Goal: Task Accomplishment & Management: Manage account settings

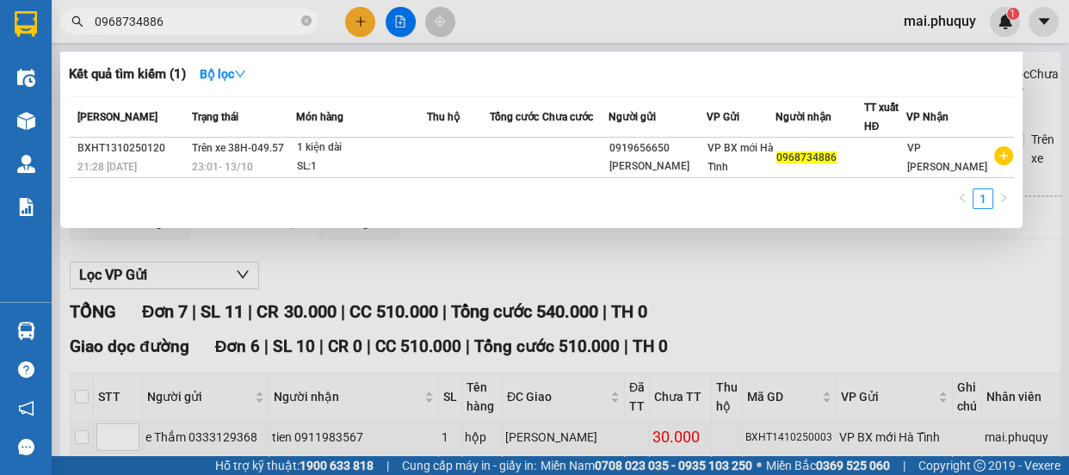
drag, startPoint x: 355, startPoint y: 28, endPoint x: 357, endPoint y: 52, distance: 23.4
click at [355, 29] on div at bounding box center [534, 237] width 1069 height 475
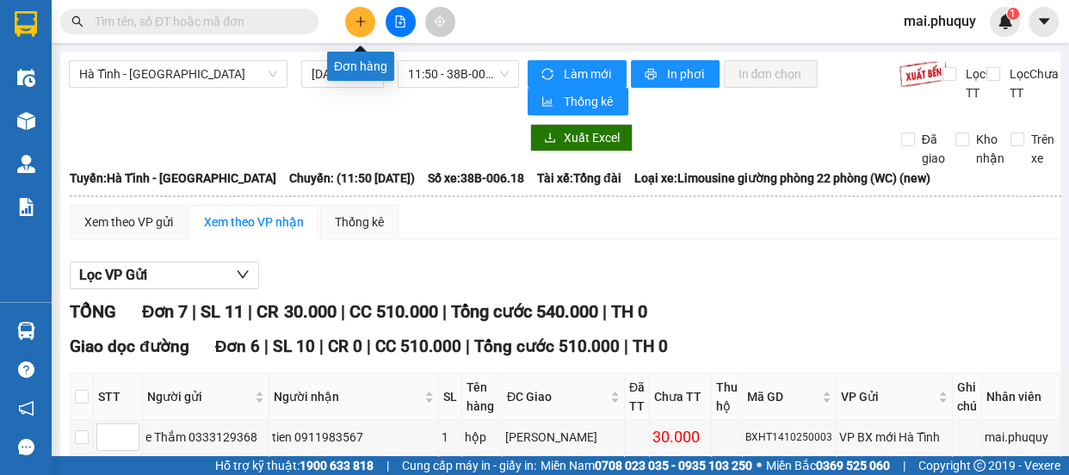
click at [355, 27] on icon "plus" at bounding box center [361, 21] width 12 height 12
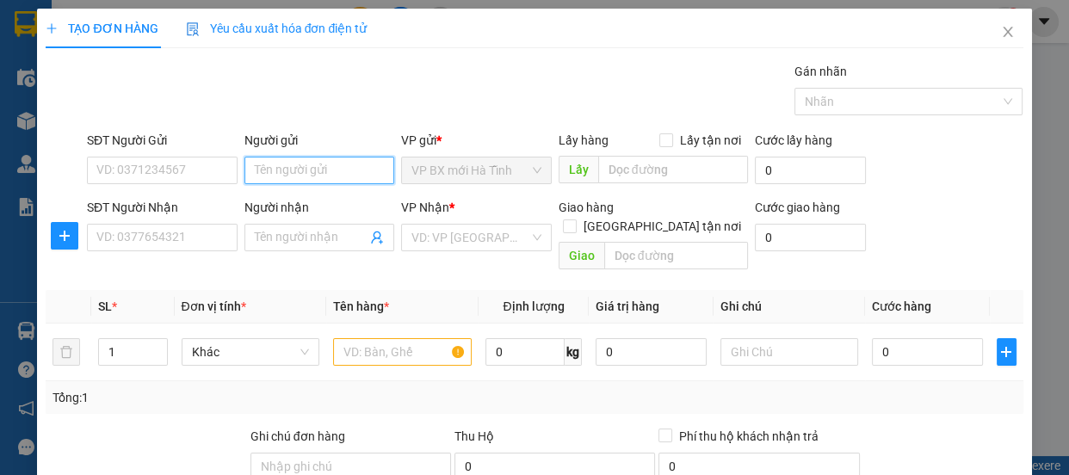
click at [280, 172] on input "Người gửi" at bounding box center [320, 171] width 151 height 28
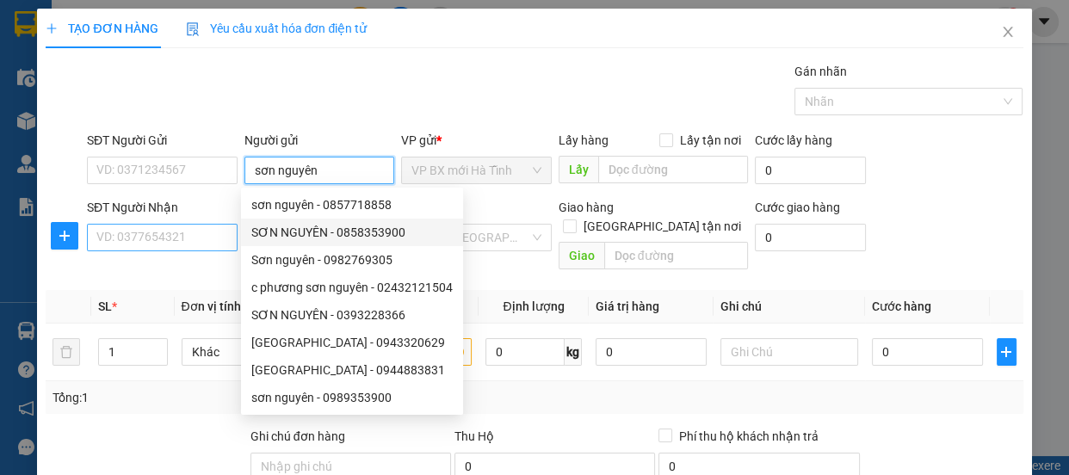
type input "sơn nguyên"
click at [195, 240] on input "SĐT Người Nhận" at bounding box center [162, 238] width 151 height 28
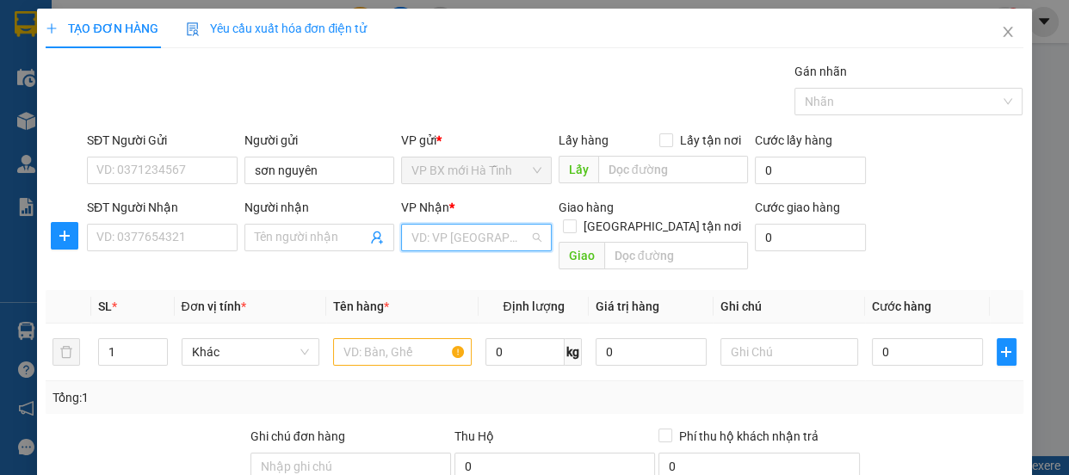
click at [518, 241] on input "search" at bounding box center [471, 238] width 118 height 26
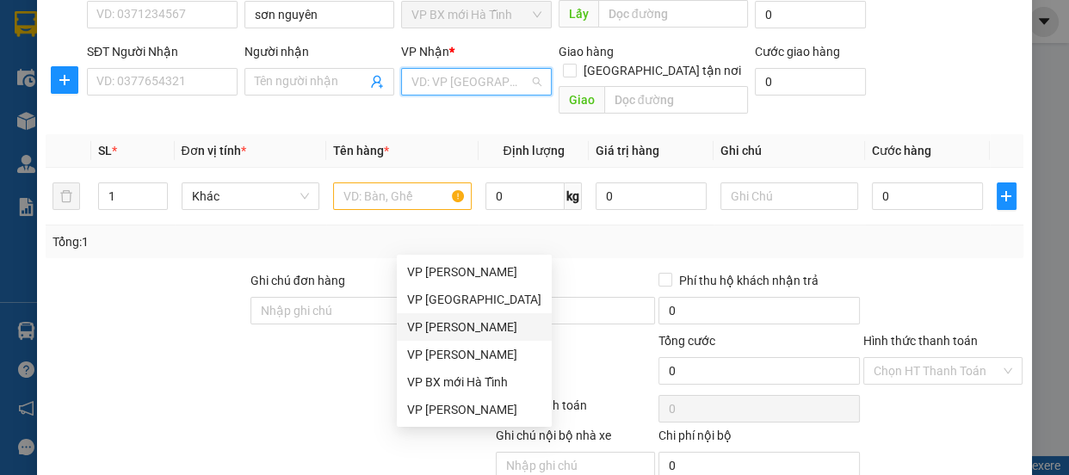
scroll to position [77, 0]
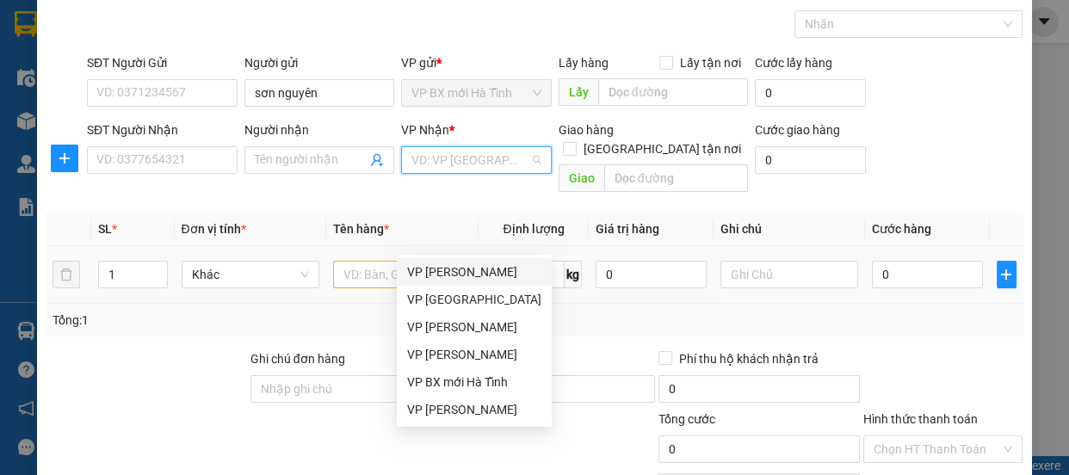
drag, startPoint x: 465, startPoint y: 274, endPoint x: 472, endPoint y: 282, distance: 10.4
click at [468, 278] on div "VP [PERSON_NAME]" at bounding box center [474, 272] width 134 height 19
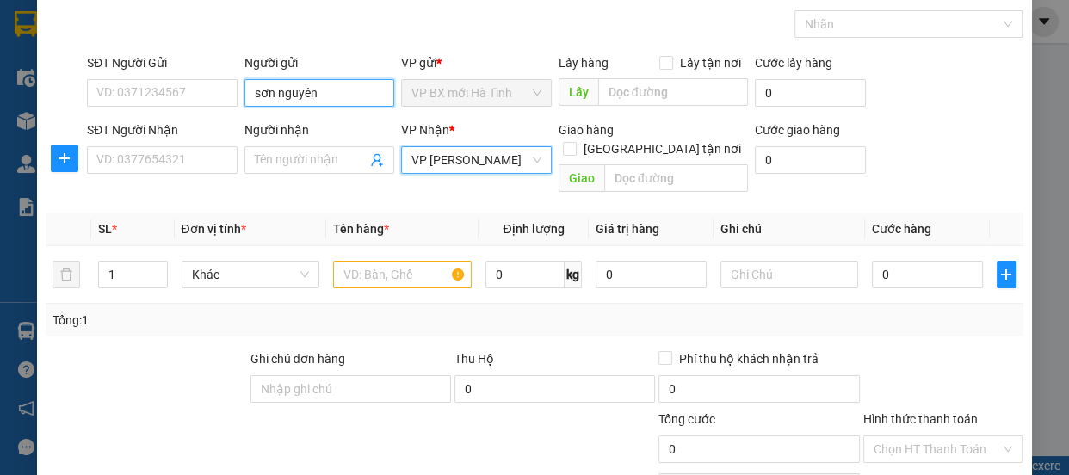
click at [323, 90] on input "sơn nguyên" at bounding box center [320, 93] width 151 height 28
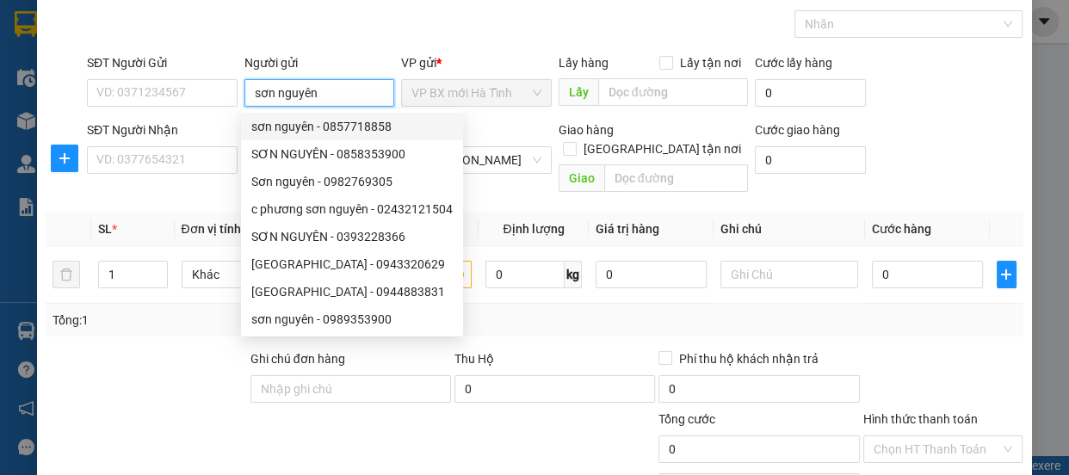
click at [360, 127] on div "sơn nguyên - 0857718858" at bounding box center [351, 126] width 201 height 19
type input "0857718858"
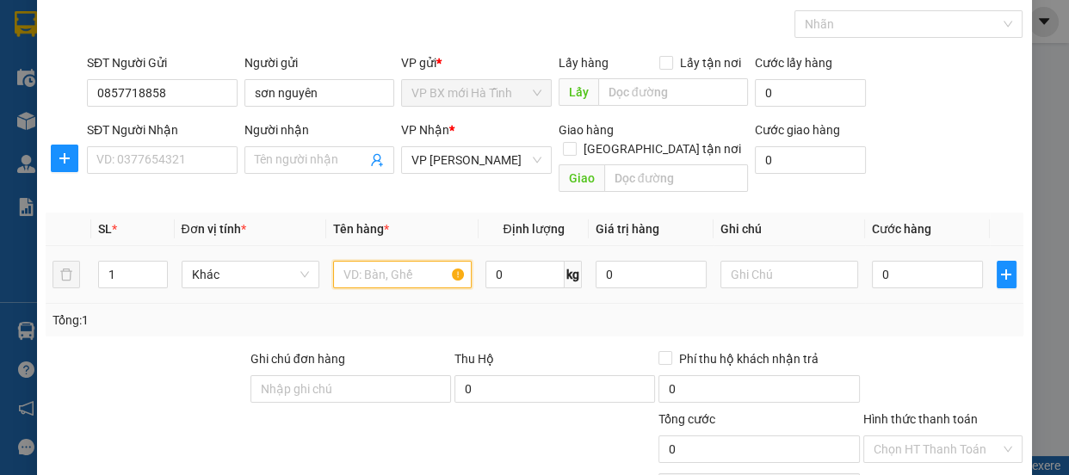
click at [421, 261] on input "text" at bounding box center [402, 275] width 139 height 28
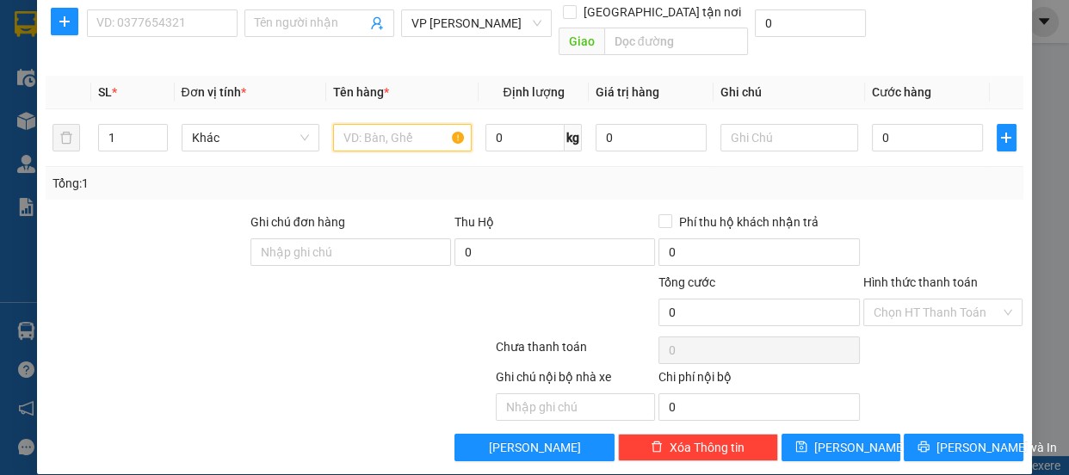
scroll to position [0, 0]
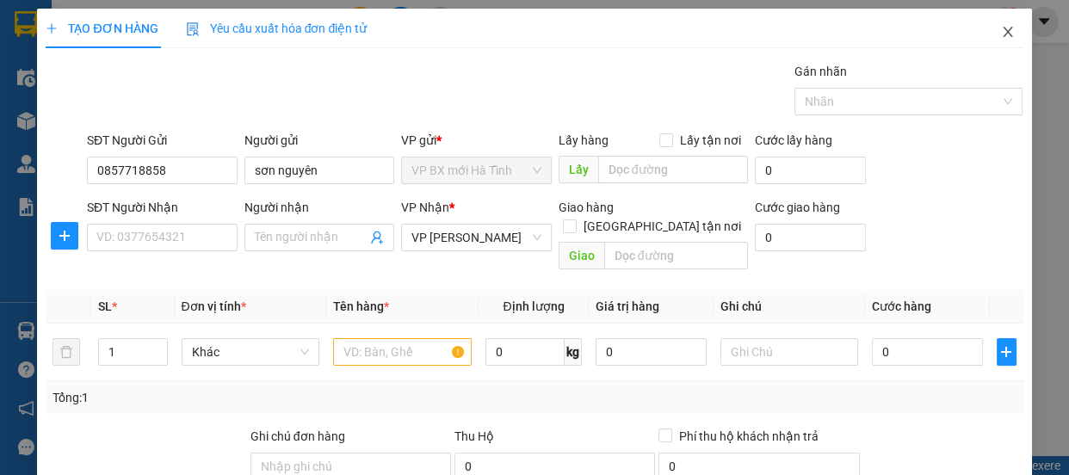
click at [1001, 35] on icon "close" at bounding box center [1008, 32] width 14 height 14
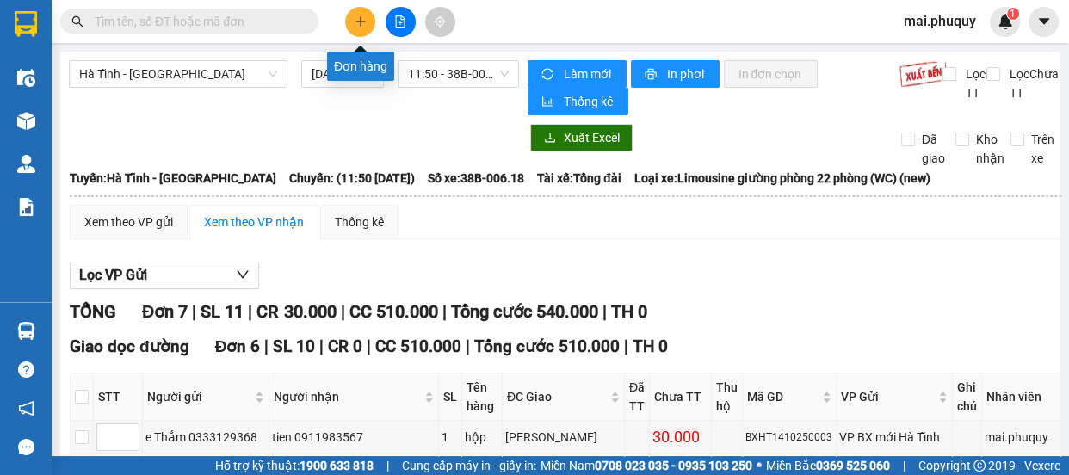
click at [360, 23] on icon "plus" at bounding box center [360, 20] width 1 height 9
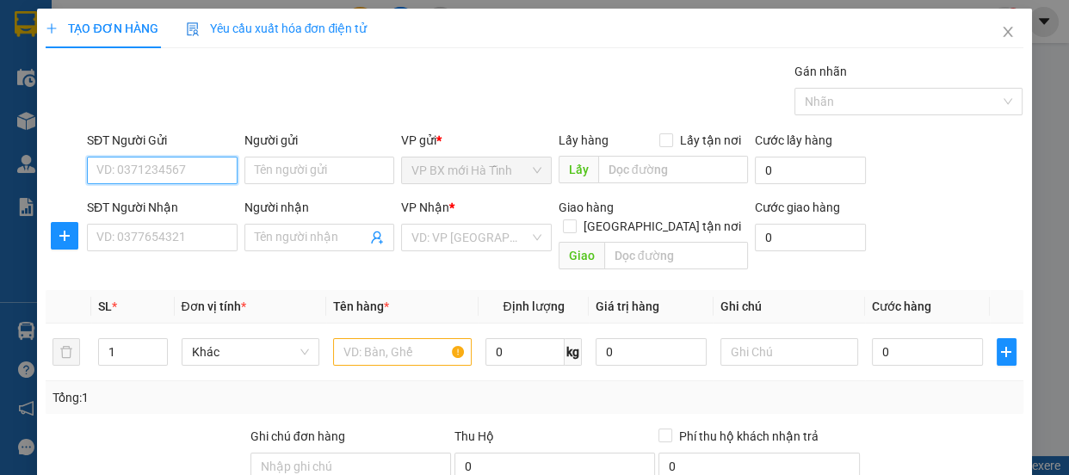
click at [164, 173] on input "SĐT Người Gửi" at bounding box center [162, 171] width 151 height 28
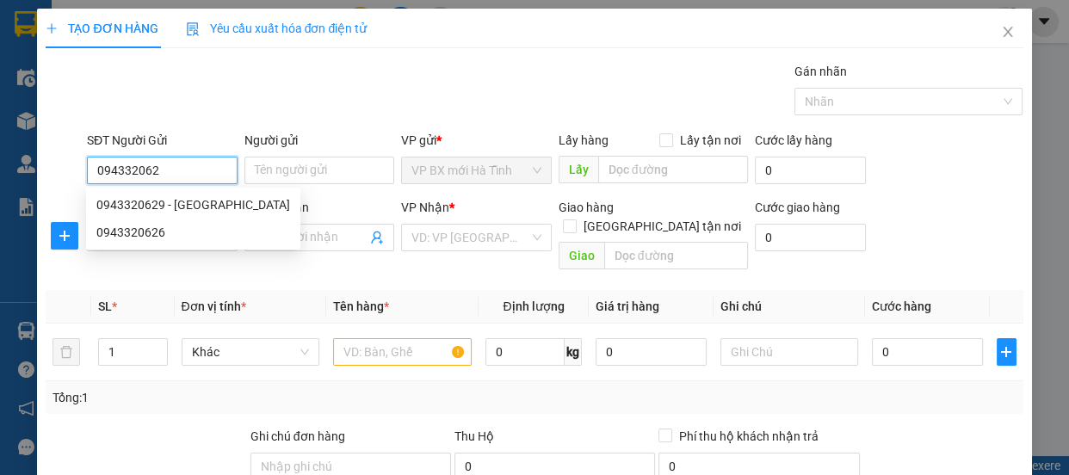
type input "0943320629"
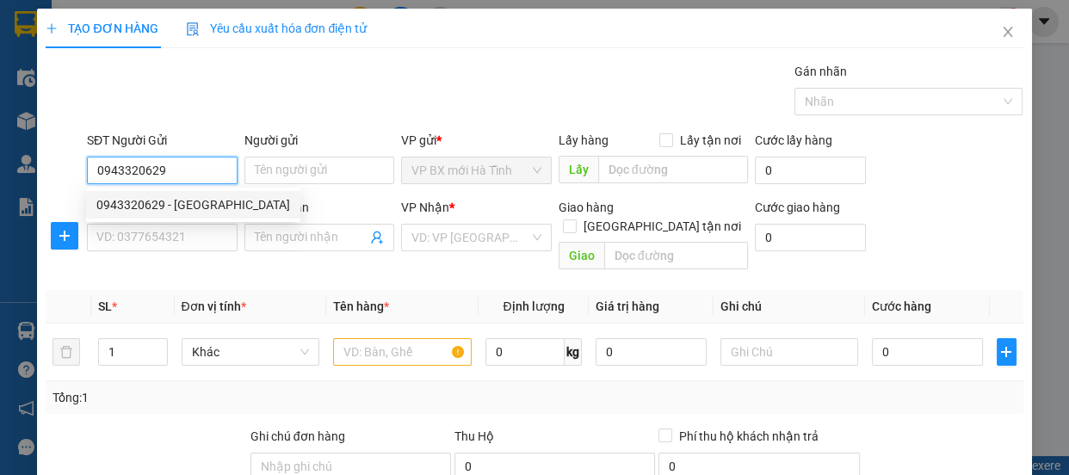
drag, startPoint x: 214, startPoint y: 205, endPoint x: 176, endPoint y: 240, distance: 51.8
click at [214, 206] on div "0943320629 - sơn nguyên" at bounding box center [193, 204] width 194 height 19
type input "sơn nguyên"
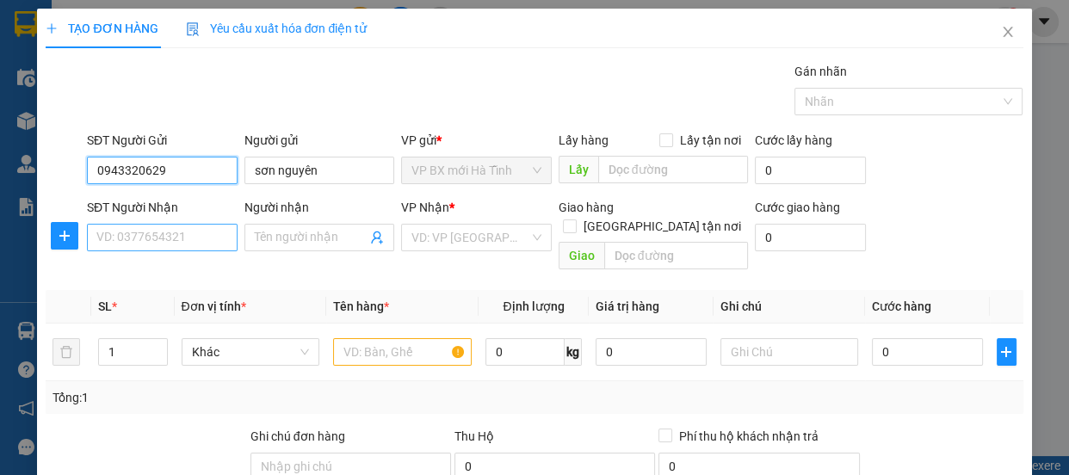
type input "0943320629"
click at [155, 239] on input "SĐT Người Nhận" at bounding box center [162, 238] width 151 height 28
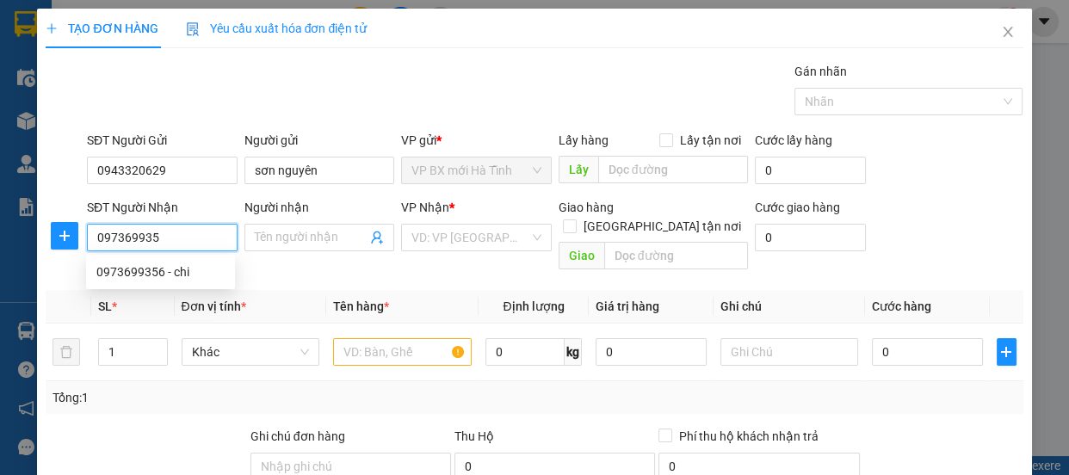
type input "0973699356"
click at [176, 274] on div "0973699356 - chi" at bounding box center [160, 272] width 128 height 19
type input "chi"
type input "0973699356"
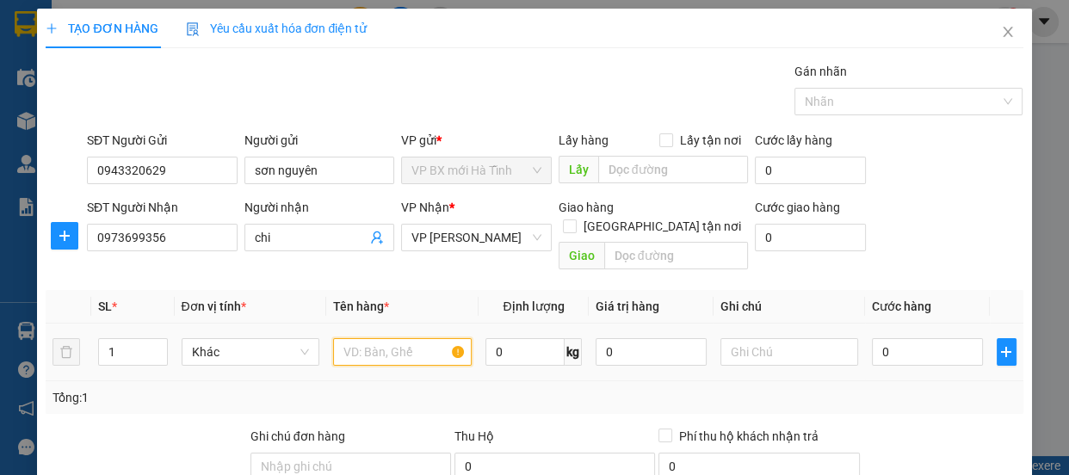
click at [389, 344] on input "text" at bounding box center [402, 352] width 139 height 28
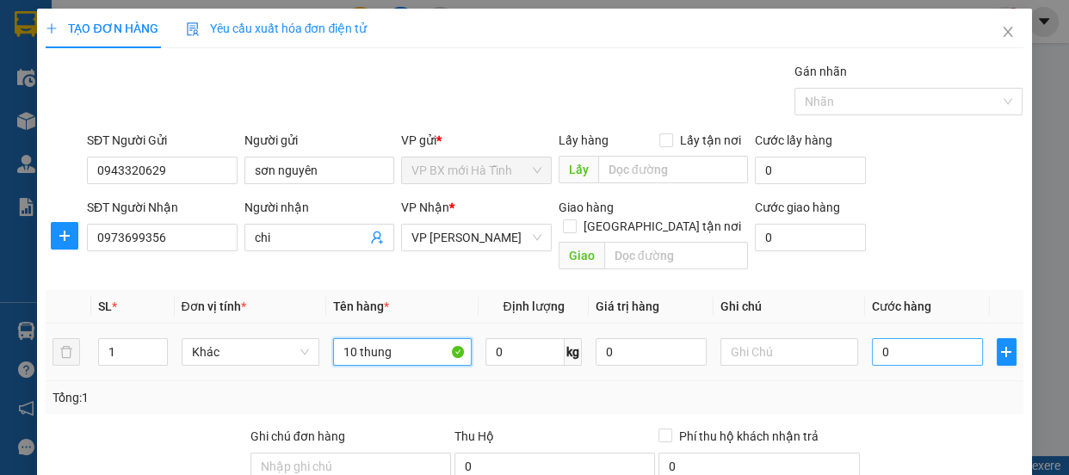
type input "10 thung"
click at [890, 338] on input "0" at bounding box center [927, 352] width 111 height 28
type input "2"
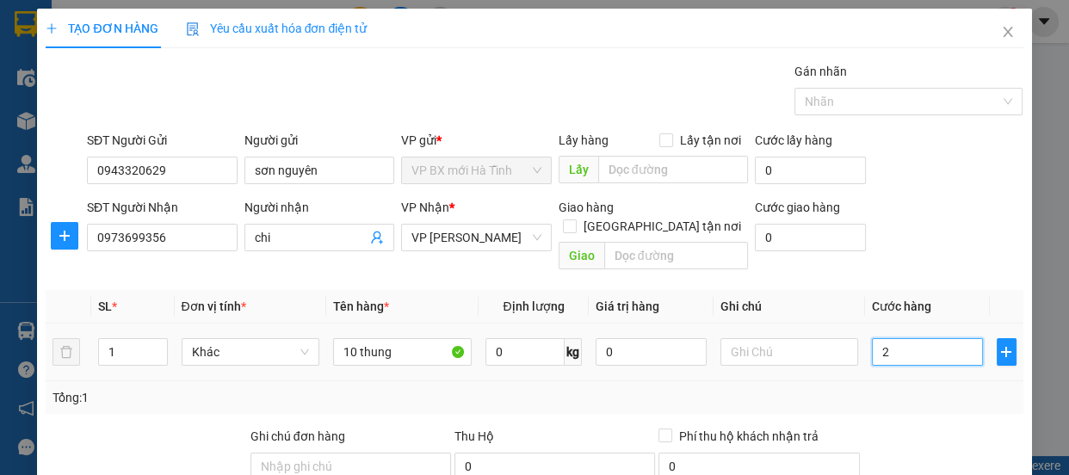
type input "20"
type input "200"
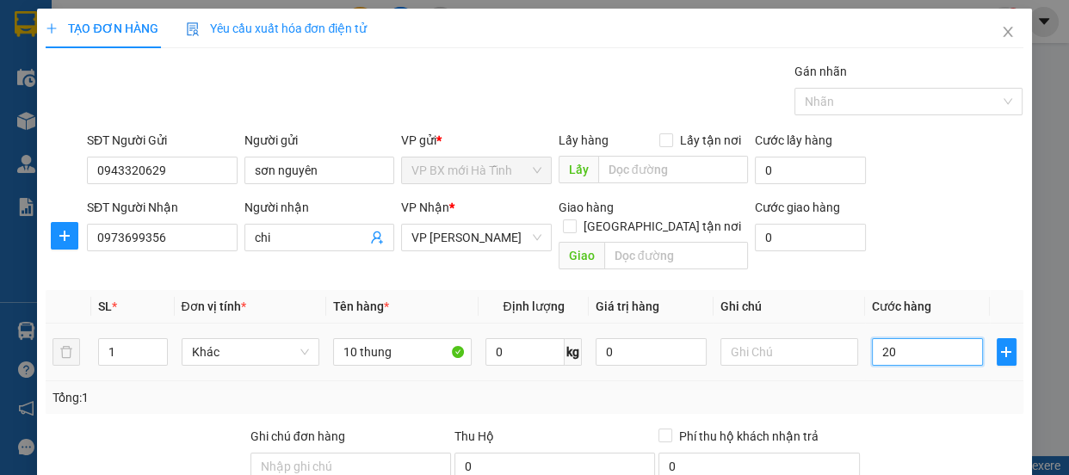
type input "200"
type input "2.000"
type input "20.000"
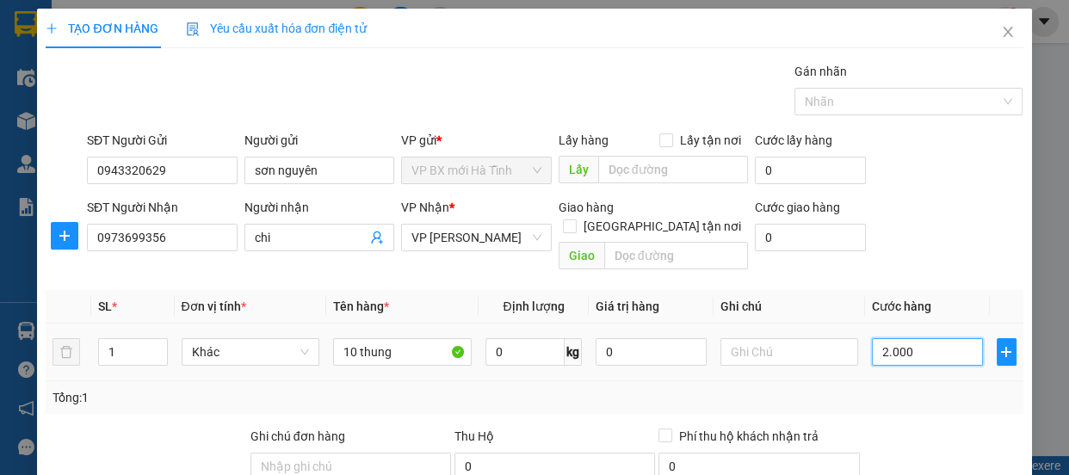
type input "20.000"
type input "200.000"
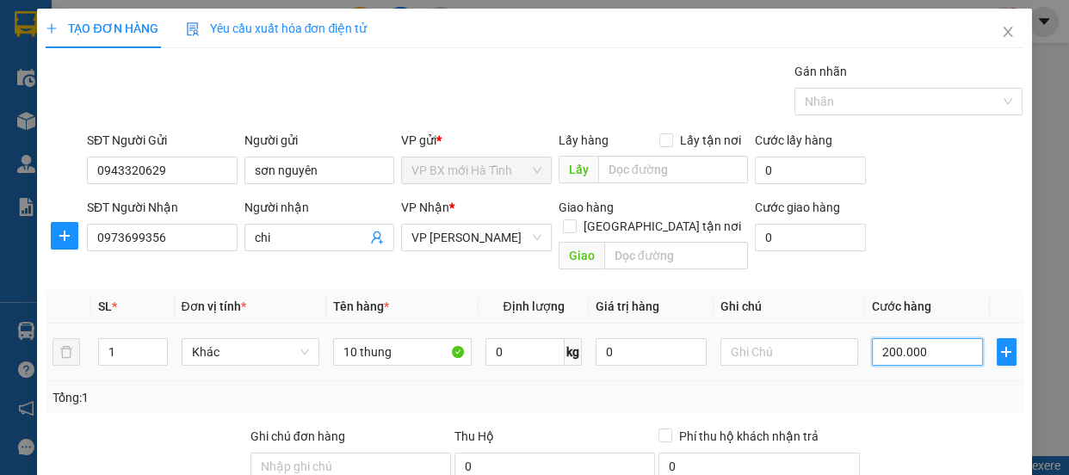
scroll to position [214, 0]
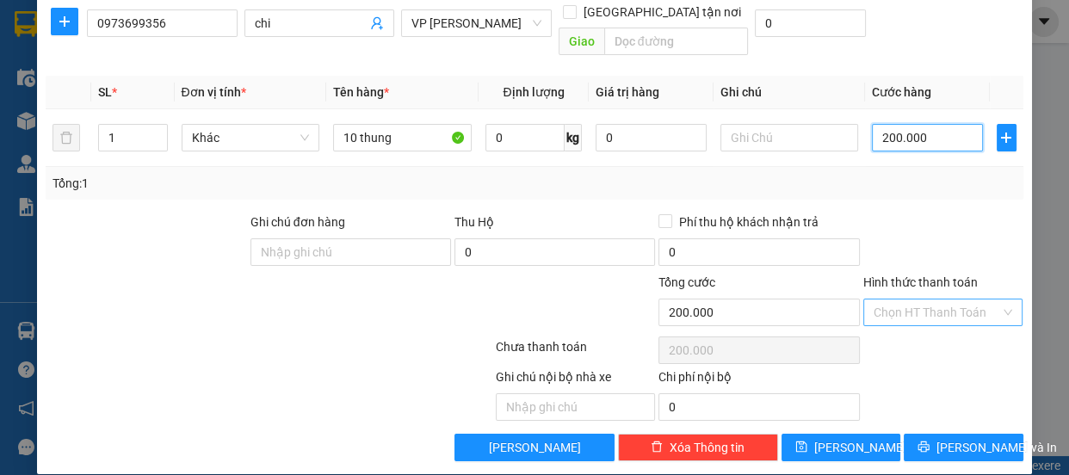
drag, startPoint x: 998, startPoint y: 288, endPoint x: 979, endPoint y: 303, distance: 23.9
click at [996, 299] on div "Chọn HT Thanh Toán" at bounding box center [944, 313] width 160 height 28
type input "200.000"
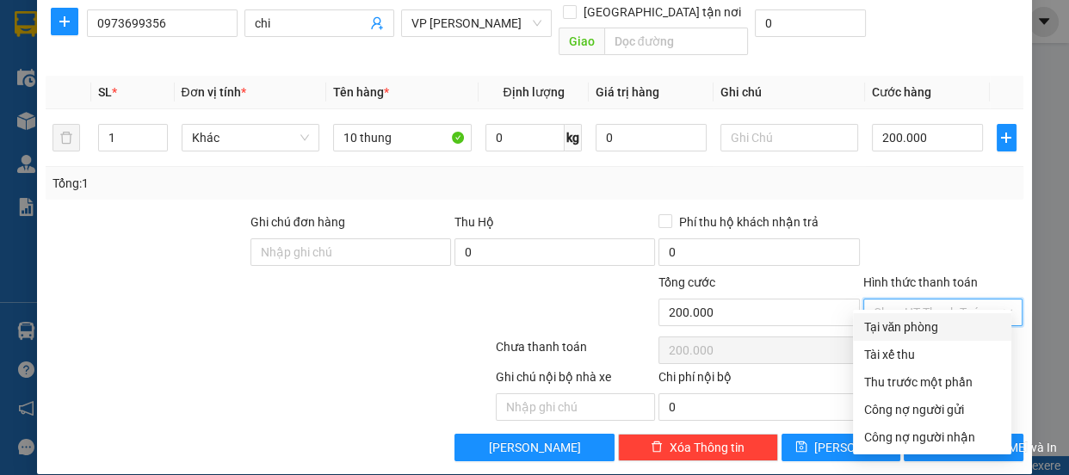
click at [912, 326] on div "Tại văn phòng" at bounding box center [933, 327] width 138 height 19
type input "0"
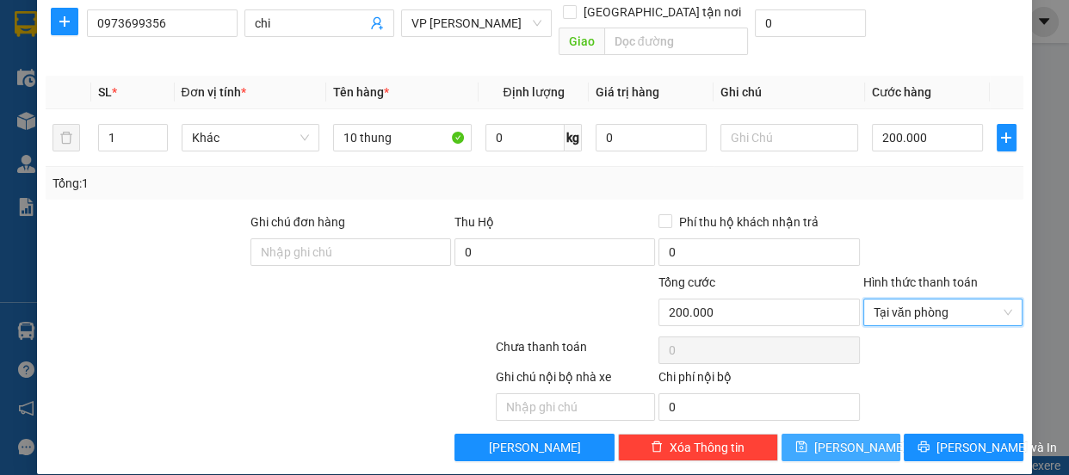
click at [808, 434] on button "Lưu" at bounding box center [841, 448] width 119 height 28
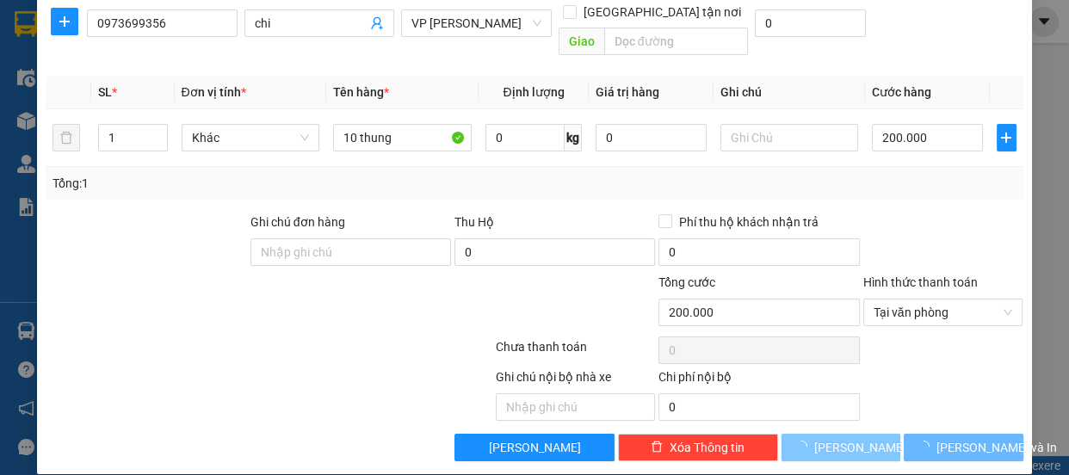
type input "0"
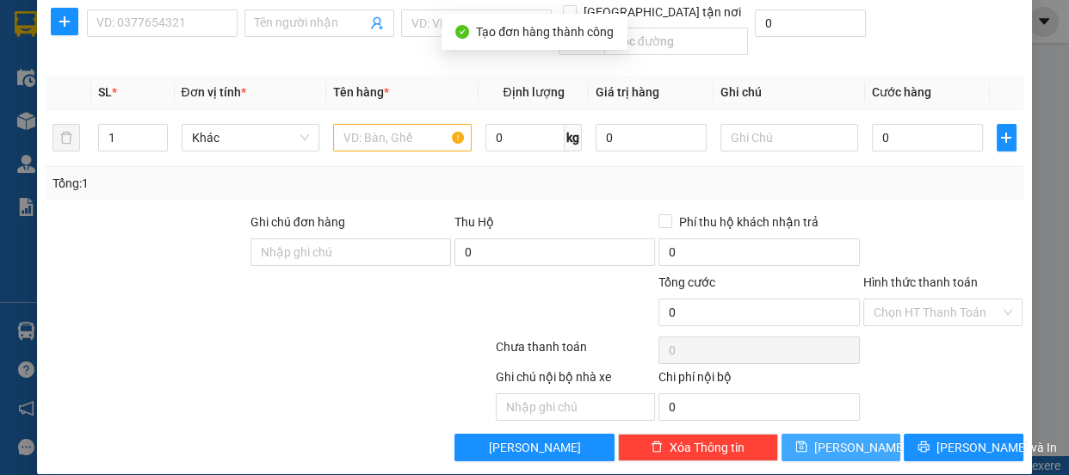
scroll to position [0, 0]
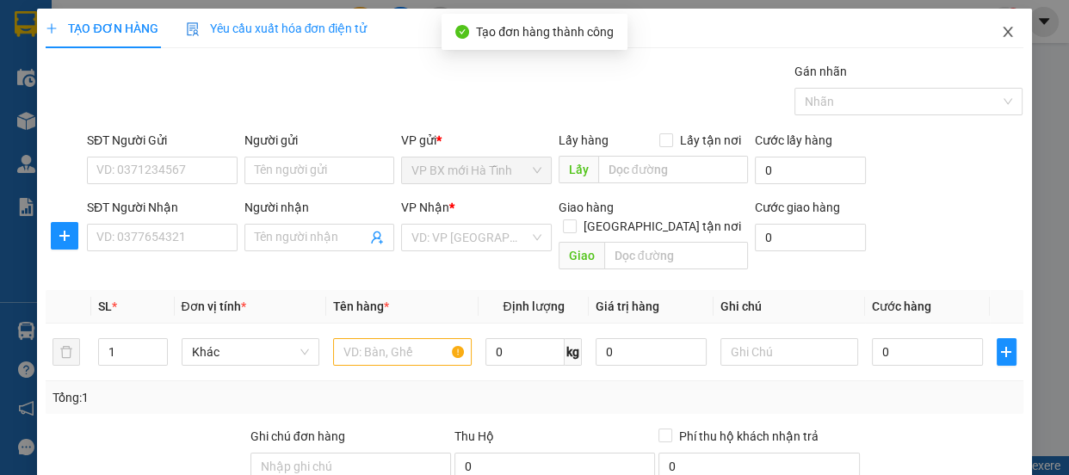
click at [1001, 34] on icon "close" at bounding box center [1008, 32] width 14 height 14
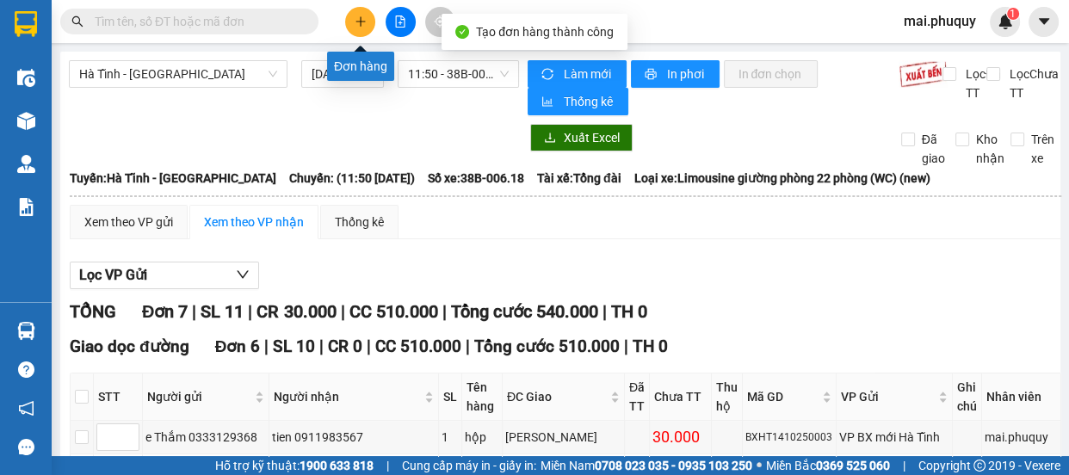
click at [352, 27] on button at bounding box center [360, 22] width 30 height 30
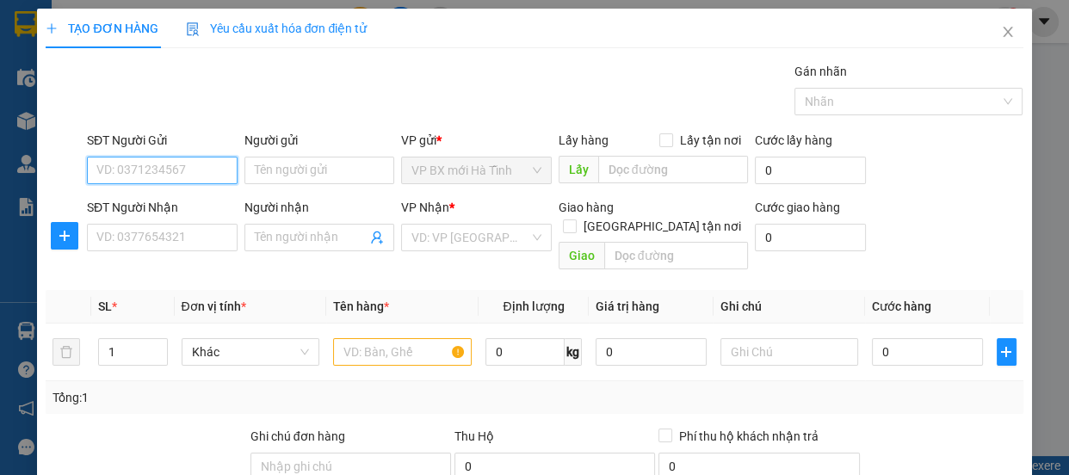
click at [115, 179] on input "SĐT Người Gửi" at bounding box center [162, 171] width 151 height 28
type input "0988820054"
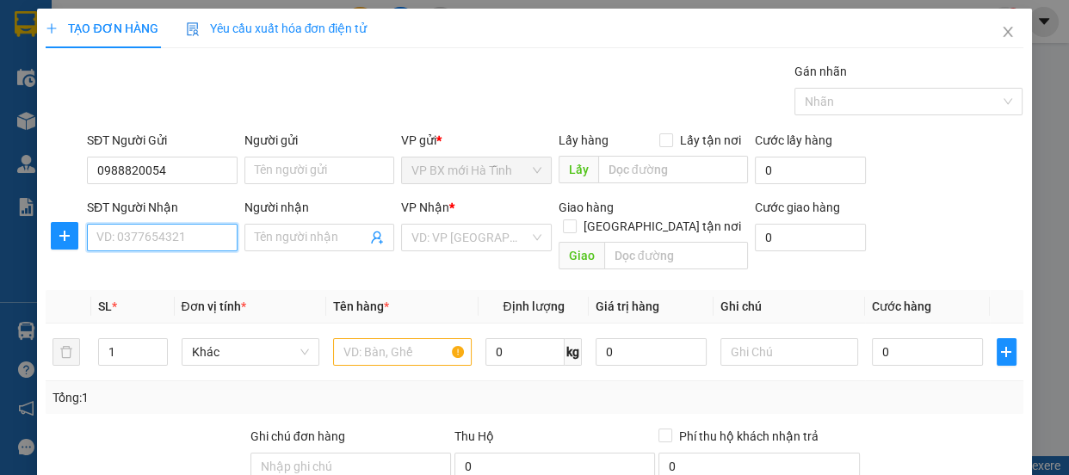
click at [110, 238] on input "SĐT Người Nhận" at bounding box center [162, 238] width 151 height 28
type input "0966977564"
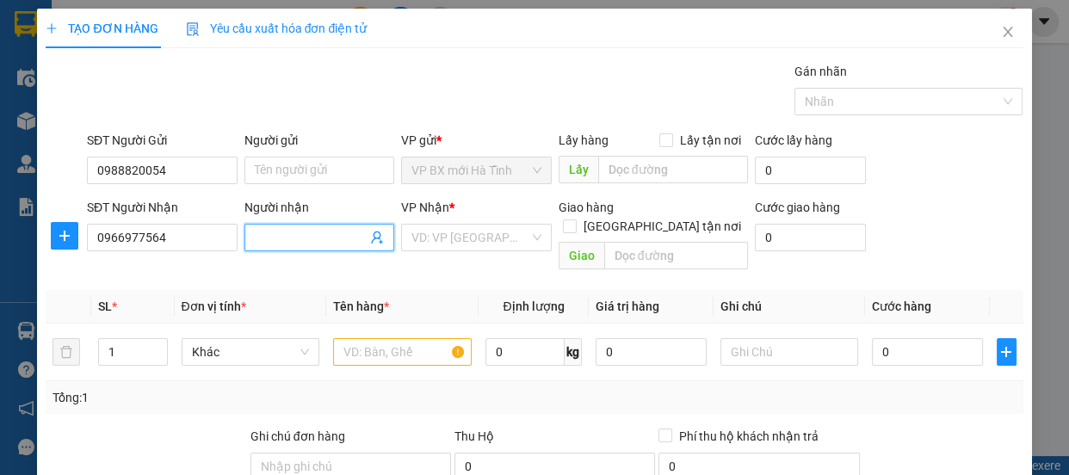
click at [298, 241] on input "Người nhận" at bounding box center [311, 237] width 113 height 19
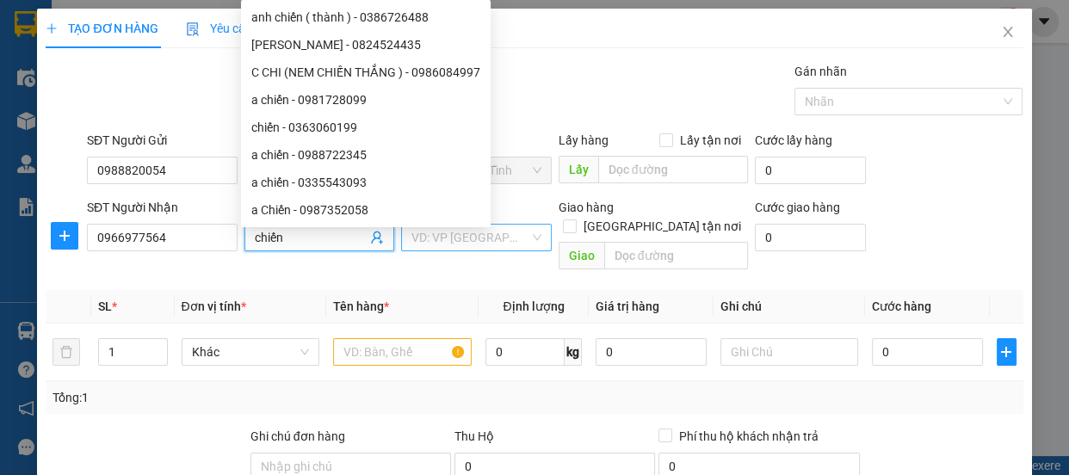
type input "chiến"
click at [511, 235] on input "search" at bounding box center [471, 238] width 118 height 26
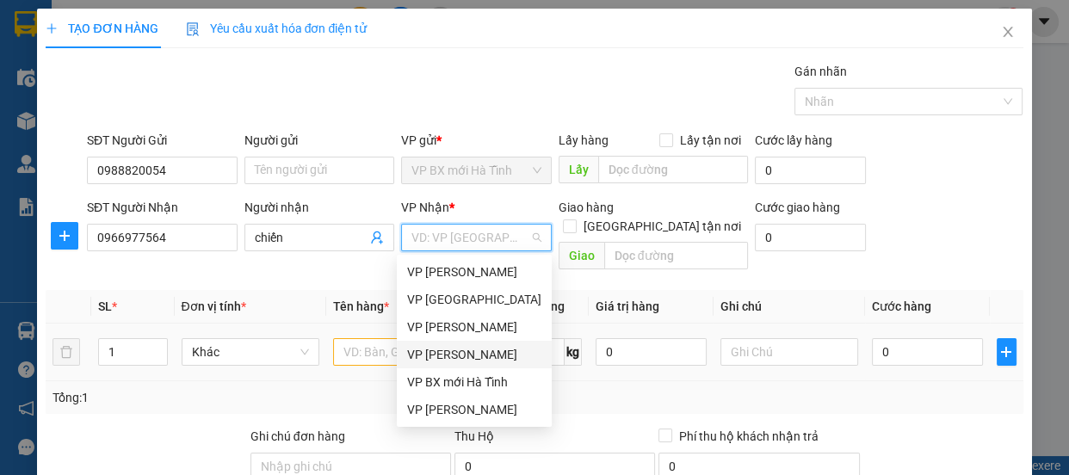
drag, startPoint x: 480, startPoint y: 350, endPoint x: 455, endPoint y: 353, distance: 26.0
click at [476, 353] on div "VP [PERSON_NAME]" at bounding box center [474, 354] width 134 height 19
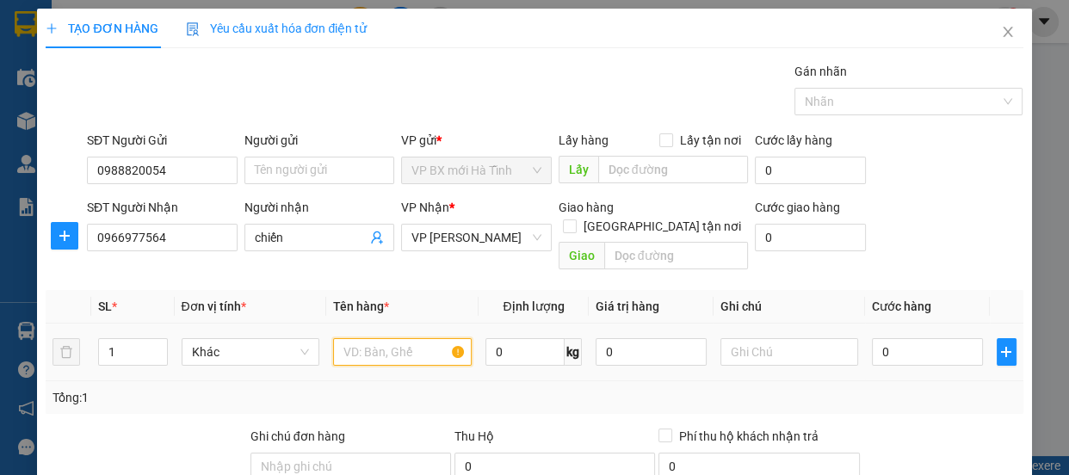
click at [407, 344] on input "text" at bounding box center [402, 352] width 139 height 28
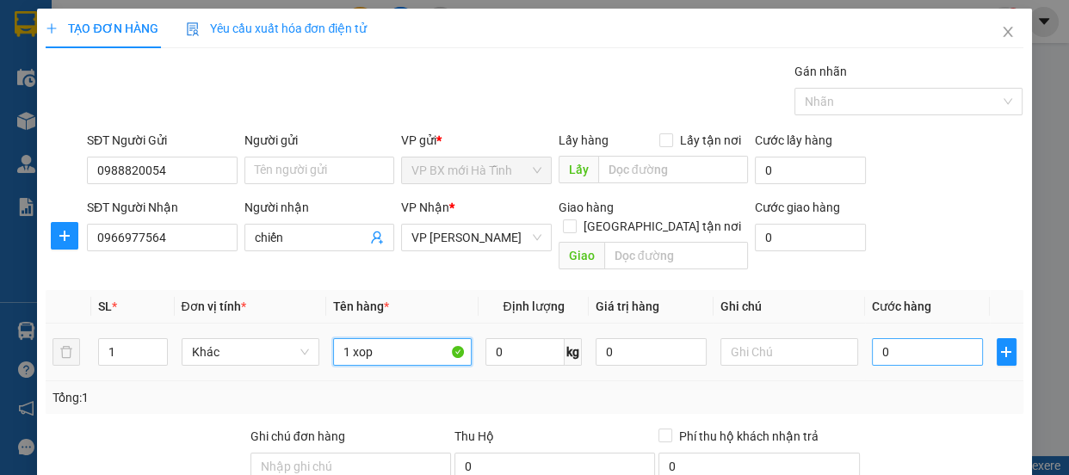
type input "1 xop"
click at [872, 338] on input "0" at bounding box center [927, 352] width 111 height 28
type input "4"
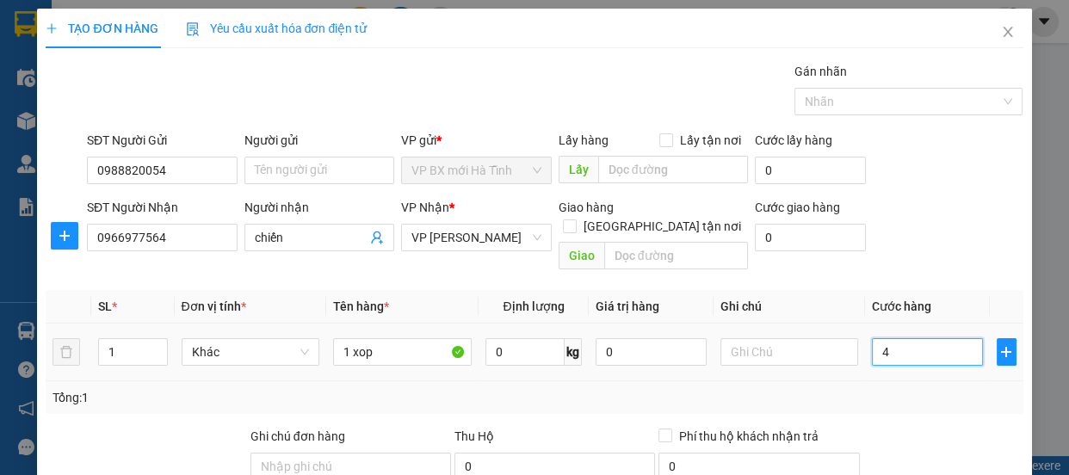
type input "40"
type input "400"
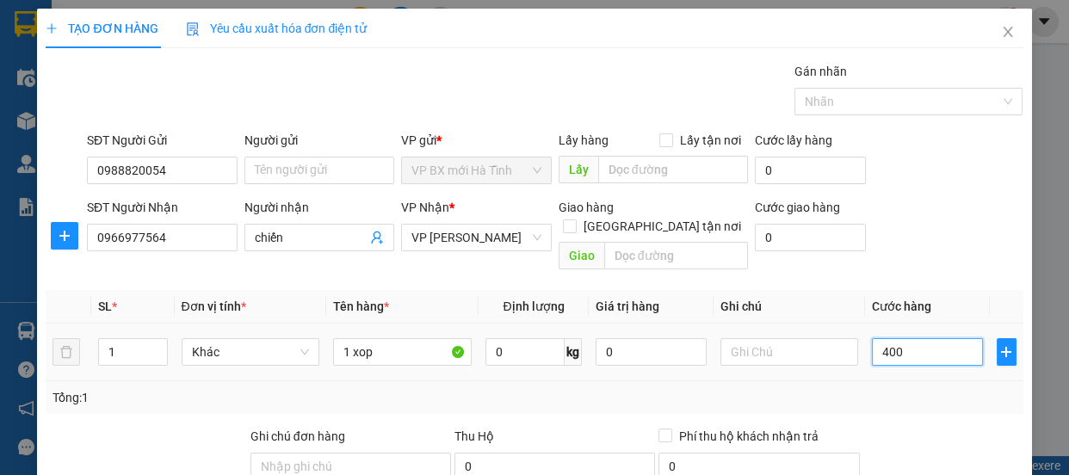
type input "400"
type input "4.000"
type input "40.000"
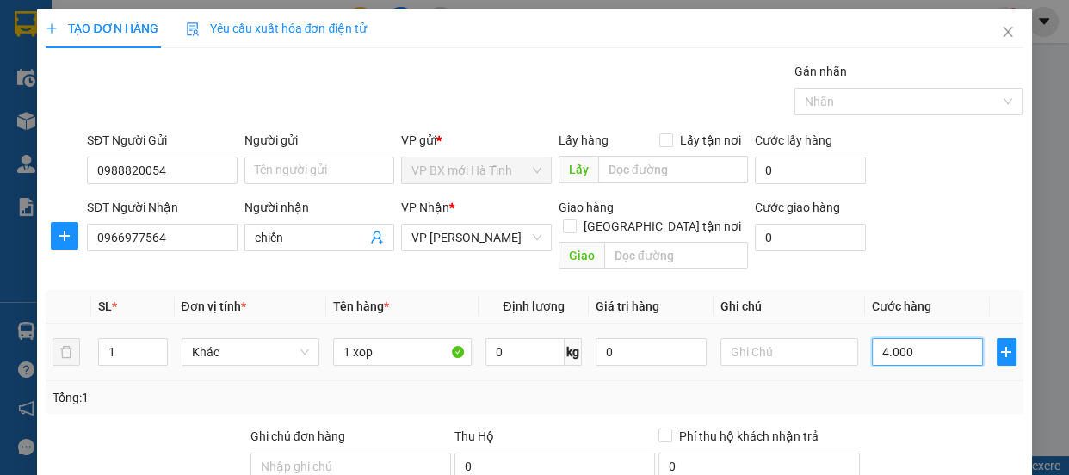
type input "40.000"
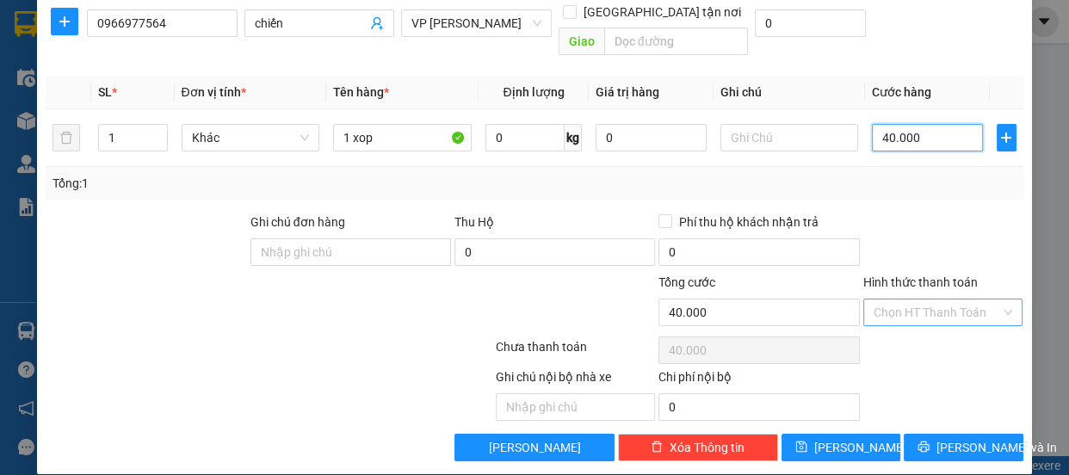
drag, startPoint x: 999, startPoint y: 287, endPoint x: 964, endPoint y: 301, distance: 37.4
click at [997, 299] on div "Chọn HT Thanh Toán" at bounding box center [944, 313] width 160 height 28
type input "40.000"
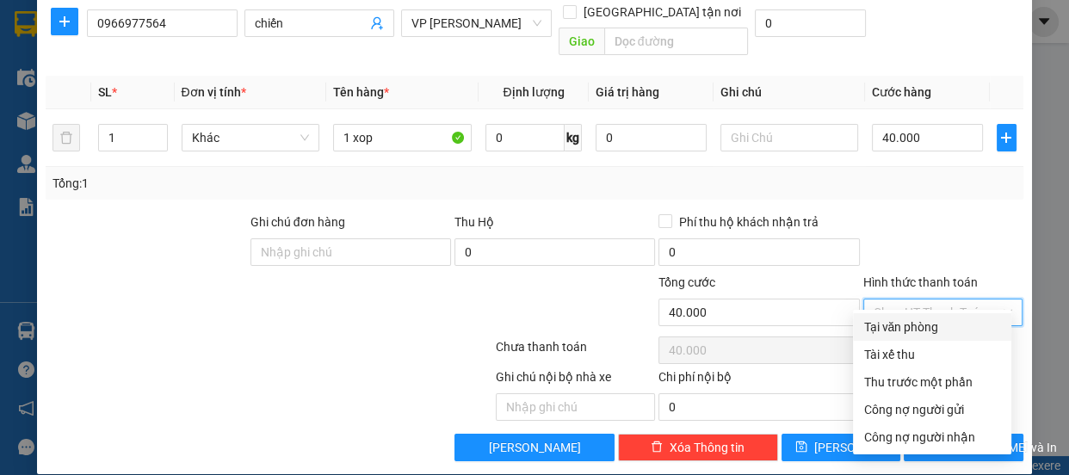
click at [888, 328] on div "Tại văn phòng" at bounding box center [933, 327] width 138 height 19
type input "0"
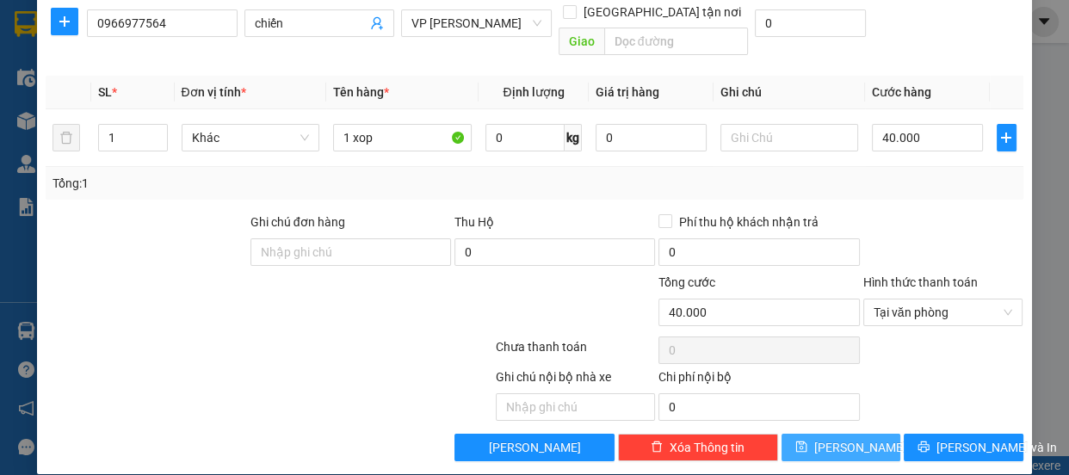
click at [808, 441] on icon "save" at bounding box center [801, 447] width 12 height 12
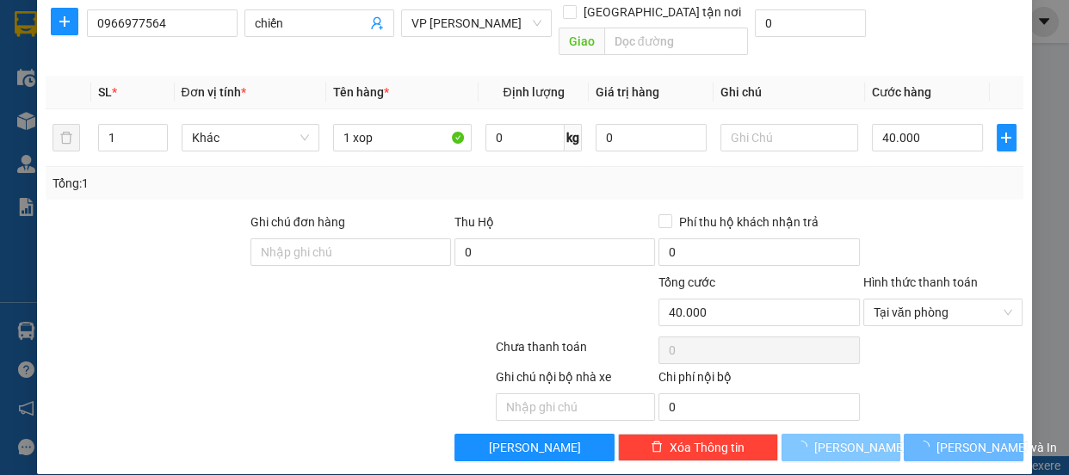
type input "0"
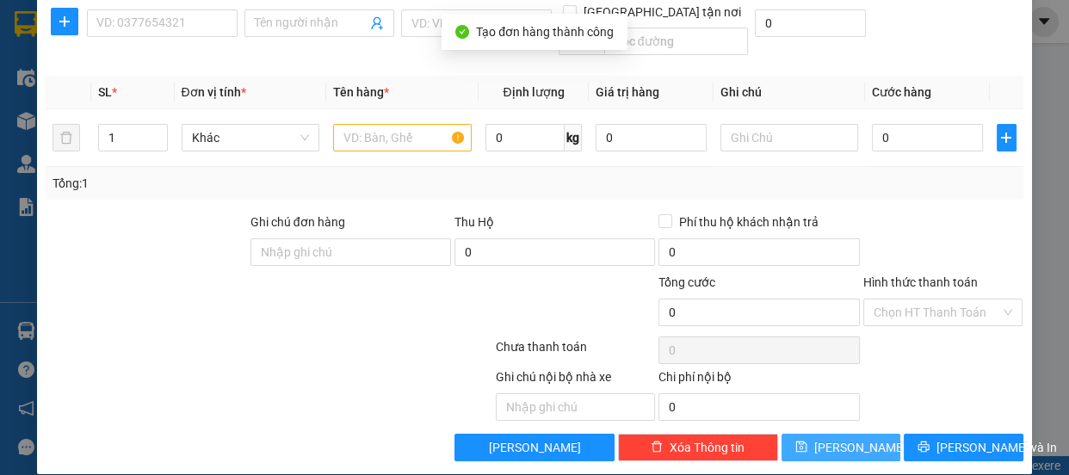
scroll to position [0, 0]
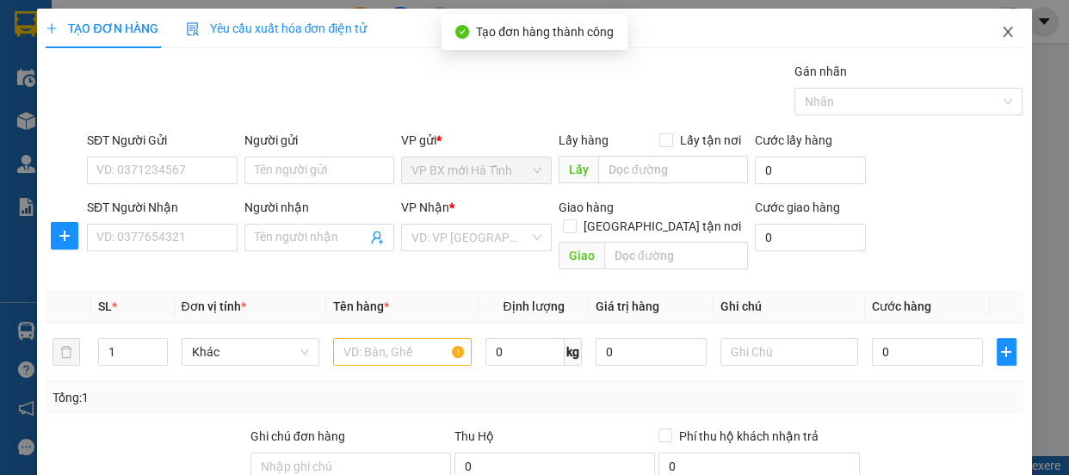
click at [1001, 31] on icon "close" at bounding box center [1008, 32] width 14 height 14
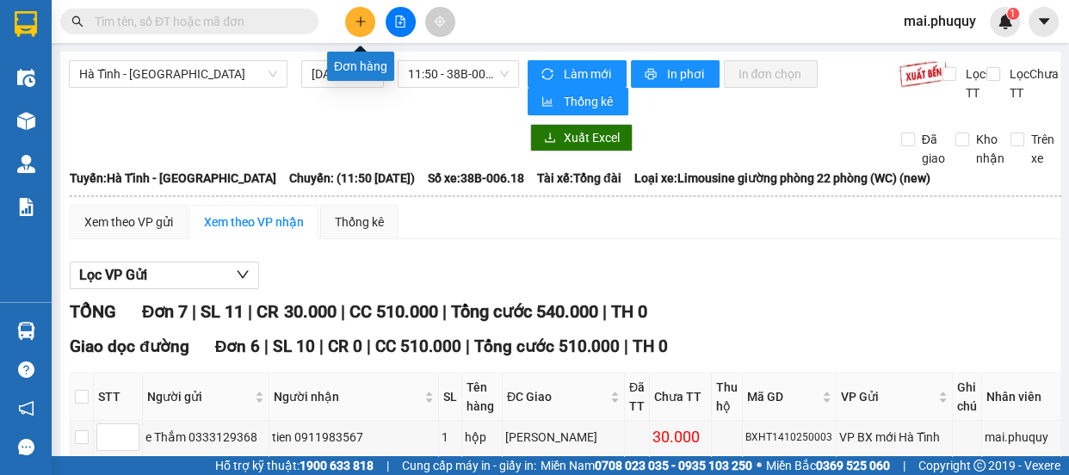
click at [358, 19] on icon "plus" at bounding box center [361, 21] width 12 height 12
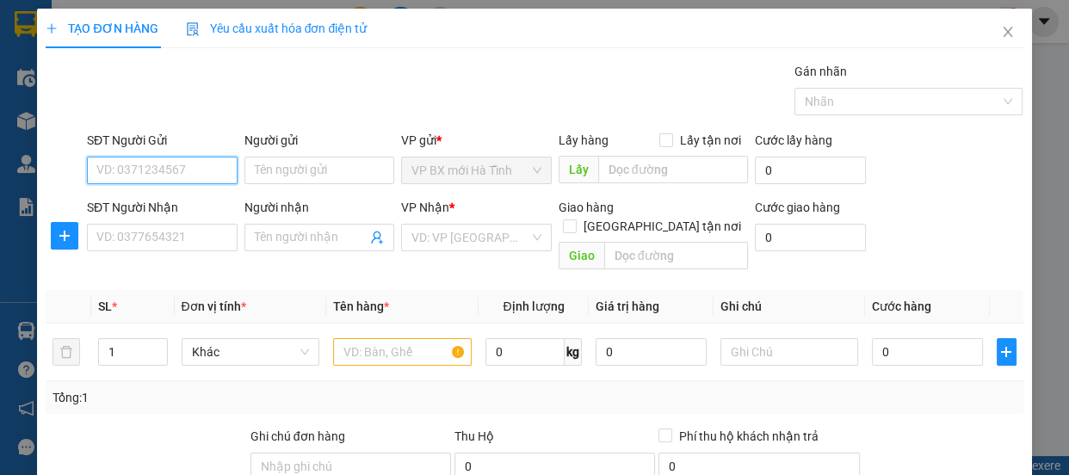
scroll to position [77, 0]
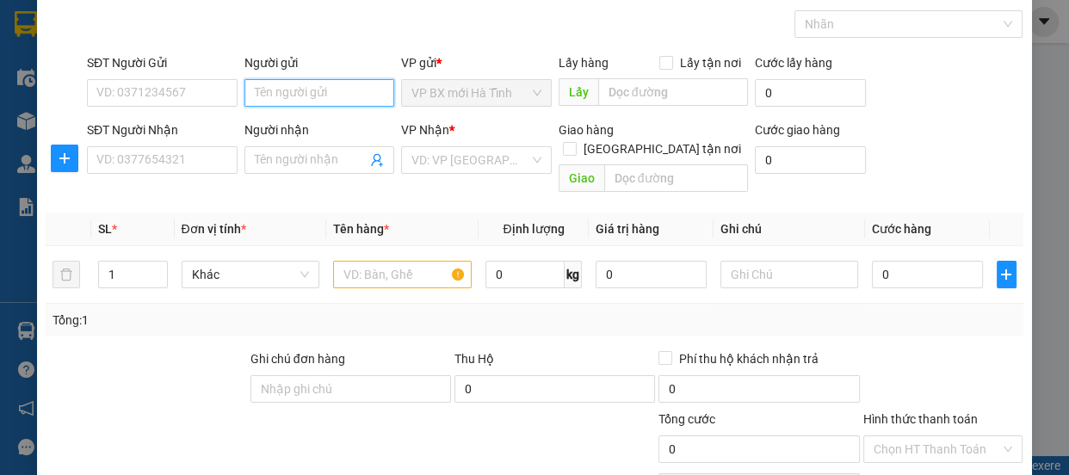
click at [311, 94] on input "Người gửi" at bounding box center [320, 93] width 151 height 28
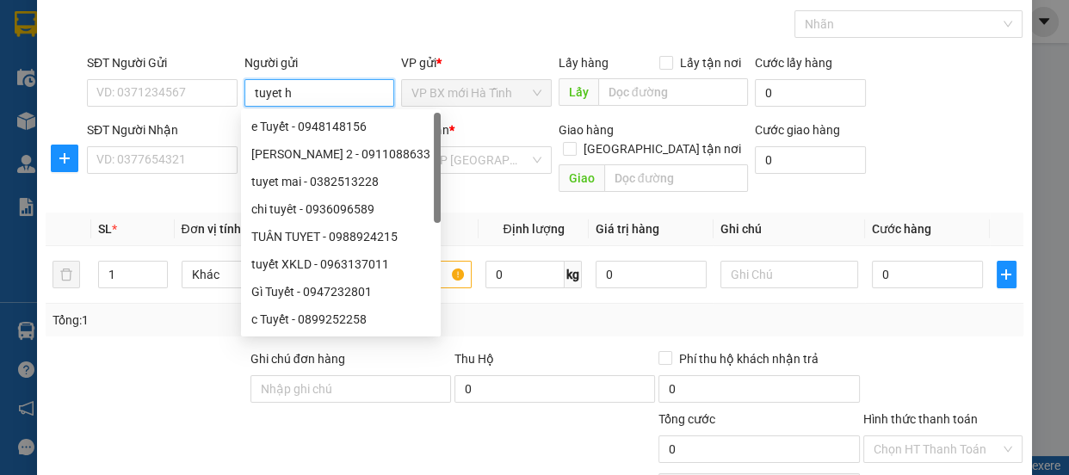
type input "tuyet hu"
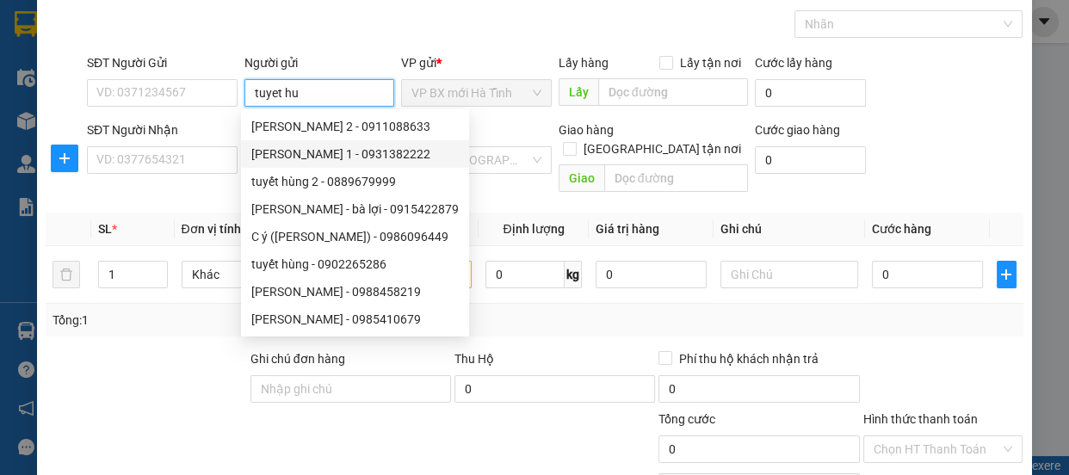
click at [361, 157] on div "tuyết hùng 1 - 0931382222" at bounding box center [354, 154] width 207 height 19
type input "0931382222"
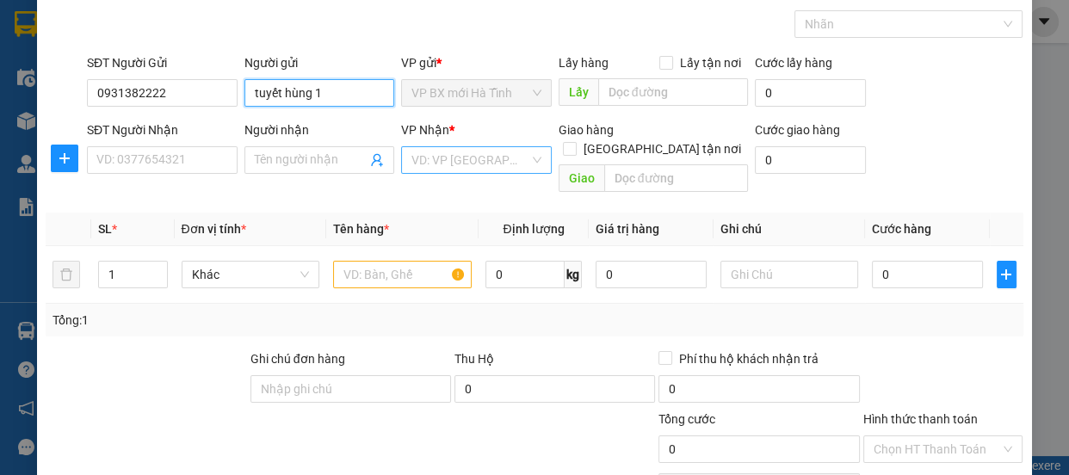
type input "tuyết hùng 1"
click at [523, 149] on input "search" at bounding box center [471, 160] width 118 height 26
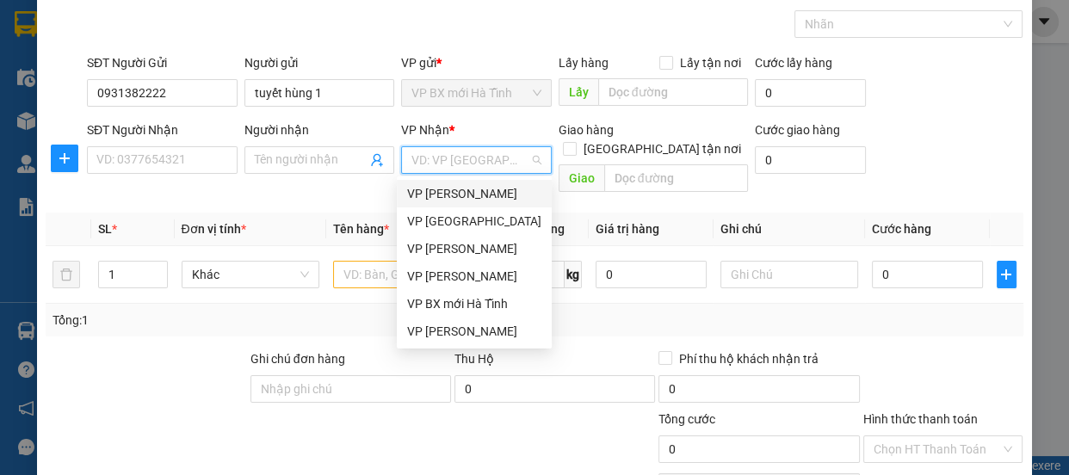
drag, startPoint x: 464, startPoint y: 199, endPoint x: 409, endPoint y: 224, distance: 60.5
click at [461, 198] on div "VP [PERSON_NAME]" at bounding box center [474, 193] width 134 height 19
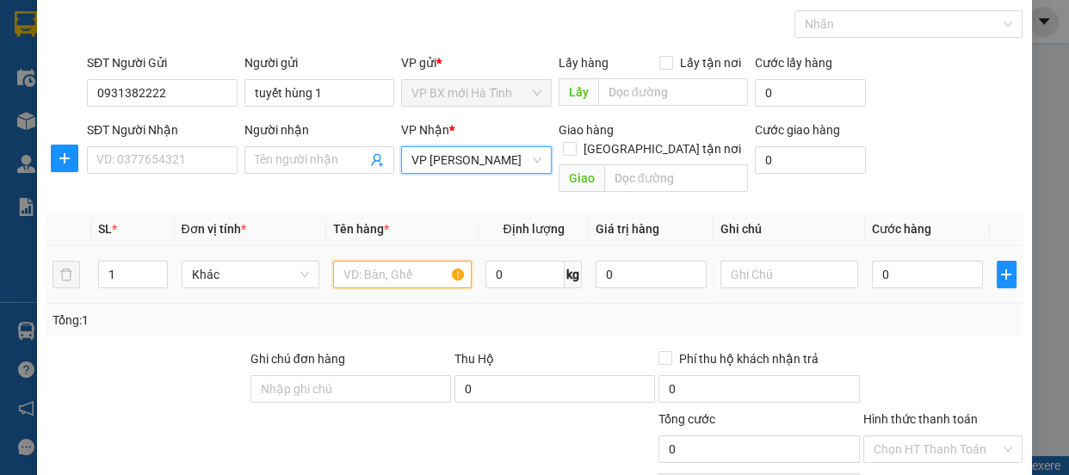
click at [379, 261] on input "text" at bounding box center [402, 275] width 139 height 28
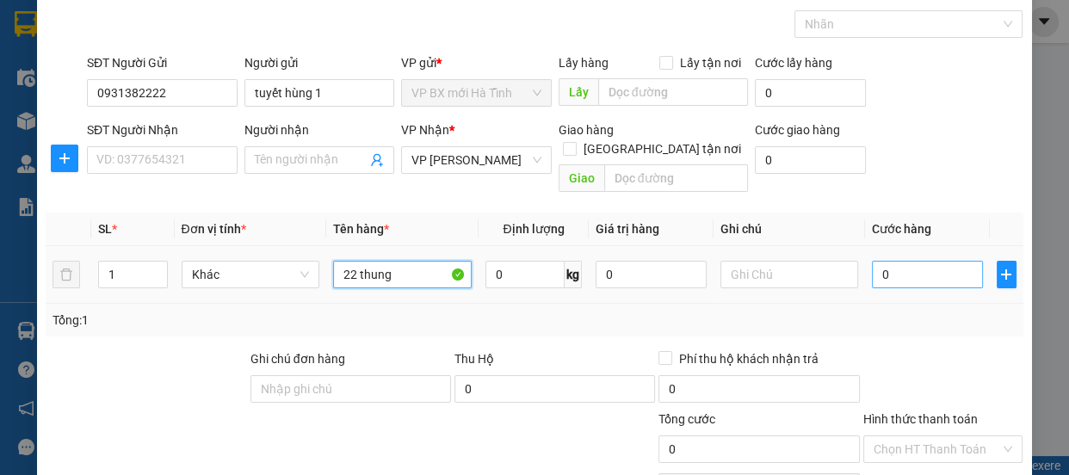
type input "22 thung"
click at [908, 261] on input "0" at bounding box center [927, 275] width 111 height 28
type input "4"
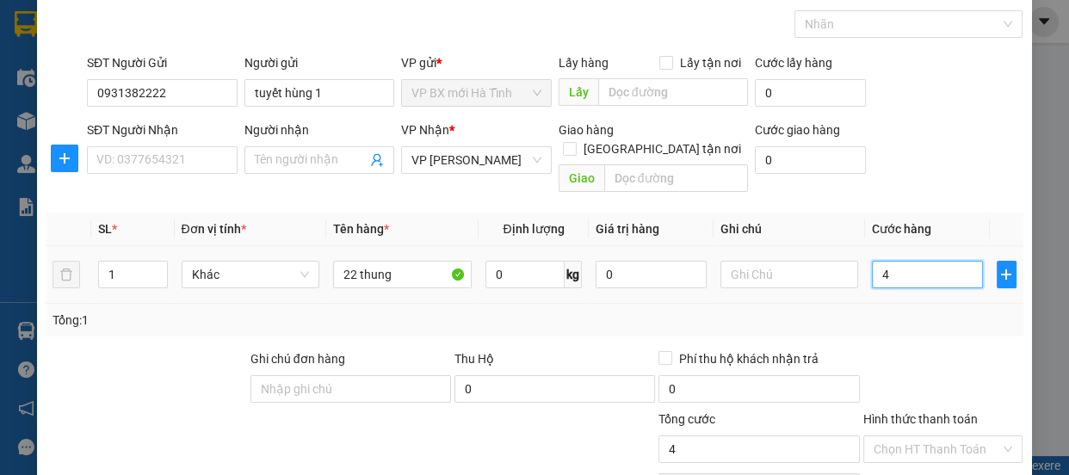
type input "44"
type input "440"
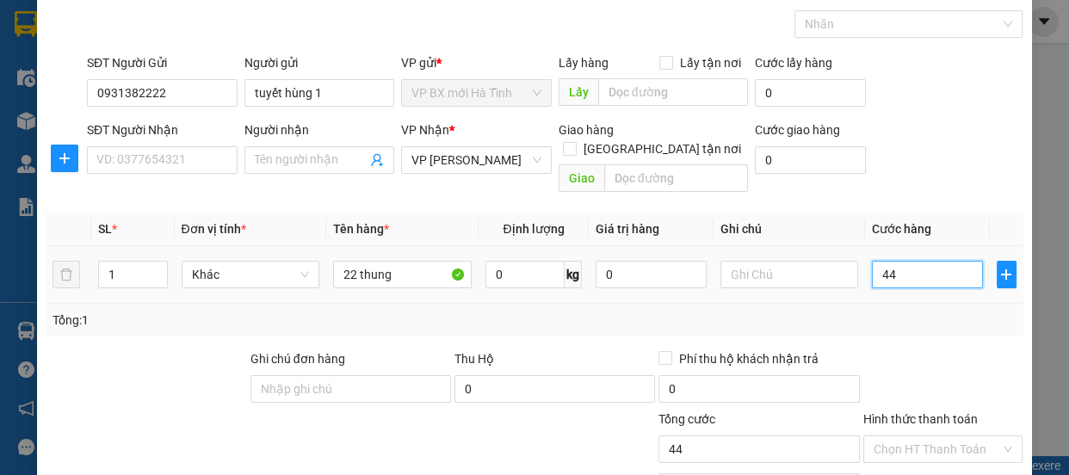
type input "440"
type input "4.400"
type input "44.000"
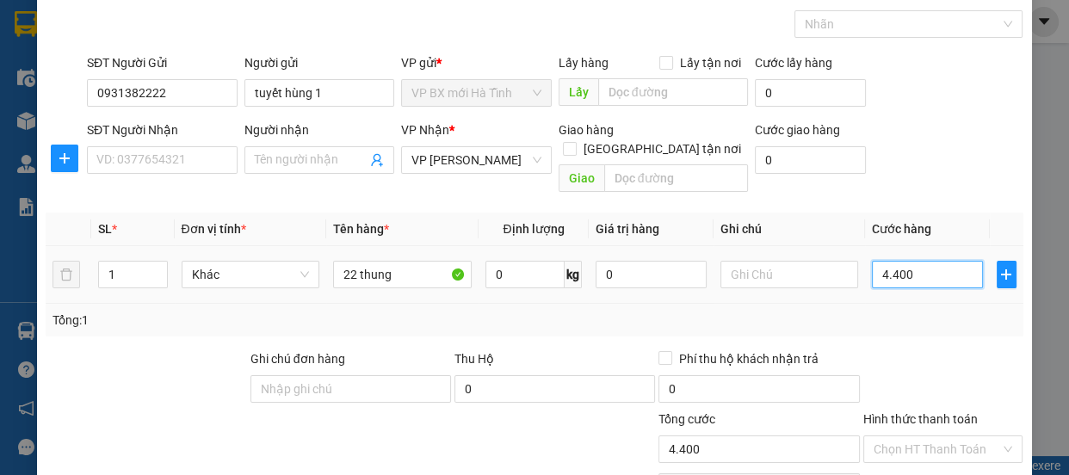
type input "44.000"
type input "440.000"
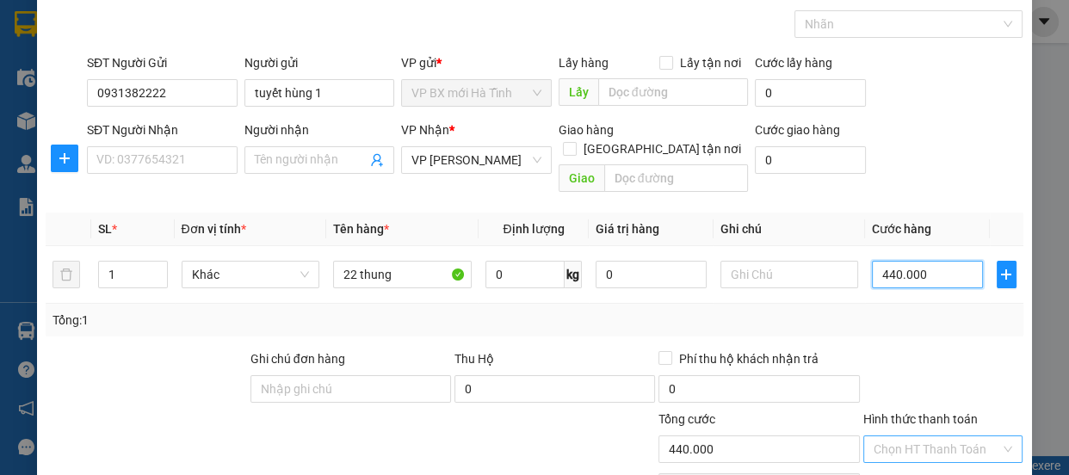
scroll to position [214, 0]
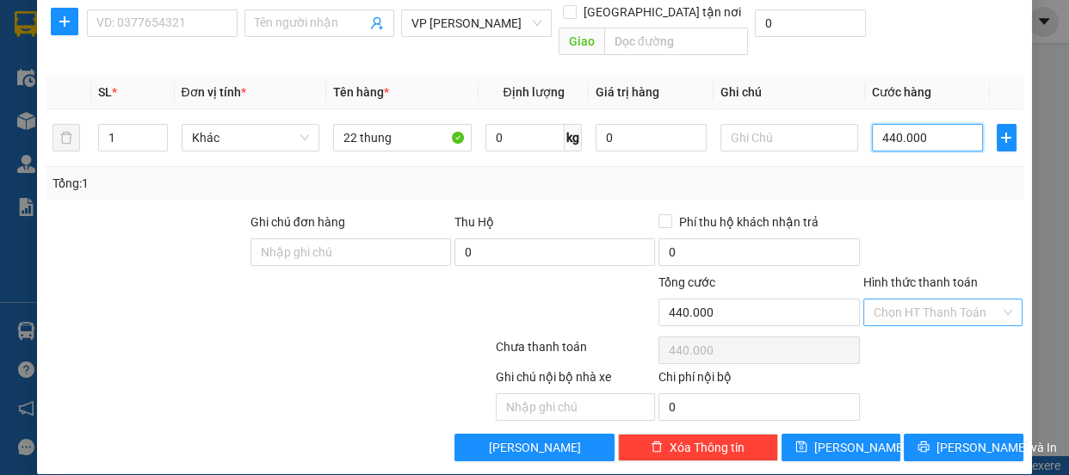
drag, startPoint x: 993, startPoint y: 290, endPoint x: 973, endPoint y: 307, distance: 26.2
click at [993, 299] on div "Chọn HT Thanh Toán" at bounding box center [944, 313] width 160 height 28
type input "440.000"
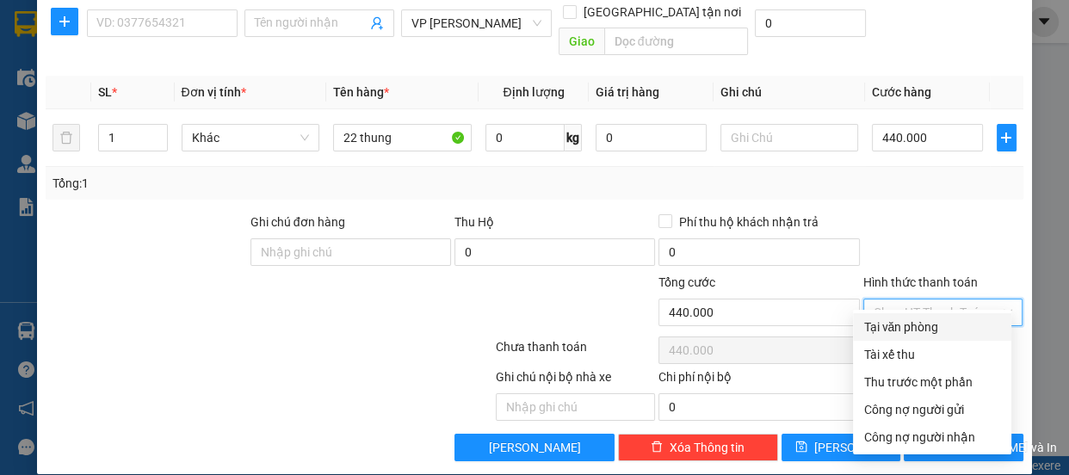
click at [904, 327] on div "Tại văn phòng" at bounding box center [933, 327] width 138 height 19
type input "0"
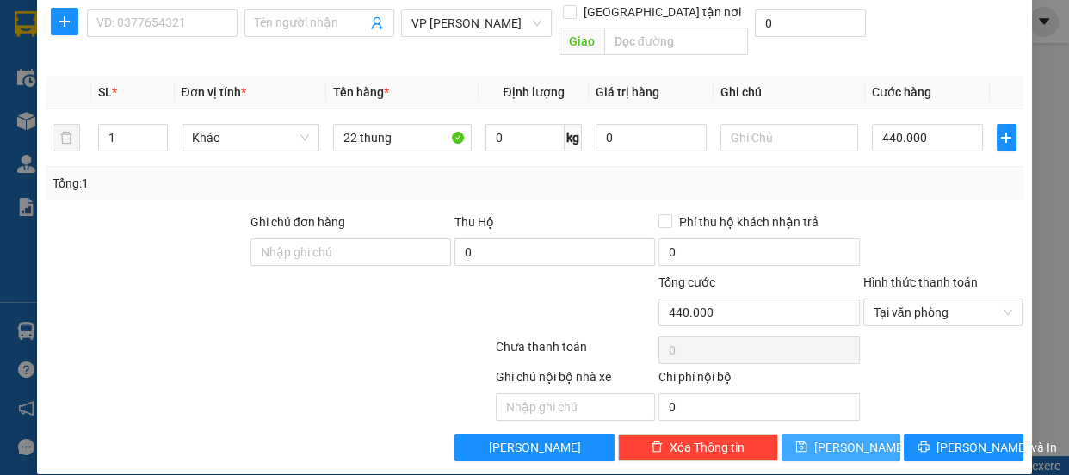
click at [793, 434] on button "Lưu" at bounding box center [841, 448] width 119 height 28
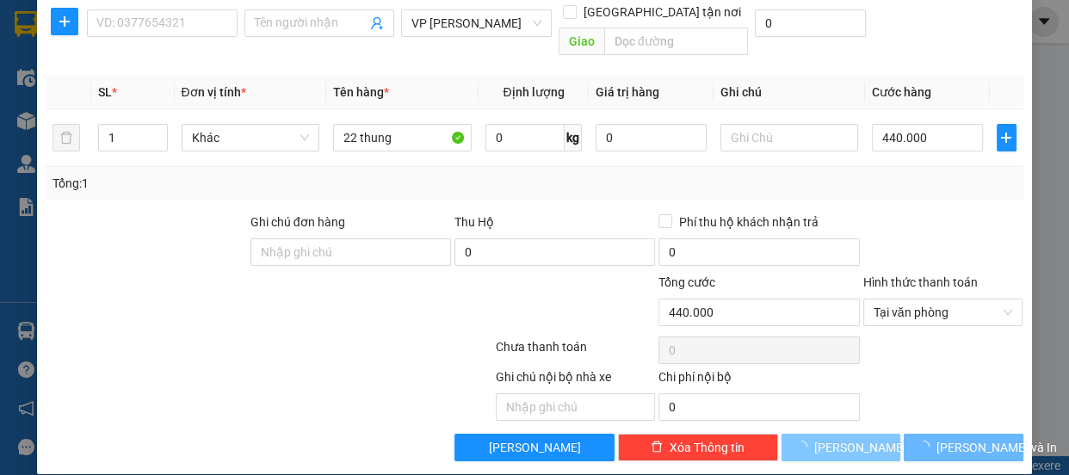
type input "0"
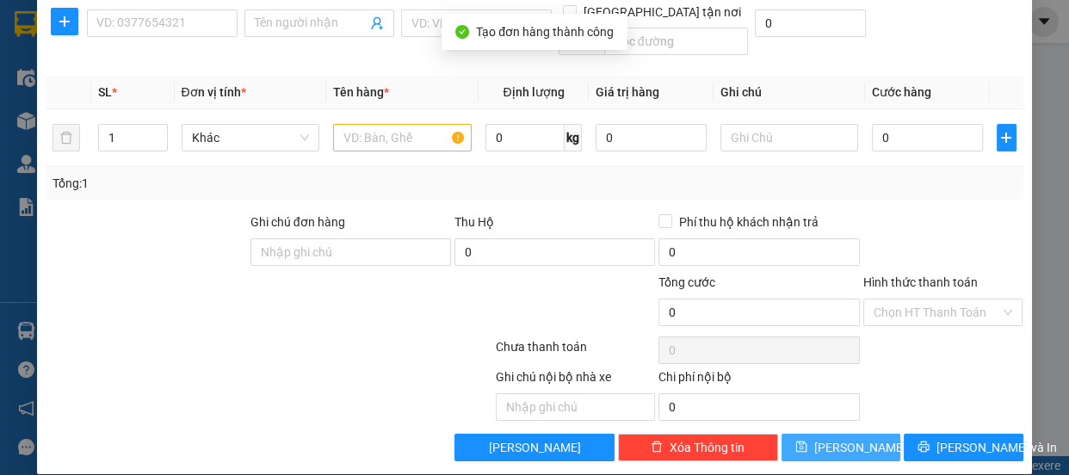
scroll to position [0, 0]
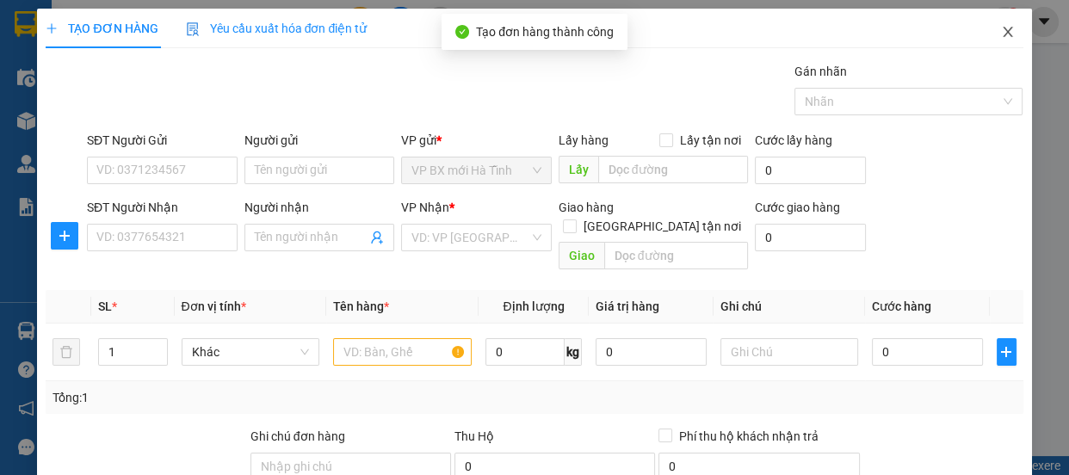
drag, startPoint x: 993, startPoint y: 25, endPoint x: 994, endPoint y: 34, distance: 9.5
click at [1001, 28] on icon "close" at bounding box center [1008, 32] width 14 height 14
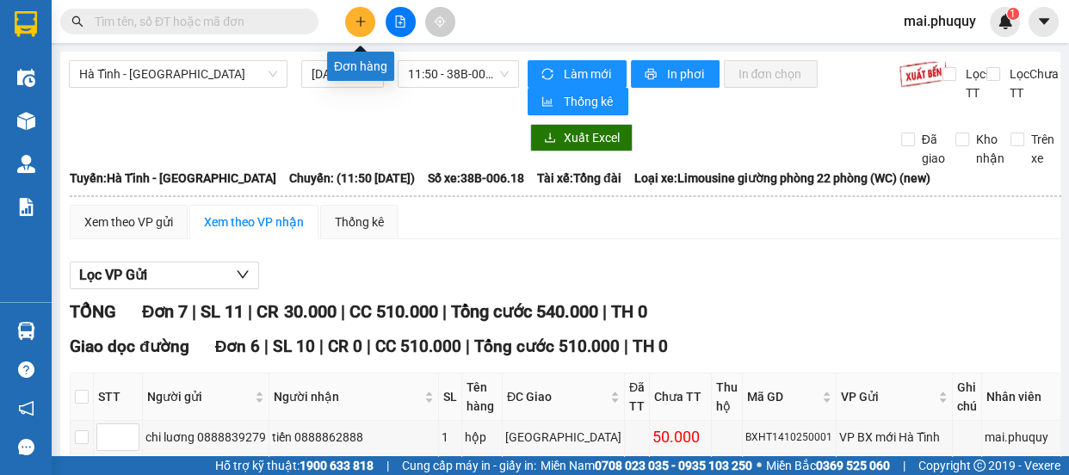
click at [362, 16] on icon "plus" at bounding box center [361, 21] width 12 height 12
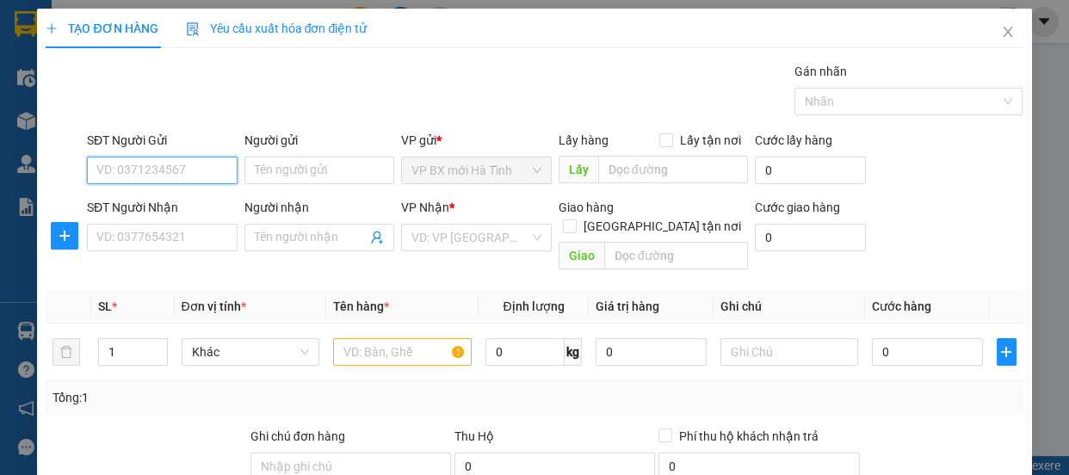
click at [187, 168] on input "SĐT Người Gửi" at bounding box center [162, 171] width 151 height 28
type input "0965517046"
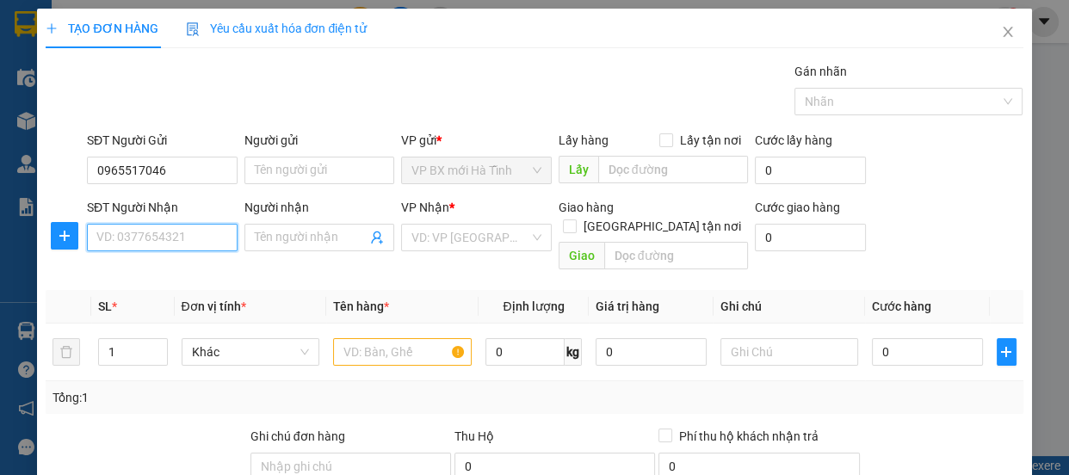
click at [166, 238] on input "SĐT Người Nhận" at bounding box center [162, 238] width 151 height 28
type input "0815034977"
click at [257, 244] on input "Người nhận" at bounding box center [311, 237] width 113 height 19
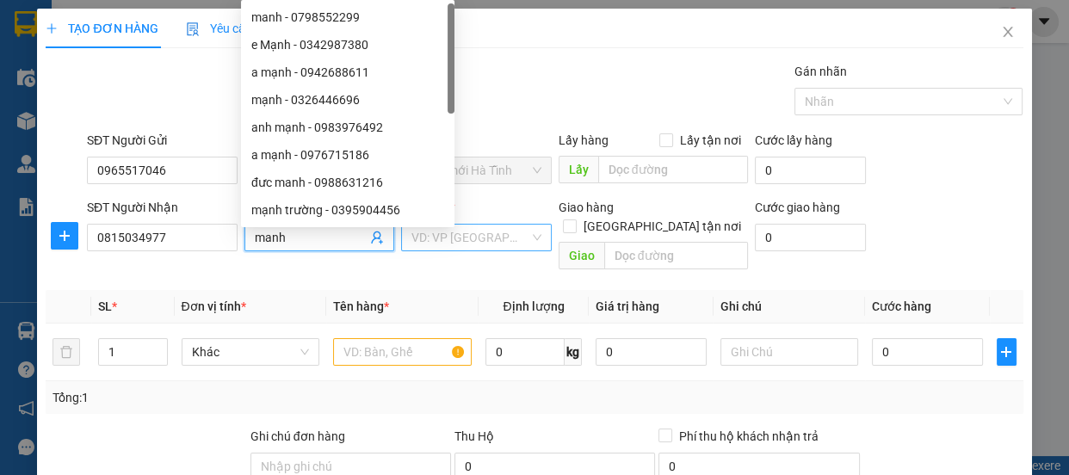
click at [525, 238] on div "VD: VP Sài Gòn" at bounding box center [476, 238] width 151 height 28
type input "manh"
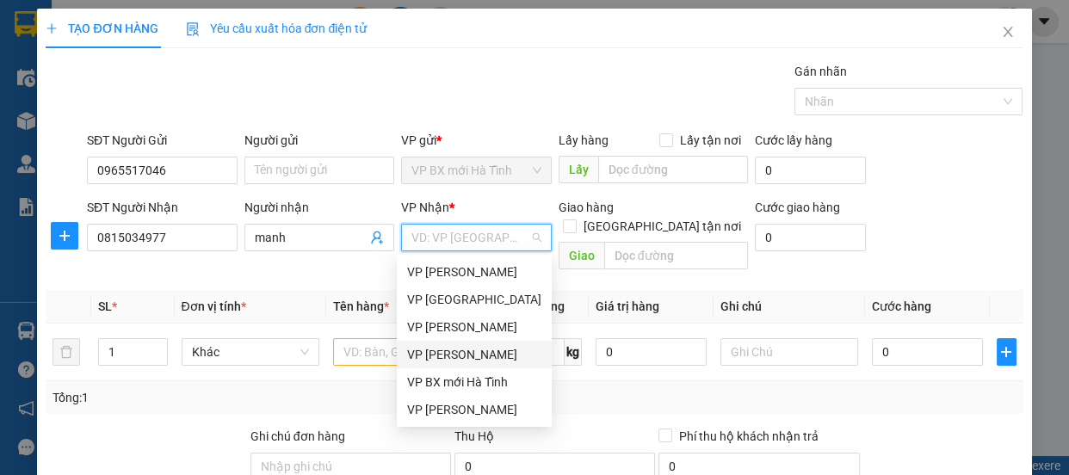
drag, startPoint x: 470, startPoint y: 353, endPoint x: 393, endPoint y: 370, distance: 79.4
click at [465, 353] on div "VP [PERSON_NAME]" at bounding box center [474, 354] width 134 height 19
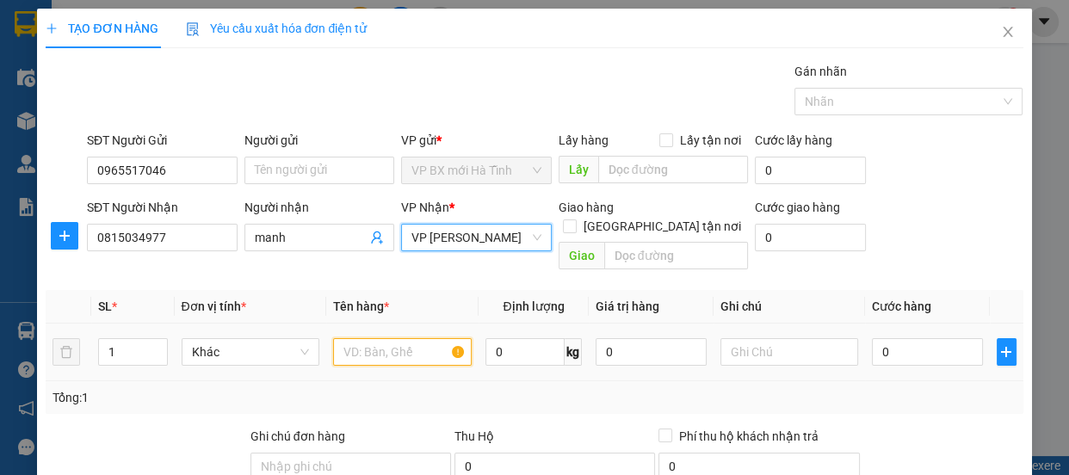
click at [374, 338] on input "text" at bounding box center [402, 352] width 139 height 28
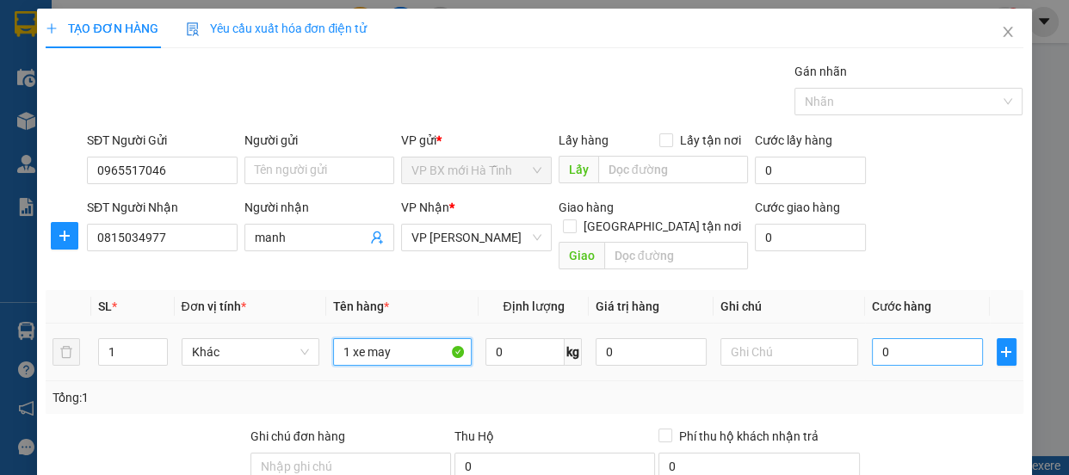
type input "1 xe may"
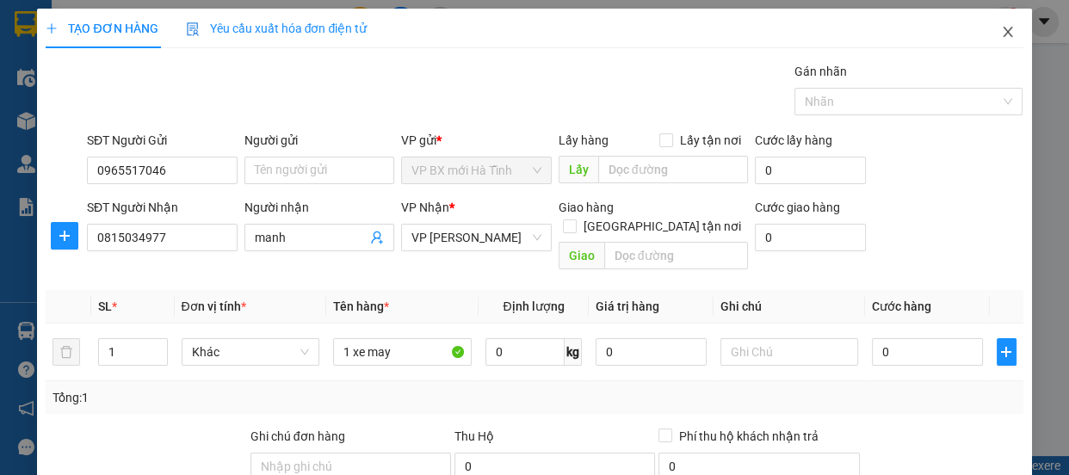
click at [1001, 34] on icon "close" at bounding box center [1008, 32] width 14 height 14
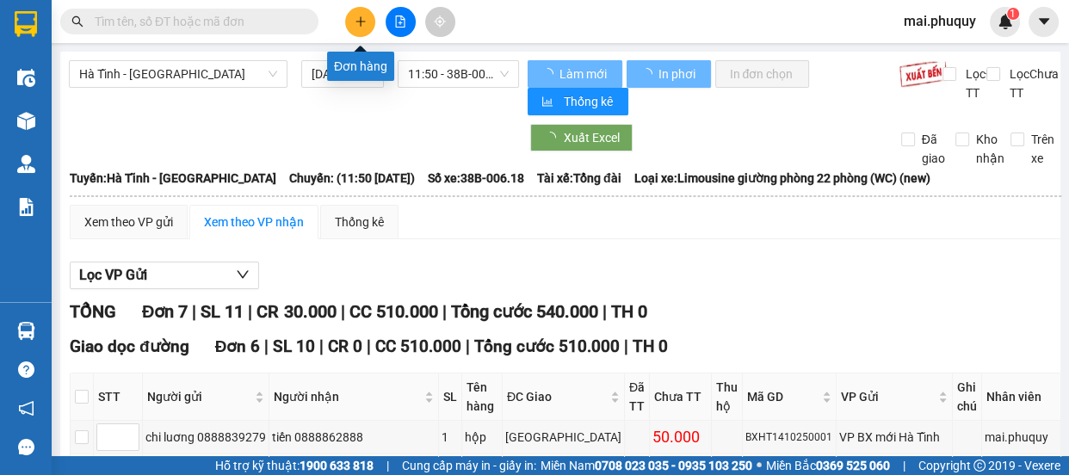
click at [359, 14] on button at bounding box center [360, 22] width 30 height 30
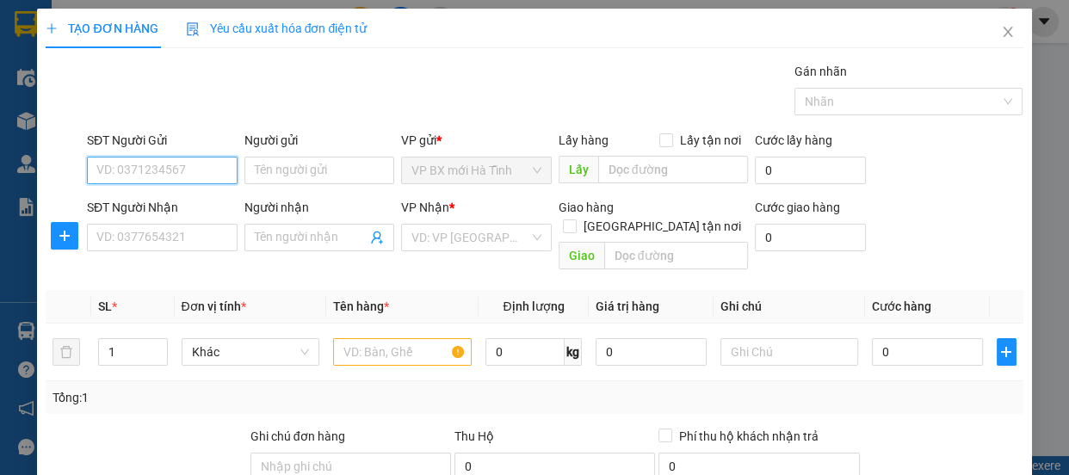
click at [185, 176] on input "SĐT Người Gửi" at bounding box center [162, 171] width 151 height 28
type input "0906276376"
click at [194, 209] on div "0906276376 - mẹ anh" at bounding box center [160, 204] width 128 height 19
type input "mẹ anh"
type input "0906276376"
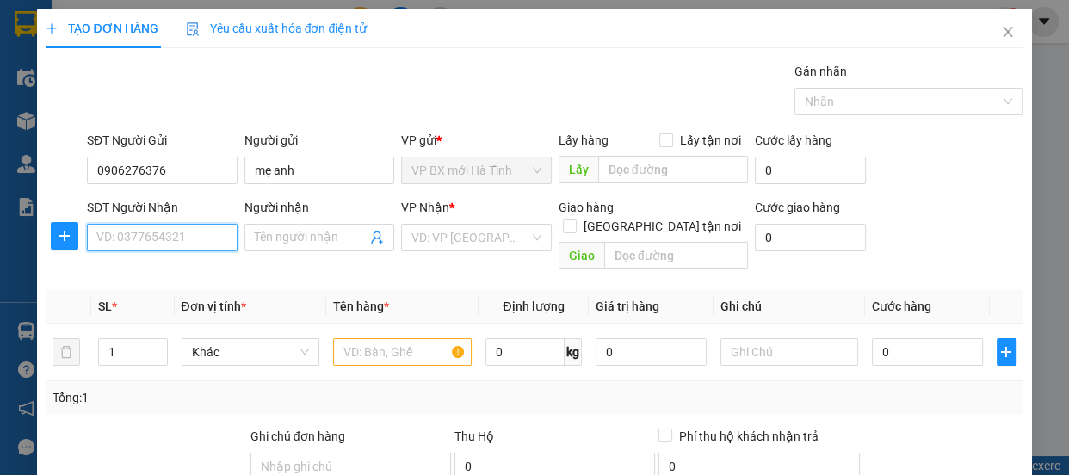
click at [164, 241] on input "SĐT Người Nhận" at bounding box center [162, 238] width 151 height 28
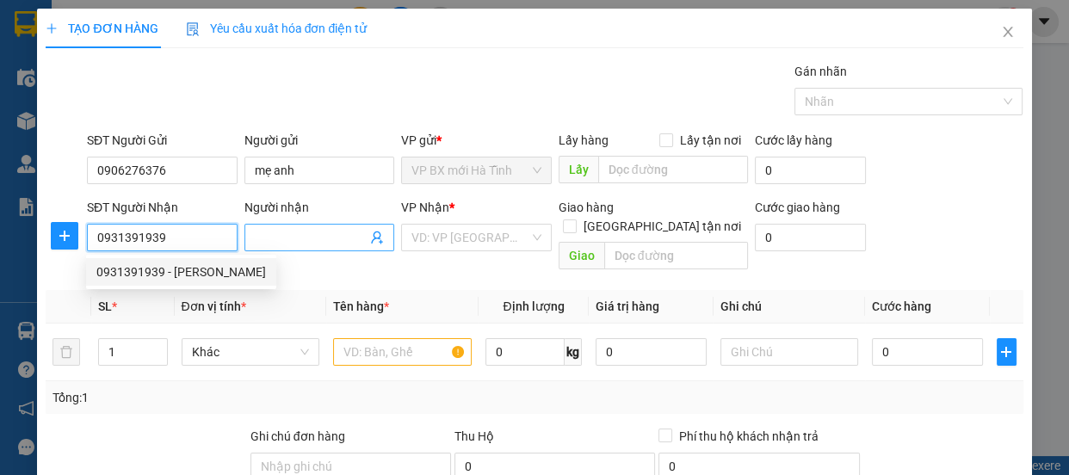
type input "0931391939"
click at [263, 245] on input "Người nhận" at bounding box center [311, 237] width 113 height 19
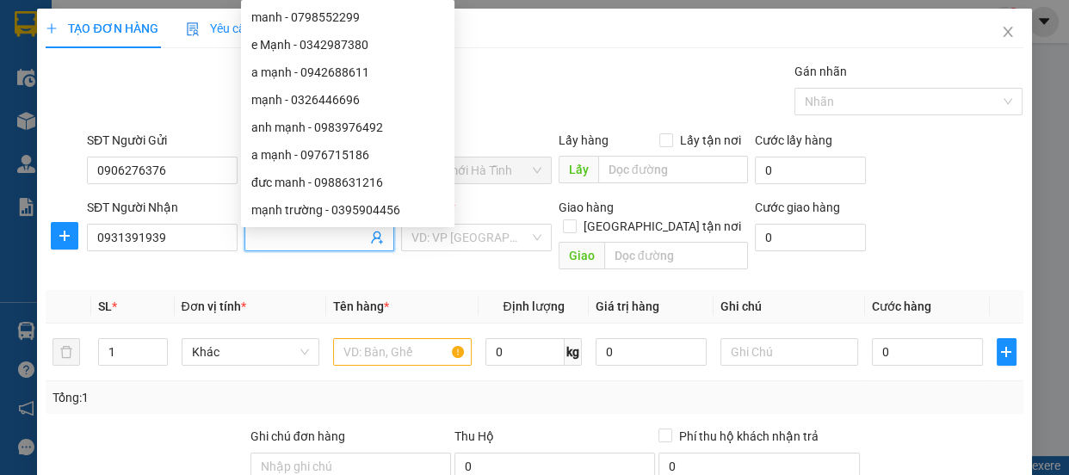
click at [274, 243] on input "Người nhận" at bounding box center [311, 237] width 113 height 19
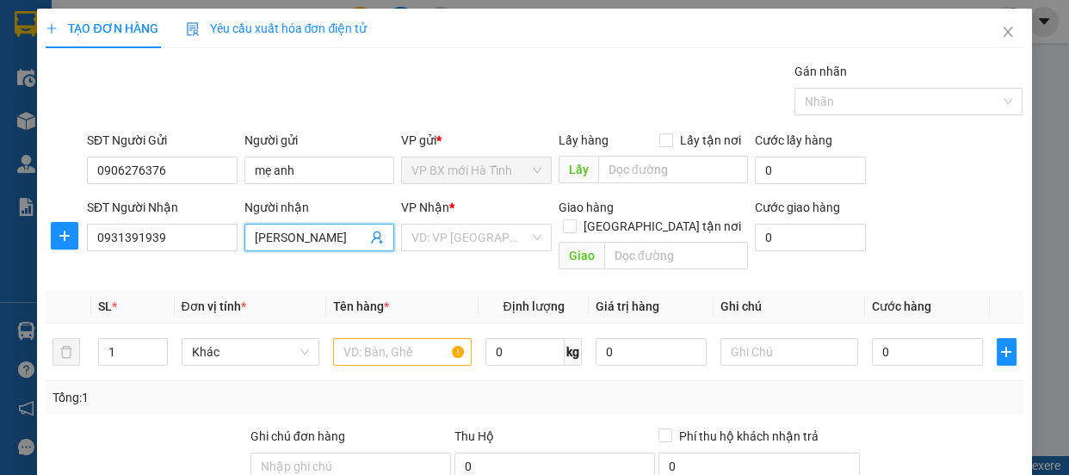
type input "khánh huyên"
drag, startPoint x: 351, startPoint y: 241, endPoint x: 334, endPoint y: 241, distance: 17.2
click at [334, 241] on input "khánh huyên" at bounding box center [311, 237] width 113 height 19
click at [325, 242] on input "khánh huyên" at bounding box center [311, 237] width 113 height 19
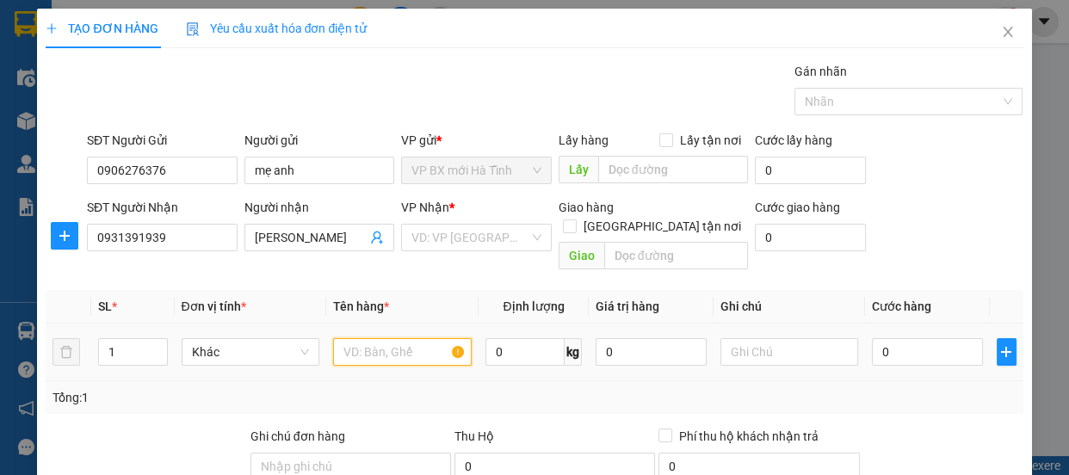
click at [393, 338] on input "text" at bounding box center [402, 352] width 139 height 28
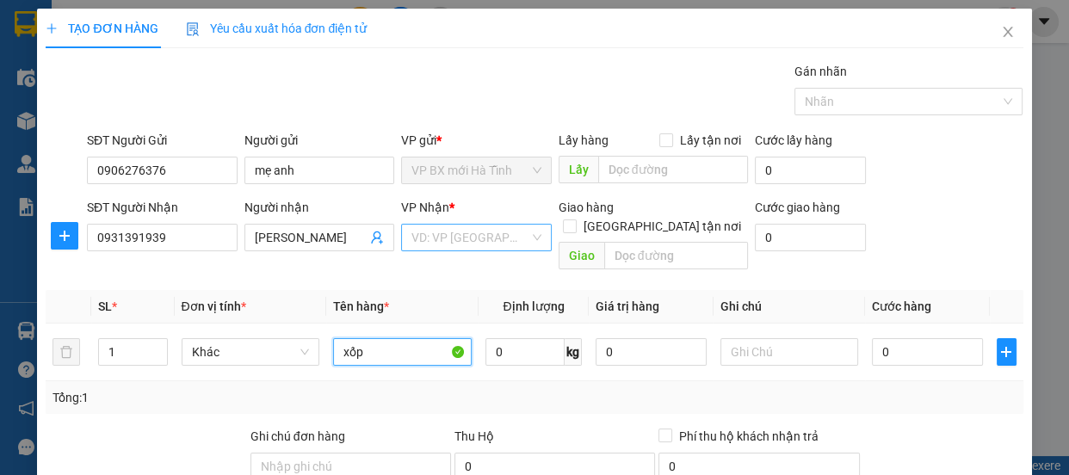
type input "xốp"
drag, startPoint x: 482, startPoint y: 245, endPoint x: 481, endPoint y: 236, distance: 8.7
click at [482, 240] on input "search" at bounding box center [471, 238] width 118 height 26
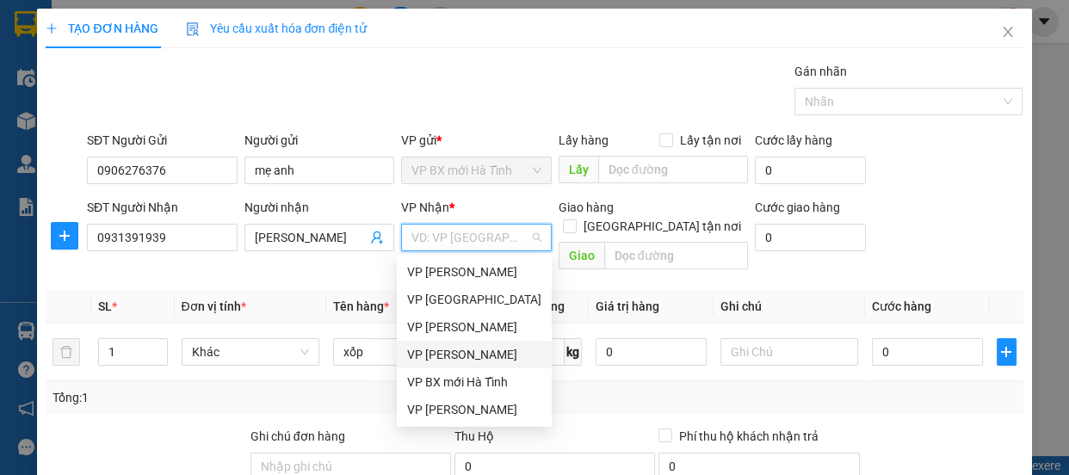
click at [480, 350] on div "VP [PERSON_NAME]" at bounding box center [474, 354] width 134 height 19
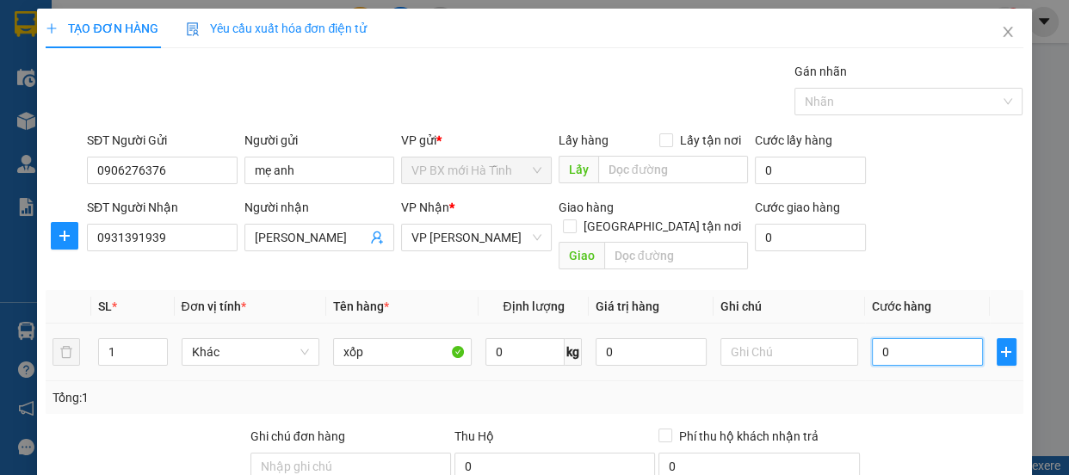
type input "4"
type input "40"
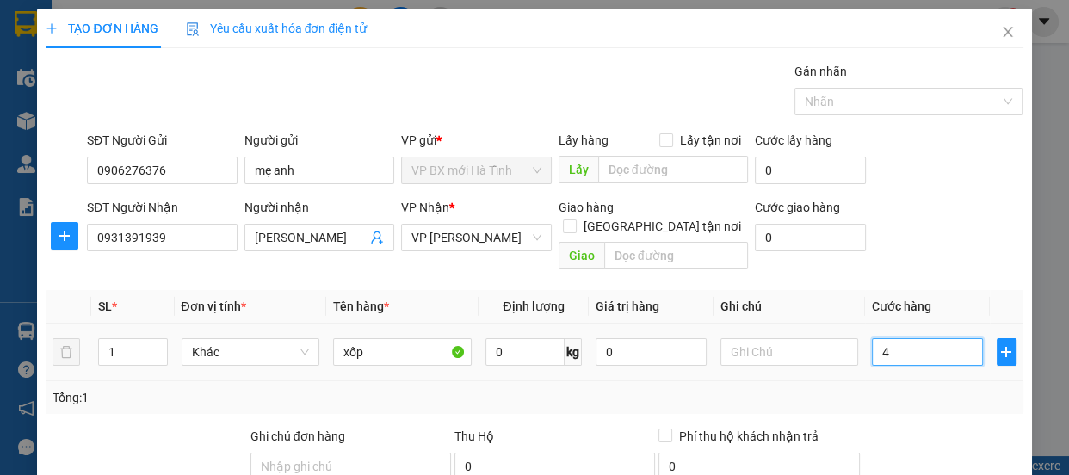
type input "40"
type input "400"
type input "4.000"
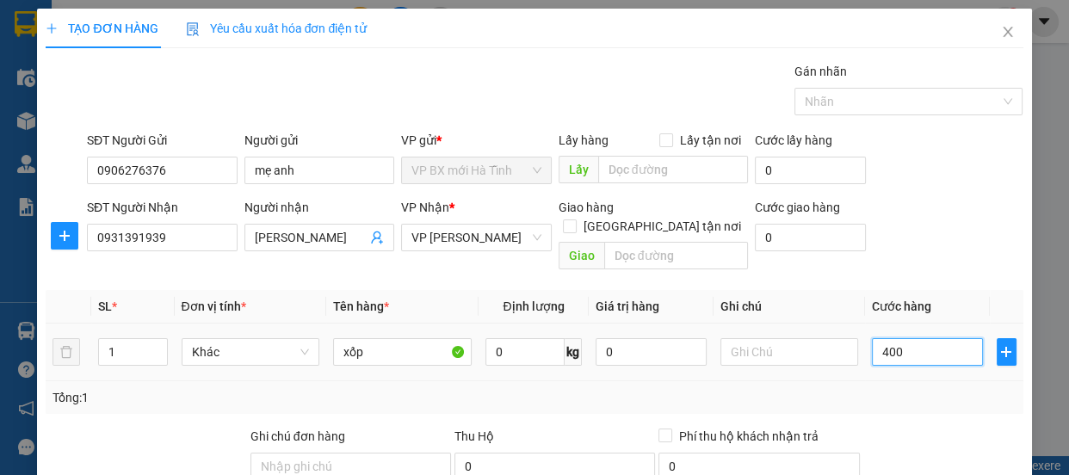
type input "4.000"
type input "40.000"
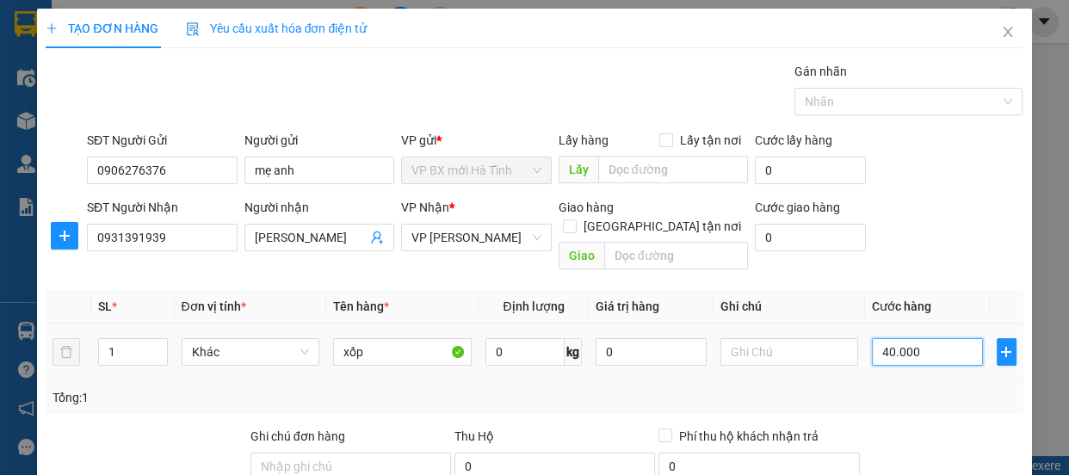
scroll to position [214, 0]
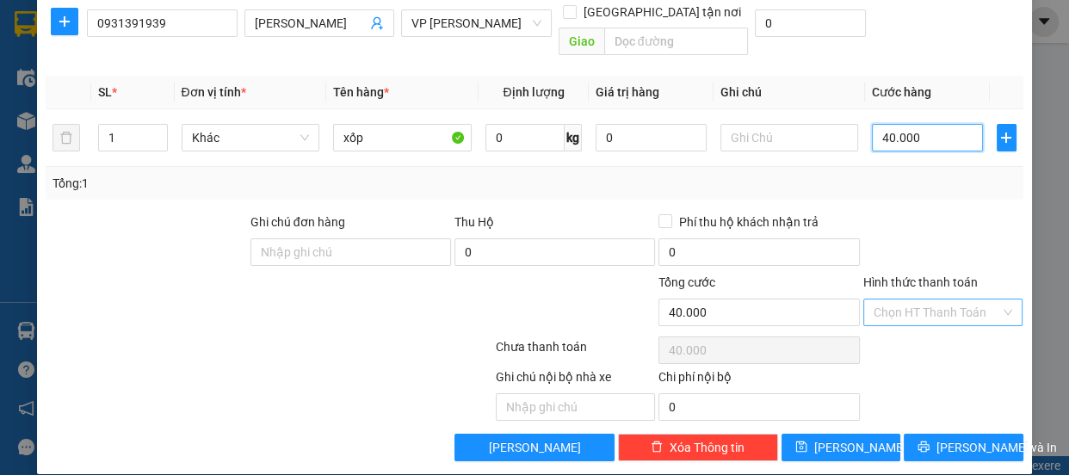
type input "40.000"
click at [931, 300] on input "Hình thức thanh toán" at bounding box center [937, 313] width 127 height 26
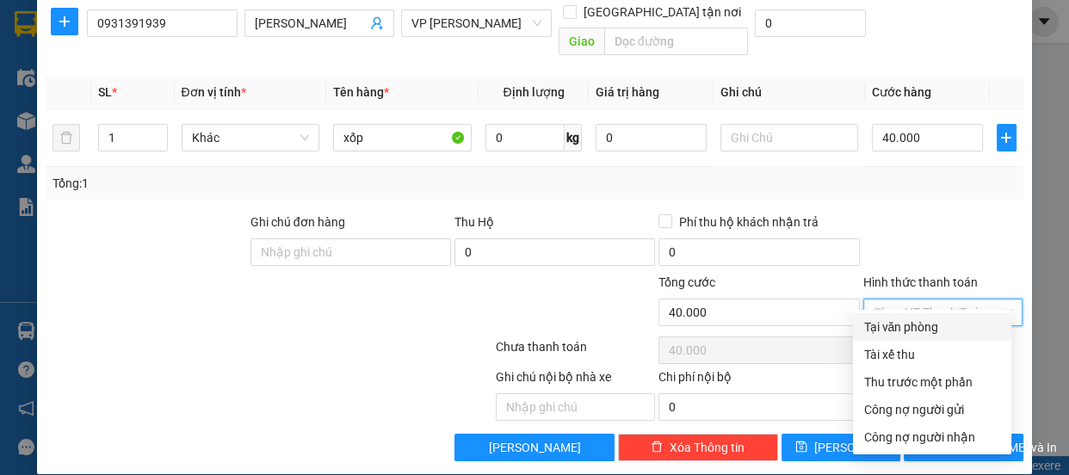
click at [913, 329] on div "Tại văn phòng" at bounding box center [933, 327] width 138 height 19
type input "0"
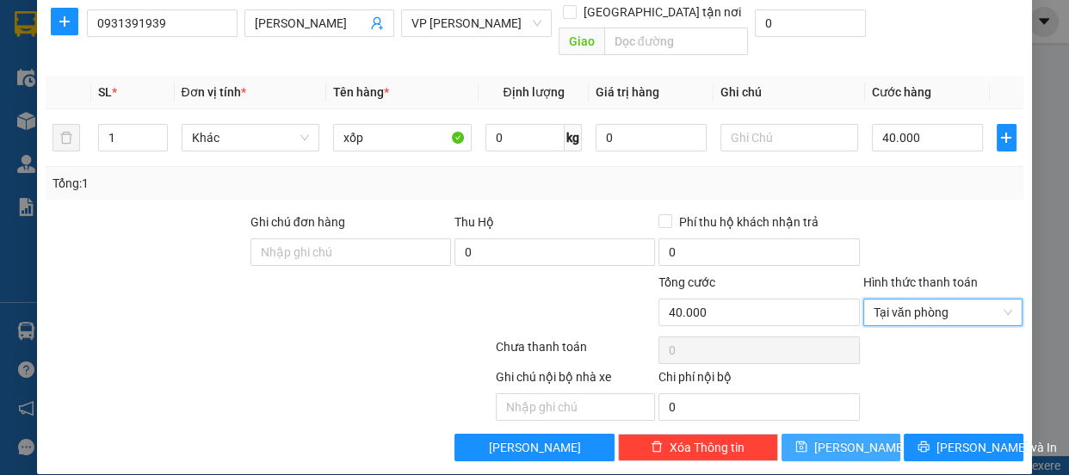
click at [859, 434] on button "Lưu" at bounding box center [841, 448] width 119 height 28
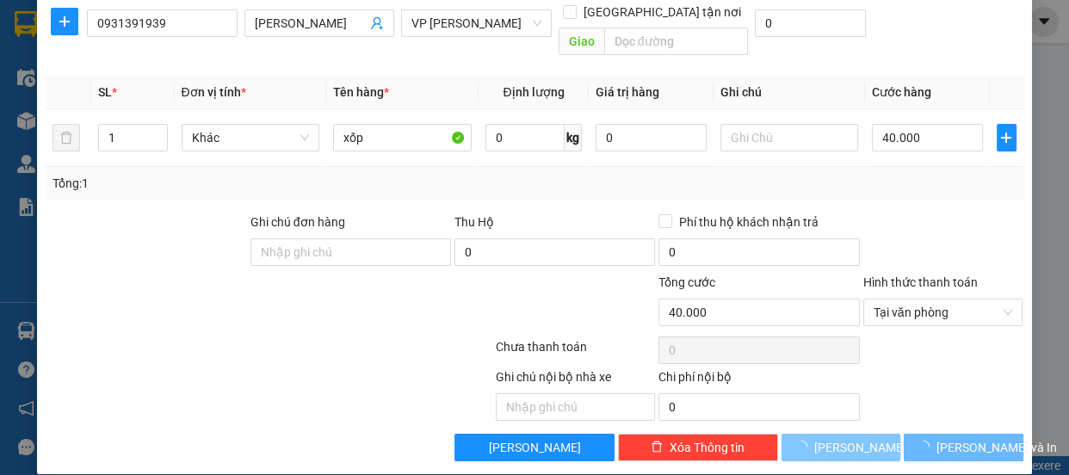
type input "0"
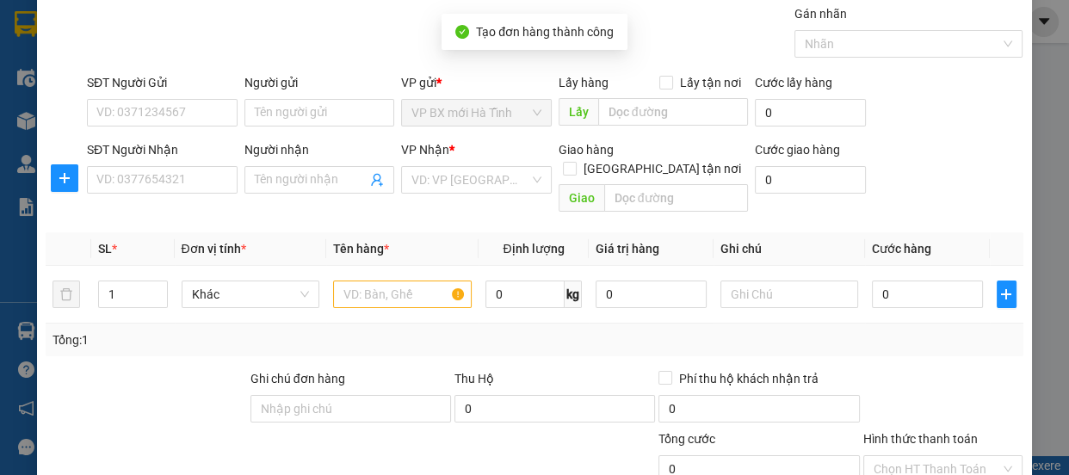
scroll to position [0, 0]
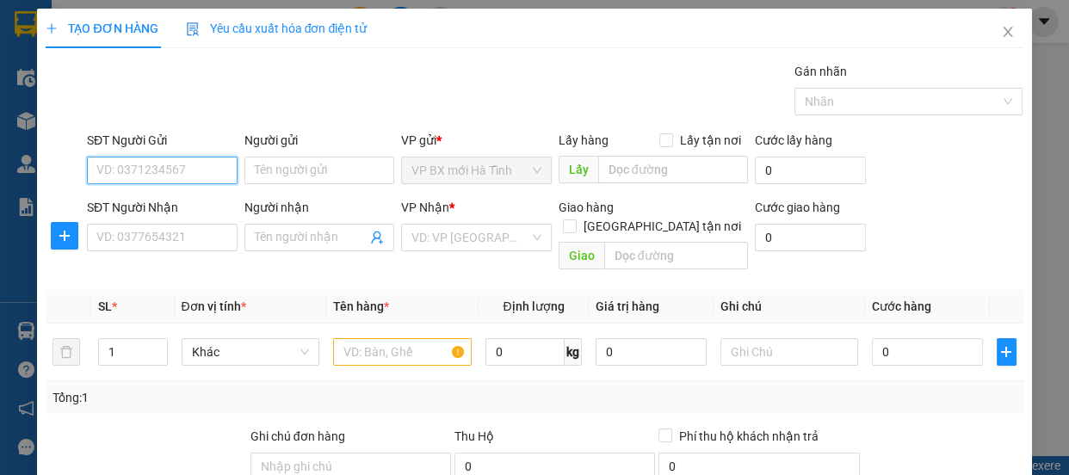
click at [152, 172] on input "SĐT Người Gửi" at bounding box center [162, 171] width 151 height 28
type input "0393382029"
click at [147, 206] on div "0393382029 - nghia" at bounding box center [160, 204] width 128 height 19
type input "nghia"
type input "0393382029"
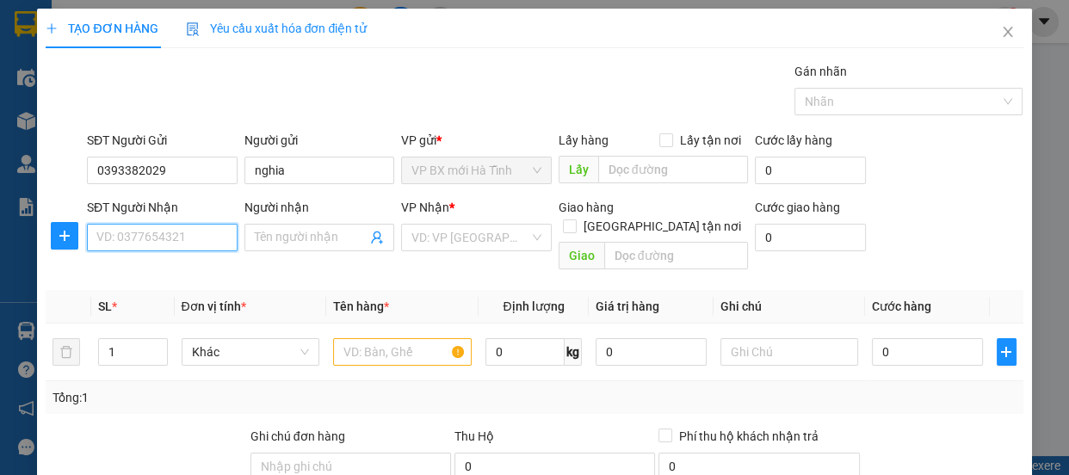
click at [141, 233] on input "SĐT Người Nhận" at bounding box center [162, 238] width 151 height 28
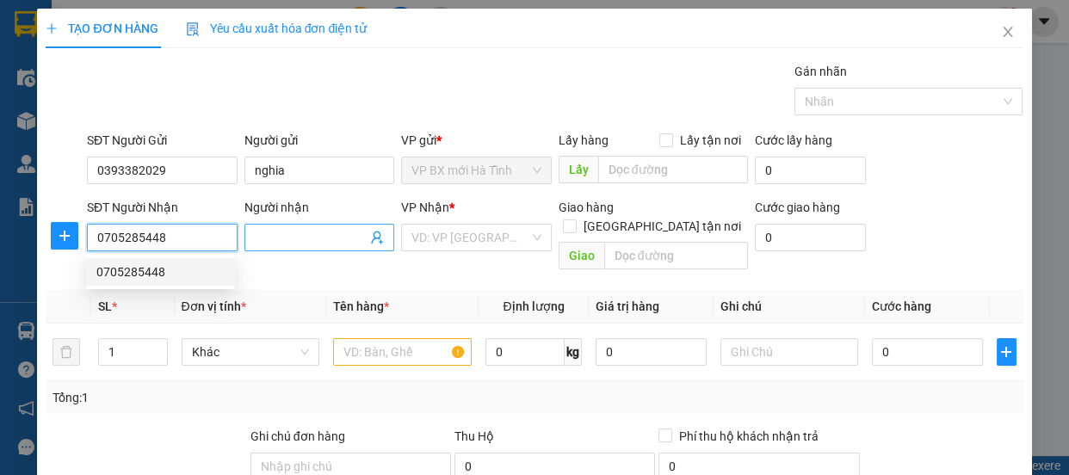
drag, startPoint x: 120, startPoint y: 269, endPoint x: 252, endPoint y: 244, distance: 134.9
click at [252, 244] on body "Kết quả tìm kiếm ( 0 ) Bộ lọc No Data mai.phuquy 1 Điều hành xe Kho hàng mới Qu…" at bounding box center [534, 237] width 1069 height 475
type input "0705285448"
click at [255, 244] on input "Người nhận" at bounding box center [311, 237] width 113 height 19
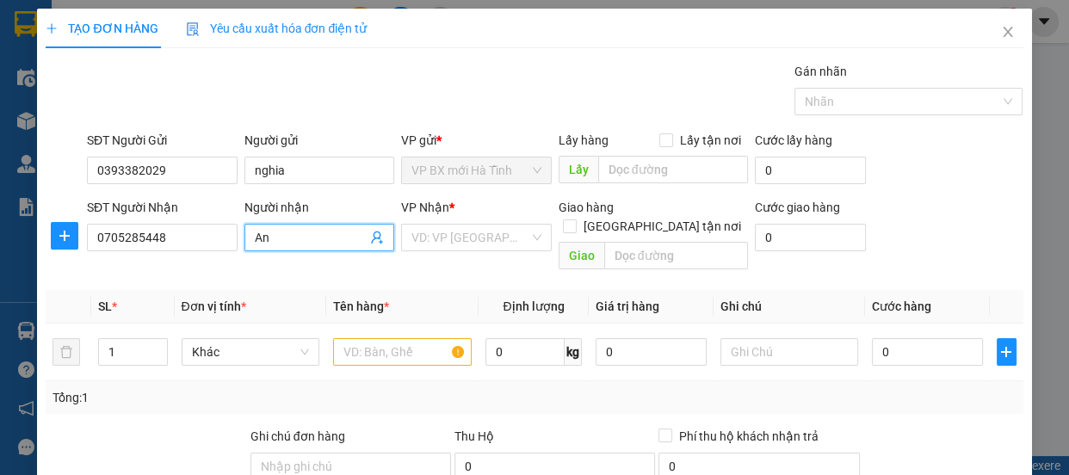
type input "A"
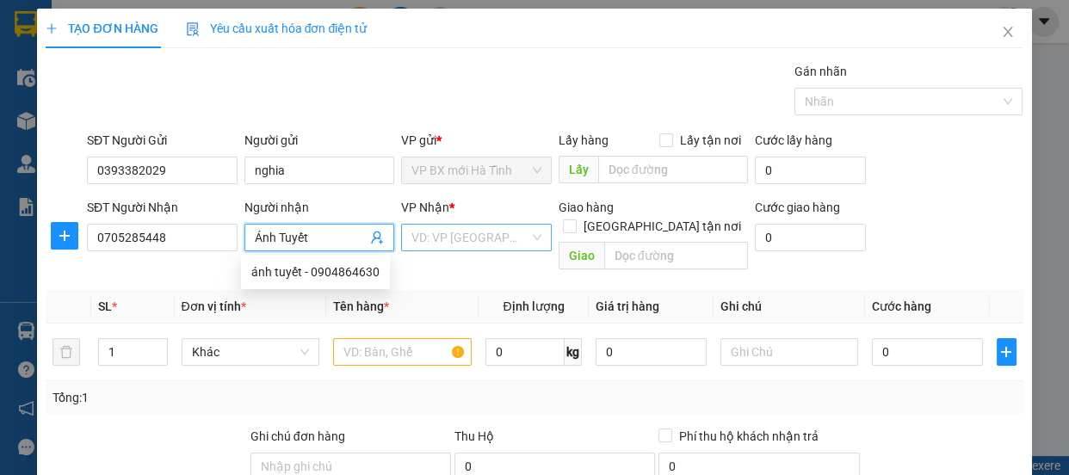
type input "Ánh Tuyết"
click at [473, 235] on input "search" at bounding box center [471, 238] width 118 height 26
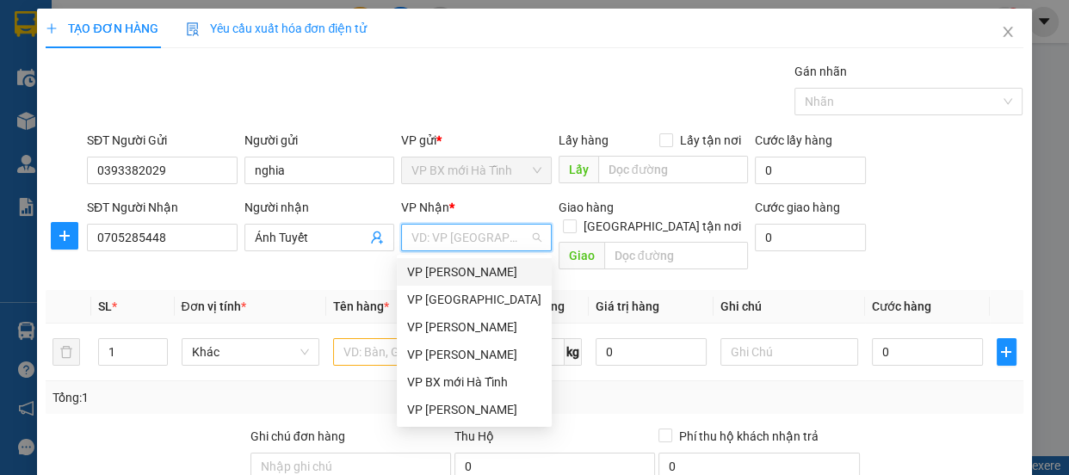
drag, startPoint x: 455, startPoint y: 274, endPoint x: 391, endPoint y: 288, distance: 66.2
click at [454, 274] on div "VP [PERSON_NAME]" at bounding box center [474, 272] width 134 height 19
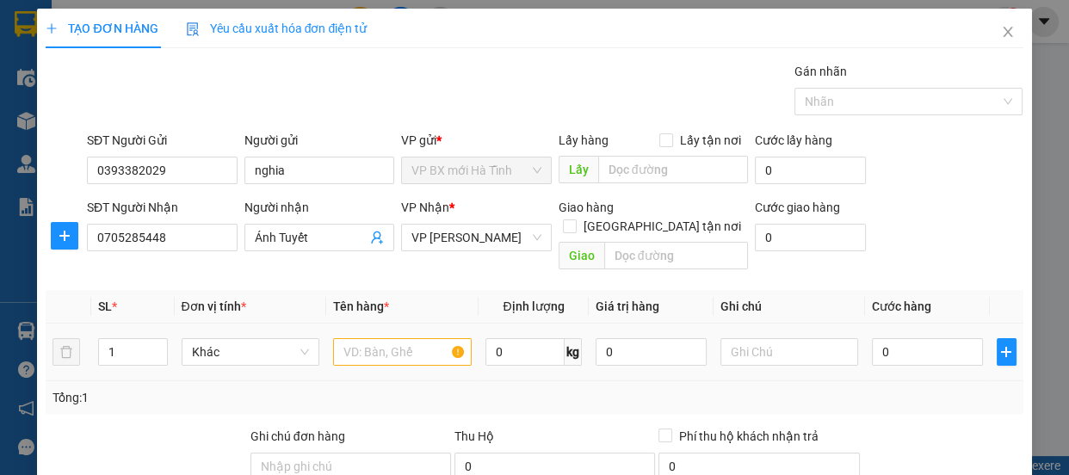
click at [370, 335] on div at bounding box center [402, 352] width 139 height 34
click at [370, 338] on input "text" at bounding box center [402, 352] width 139 height 28
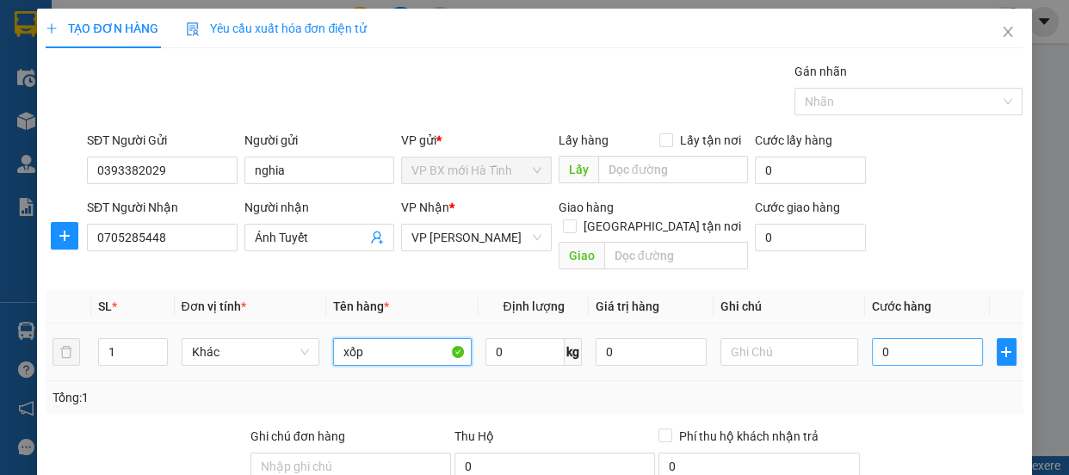
type input "xốp"
click at [895, 338] on input "0" at bounding box center [927, 352] width 111 height 28
type input "3"
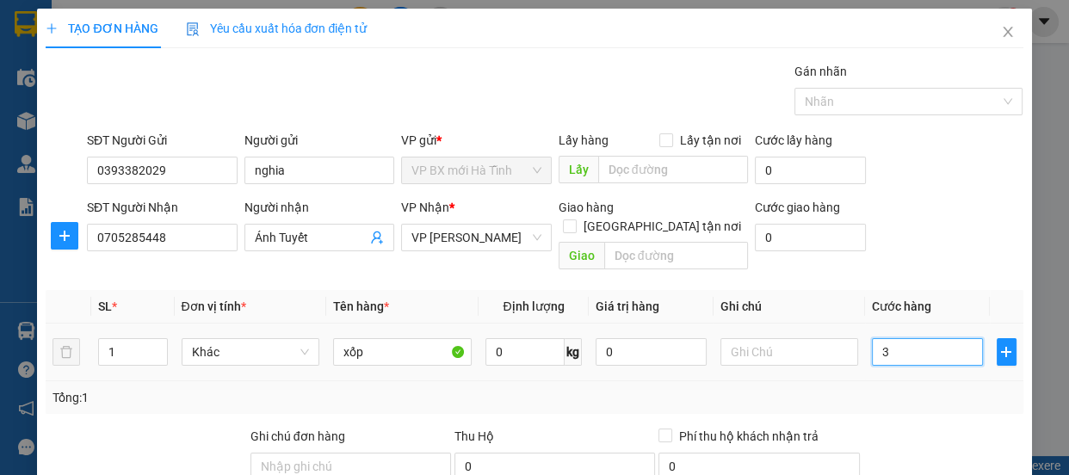
type input "30"
type input "300"
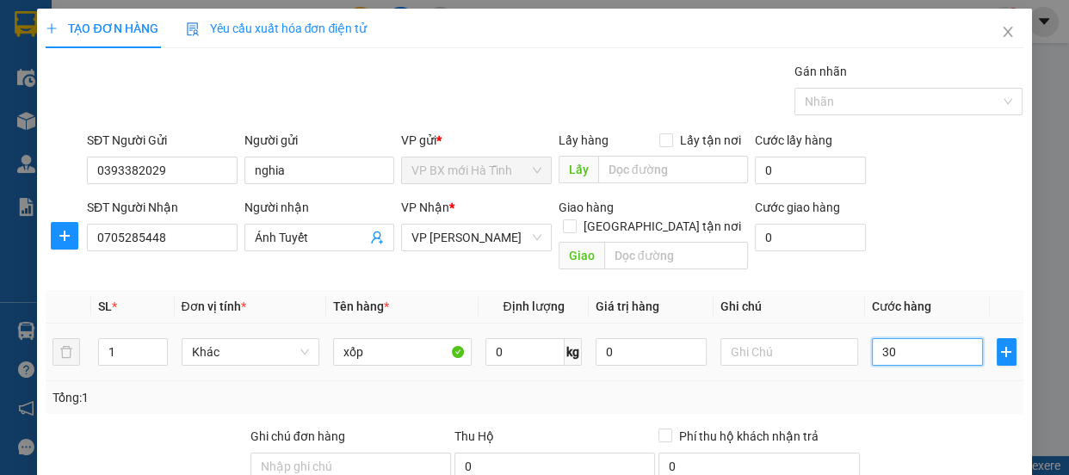
type input "300"
type input "3.000"
type input "30.000"
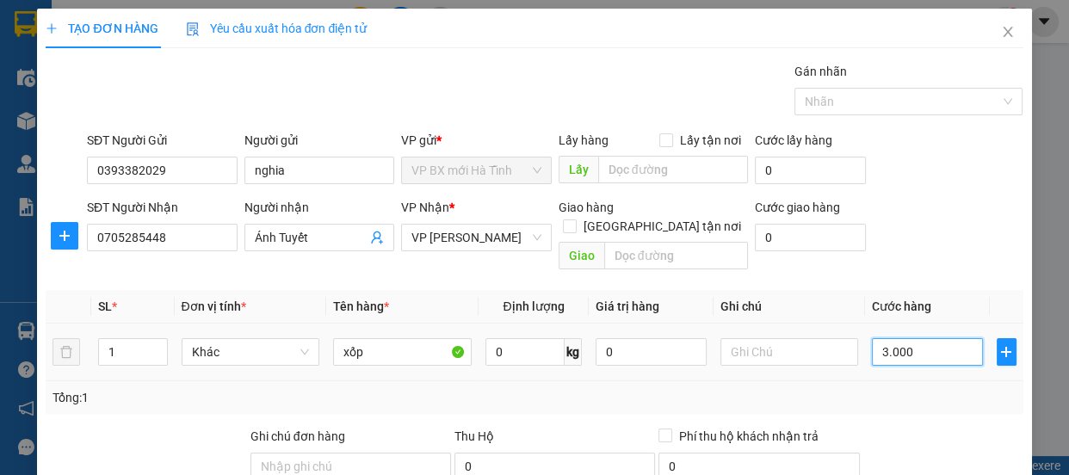
type input "30.000"
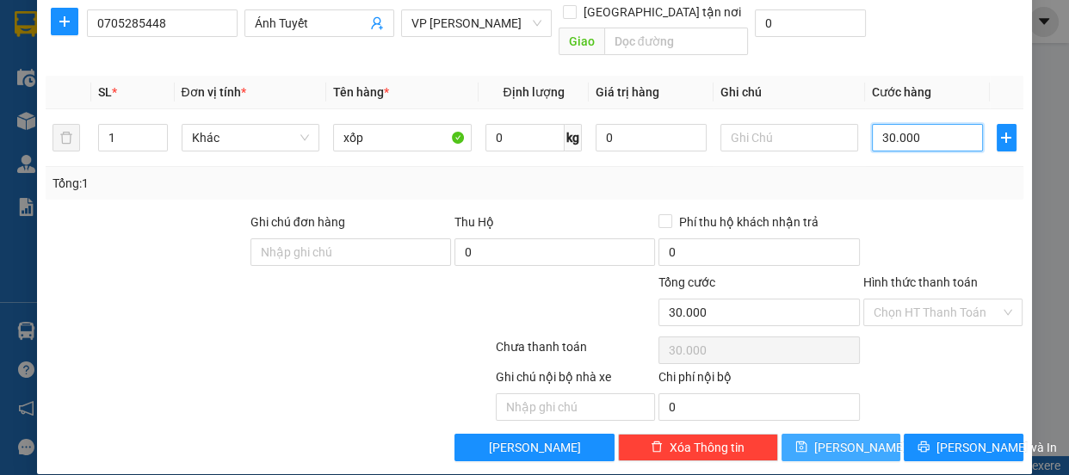
type input "30.000"
click at [842, 438] on span "Lưu" at bounding box center [860, 447] width 92 height 19
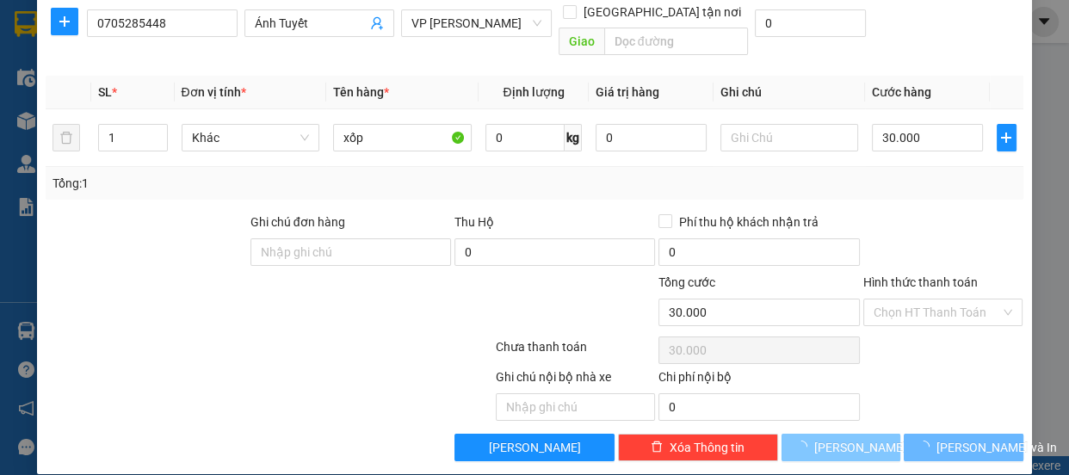
type input "0"
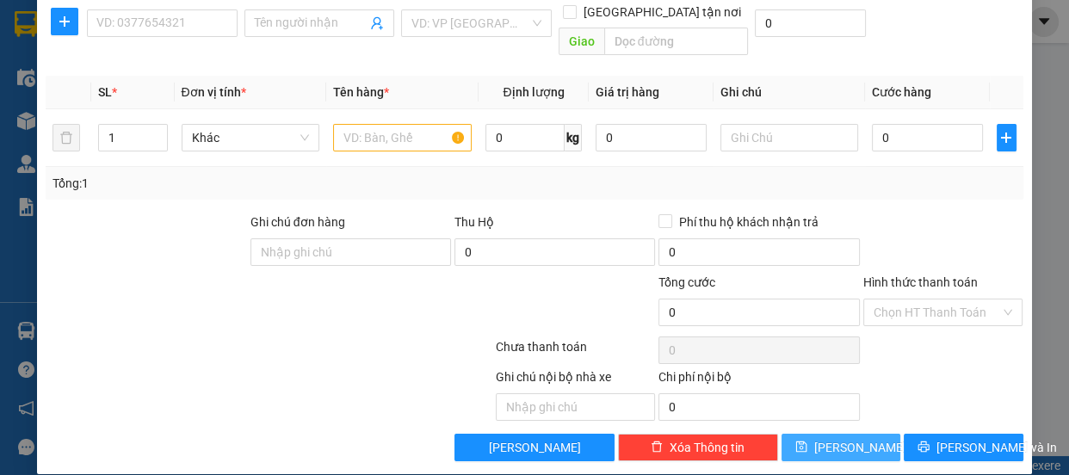
scroll to position [0, 0]
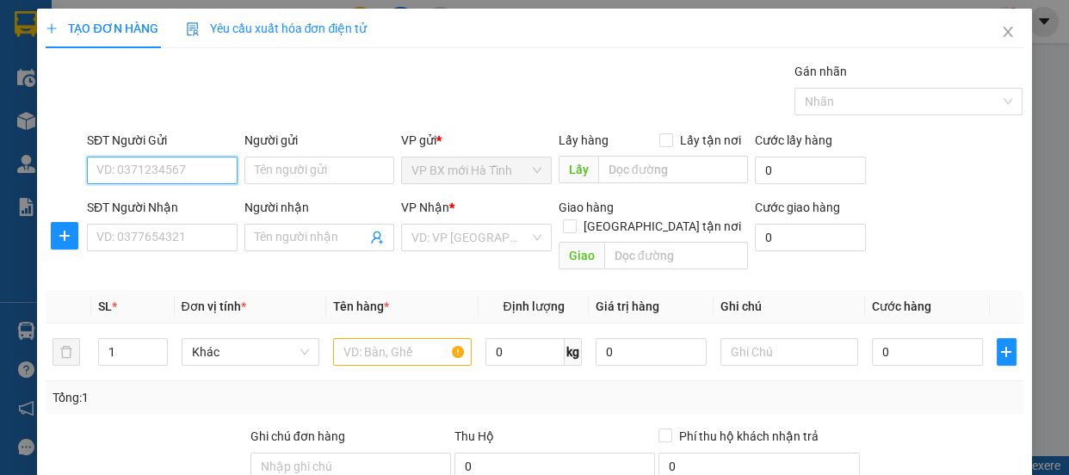
click at [138, 159] on input "SĐT Người Gửi" at bounding box center [162, 171] width 151 height 28
click at [176, 188] on div "SĐT Người Gửi VD: 0371234567" at bounding box center [162, 161] width 151 height 60
click at [131, 169] on input "SĐT Người Gửi" at bounding box center [162, 171] width 151 height 28
type input "096517046"
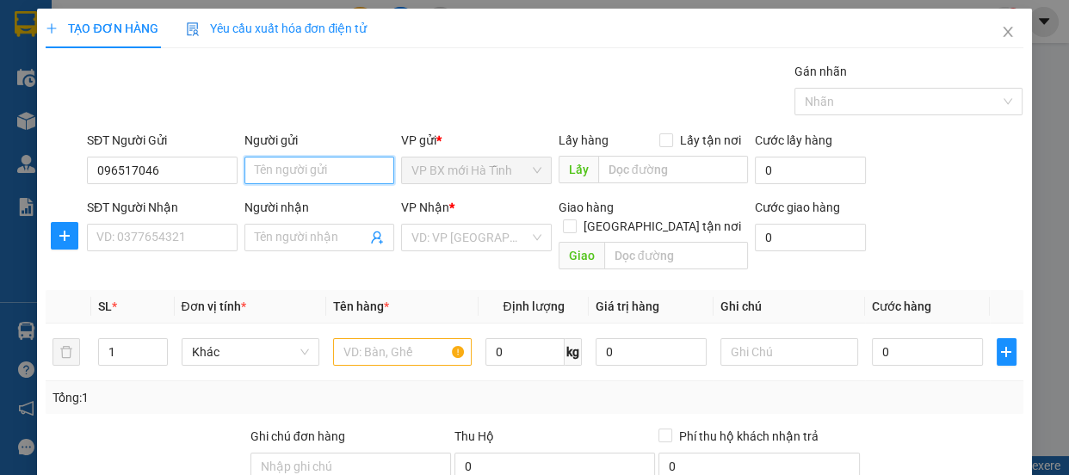
click at [273, 170] on input "Người gửi" at bounding box center [320, 171] width 151 height 28
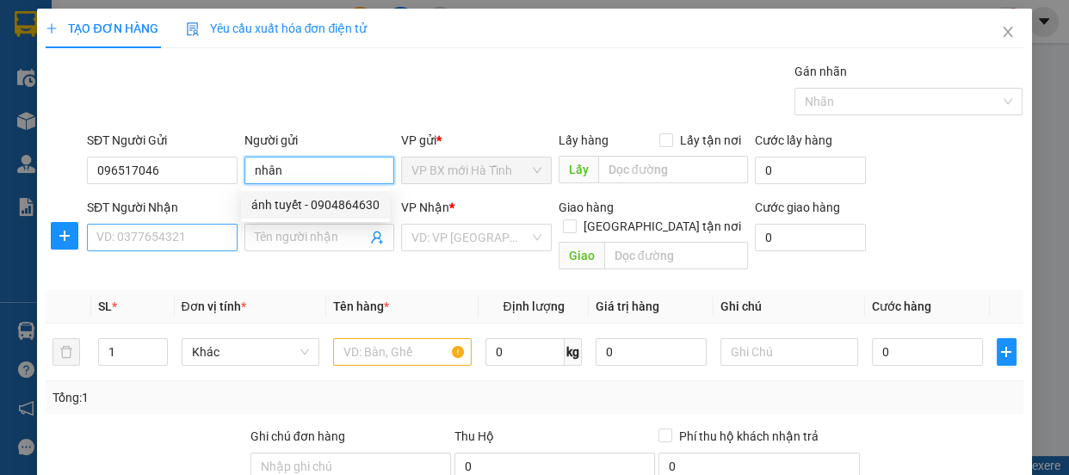
type input "nhân"
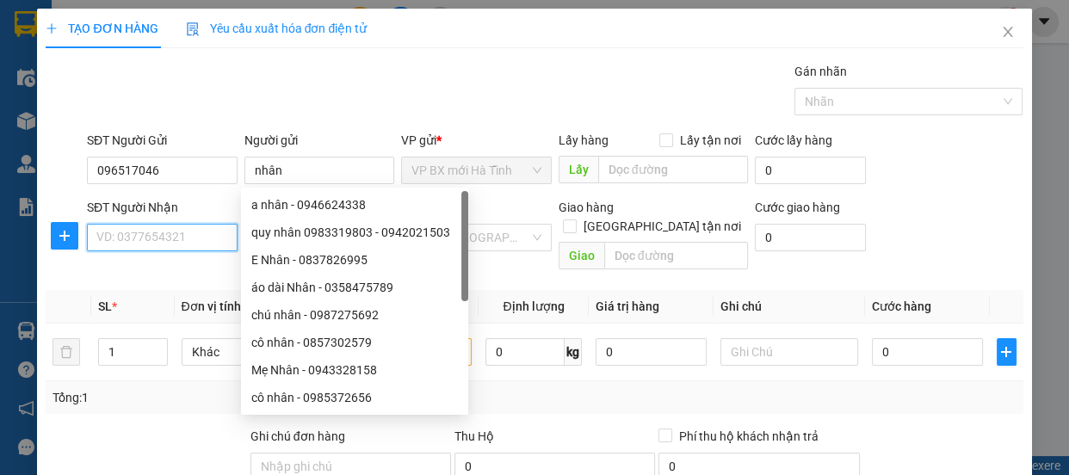
click at [178, 249] on input "SĐT Người Nhận" at bounding box center [162, 238] width 151 height 28
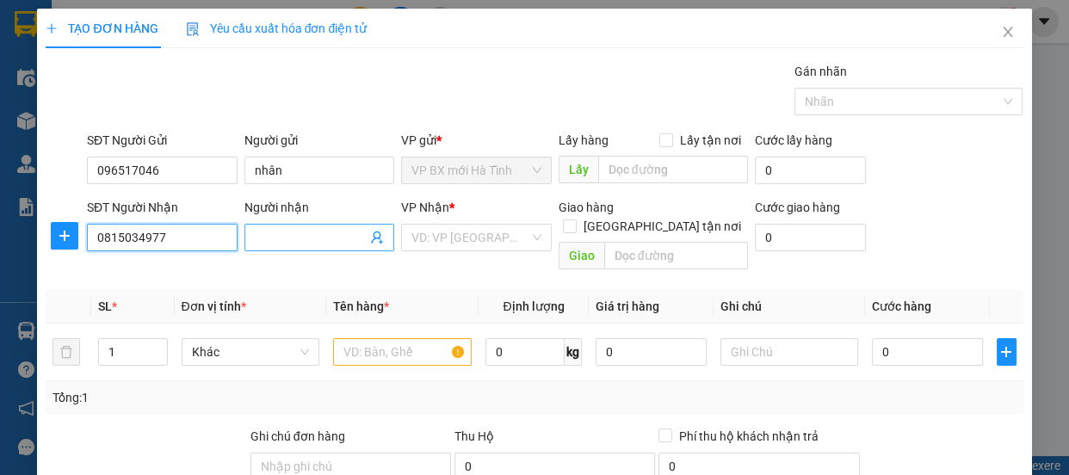
type input "0815034977"
click at [296, 232] on input "Người nhận" at bounding box center [311, 237] width 113 height 19
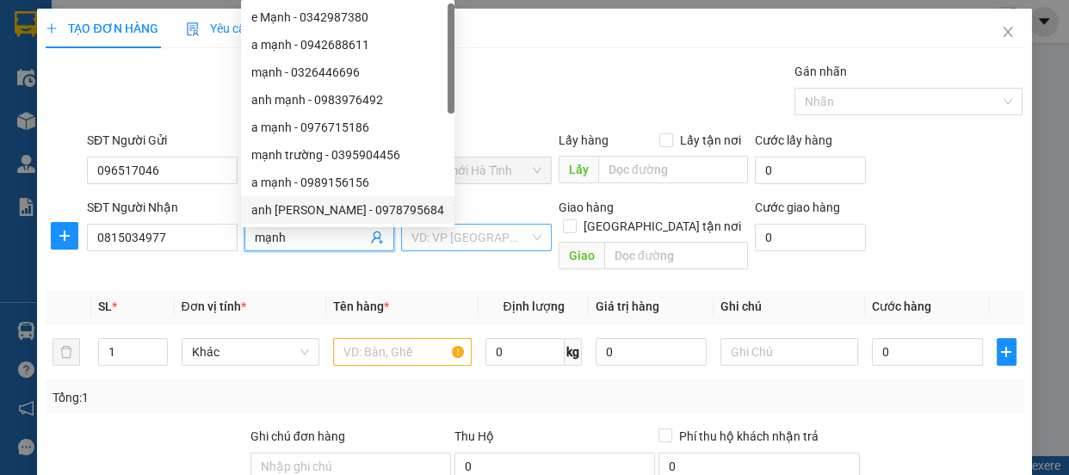
type input "mạnh"
click at [462, 235] on input "search" at bounding box center [471, 238] width 118 height 26
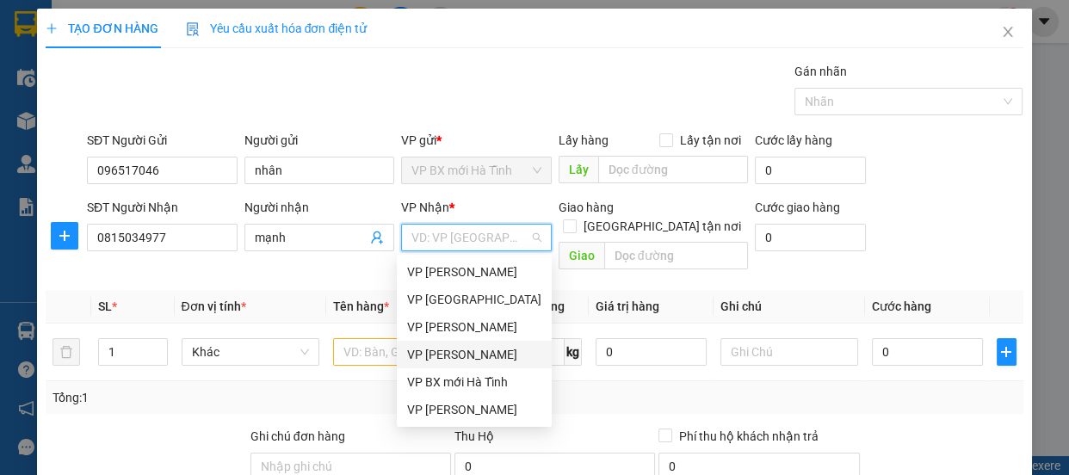
drag, startPoint x: 468, startPoint y: 350, endPoint x: 417, endPoint y: 348, distance: 51.7
click at [464, 350] on div "VP [PERSON_NAME]" at bounding box center [474, 354] width 134 height 19
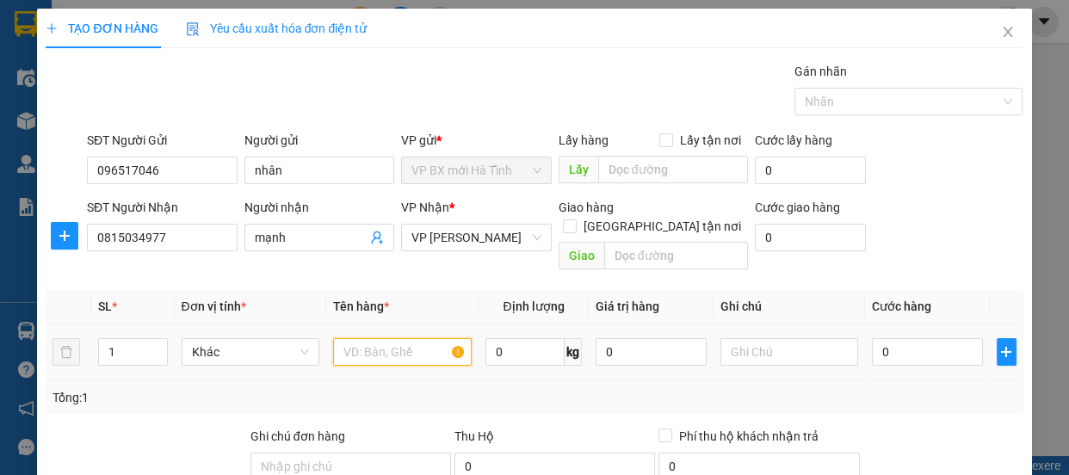
click at [360, 338] on input "text" at bounding box center [402, 352] width 139 height 28
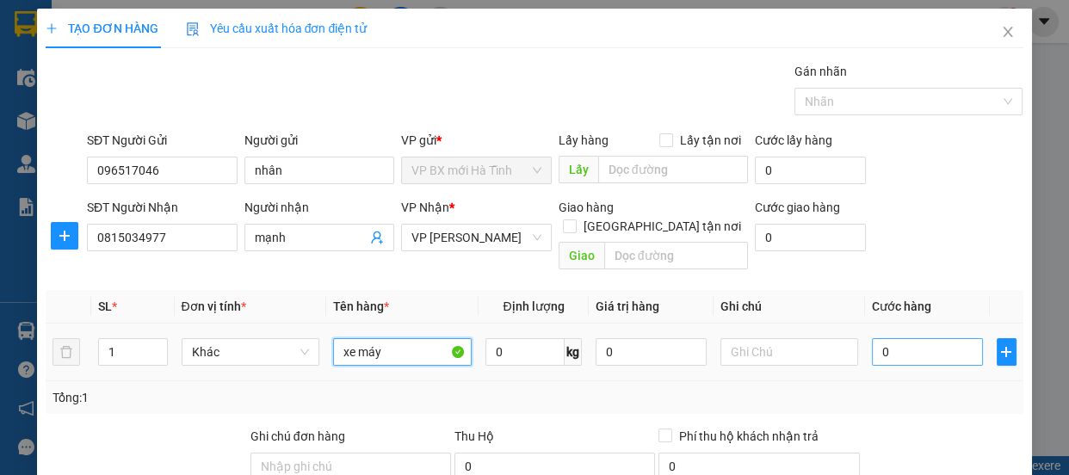
type input "xe máy"
click at [897, 338] on input "0" at bounding box center [927, 352] width 111 height 28
type input "2"
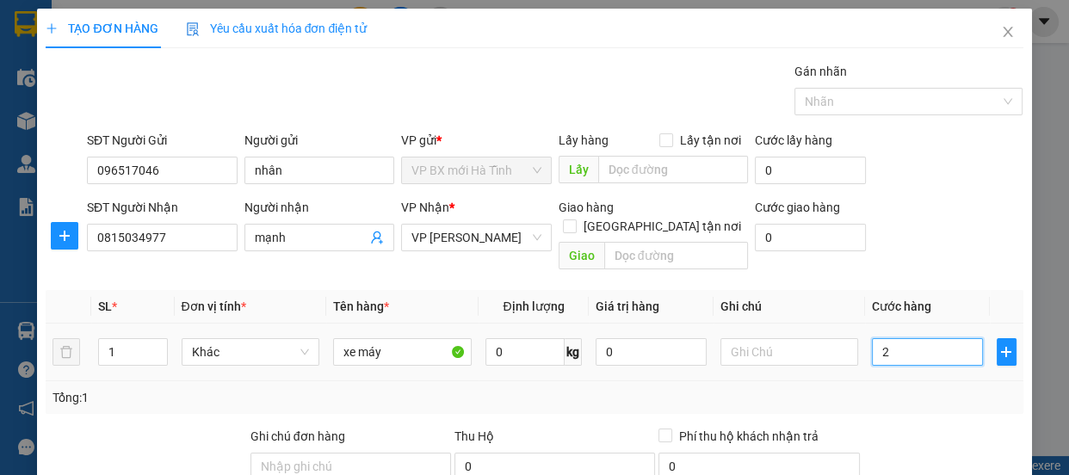
type input "25"
type input "250"
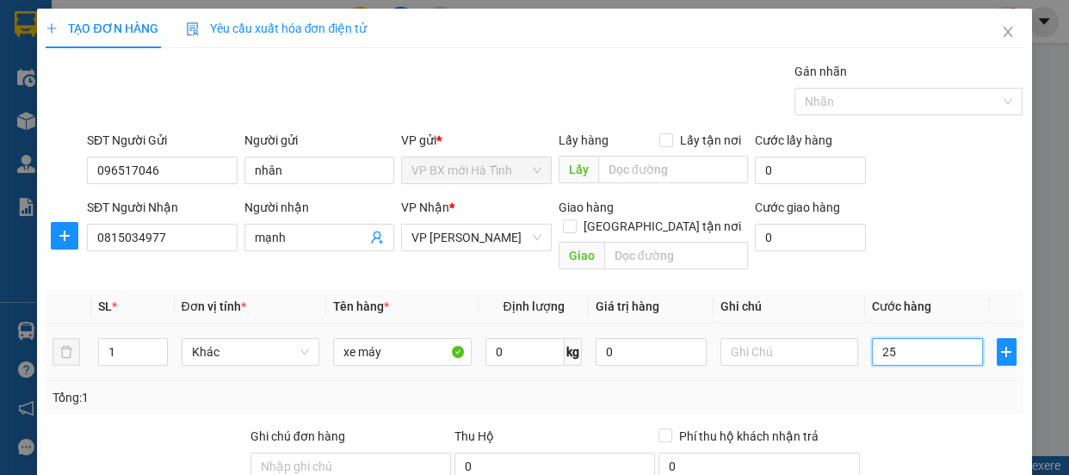
type input "250"
type input "2.500"
type input "25.000"
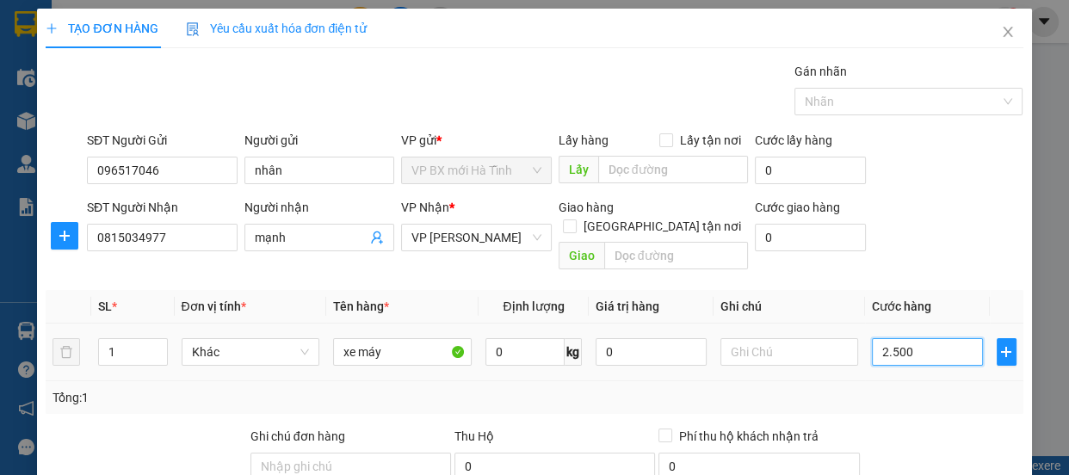
type input "25.000"
type input "250.000"
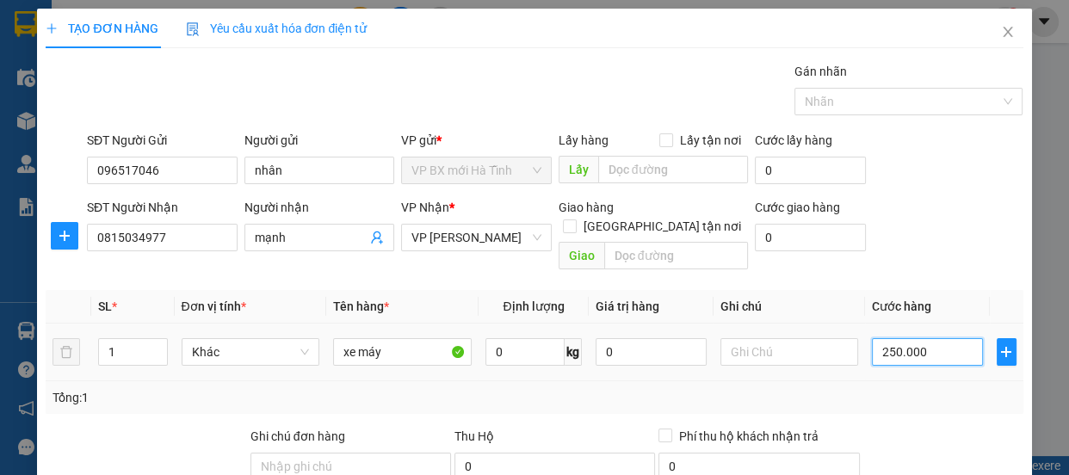
scroll to position [214, 0]
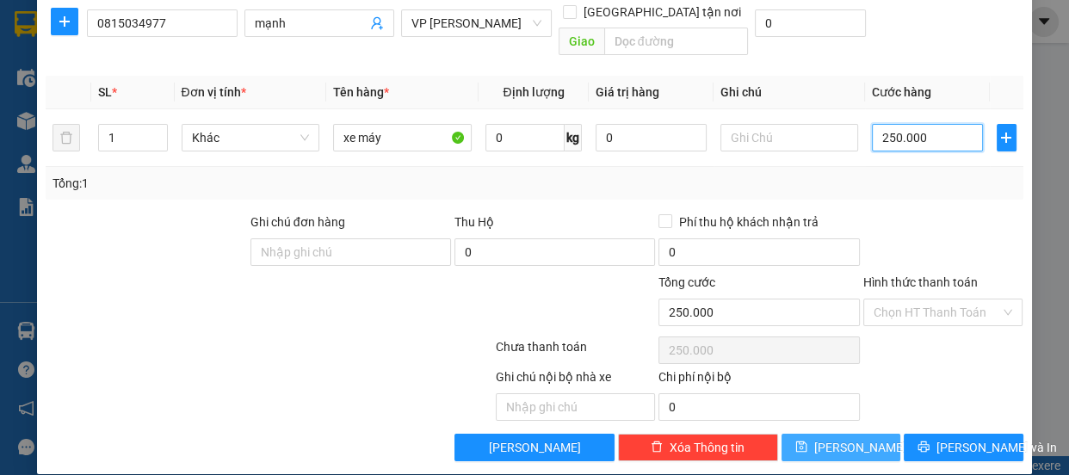
type input "250.000"
click at [833, 438] on span "Lưu" at bounding box center [860, 447] width 92 height 19
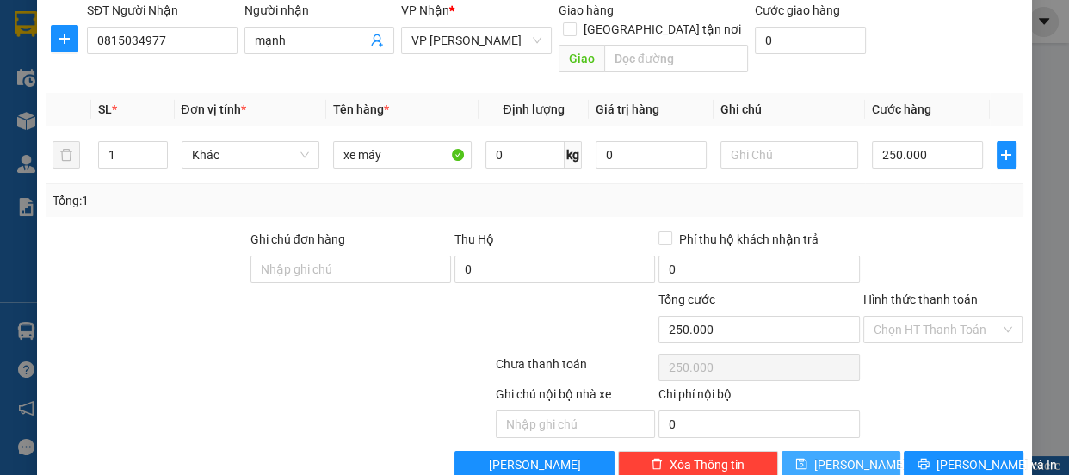
scroll to position [156, 0]
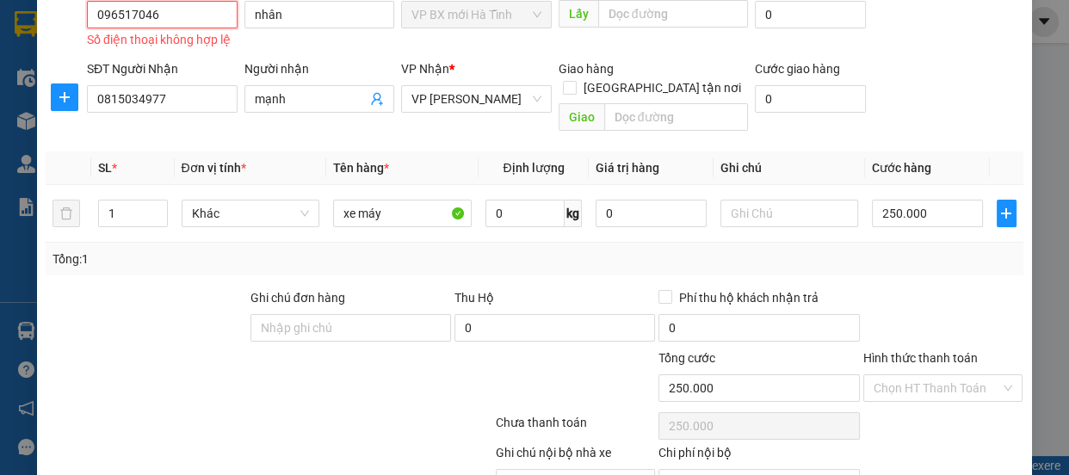
drag, startPoint x: 158, startPoint y: 17, endPoint x: 42, endPoint y: 18, distance: 115.4
click at [42, 18] on div "TẠO ĐƠN HÀNG Yêu cầu xuất hóa đơn điện tử Transit Pickup Surcharge Ids Transit …" at bounding box center [534, 201] width 994 height 697
click at [123, 15] on input "096517046" at bounding box center [162, 15] width 151 height 28
click at [118, 13] on input "096517046" at bounding box center [162, 15] width 151 height 28
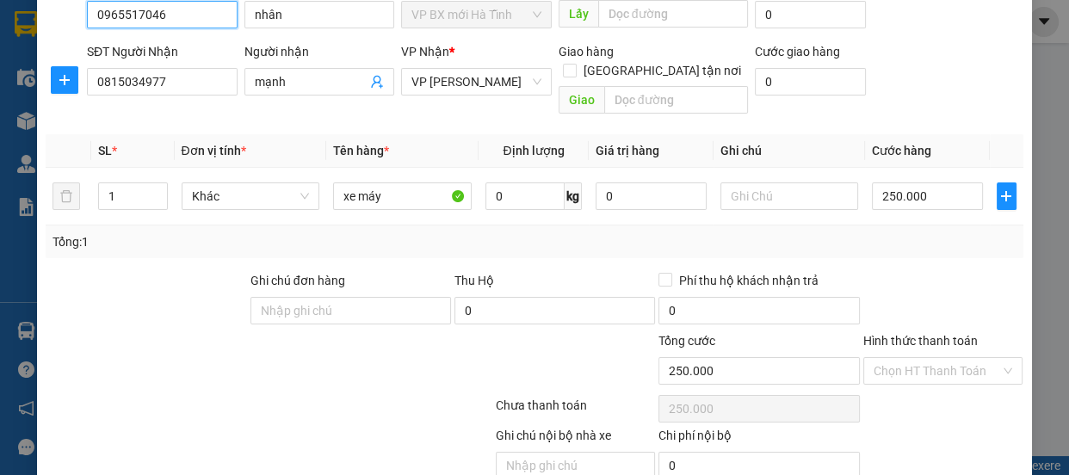
scroll to position [214, 0]
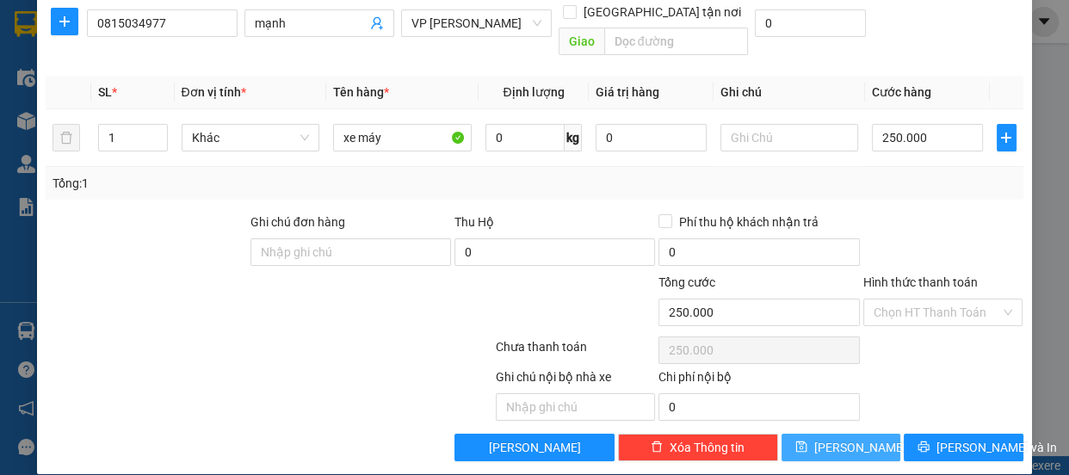
type input "0965517046"
click at [835, 438] on span "Lưu" at bounding box center [860, 447] width 92 height 19
type input "0"
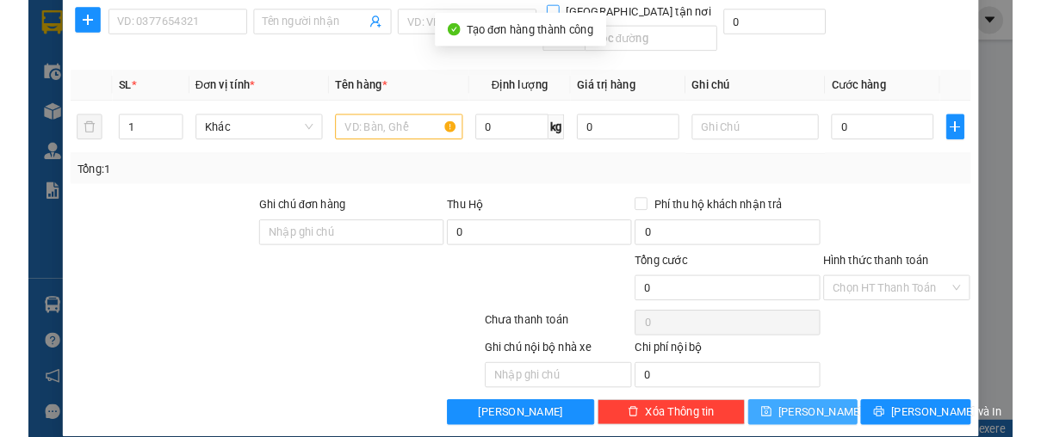
scroll to position [0, 0]
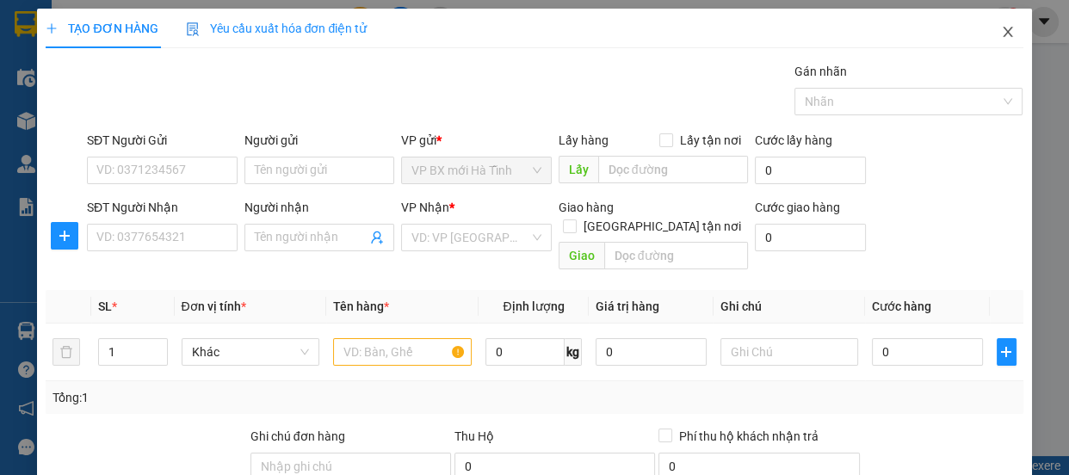
click at [986, 25] on span "Close" at bounding box center [1008, 33] width 48 height 48
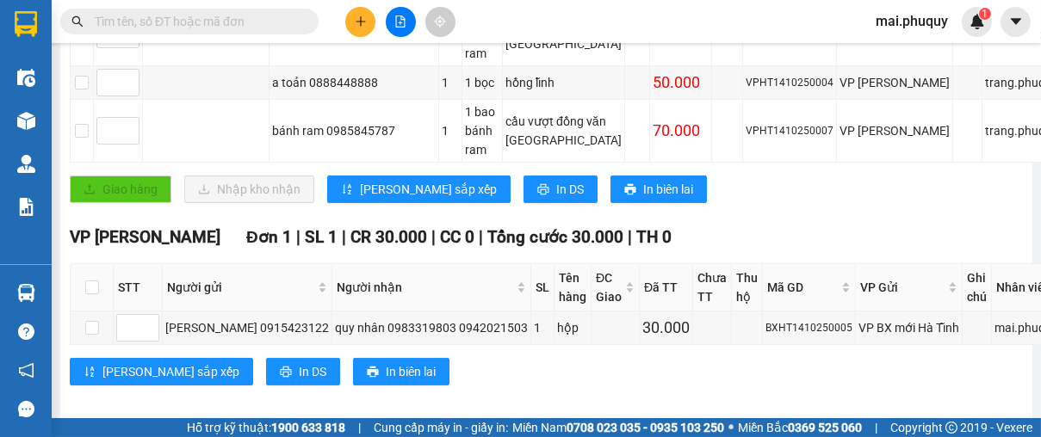
scroll to position [175, 0]
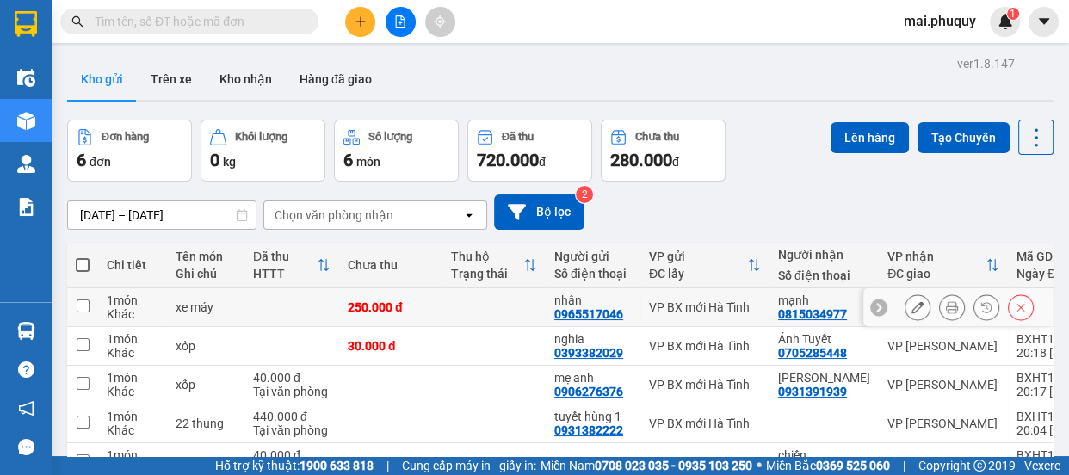
scroll to position [140, 0]
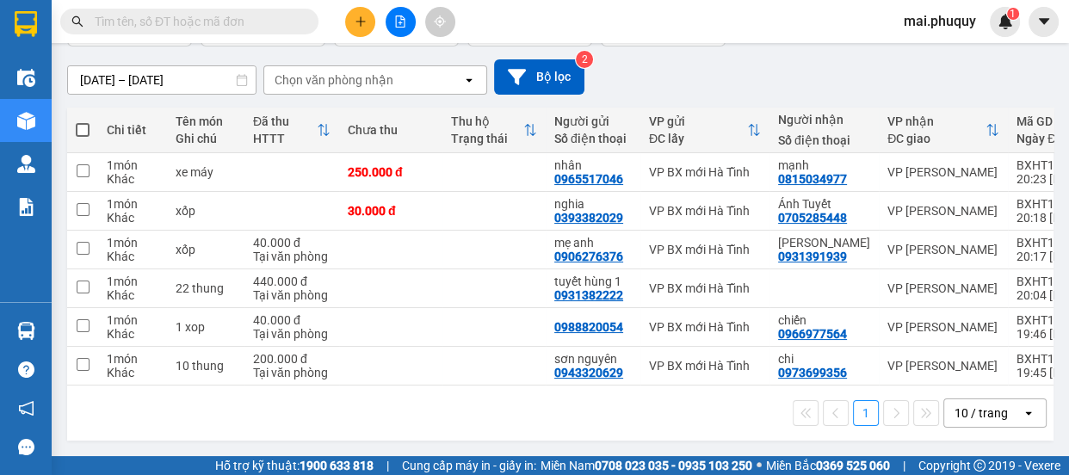
click at [85, 123] on span at bounding box center [83, 130] width 14 height 14
click at [83, 121] on input "checkbox" at bounding box center [83, 121] width 0 height 0
checkbox input "true"
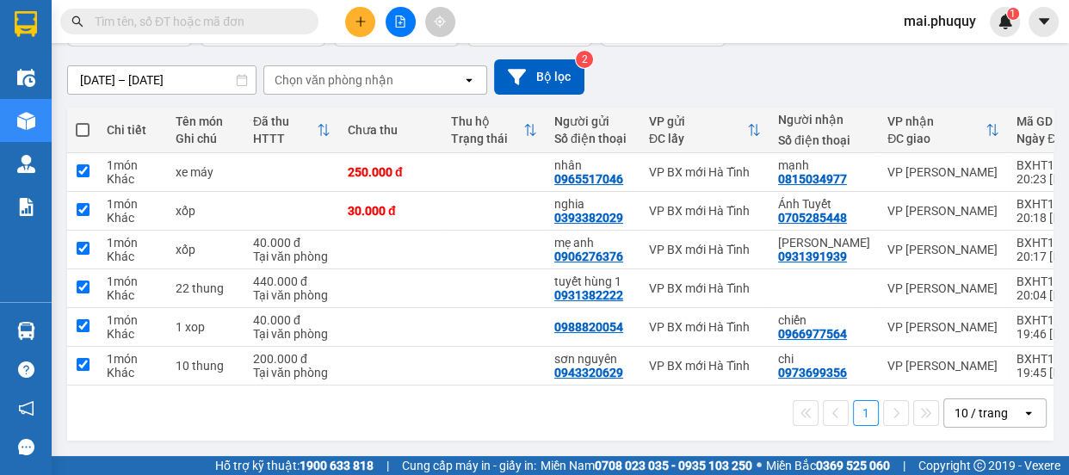
checkbox input "true"
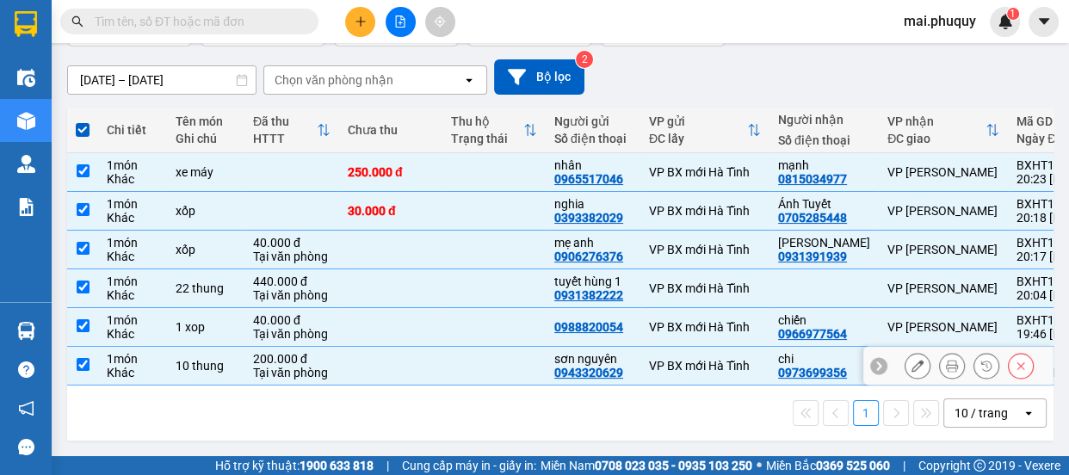
scroll to position [0, 0]
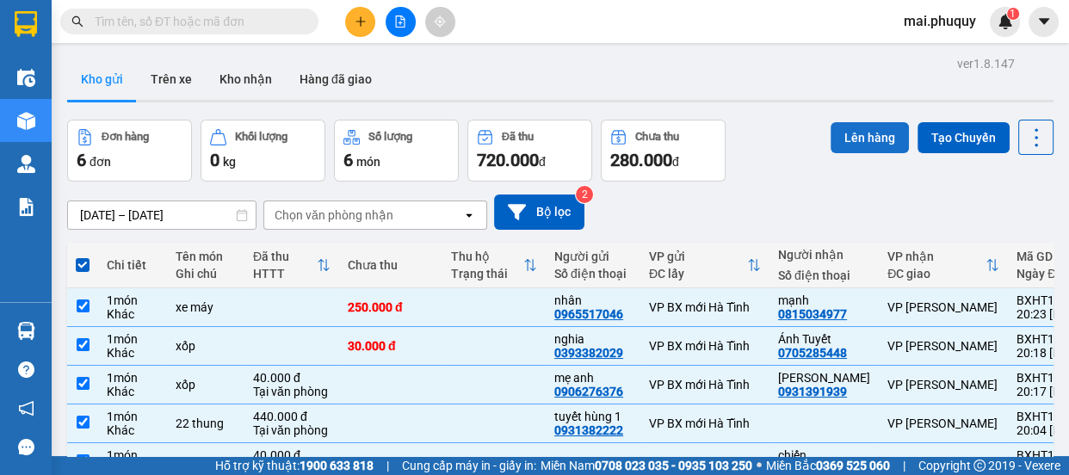
click at [845, 126] on button "Lên hàng" at bounding box center [870, 137] width 78 height 31
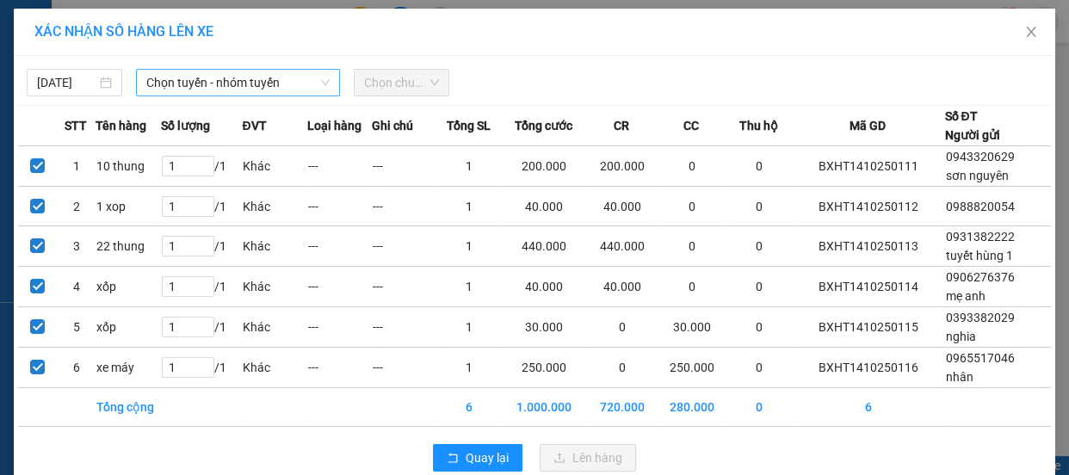
click at [203, 78] on span "Chọn tuyến - nhóm tuyến" at bounding box center [237, 83] width 183 height 26
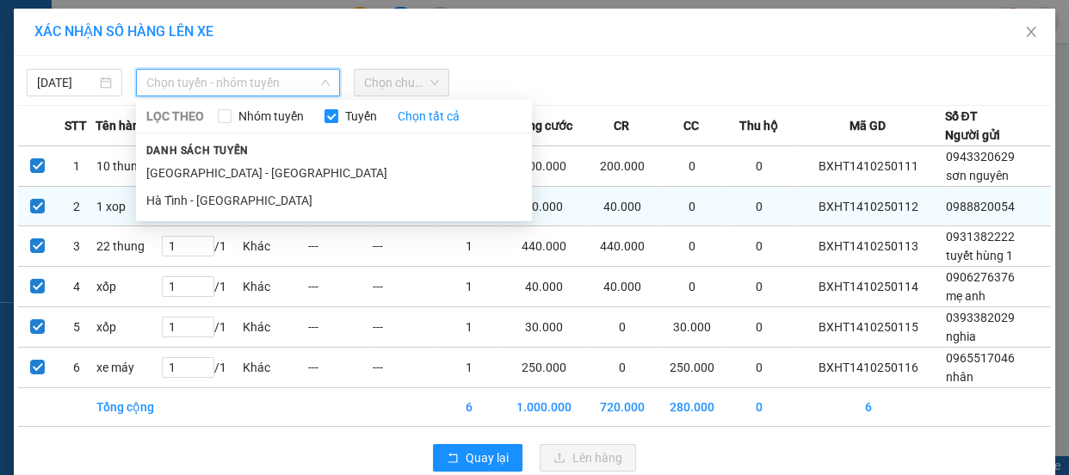
click at [181, 198] on li "Hà Tĩnh - [GEOGRAPHIC_DATA]" at bounding box center [334, 201] width 396 height 28
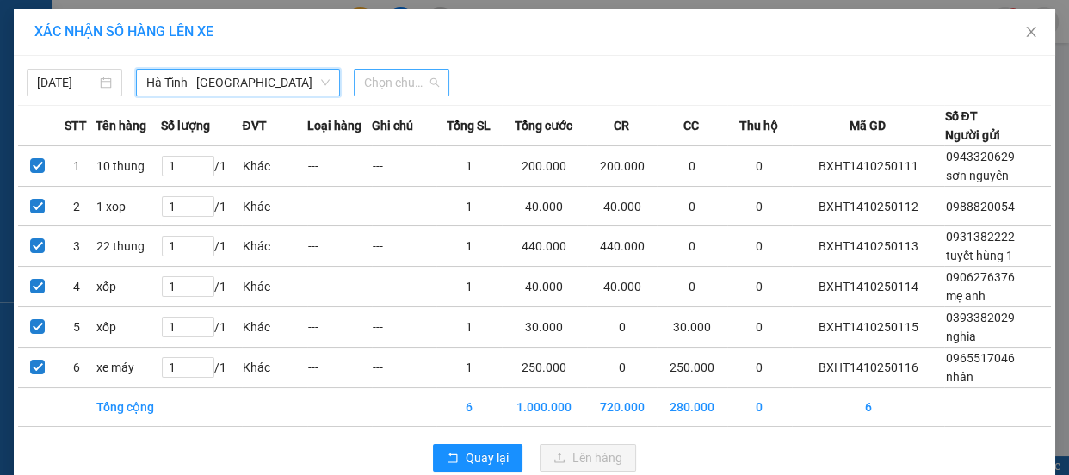
click at [391, 83] on span "Chọn chuyến" at bounding box center [401, 83] width 75 height 26
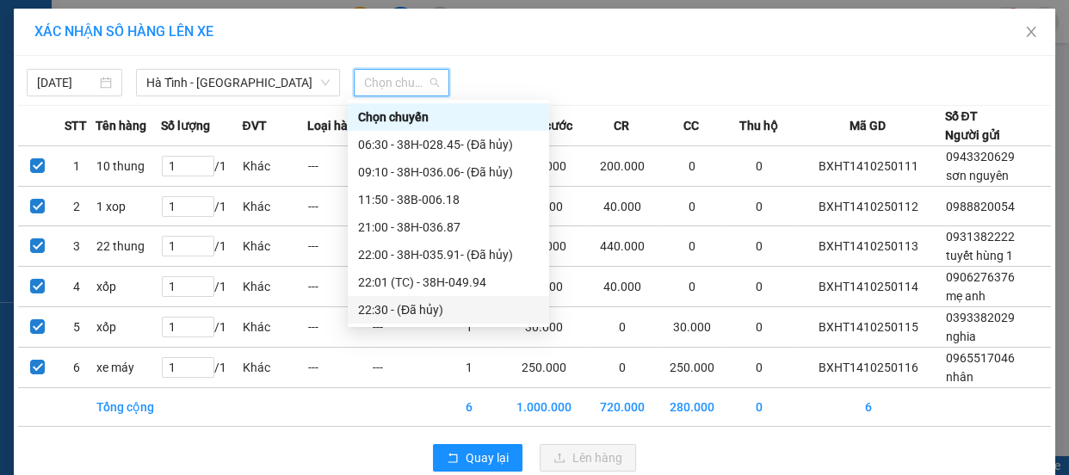
scroll to position [82, 0]
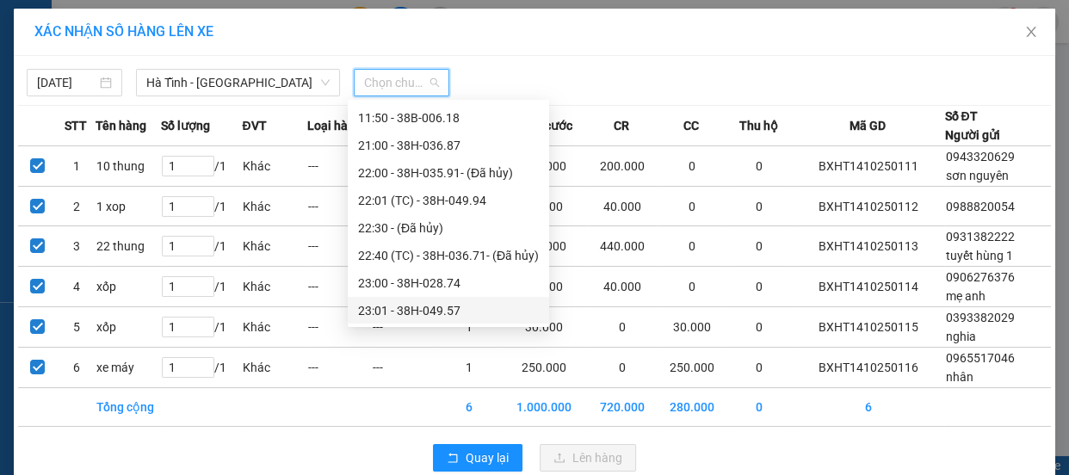
click at [430, 316] on div "23:01 - 38H-049.57" at bounding box center [448, 310] width 181 height 19
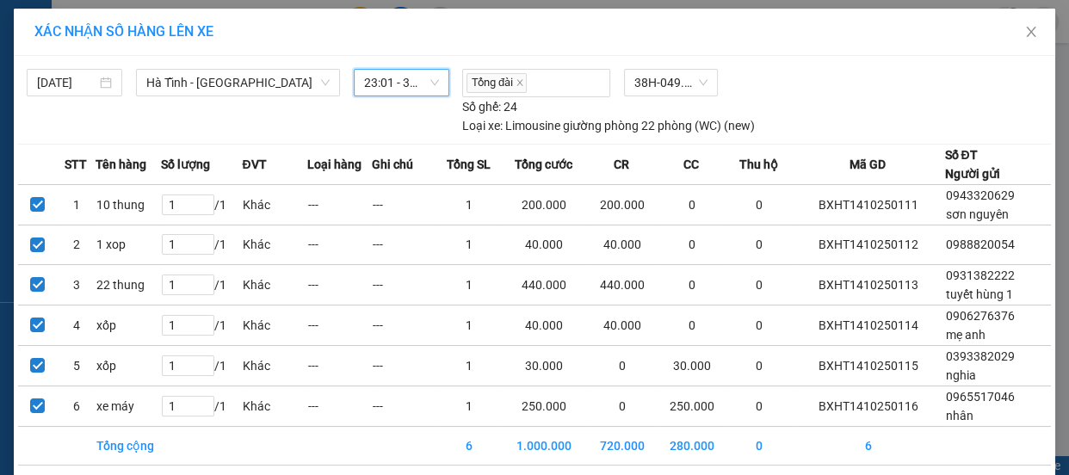
scroll to position [68, 0]
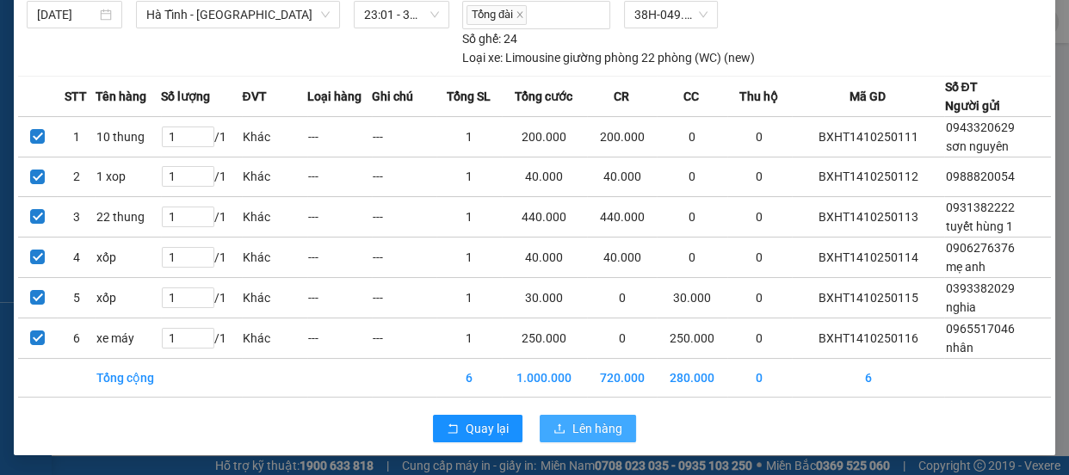
drag, startPoint x: 581, startPoint y: 428, endPoint x: 595, endPoint y: 403, distance: 28.5
click at [580, 427] on span "Lên hàng" at bounding box center [598, 428] width 50 height 19
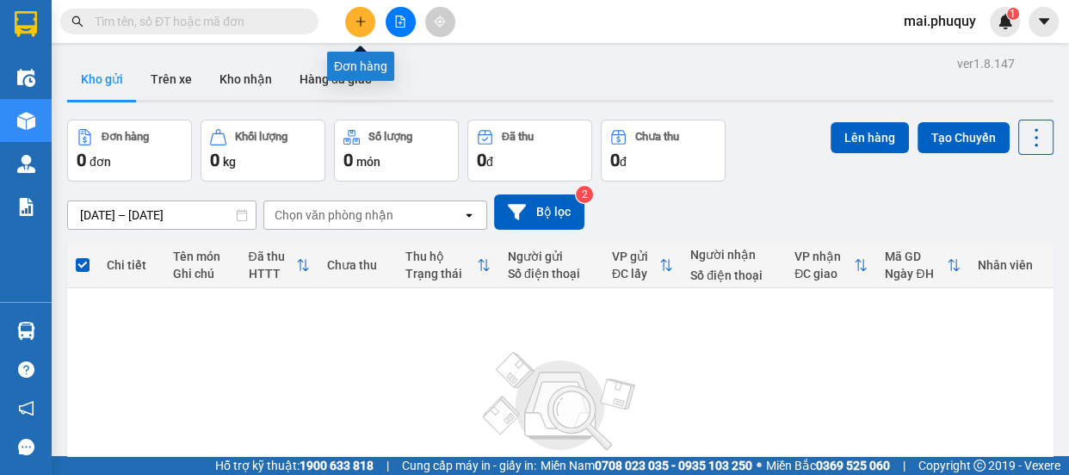
click at [368, 21] on button at bounding box center [360, 22] width 30 height 30
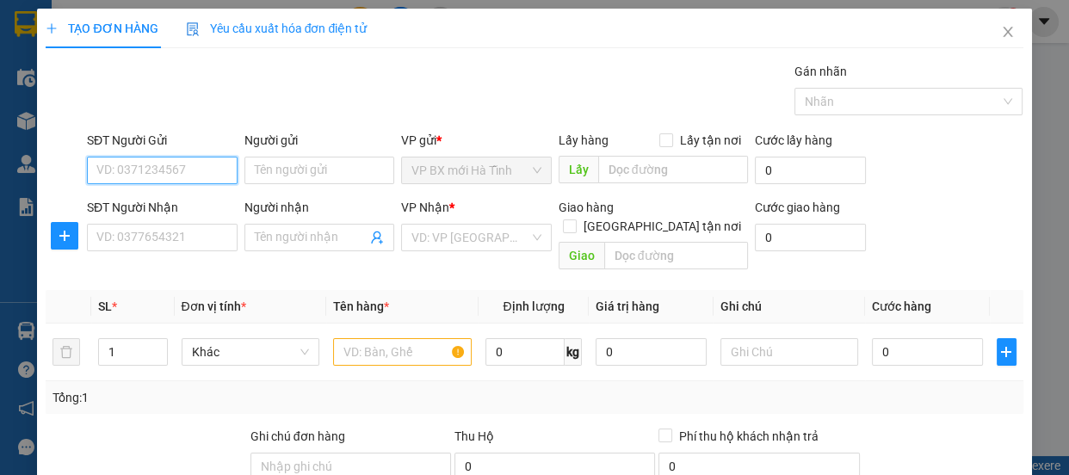
click at [119, 164] on input "SĐT Người Gửi" at bounding box center [162, 171] width 151 height 28
click at [146, 207] on div "0983512115" at bounding box center [160, 204] width 128 height 19
type input "0983512115"
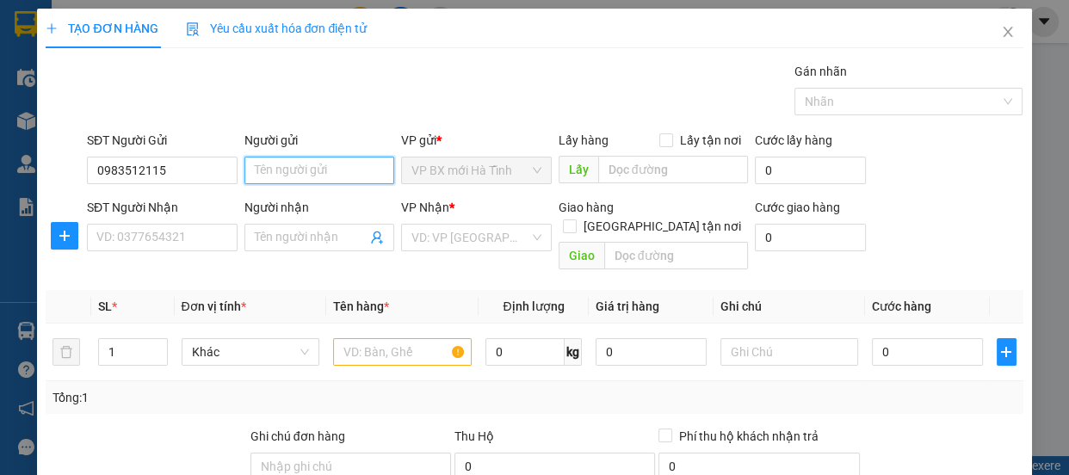
click at [279, 172] on input "Người gửi" at bounding box center [320, 171] width 151 height 28
type input "a"
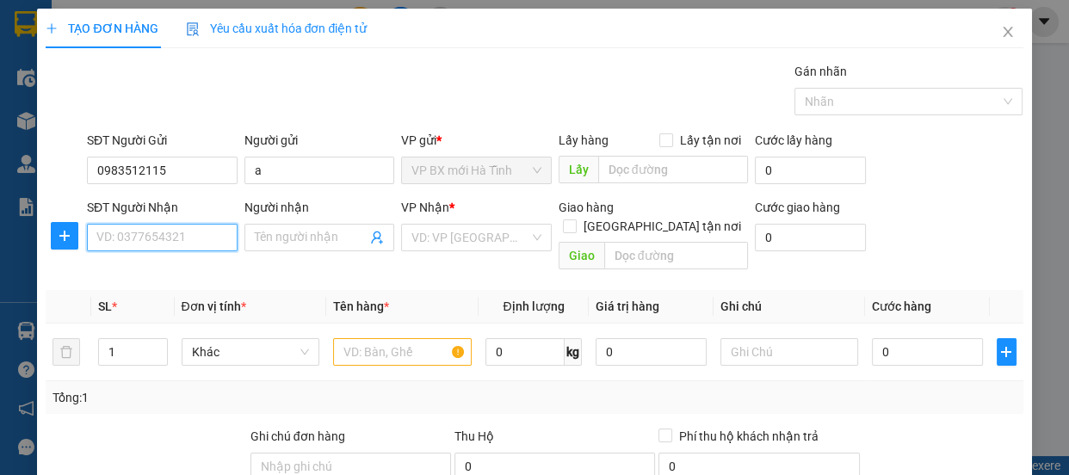
click at [140, 241] on input "SĐT Người Nhận" at bounding box center [162, 238] width 151 height 28
click at [156, 266] on div "0369720851 - ha trang" at bounding box center [160, 272] width 128 height 19
type input "0369720851"
type input "ha trang"
checkbox input "true"
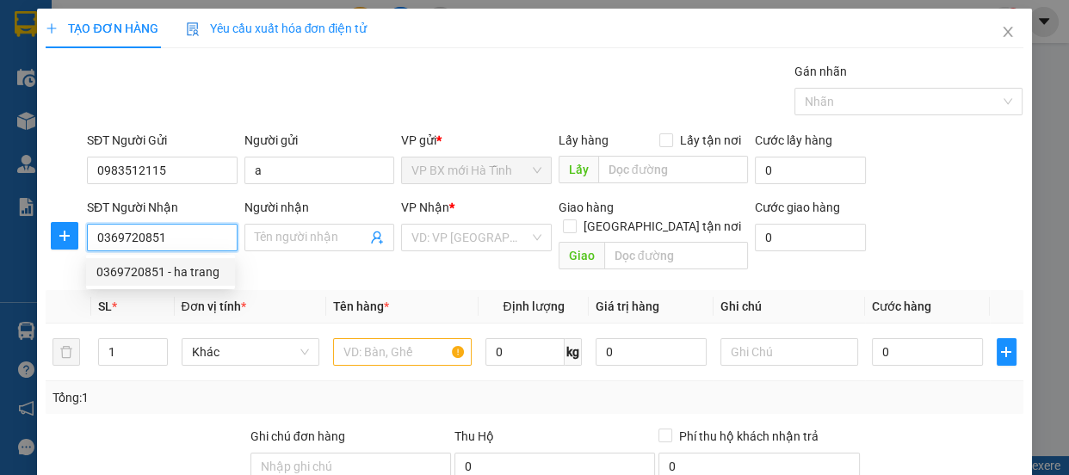
type input "39 ngo 44 thai tông"
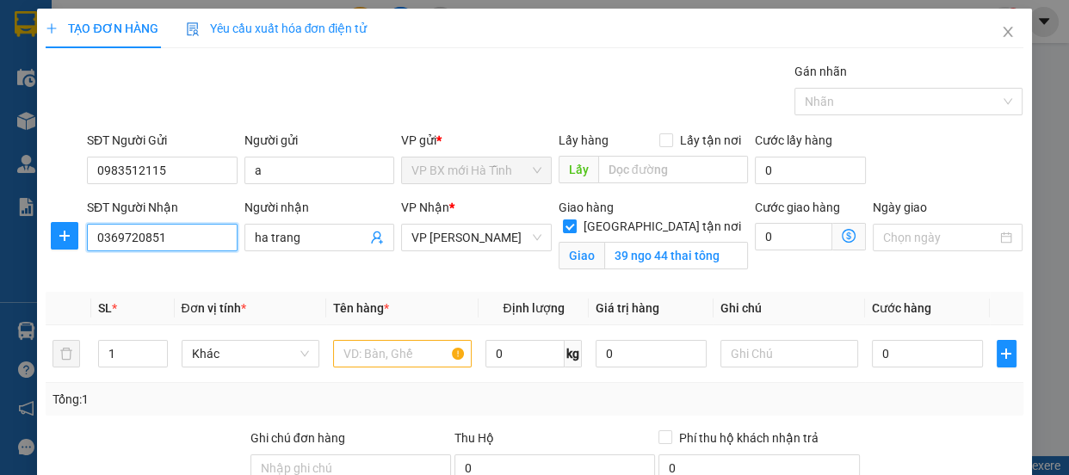
scroll to position [234, 0]
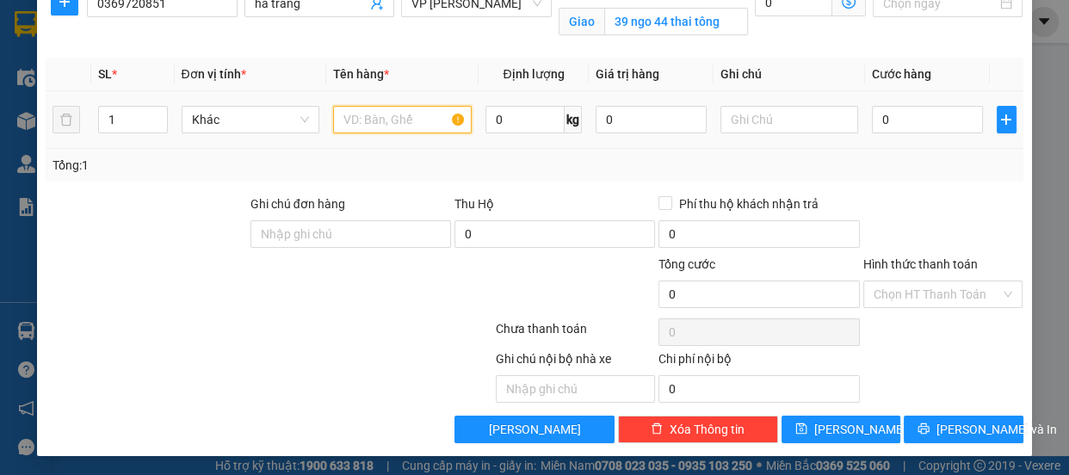
click at [350, 116] on input "text" at bounding box center [402, 120] width 139 height 28
type input "c"
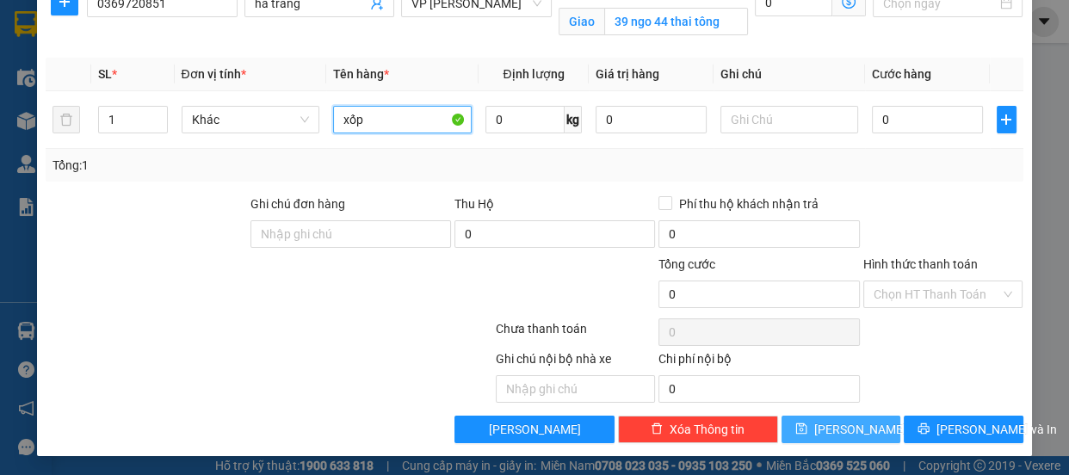
type input "xốp"
click at [808, 431] on icon "save" at bounding box center [801, 429] width 12 height 12
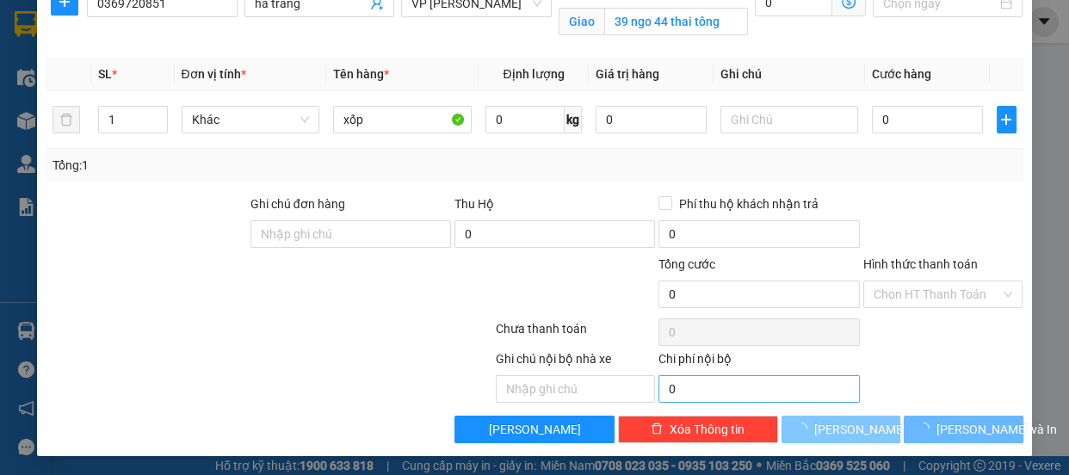
checkbox input "false"
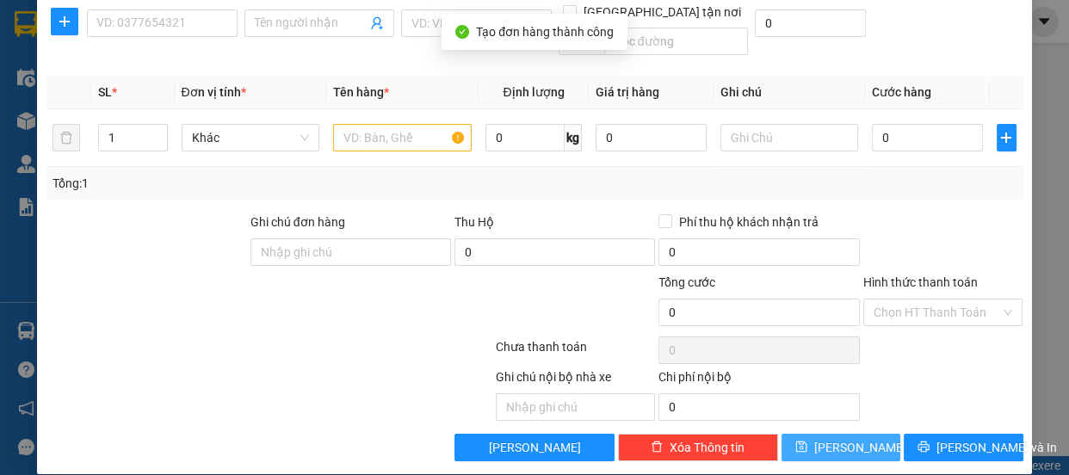
scroll to position [0, 0]
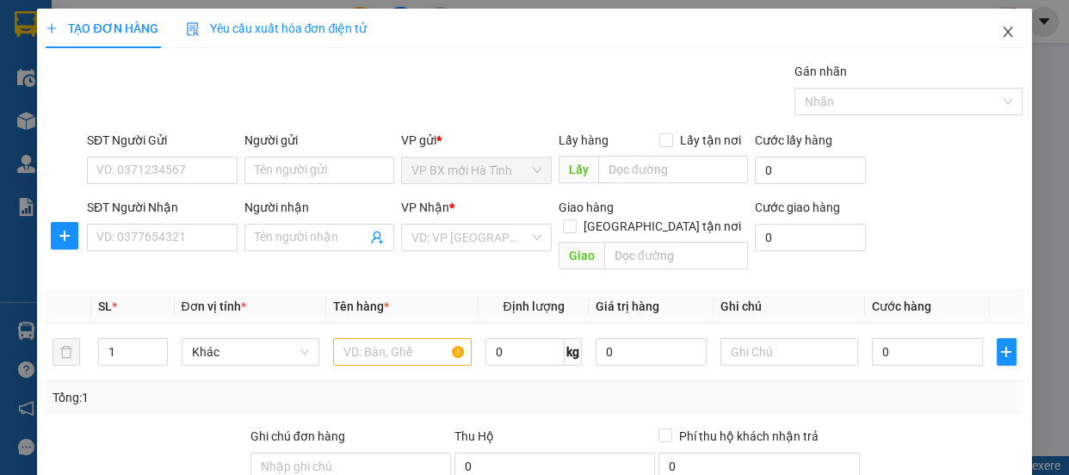
click at [987, 33] on span "Close" at bounding box center [1008, 33] width 48 height 48
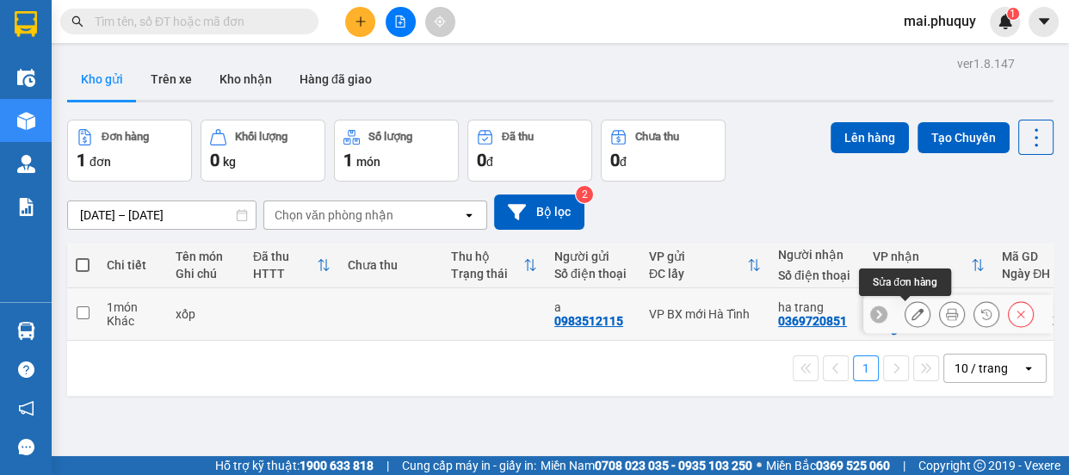
click at [906, 306] on button at bounding box center [918, 315] width 24 height 30
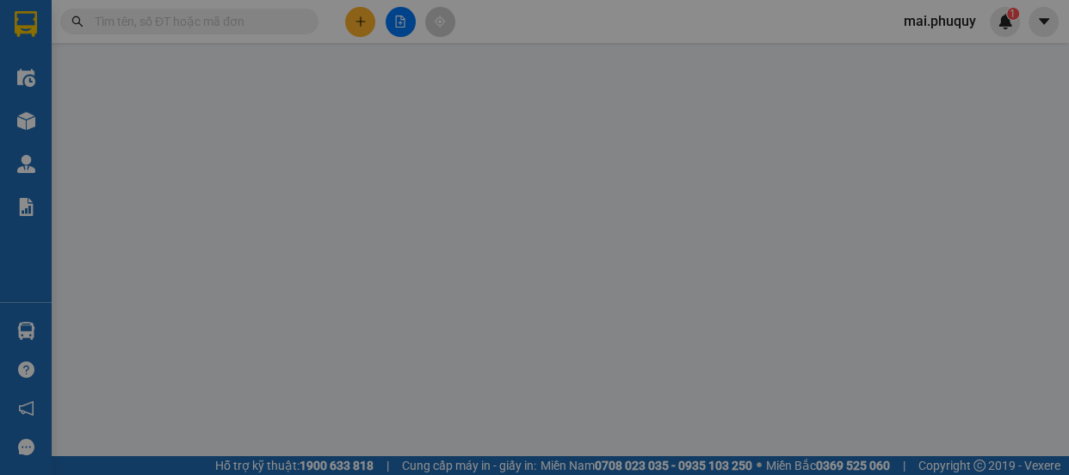
type input "0983512115"
type input "a"
type input "0369720851"
type input "ha trang"
checkbox input "true"
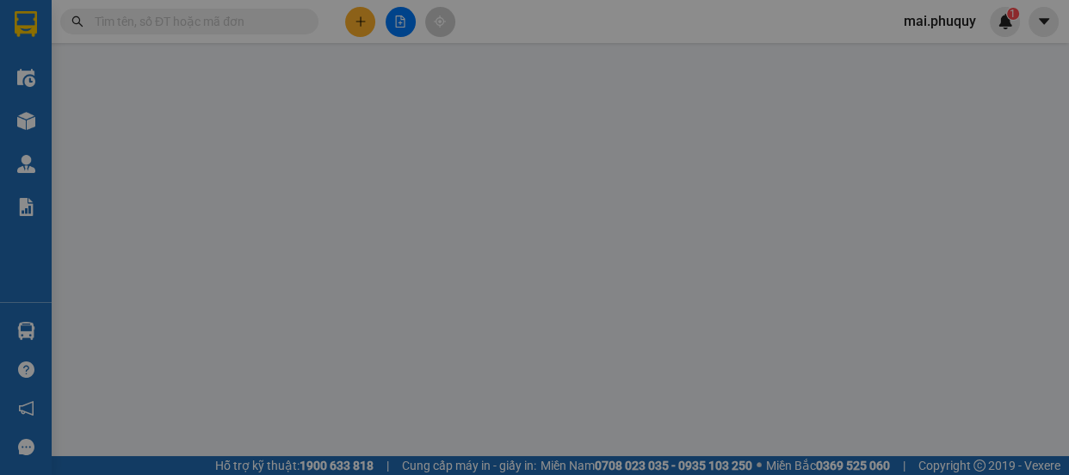
type input "39 ngo 44 thai tông"
type input "0"
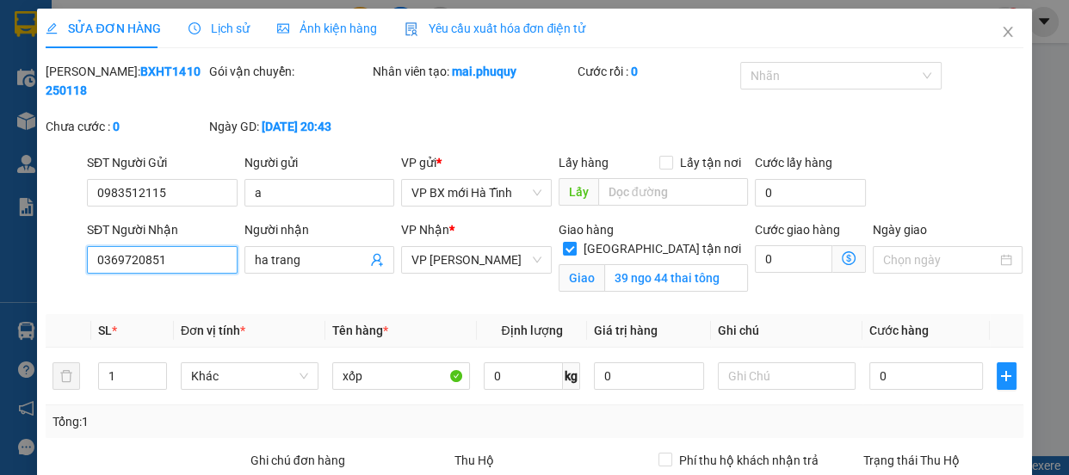
drag, startPoint x: 98, startPoint y: 263, endPoint x: 163, endPoint y: 263, distance: 64.6
click at [163, 263] on input "0369720851" at bounding box center [162, 260] width 151 height 28
drag, startPoint x: 999, startPoint y: 28, endPoint x: 237, endPoint y: 20, distance: 762.0
click at [1001, 28] on icon "close" at bounding box center [1008, 32] width 14 height 14
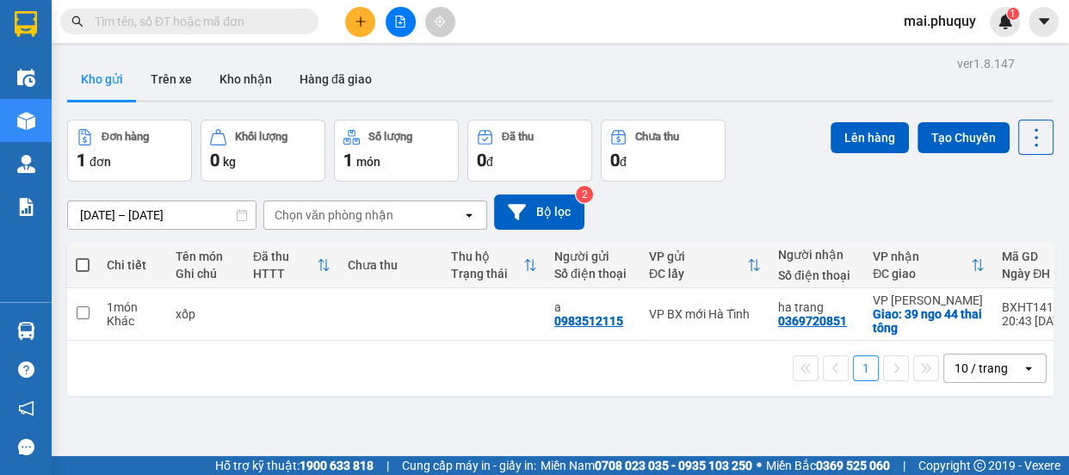
click at [119, 21] on input "text" at bounding box center [196, 21] width 203 height 19
paste input "0369720851"
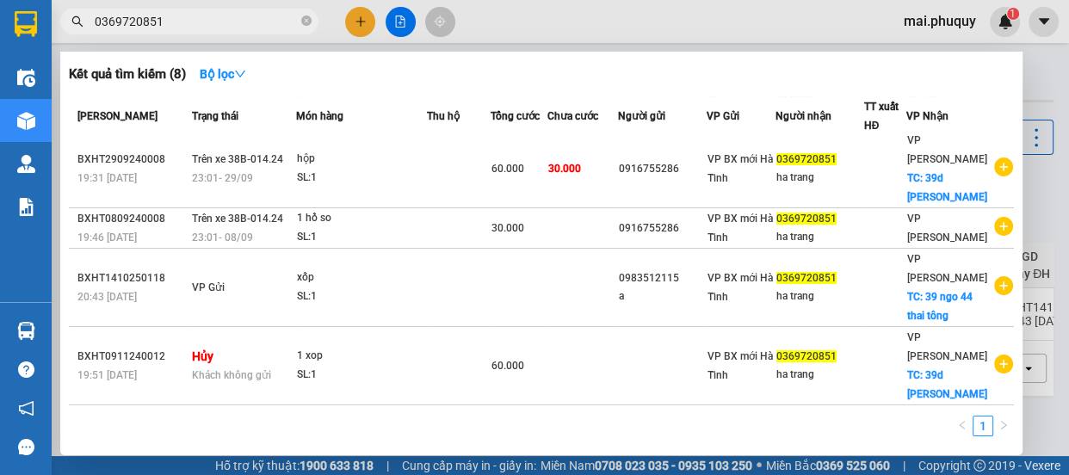
scroll to position [121, 0]
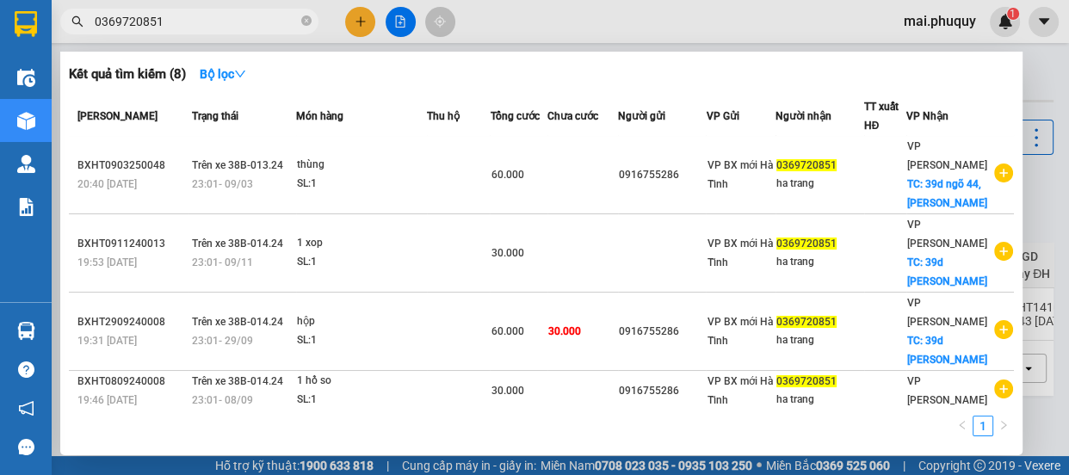
type input "0369720851"
click at [352, 14] on div at bounding box center [534, 237] width 1069 height 475
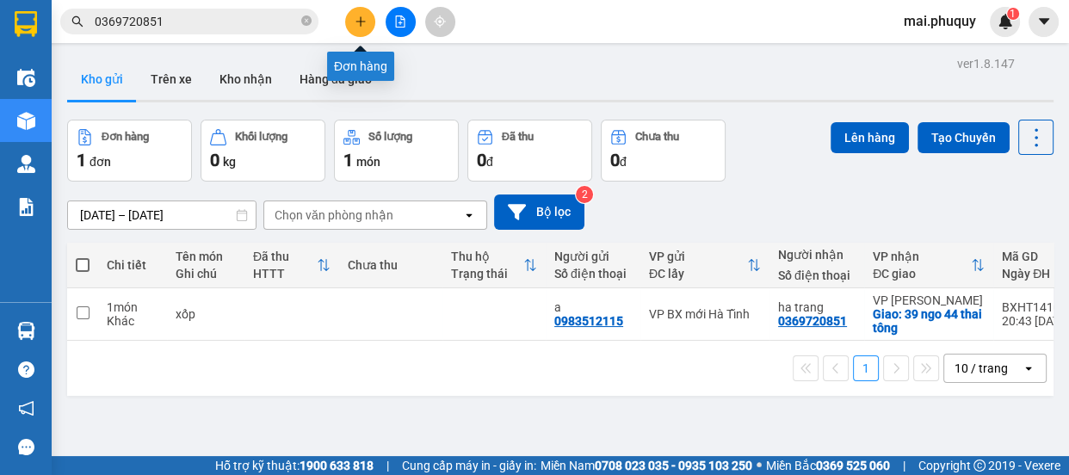
click at [355, 19] on icon "plus" at bounding box center [361, 21] width 12 height 12
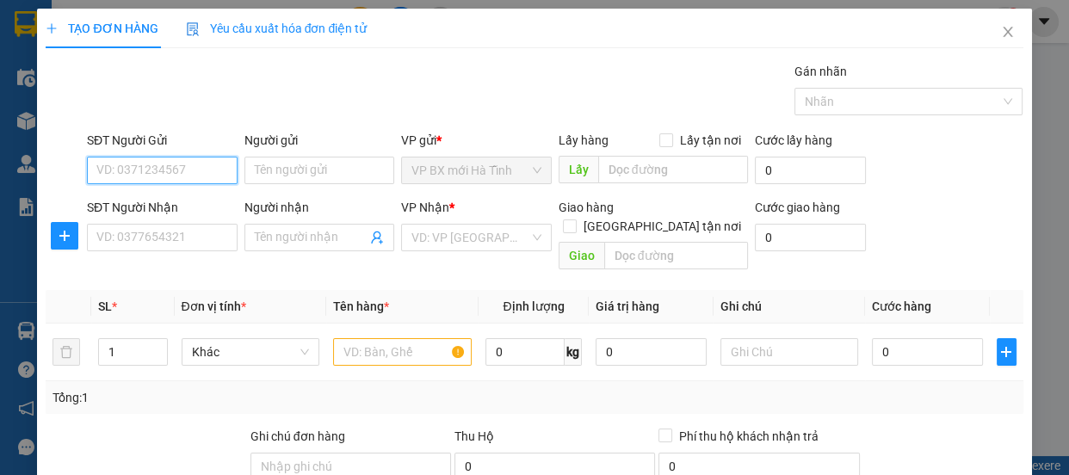
click at [149, 164] on input "SĐT Người Gửi" at bounding box center [162, 171] width 151 height 28
drag, startPoint x: 317, startPoint y: 169, endPoint x: 317, endPoint y: 132, distance: 37.0
click at [317, 132] on div "Người gửi Tên người gửi" at bounding box center [320, 161] width 151 height 60
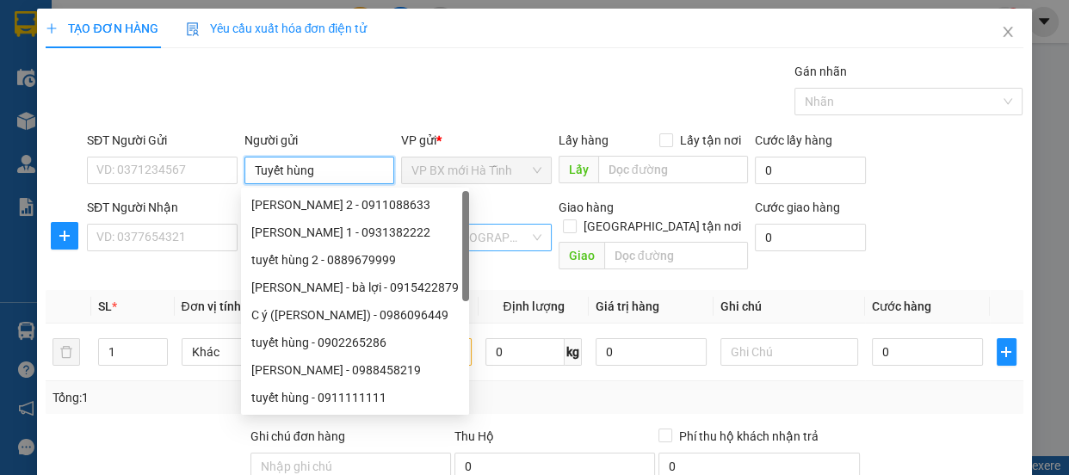
type input "Tuyết hùng"
click at [454, 226] on input "search" at bounding box center [471, 238] width 118 height 26
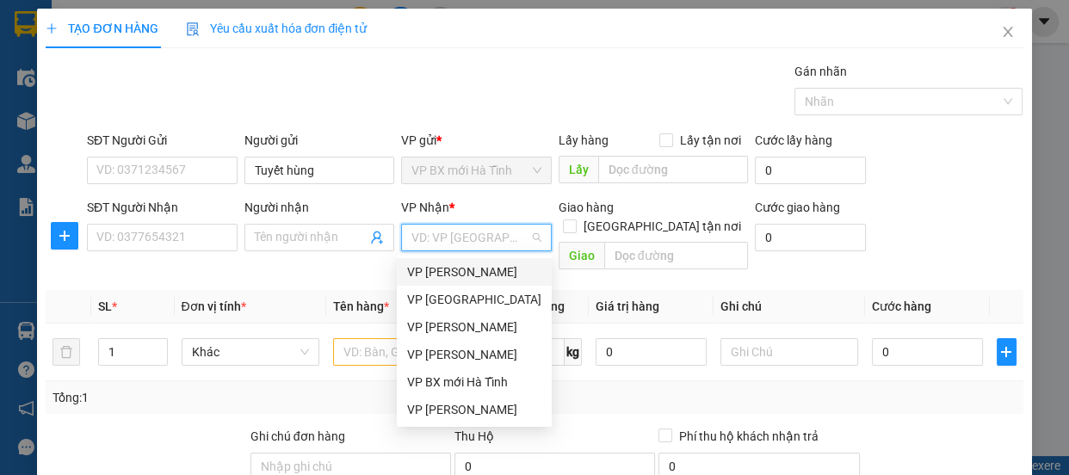
drag, startPoint x: 447, startPoint y: 266, endPoint x: 381, endPoint y: 283, distance: 68.5
click at [447, 267] on div "VP [PERSON_NAME]" at bounding box center [474, 272] width 134 height 19
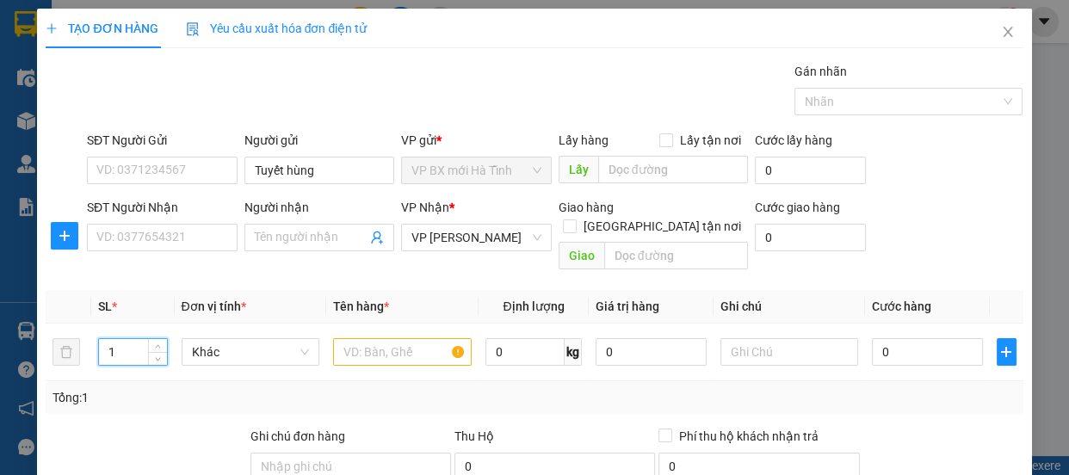
drag, startPoint x: 120, startPoint y: 340, endPoint x: 0, endPoint y: 336, distance: 119.7
click at [0, 336] on div "TẠO ĐƠN HÀNG Yêu cầu xuất hóa đơn điện tử Transit Pickup Surcharge Ids Transit …" at bounding box center [534, 237] width 1069 height 475
type input "4"
click at [427, 338] on input "text" at bounding box center [402, 352] width 139 height 28
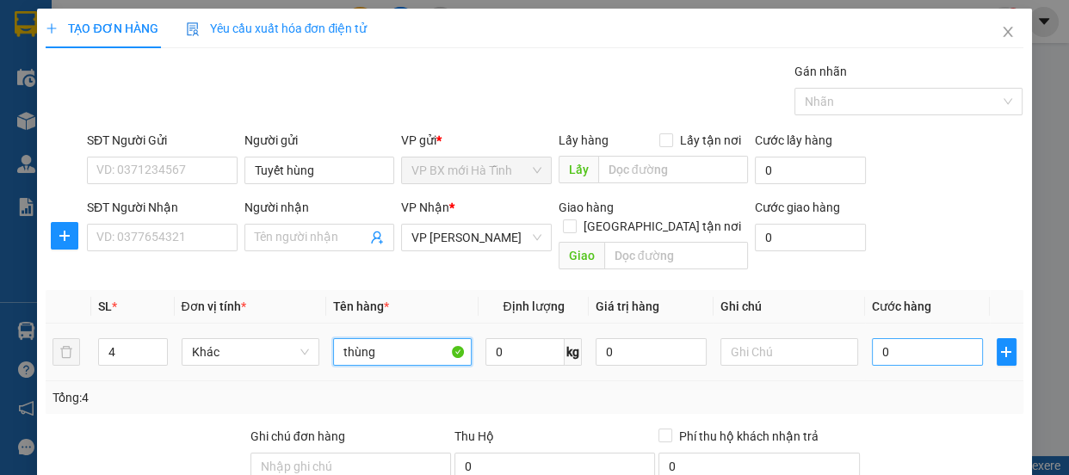
type input "thùng"
click at [872, 338] on input "0" at bounding box center [927, 352] width 111 height 28
type input "8"
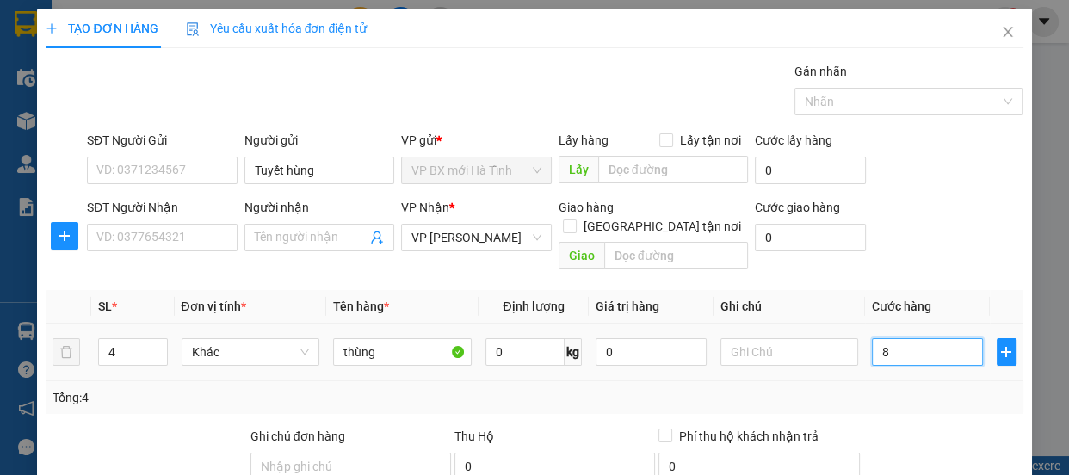
type input "80"
type input "800"
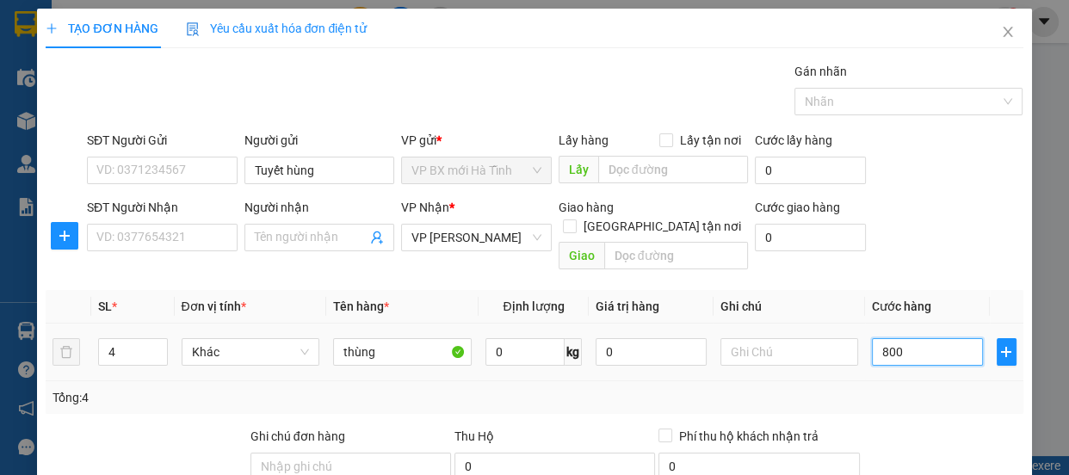
type input "800"
type input "8.000"
type input "80.000"
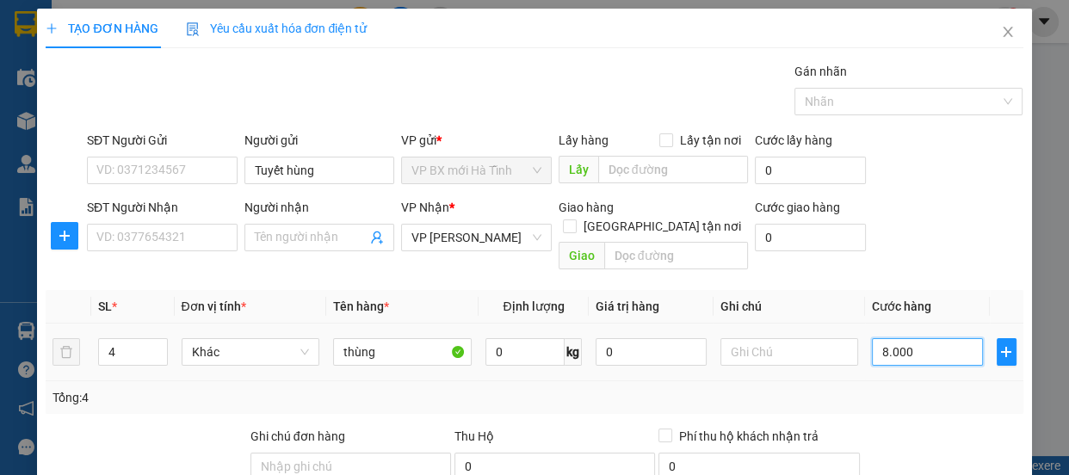
type input "80.000"
type input "800.000"
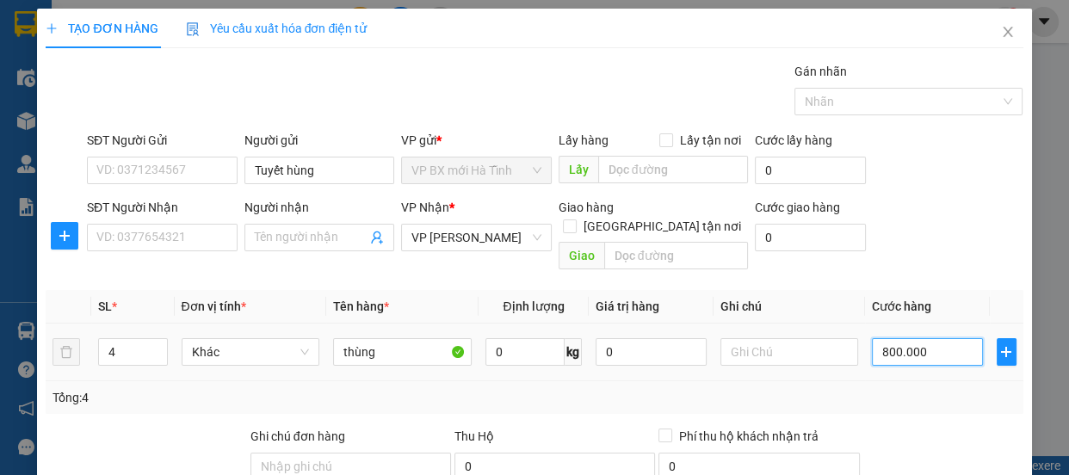
type input "80.000"
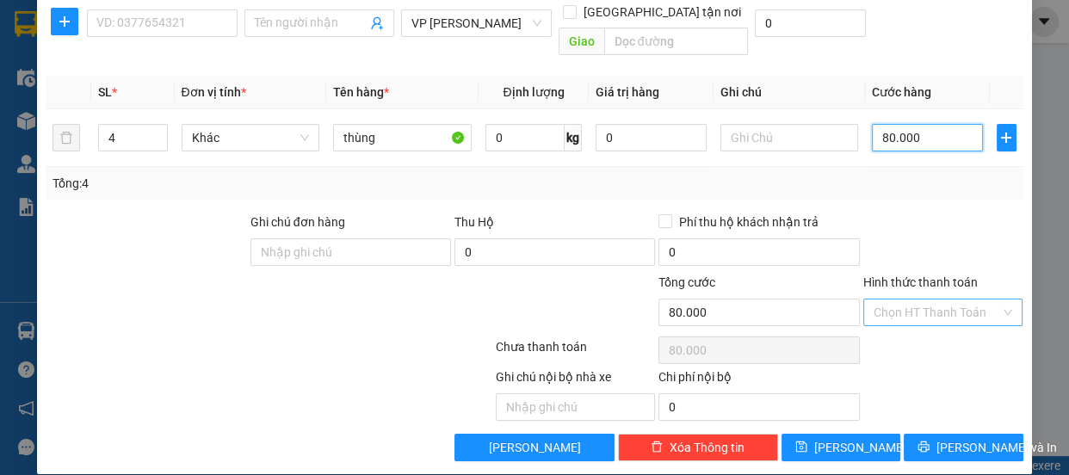
type input "80.000"
click at [930, 300] on input "Hình thức thanh toán" at bounding box center [937, 313] width 127 height 26
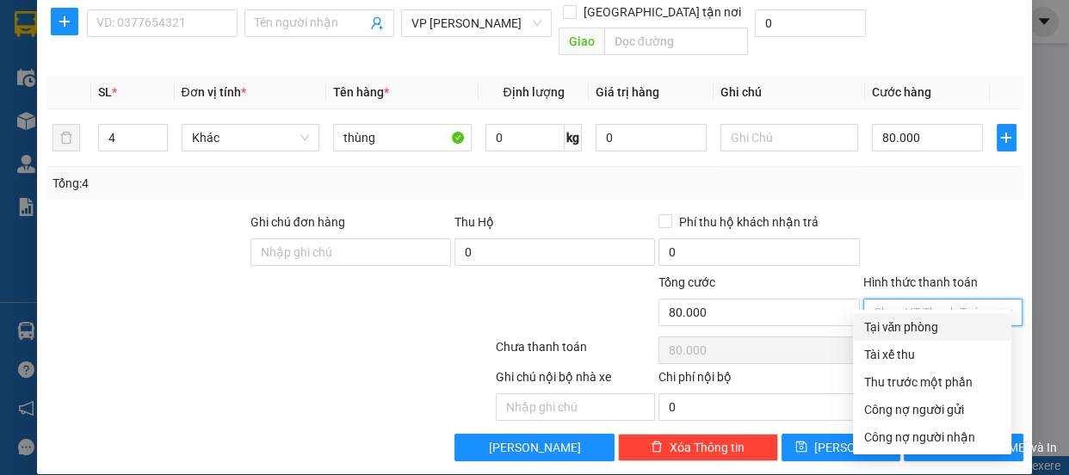
click at [906, 323] on div "Tại văn phòng" at bounding box center [933, 327] width 138 height 19
type input "0"
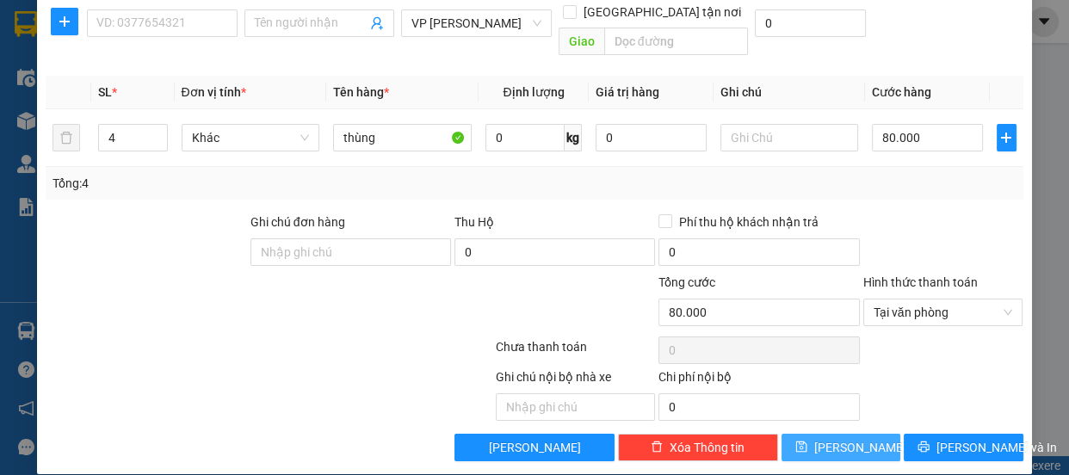
click at [838, 438] on span "Lưu" at bounding box center [860, 447] width 92 height 19
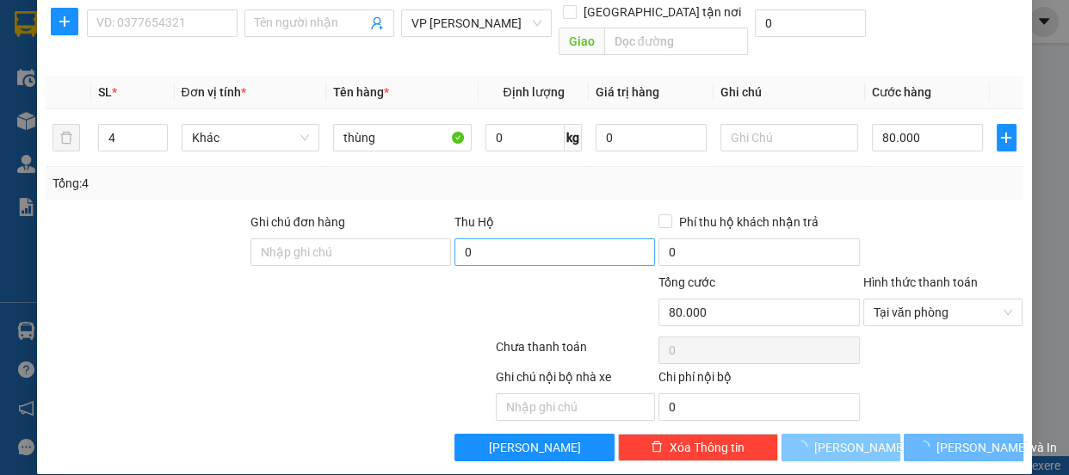
type input "1"
type input "0"
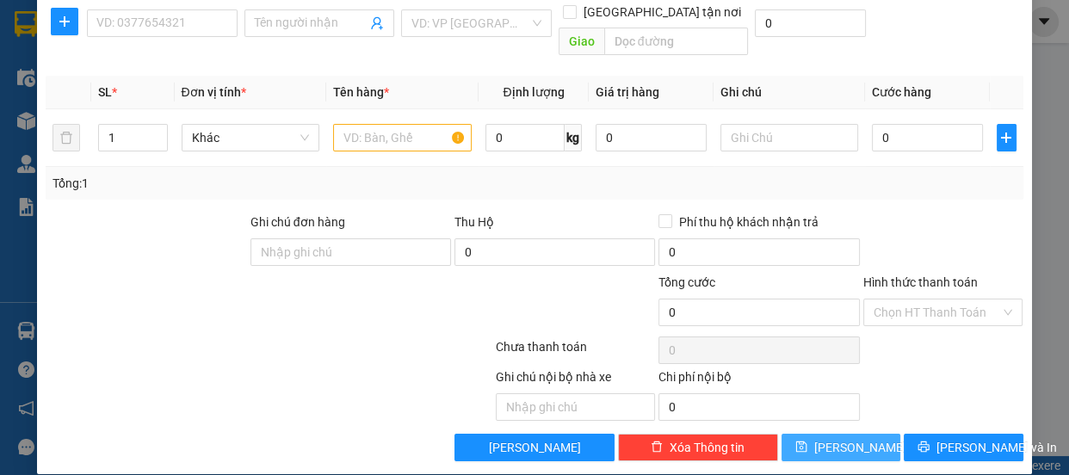
scroll to position [0, 0]
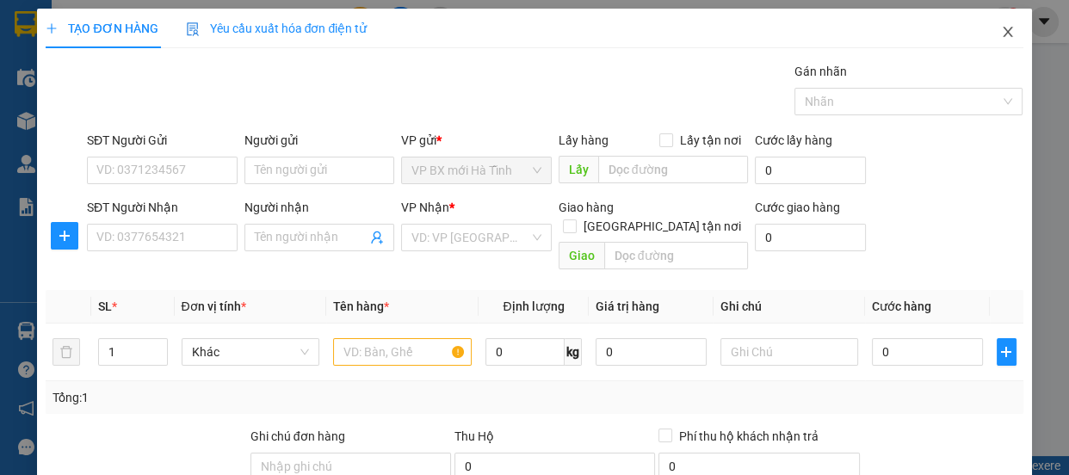
click at [1001, 32] on icon "close" at bounding box center [1008, 32] width 14 height 14
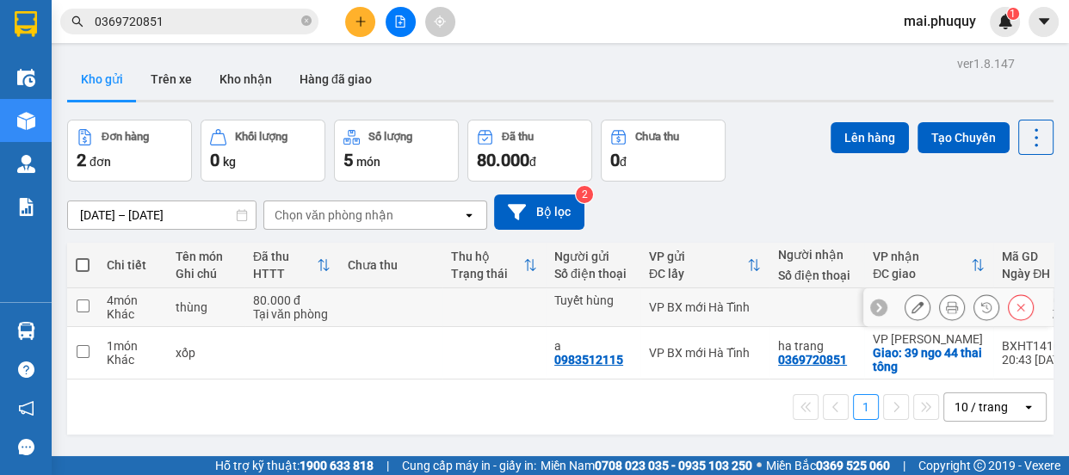
click at [912, 306] on icon at bounding box center [918, 307] width 12 height 12
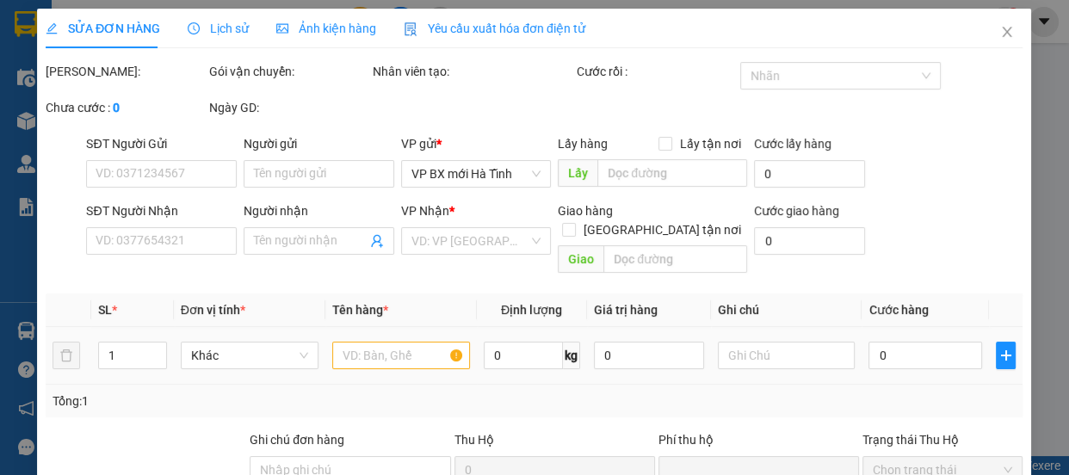
type input "Tuyết hùng"
type input "0"
type input "80.000"
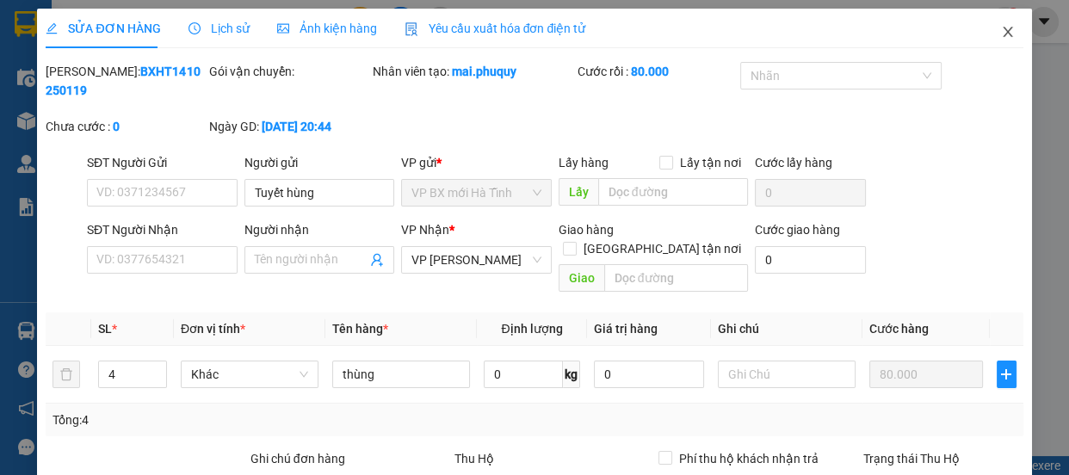
click at [1001, 30] on icon "close" at bounding box center [1008, 32] width 14 height 14
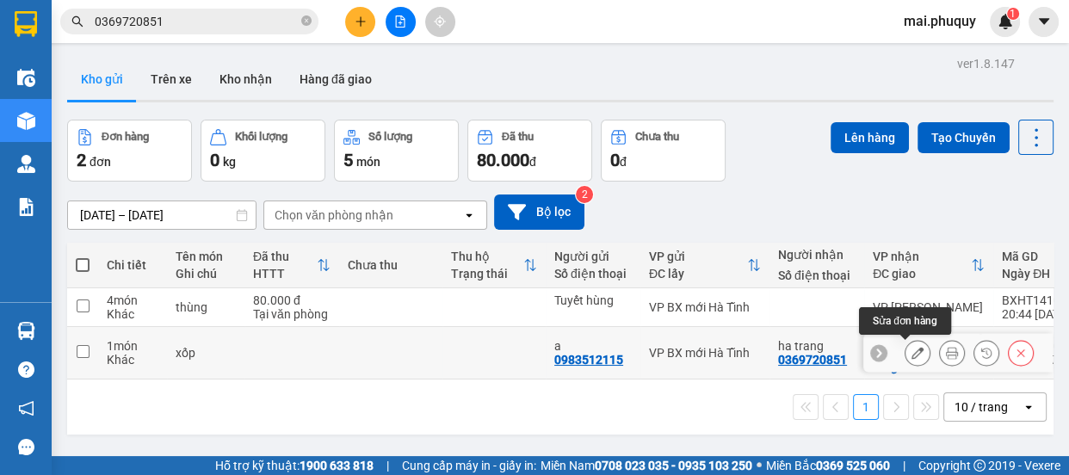
click at [912, 350] on icon at bounding box center [918, 353] width 12 height 12
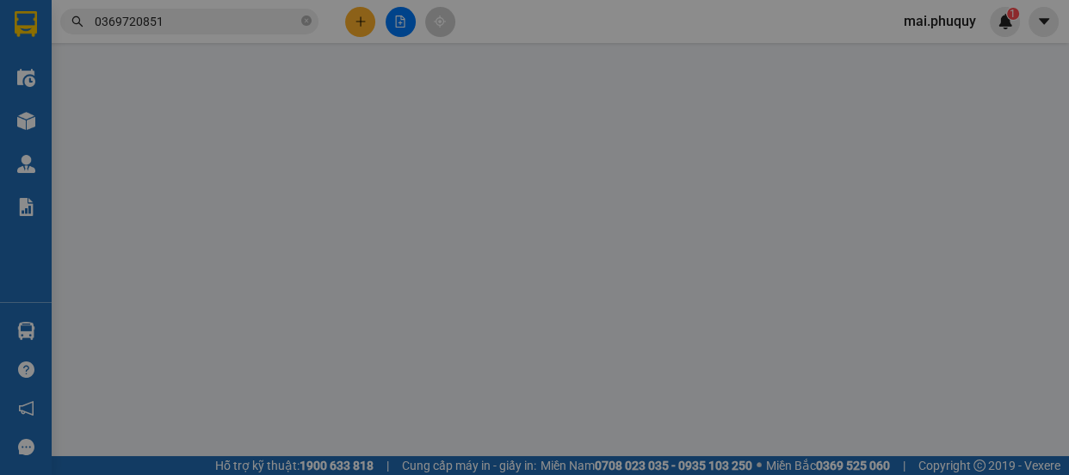
type input "0983512115"
type input "a"
type input "0369720851"
type input "ha trang"
checkbox input "true"
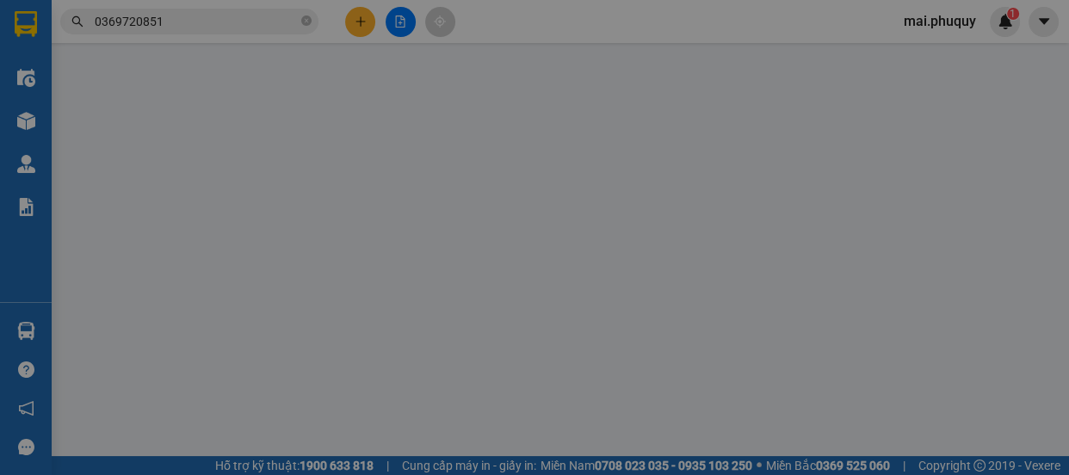
type input "39 ngo 44 thai tông"
type input "0"
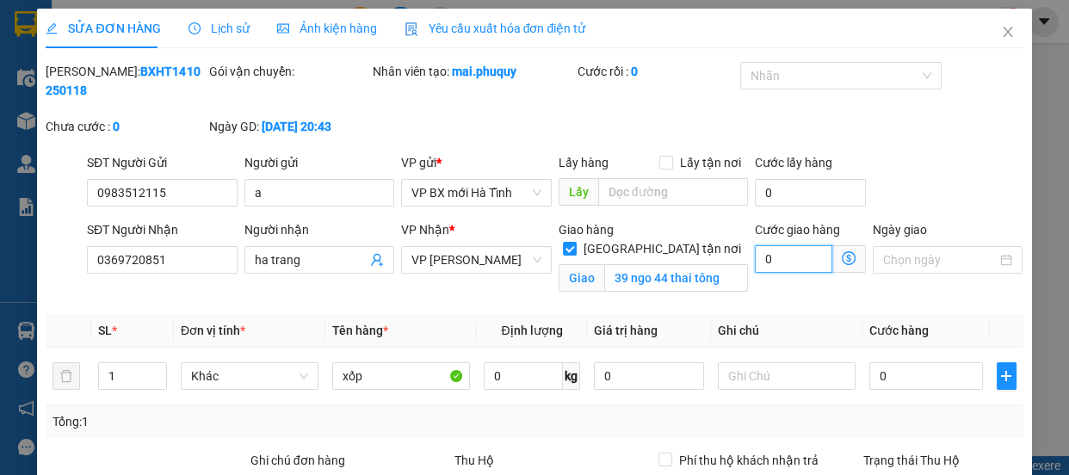
click at [764, 263] on input "0" at bounding box center [793, 259] width 77 height 28
type input "5"
type input "50"
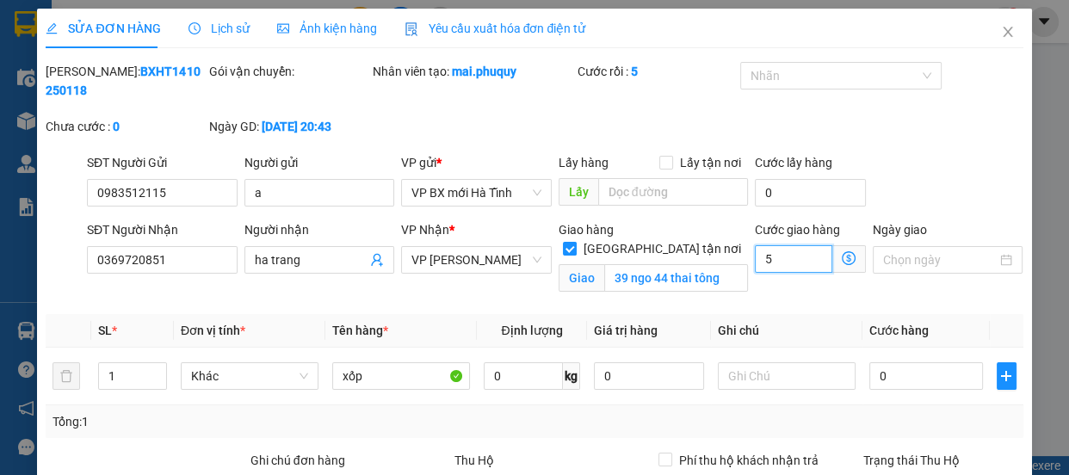
type input "50"
type input "500"
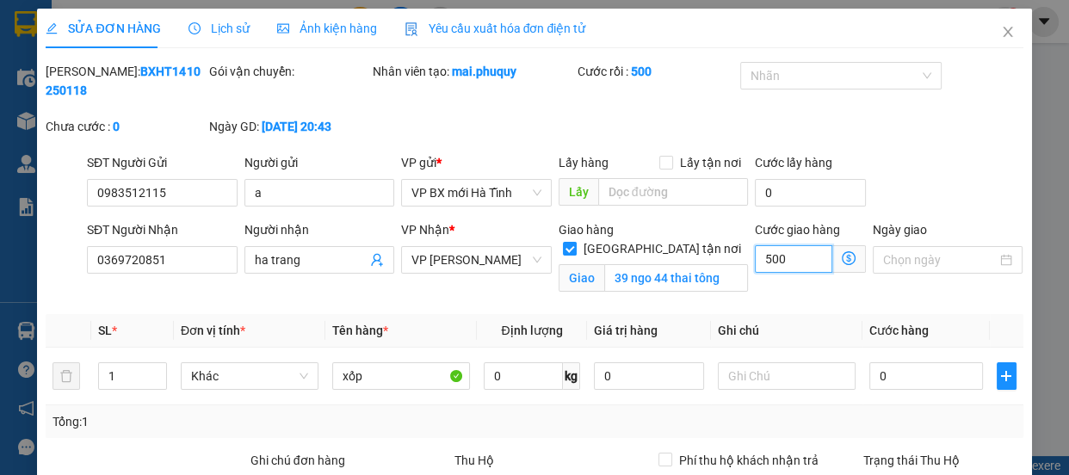
type input "5.000"
type input "50.000"
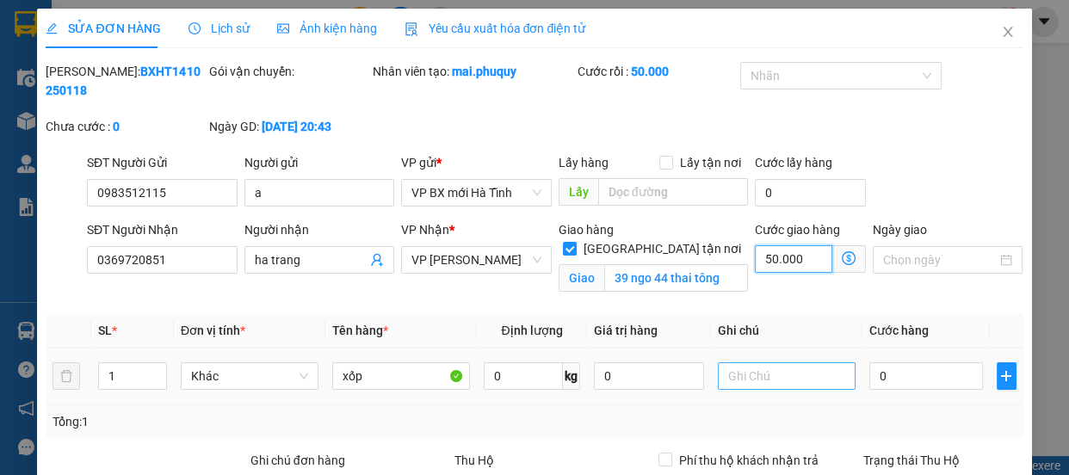
type input "50.000"
click at [810, 370] on input "text" at bounding box center [787, 376] width 138 height 28
click at [875, 378] on input "0" at bounding box center [927, 376] width 114 height 28
type input "50.004"
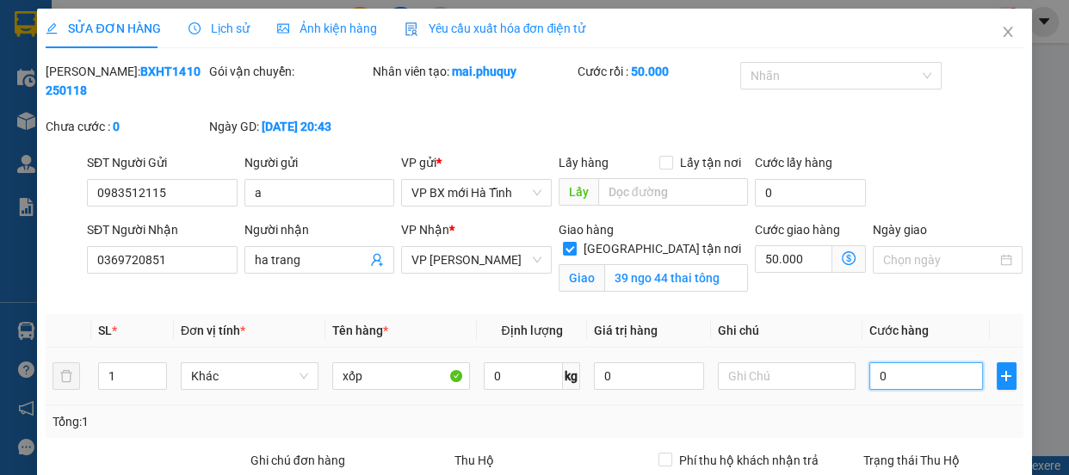
type input "4"
type input "50.040"
type input "40"
type input "50.400"
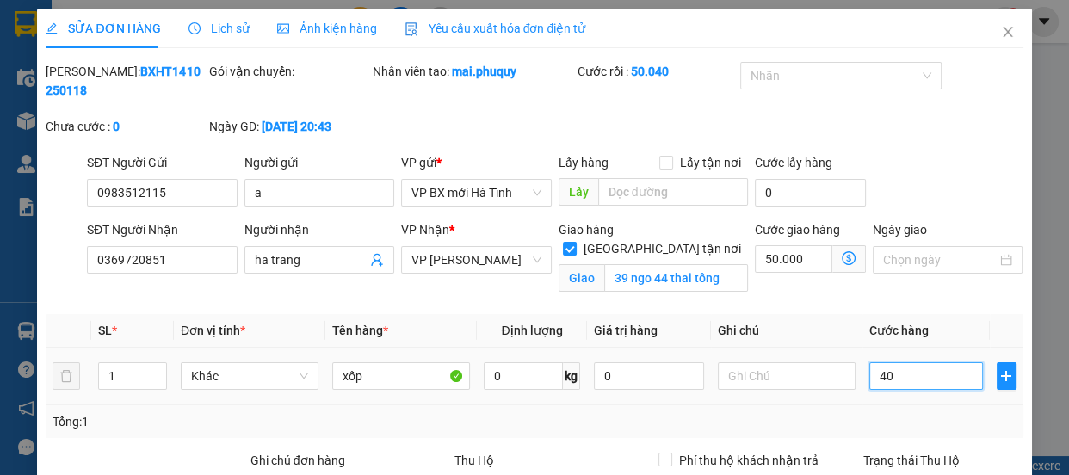
type input "50.400"
type input "400"
type input "54.000"
type input "4.000"
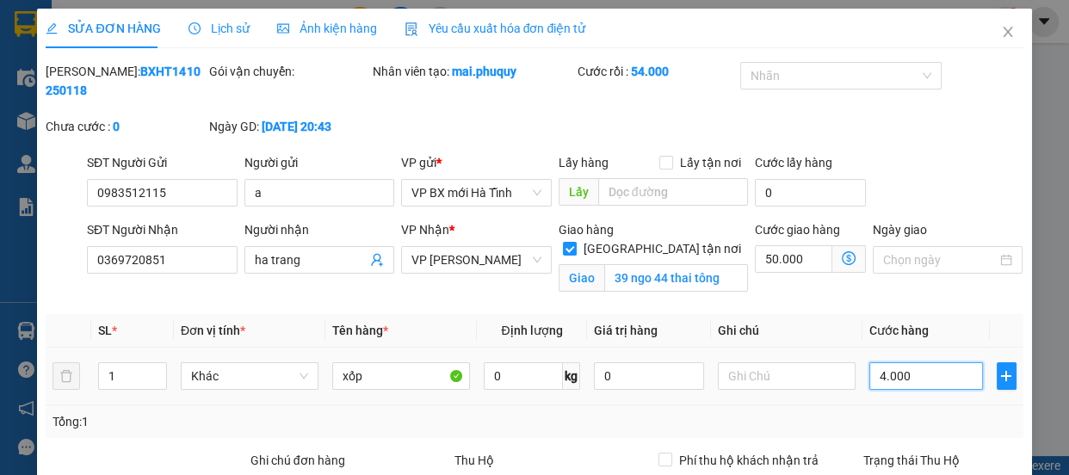
type input "90.000"
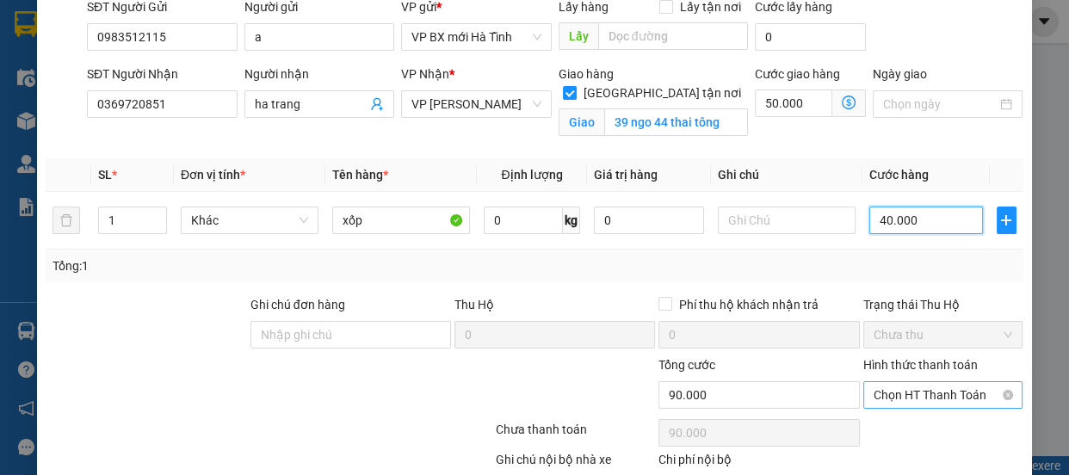
click at [931, 392] on span "Chọn HT Thanh Toán" at bounding box center [943, 395] width 139 height 26
type input "40.000"
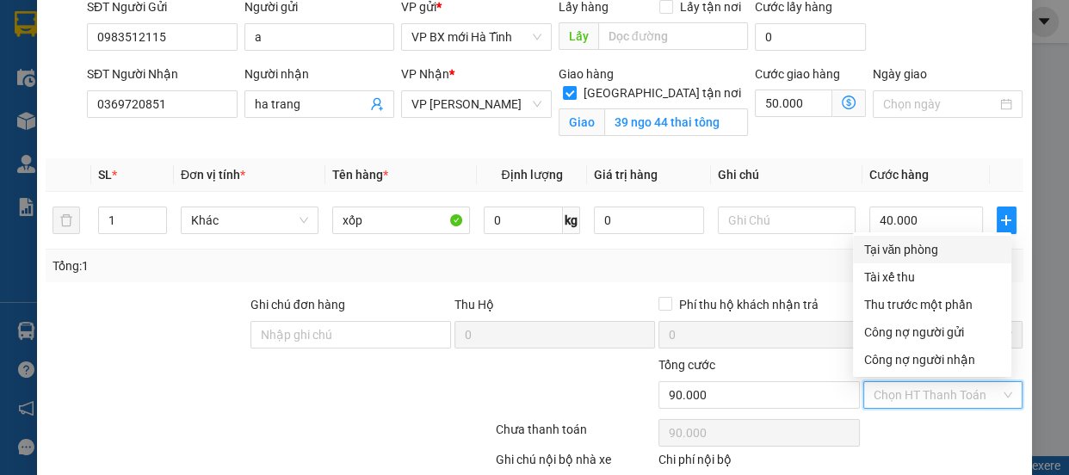
click at [913, 245] on div "Tại văn phòng" at bounding box center [933, 249] width 138 height 19
type input "0"
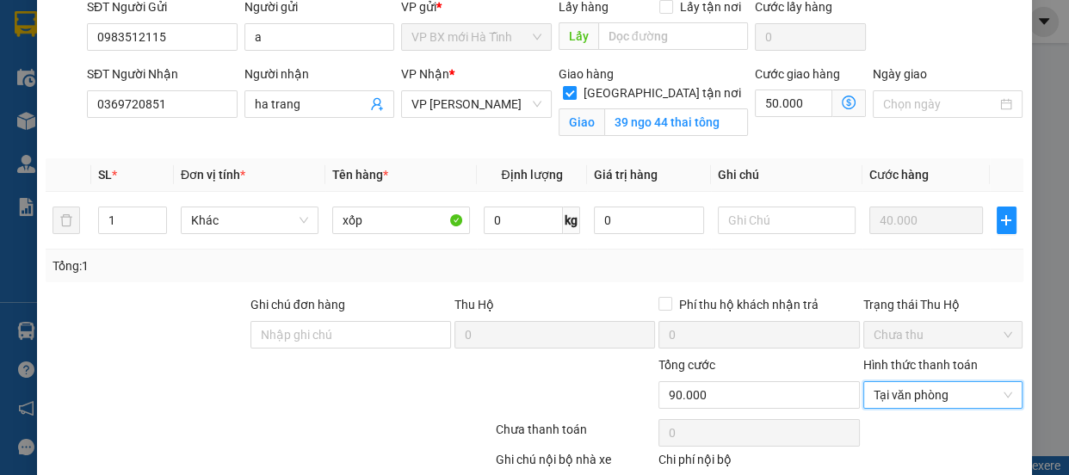
scroll to position [257, 0]
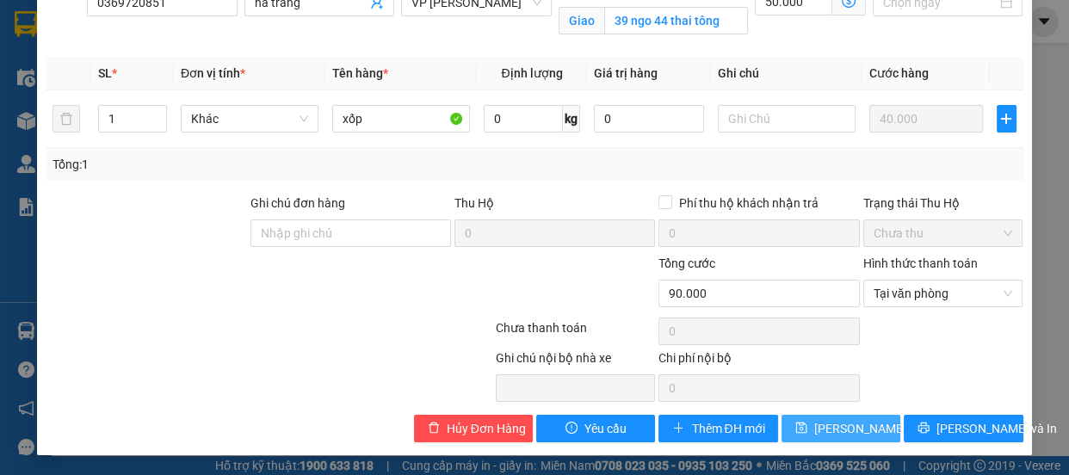
click at [831, 419] on span "Lưu thay đổi" at bounding box center [883, 428] width 138 height 19
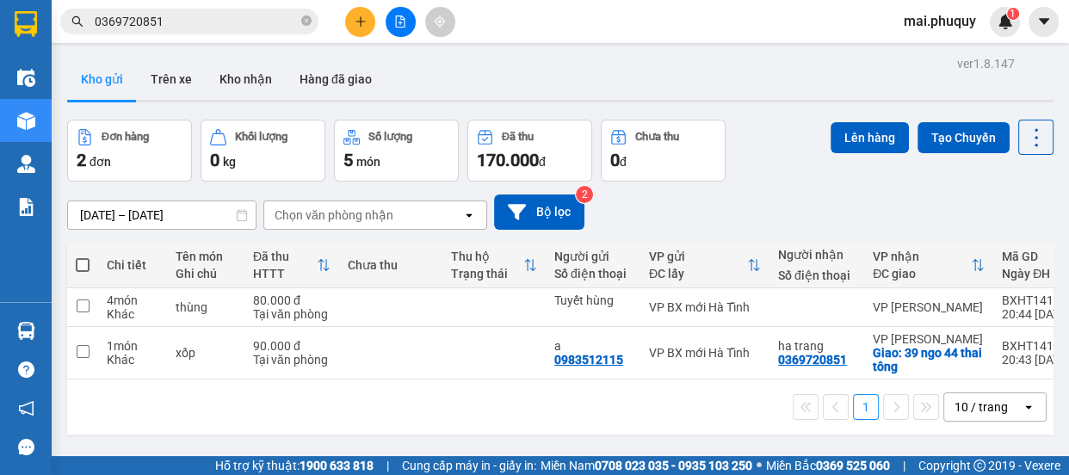
click at [356, 25] on icon "plus" at bounding box center [361, 21] width 12 height 12
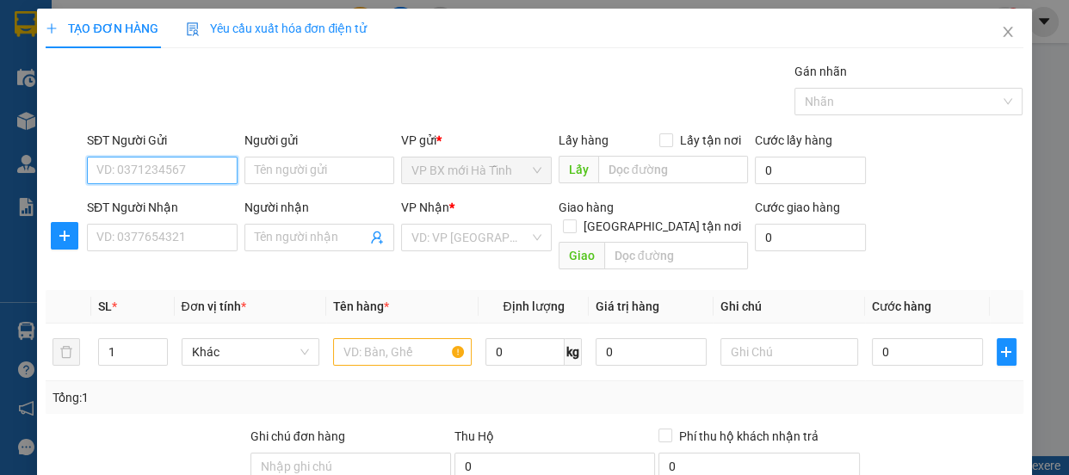
click at [126, 168] on input "SĐT Người Gửi" at bounding box center [162, 171] width 151 height 28
click at [108, 151] on div "SĐT Người Gửi" at bounding box center [162, 144] width 151 height 26
click at [104, 164] on input "SĐT Người Gửi" at bounding box center [162, 171] width 151 height 28
click at [102, 165] on input "SĐT Người Gửi" at bounding box center [162, 171] width 151 height 28
click at [121, 201] on div "0969354403" at bounding box center [160, 204] width 128 height 19
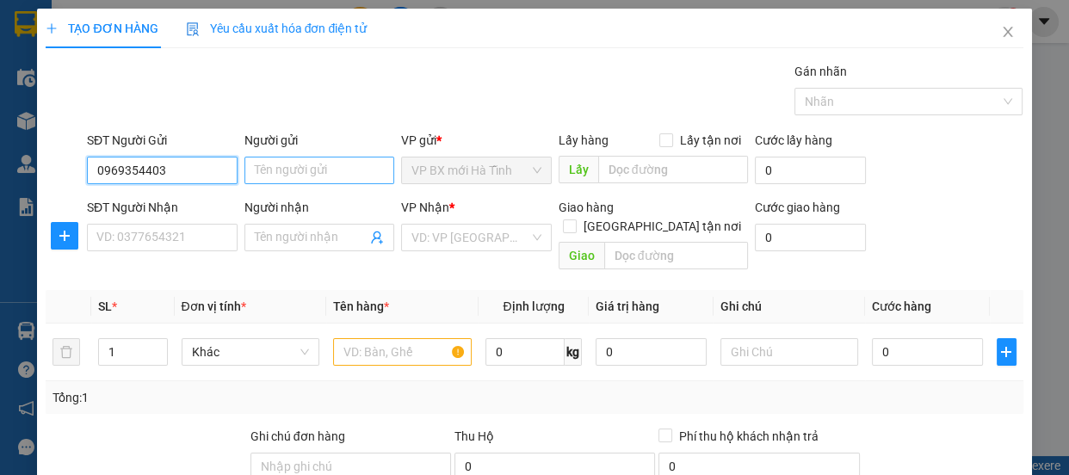
type input "0969354403"
click at [255, 173] on input "Người gửi" at bounding box center [320, 171] width 151 height 28
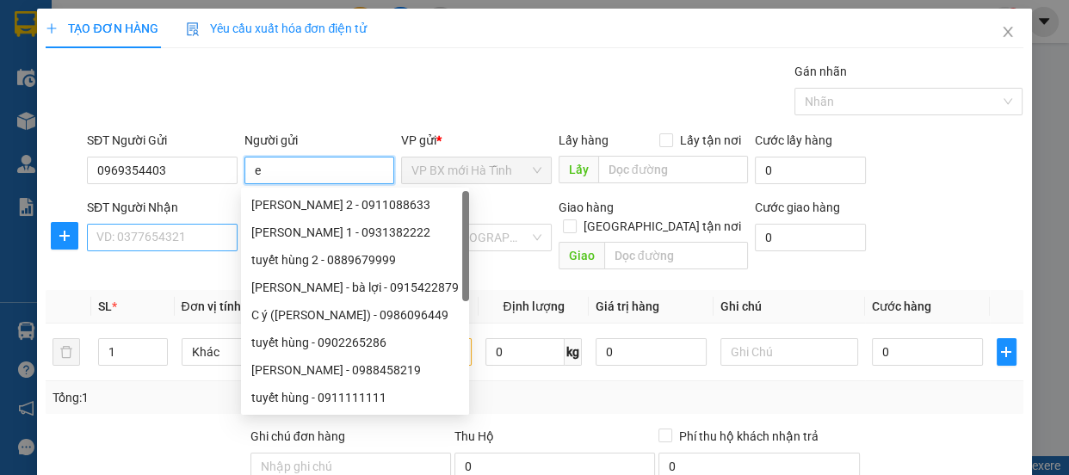
type input "e"
click at [163, 241] on input "SĐT Người Nhận" at bounding box center [162, 238] width 151 height 28
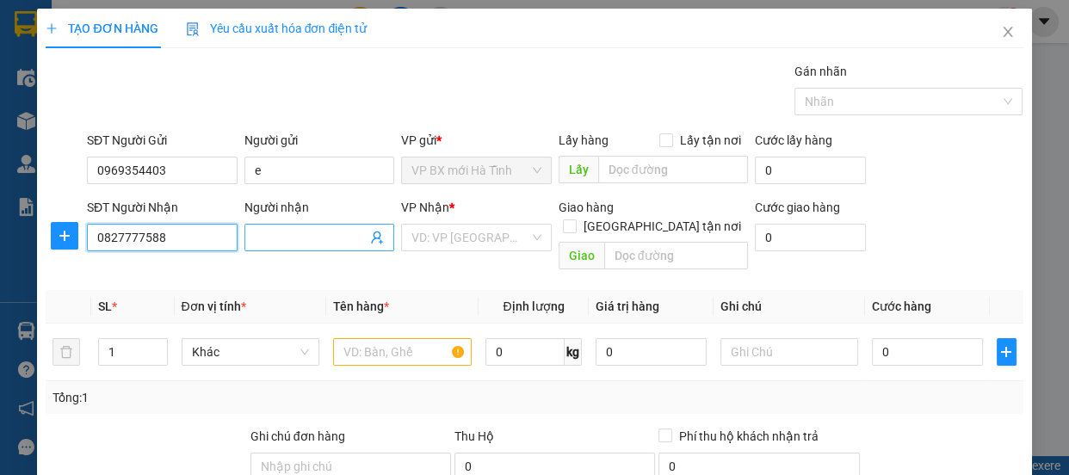
type input "0827777588"
click at [311, 232] on input "Người nhận" at bounding box center [311, 237] width 113 height 19
type input "Mạnh"
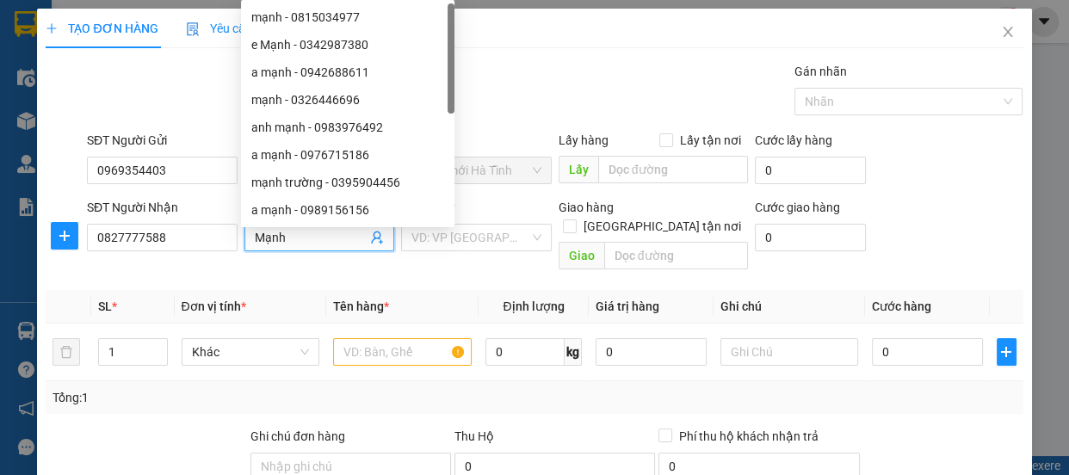
click at [266, 169] on div "mạnh trường - 0395904456" at bounding box center [348, 183] width 214 height 28
type input "0395904456"
type input "mạnh trường"
type input "cẩm xuyên"
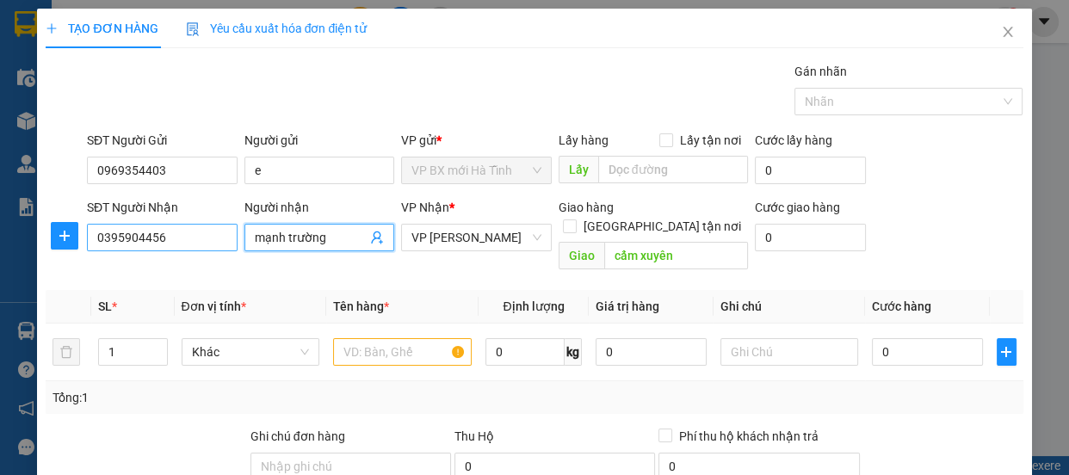
drag, startPoint x: 310, startPoint y: 238, endPoint x: 195, endPoint y: 236, distance: 114.5
click at [198, 236] on div "SĐT Người Nhận 0395904456 Người nhận mạnh trường mạnh trường VP Nhận * VP Hà Hu…" at bounding box center [556, 237] width 944 height 79
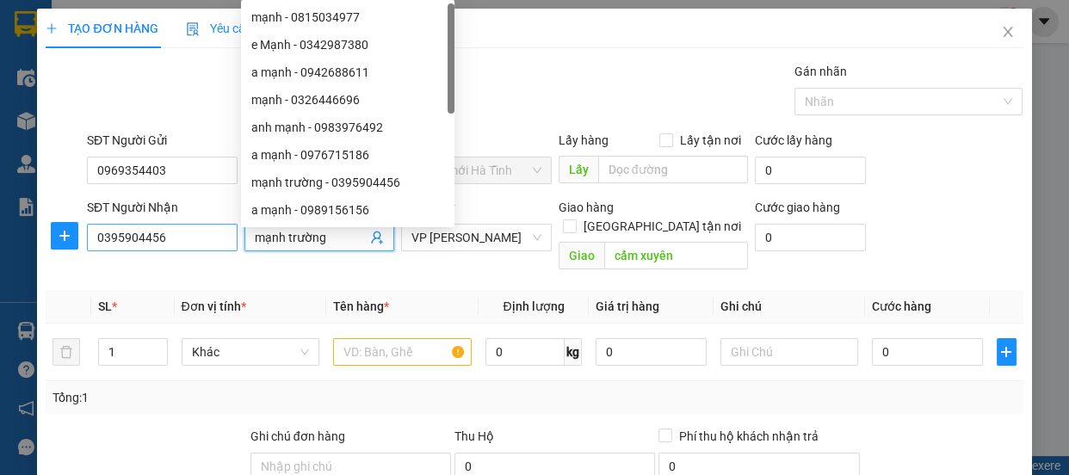
drag, startPoint x: 338, startPoint y: 238, endPoint x: 144, endPoint y: 236, distance: 194.6
click at [150, 237] on div "SĐT Người Nhận 0395904456 Người nhận mạnh trường VP Nhận * VP Hà Huy Tập Giao h…" at bounding box center [556, 237] width 944 height 79
drag, startPoint x: 22, startPoint y: 237, endPoint x: 0, endPoint y: 234, distance: 22.5
click at [0, 234] on div "TẠO ĐƠN HÀNG Yêu cầu xuất hóa đơn điện tử Transit Pickup Surcharge Ids Transit …" at bounding box center [534, 237] width 1069 height 475
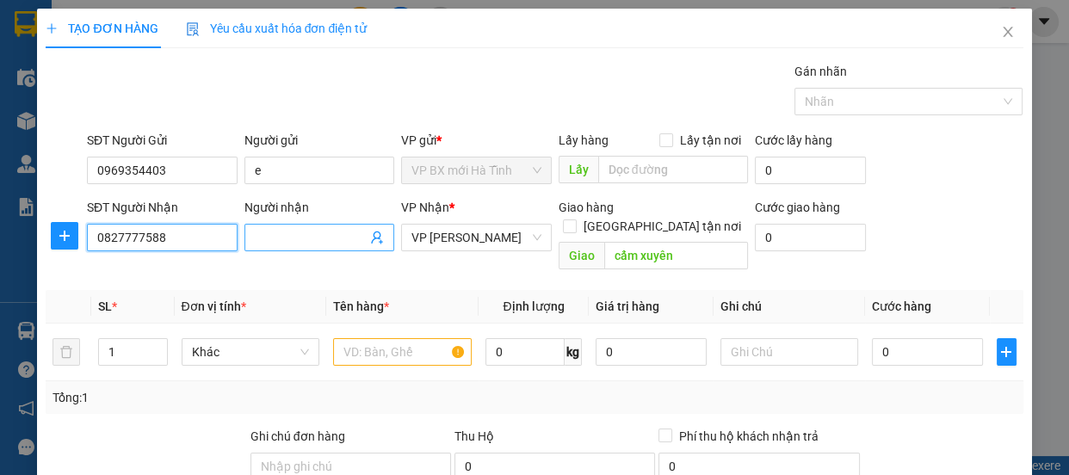
type input "0827777588"
click at [284, 237] on input "Người nhận" at bounding box center [311, 237] width 113 height 19
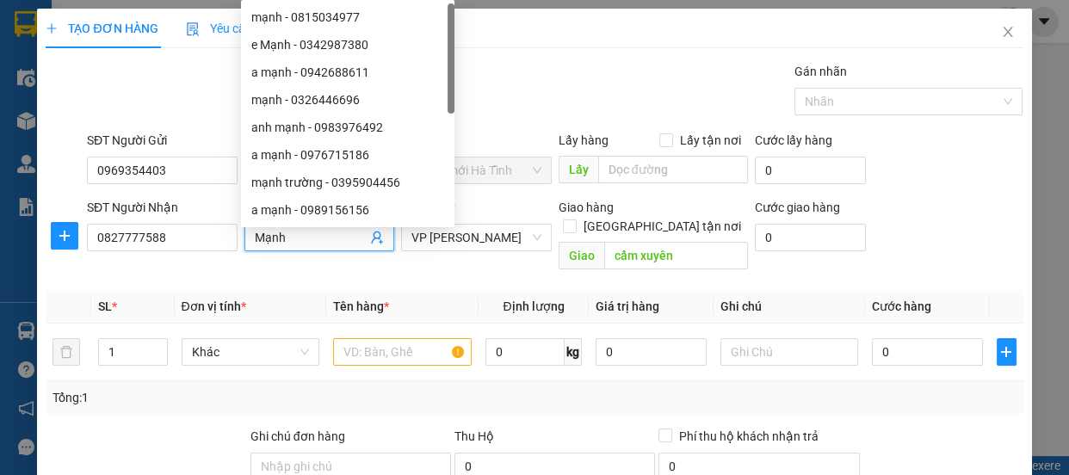
type input "Mạnh"
drag, startPoint x: 255, startPoint y: 301, endPoint x: 330, endPoint y: 251, distance: 90.5
click at [257, 301] on th "Đơn vị tính *" at bounding box center [251, 307] width 152 height 34
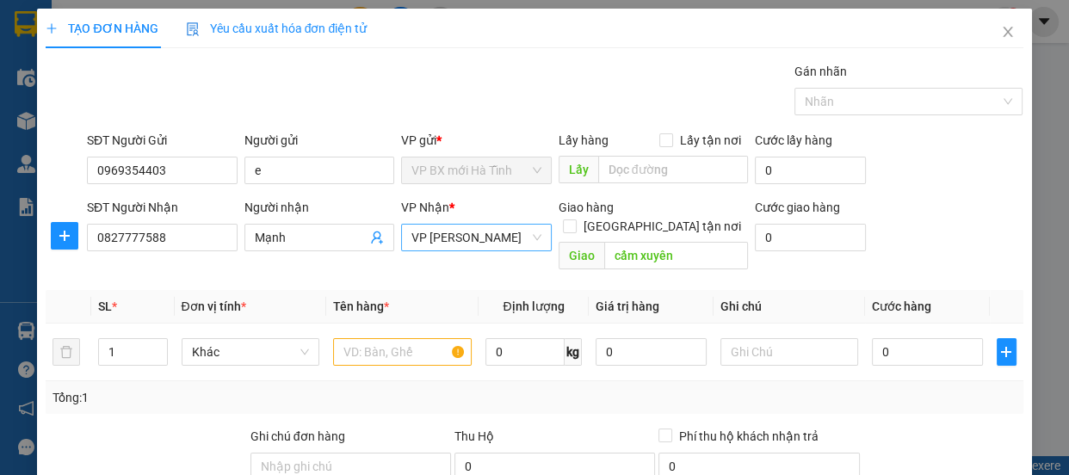
click at [490, 229] on span "VP [PERSON_NAME]" at bounding box center [477, 238] width 130 height 26
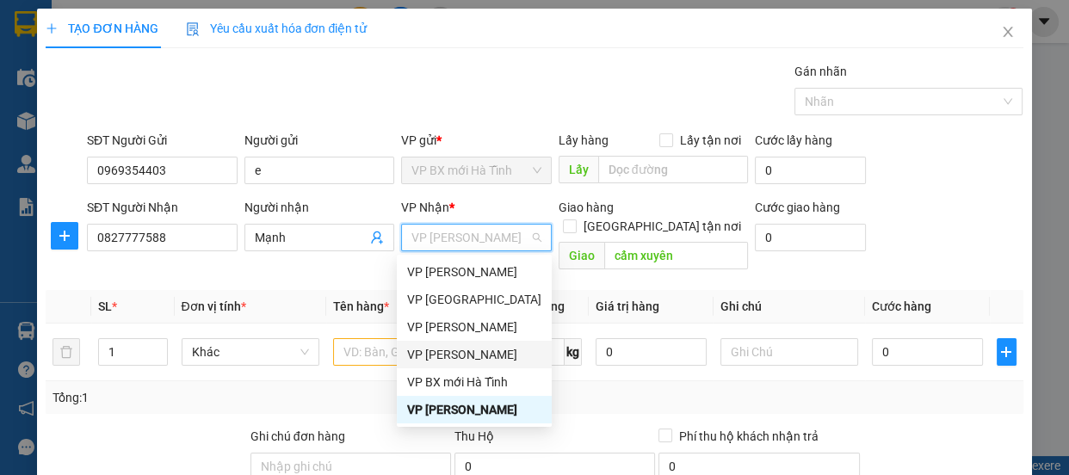
drag, startPoint x: 451, startPoint y: 356, endPoint x: 454, endPoint y: 338, distance: 17.4
click at [450, 354] on div "VP [PERSON_NAME]" at bounding box center [474, 354] width 134 height 19
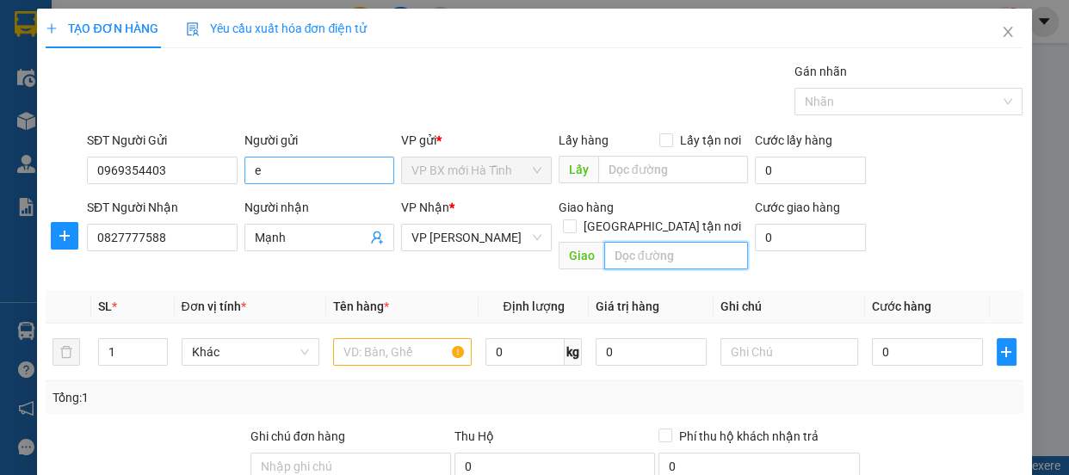
drag, startPoint x: 425, startPoint y: 171, endPoint x: 374, endPoint y: 160, distance: 52.9
click at [415, 169] on span "VP BX mới Hà Tĩnh" at bounding box center [477, 171] width 130 height 26
click at [272, 161] on input "e" at bounding box center [320, 171] width 151 height 28
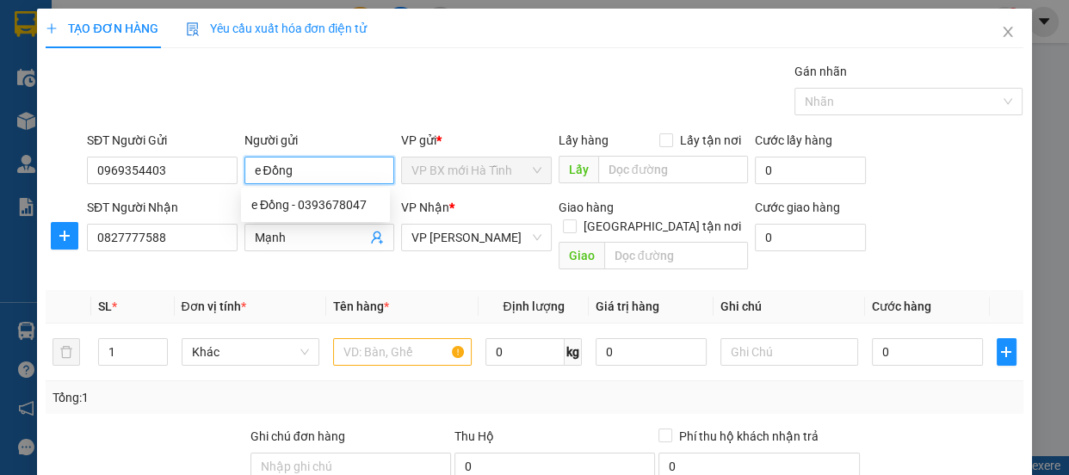
type input "e Đồng"
click at [543, 389] on div "Tổng: 1" at bounding box center [534, 397] width 977 height 33
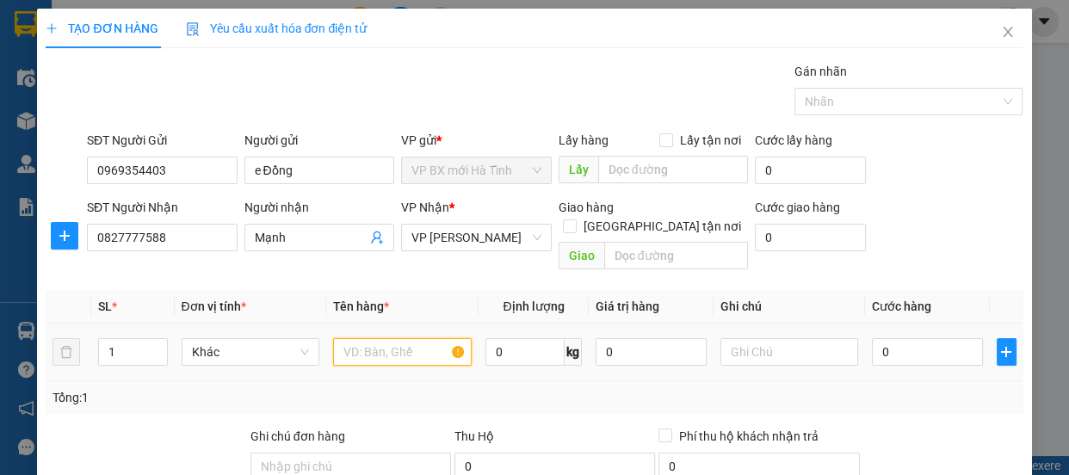
click at [353, 341] on input "text" at bounding box center [402, 352] width 139 height 28
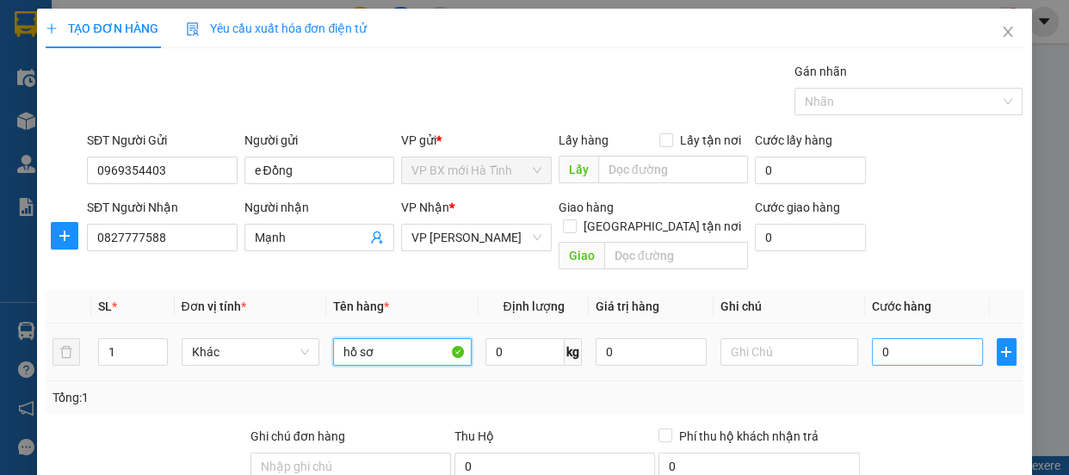
type input "hồ sơ"
click at [895, 338] on input "0" at bounding box center [927, 352] width 111 height 28
type input "3"
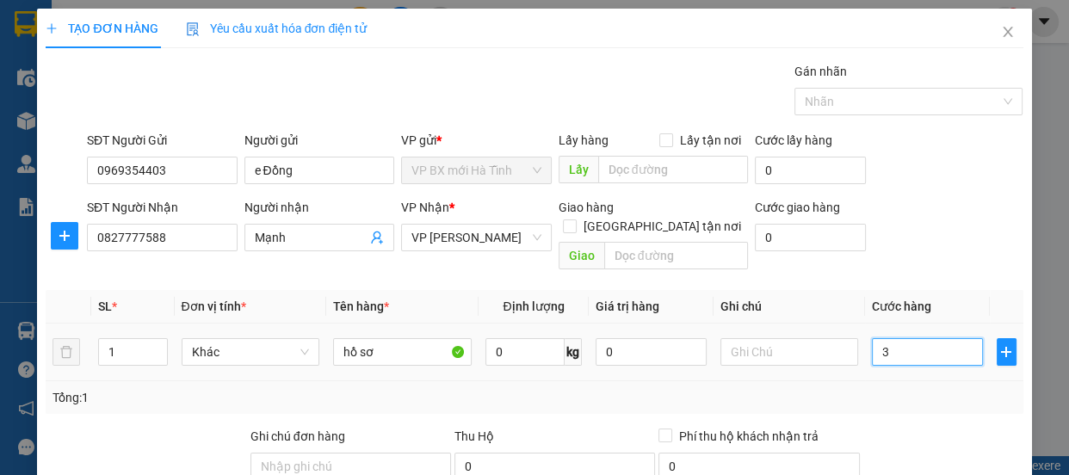
type input "30"
type input "300"
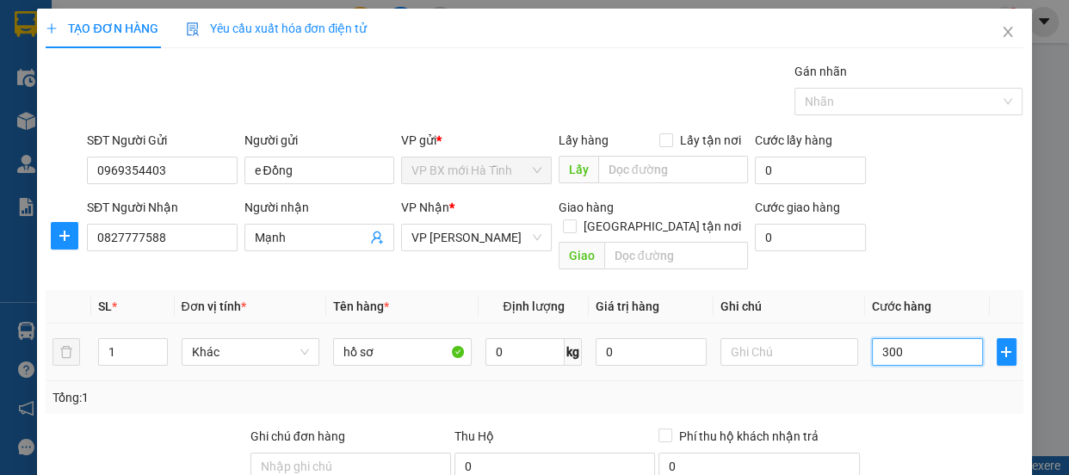
type input "300"
type input "3.000"
type input "30.000"
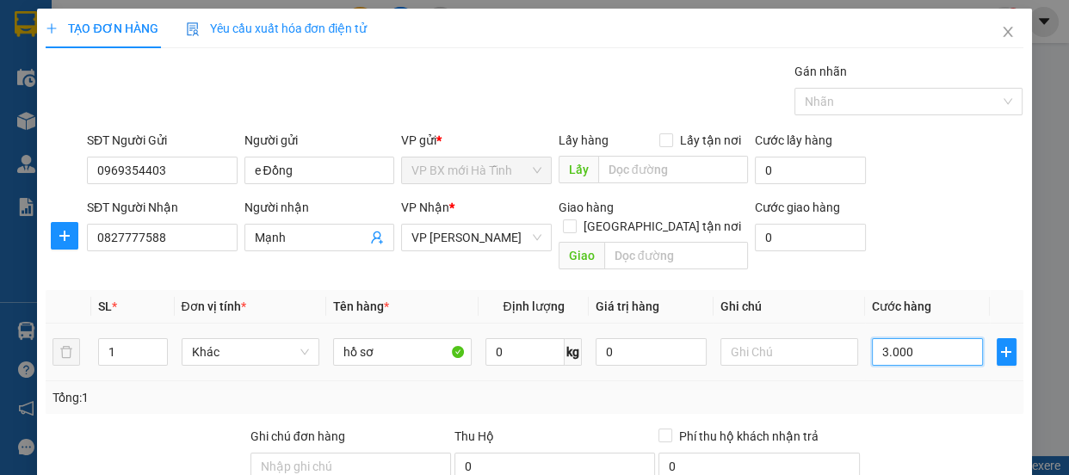
type input "30.000"
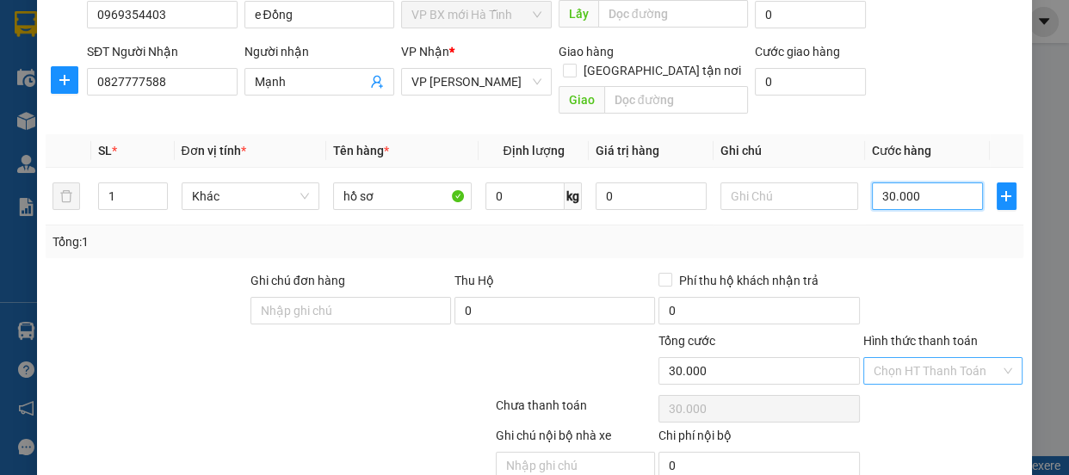
type input "30.000"
click at [907, 358] on input "Hình thức thanh toán" at bounding box center [937, 371] width 127 height 26
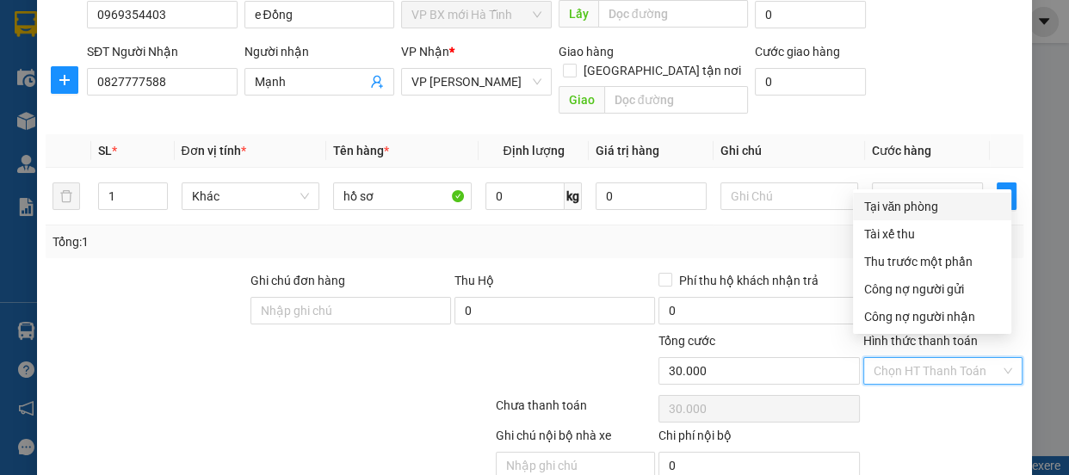
click at [916, 201] on div "Tại văn phòng" at bounding box center [933, 206] width 138 height 19
type input "0"
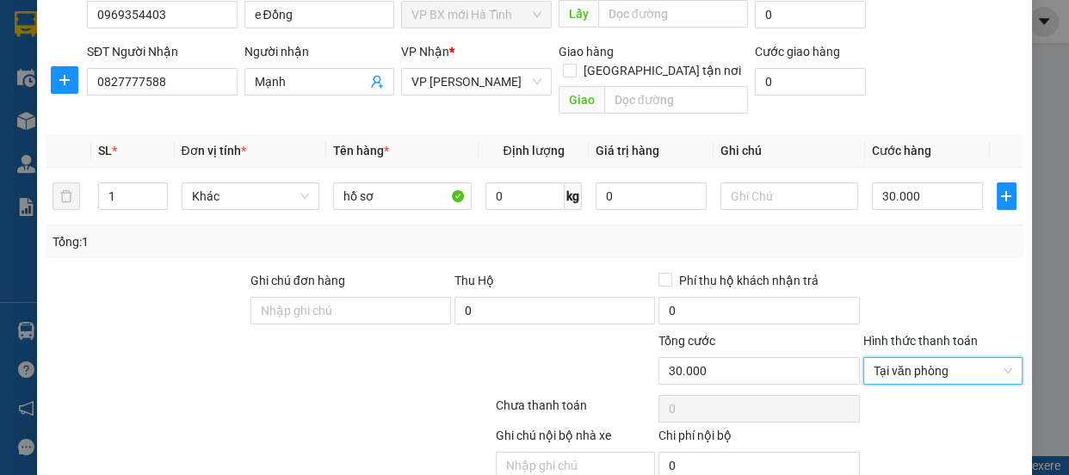
scroll to position [214, 0]
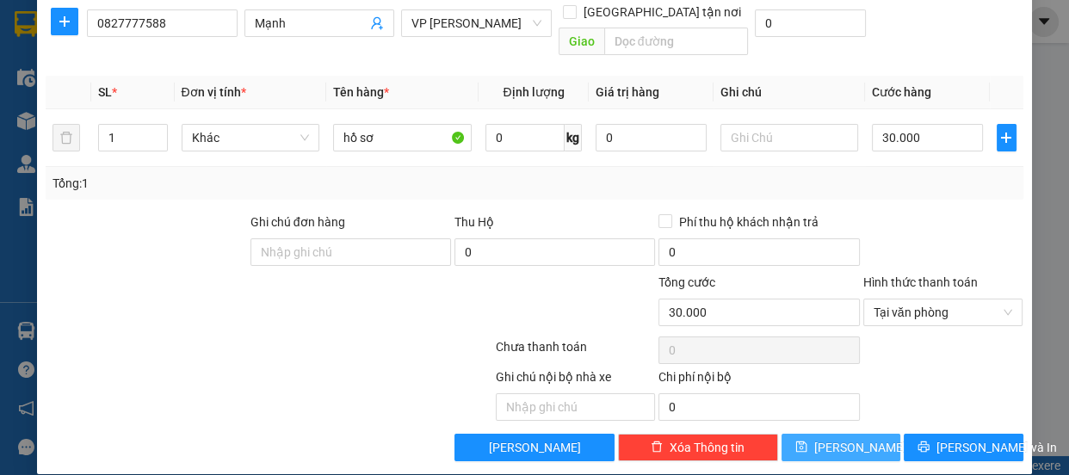
click at [825, 434] on button "Lưu" at bounding box center [841, 448] width 119 height 28
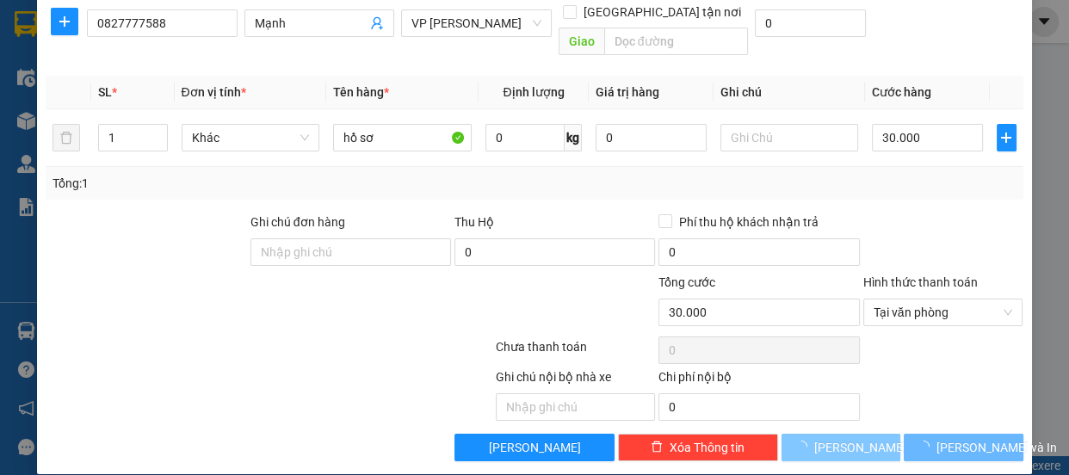
type input "0"
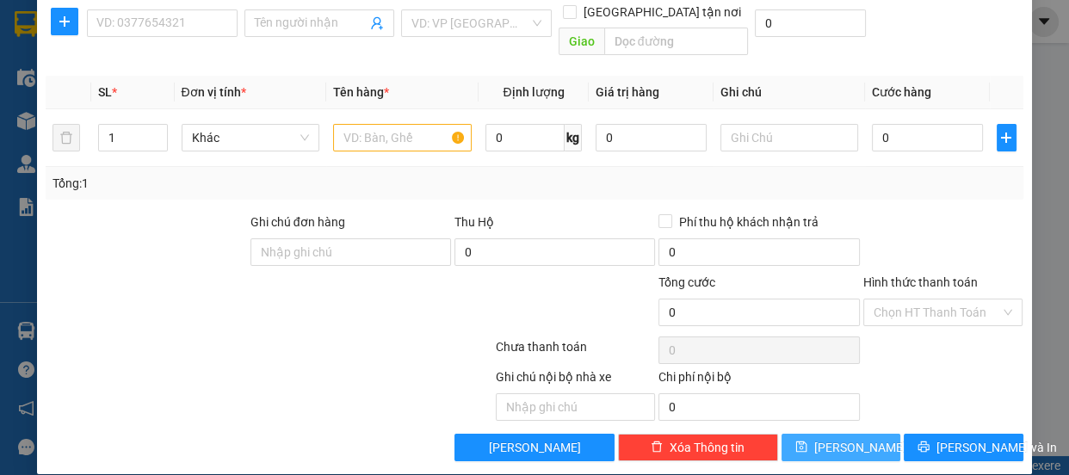
scroll to position [0, 0]
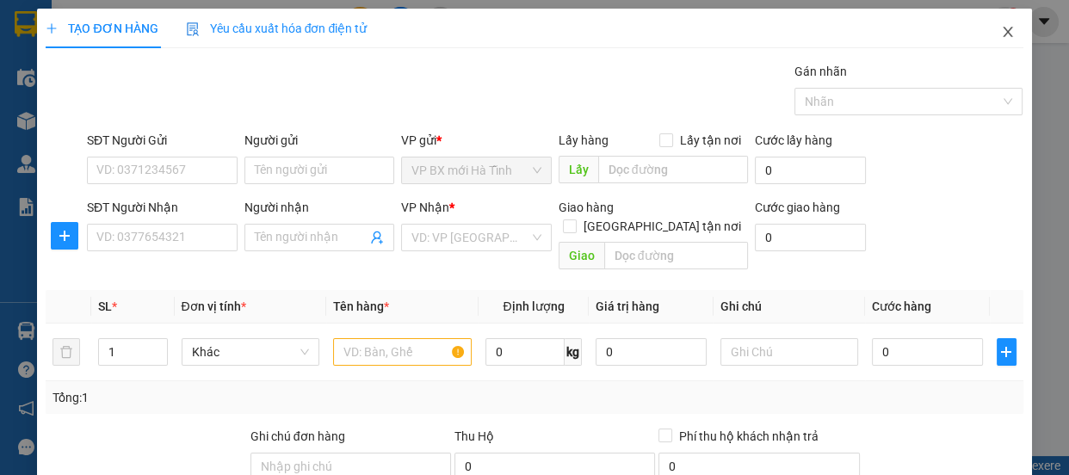
drag, startPoint x: 990, startPoint y: 28, endPoint x: 895, endPoint y: 3, distance: 98.6
click at [1001, 27] on icon "close" at bounding box center [1008, 32] width 14 height 14
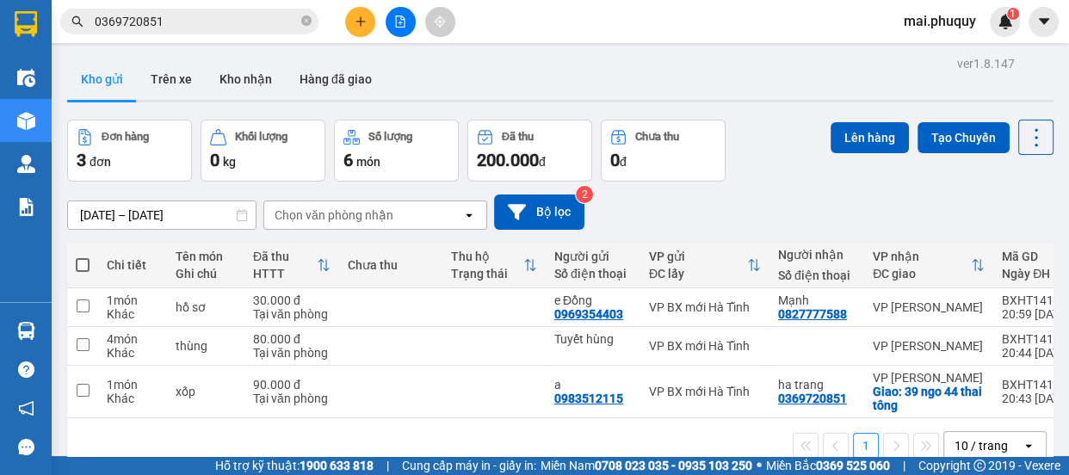
click at [84, 259] on span at bounding box center [83, 265] width 14 height 14
click at [83, 257] on input "checkbox" at bounding box center [83, 257] width 0 height 0
checkbox input "true"
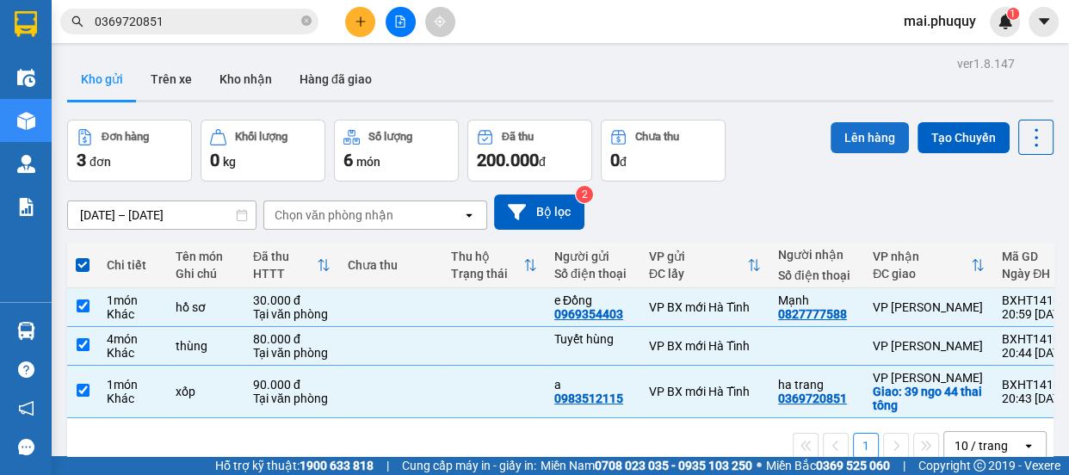
click at [847, 138] on button "Lên hàng" at bounding box center [870, 137] width 78 height 31
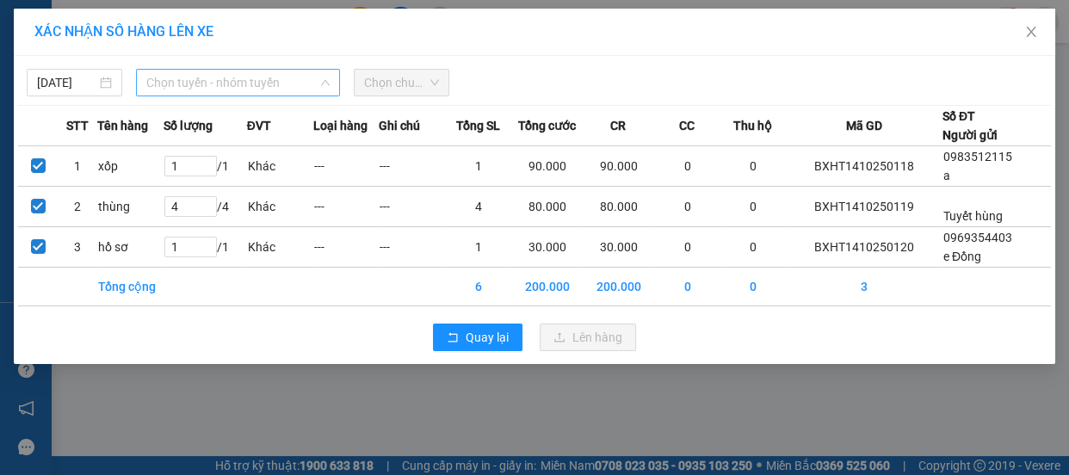
click at [275, 81] on span "Chọn tuyến - nhóm tuyến" at bounding box center [237, 83] width 183 height 26
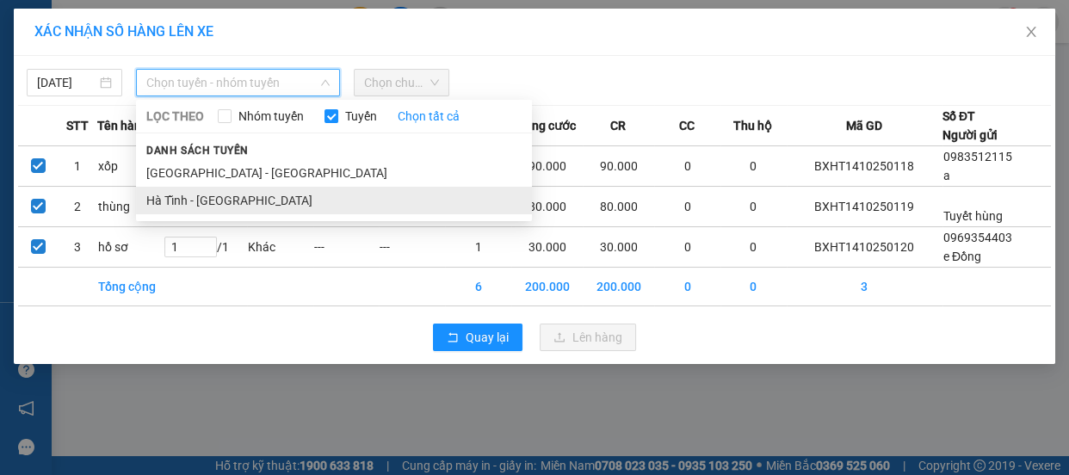
click at [182, 205] on li "Hà Tĩnh - [GEOGRAPHIC_DATA]" at bounding box center [334, 201] width 396 height 28
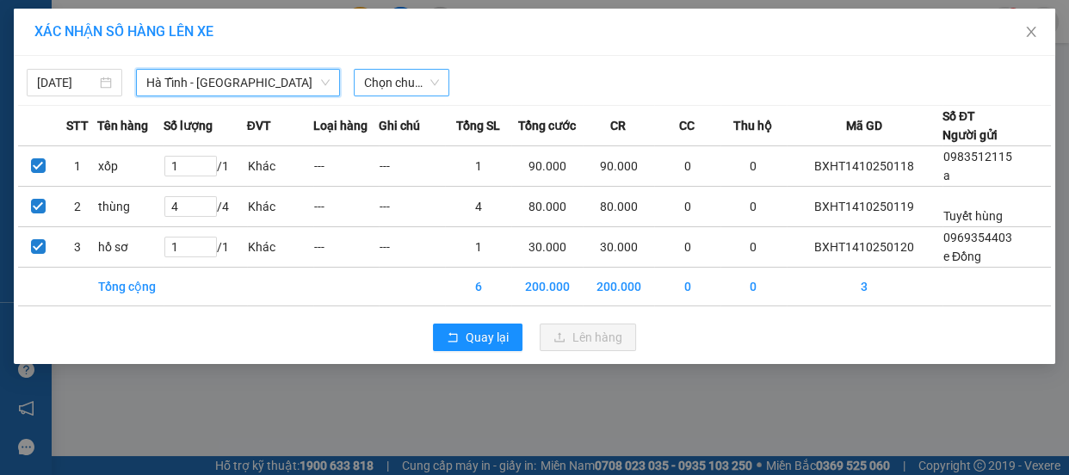
click at [393, 81] on span "Chọn chuyến" at bounding box center [401, 83] width 75 height 26
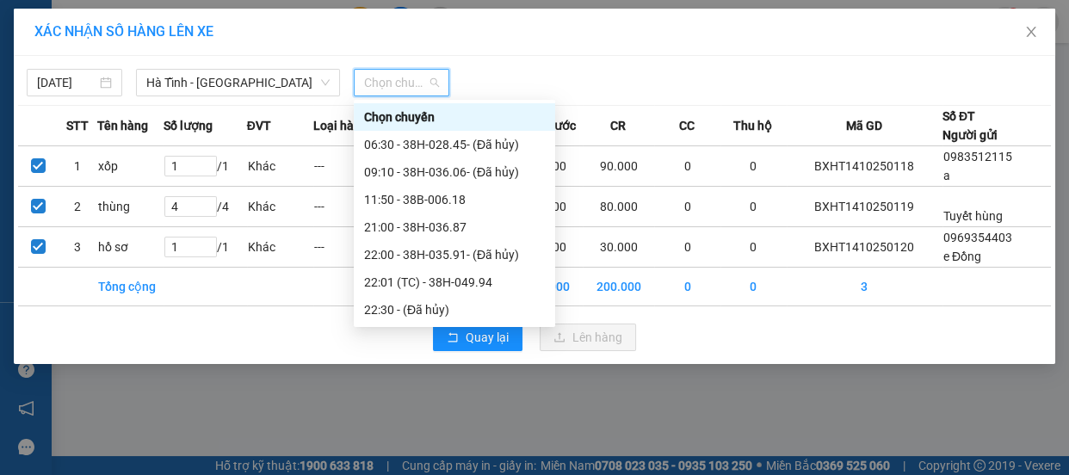
scroll to position [82, 0]
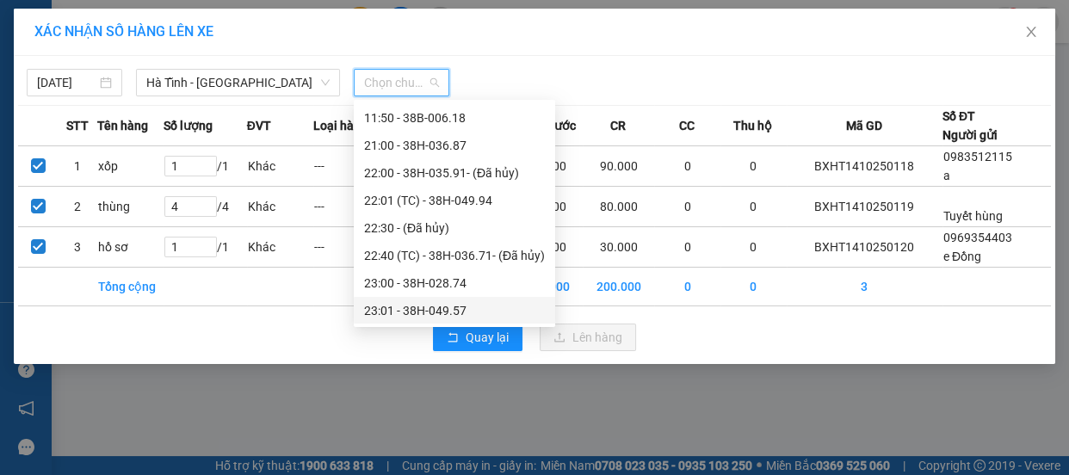
click at [448, 309] on div "23:01 - 38H-049.57" at bounding box center [454, 310] width 181 height 19
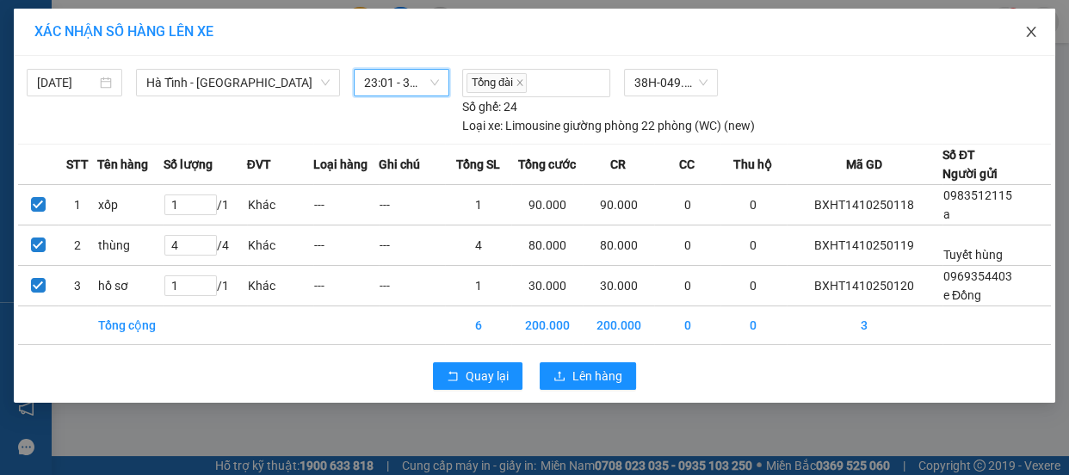
click at [1034, 32] on icon "close" at bounding box center [1031, 32] width 14 height 14
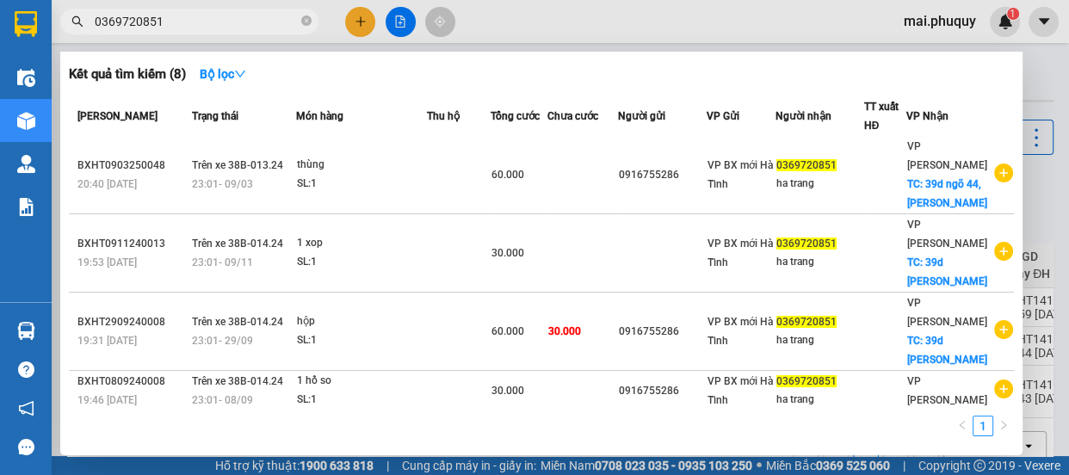
click at [164, 17] on input "0369720851" at bounding box center [196, 21] width 203 height 19
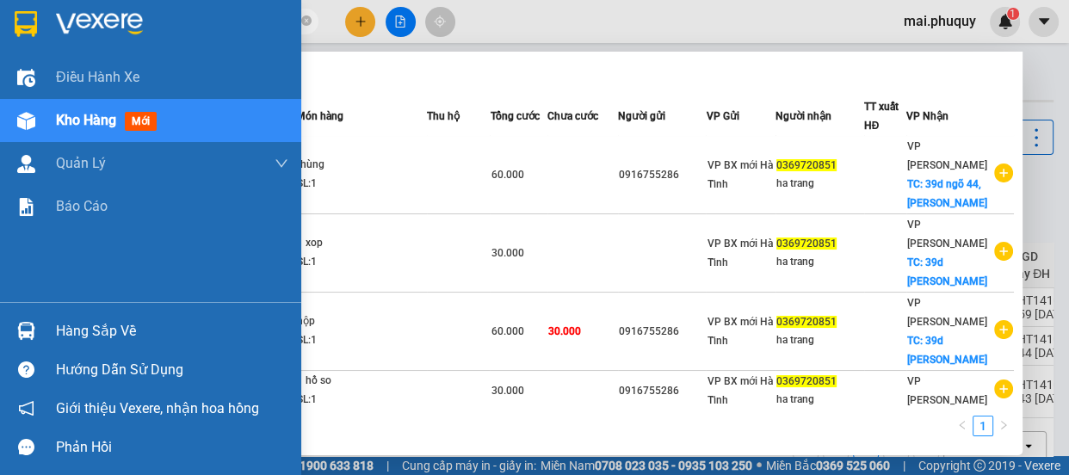
drag, startPoint x: 164, startPoint y: 17, endPoint x: 0, endPoint y: 36, distance: 165.5
click at [0, 36] on section "Kết quả tìm kiếm ( 8 ) Bộ lọc Mã ĐH Trạng thái Món hàng Thu hộ Tổng cước Chưa c…" at bounding box center [534, 237] width 1069 height 475
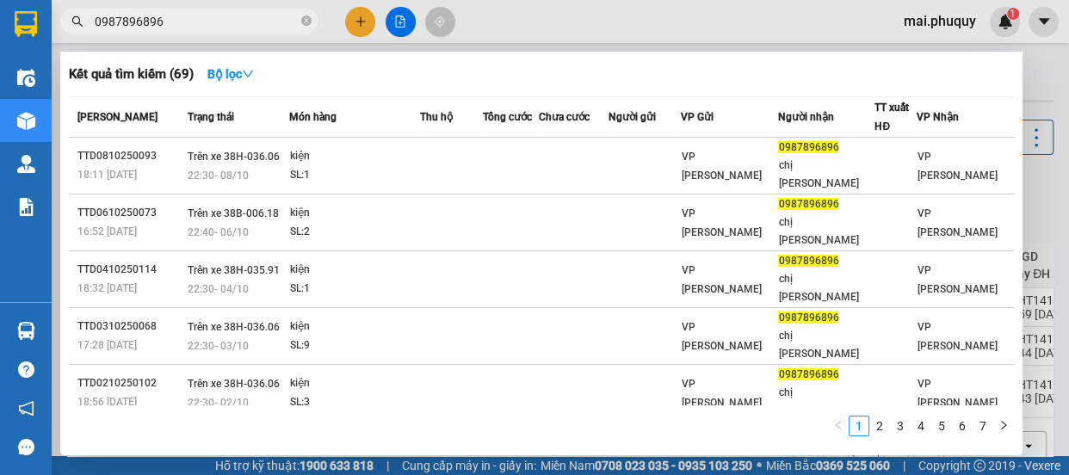
scroll to position [133, 0]
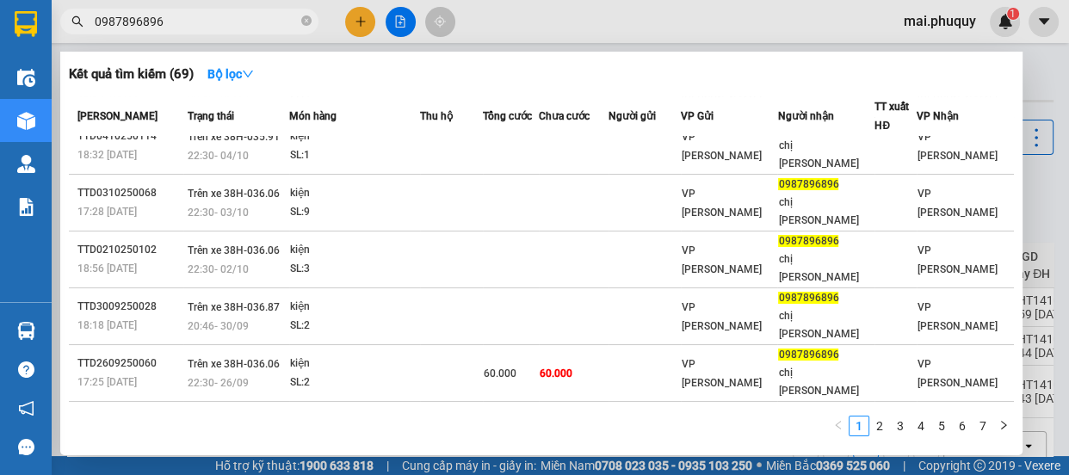
type input "0987896896"
drag, startPoint x: 362, startPoint y: 25, endPoint x: 316, endPoint y: 39, distance: 47.7
click at [361, 25] on div at bounding box center [534, 237] width 1069 height 475
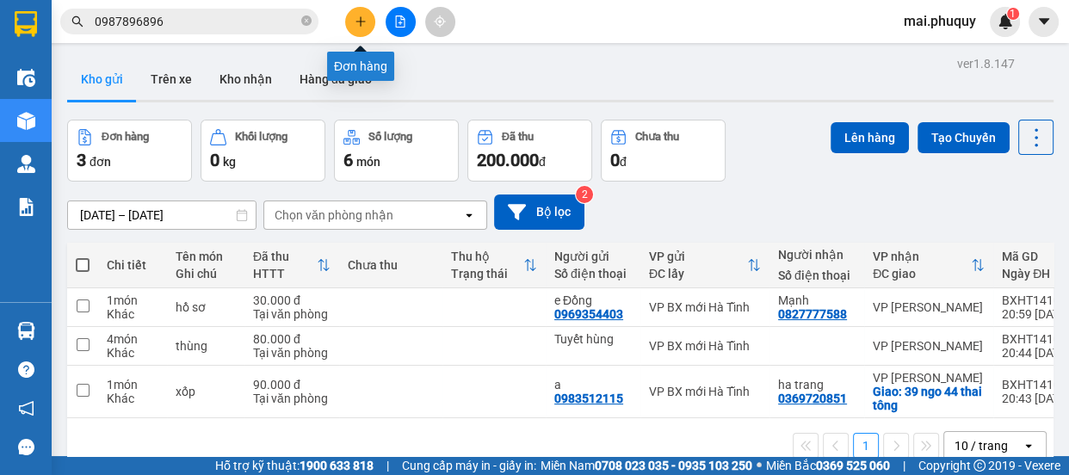
click at [356, 18] on icon "plus" at bounding box center [361, 21] width 12 height 12
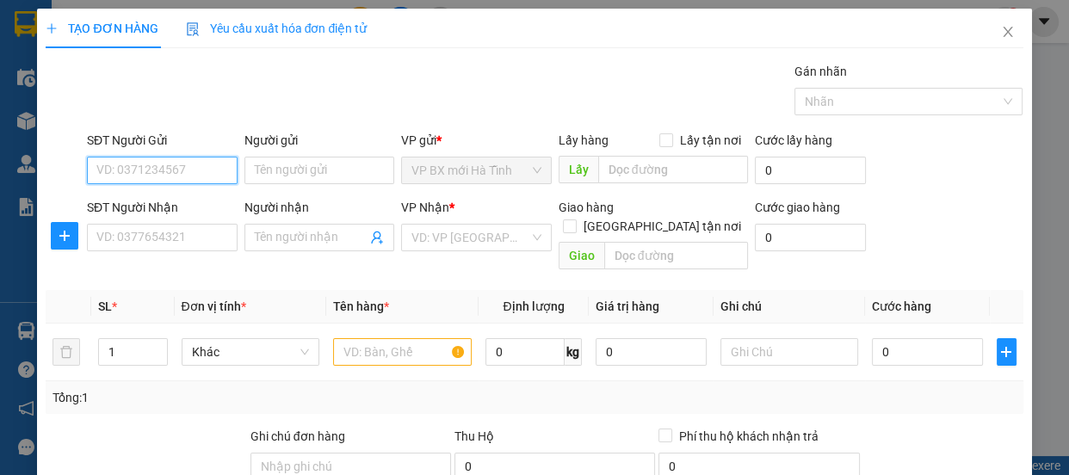
click at [112, 166] on input "SĐT Người Gửi" at bounding box center [162, 171] width 151 height 28
type input "0987896896"
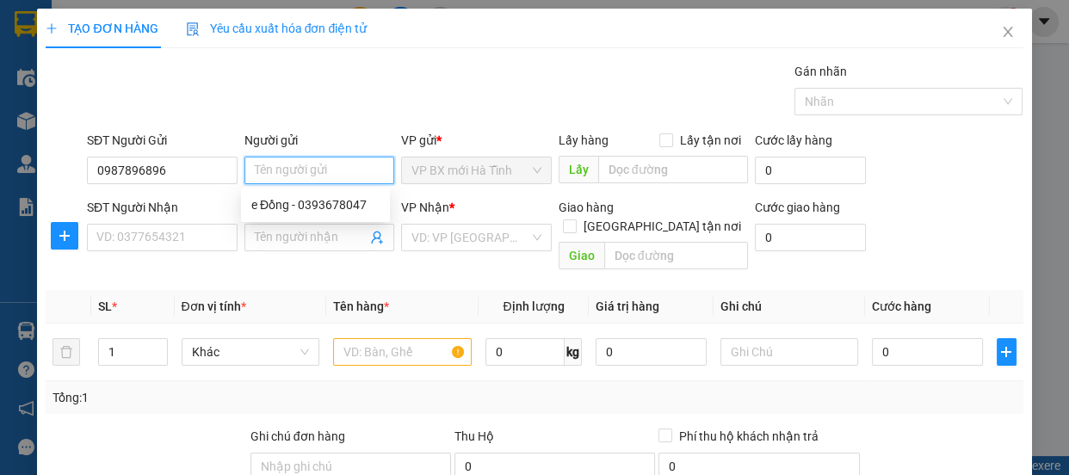
click at [265, 171] on input "Người gửi" at bounding box center [320, 171] width 151 height 28
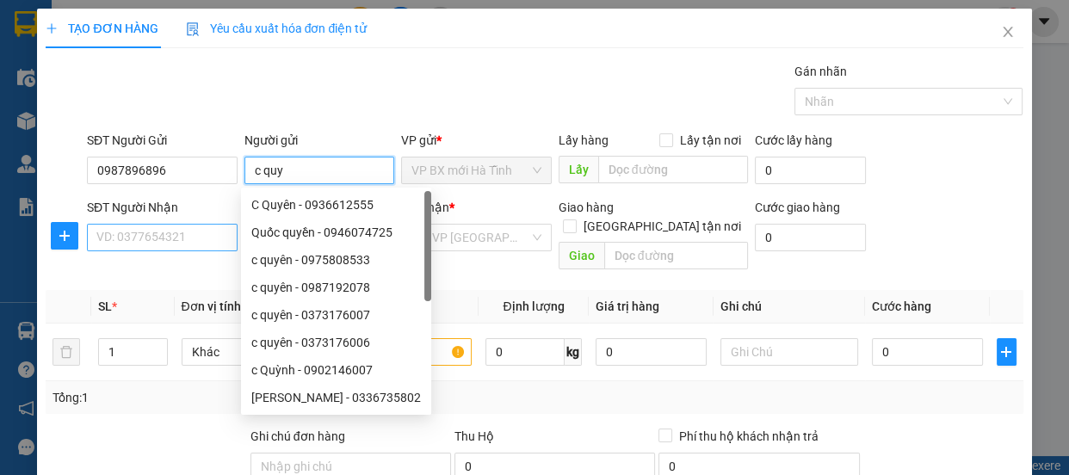
type input "c quy"
click at [140, 240] on input "SĐT Người Nhận" at bounding box center [162, 238] width 151 height 28
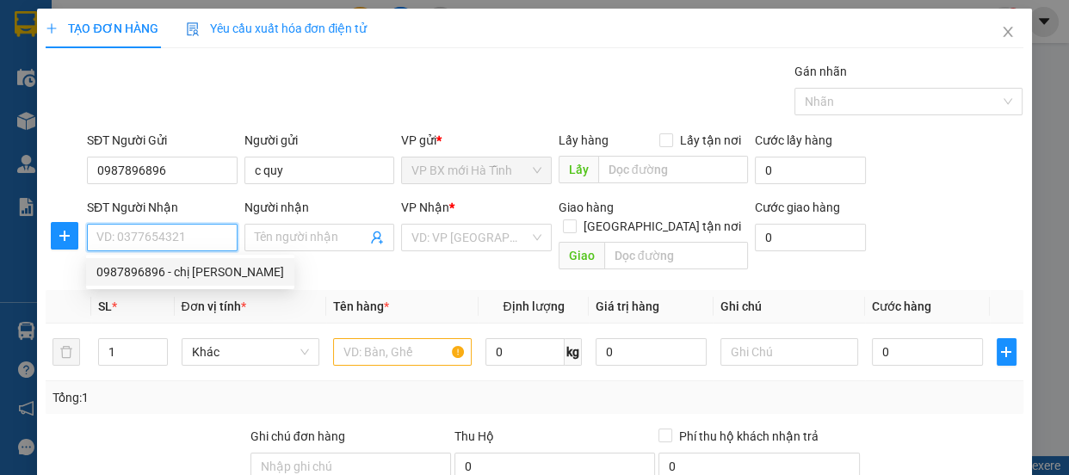
click at [115, 232] on input "SĐT Người Nhận" at bounding box center [162, 238] width 151 height 28
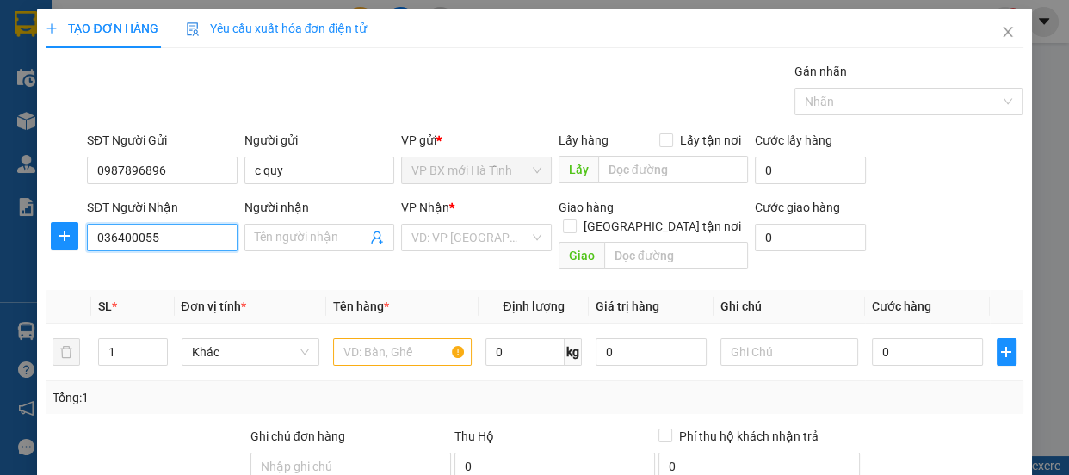
type input "0364000555"
click at [172, 258] on div "0364000555 - vân" at bounding box center [160, 272] width 149 height 28
type input "vân"
type input "0364000555"
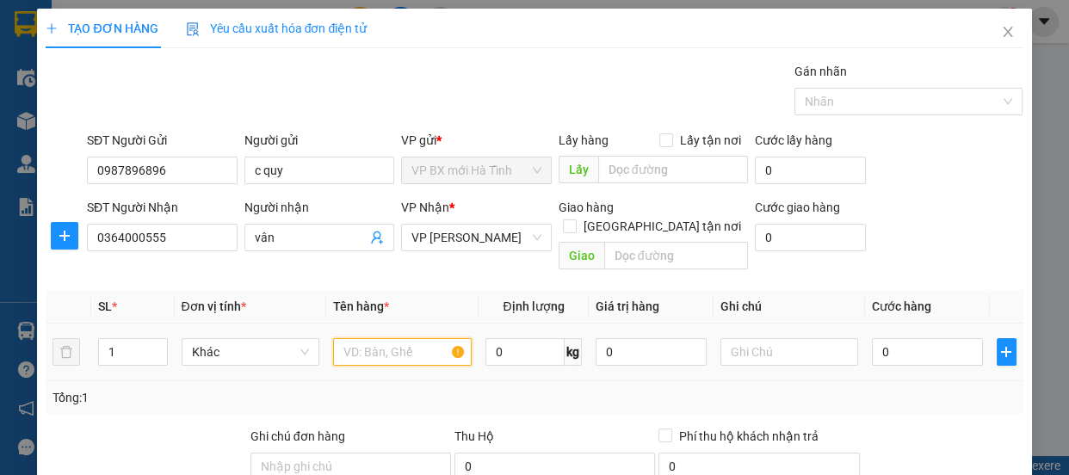
click at [387, 338] on input "text" at bounding box center [402, 352] width 139 height 28
type input "h"
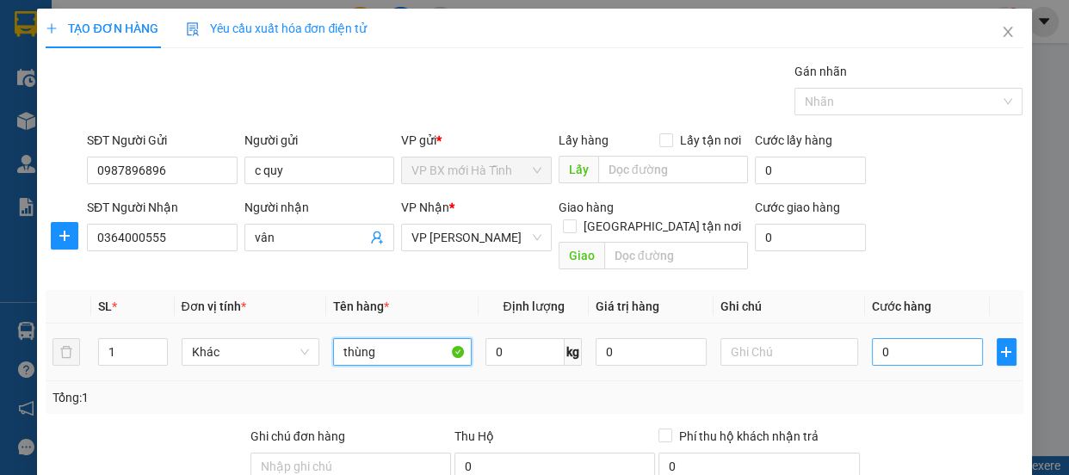
type input "thùng"
click at [885, 343] on input "0" at bounding box center [927, 352] width 111 height 28
type input "3"
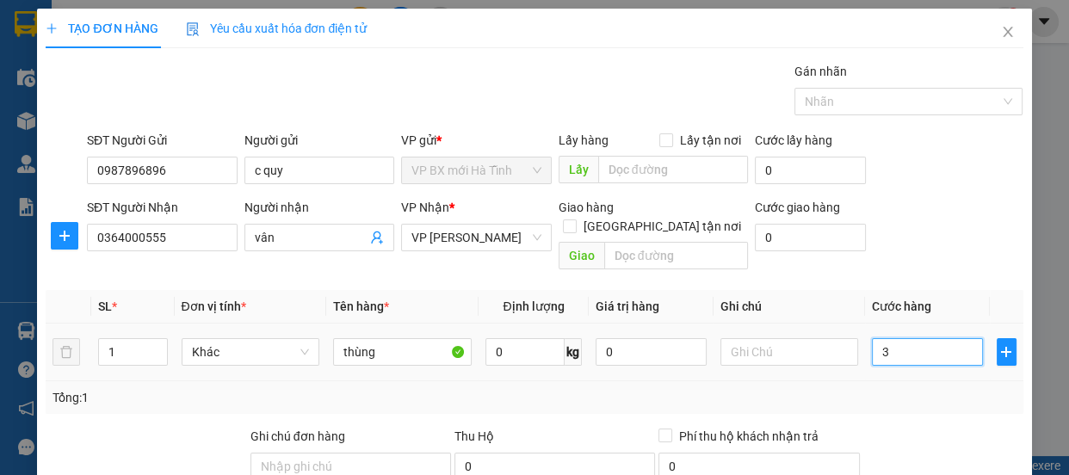
type input "30"
type input "300"
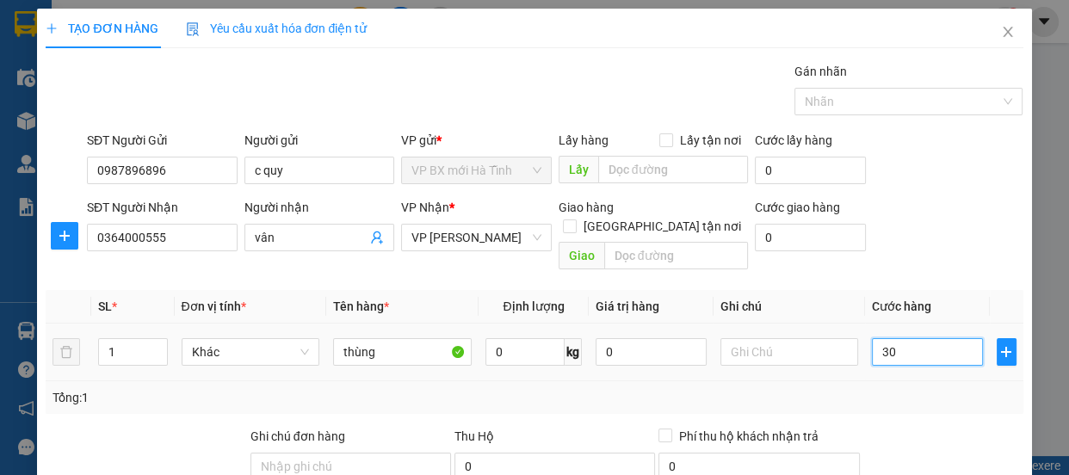
type input "300"
type input "3.000"
type input "30.000"
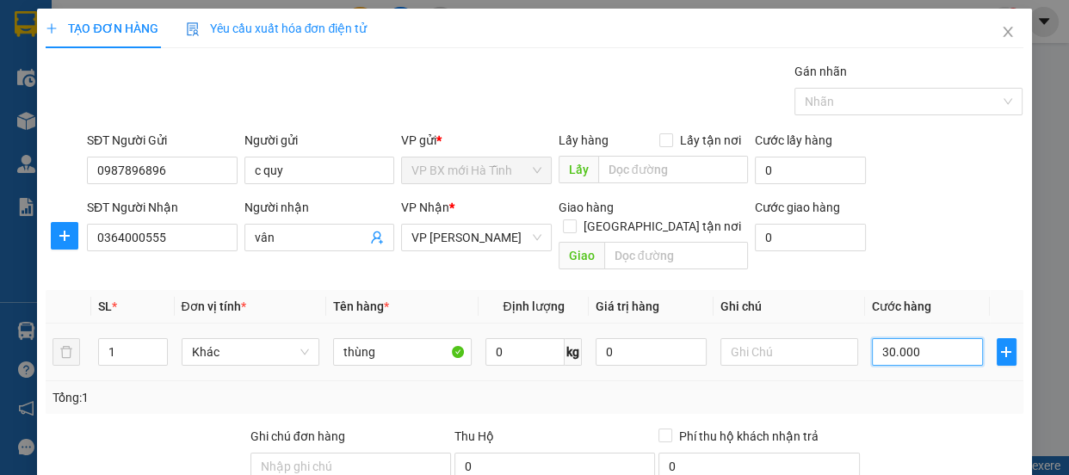
type input "30.000"
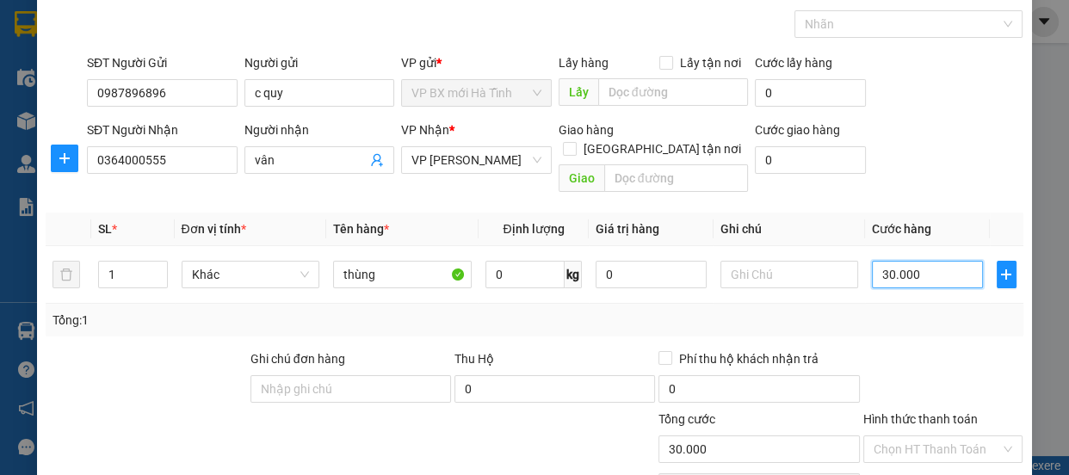
scroll to position [214, 0]
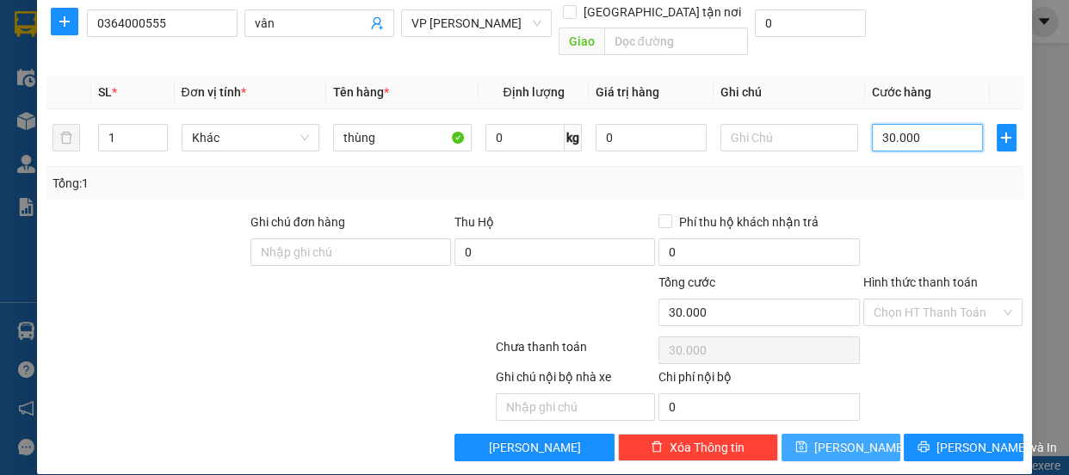
type input "30.000"
click at [808, 441] on icon "save" at bounding box center [801, 447] width 12 height 12
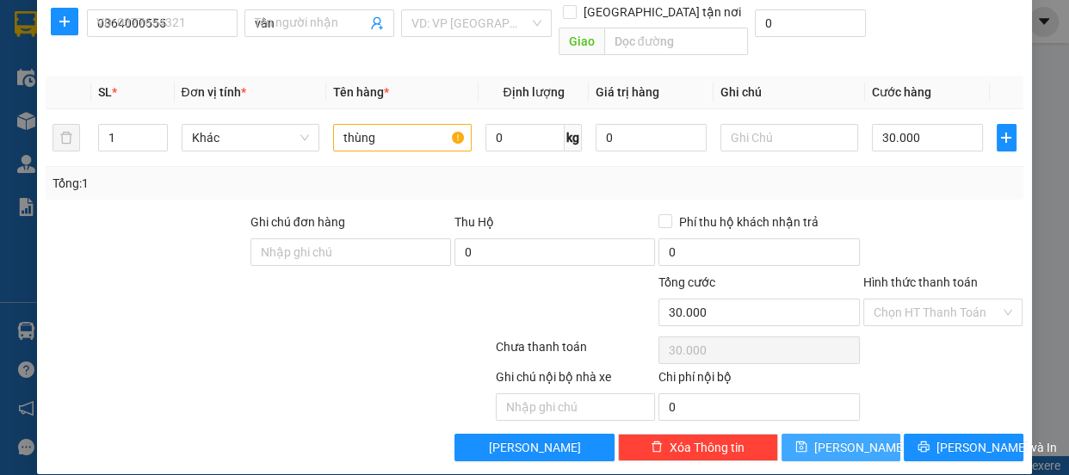
type input "0"
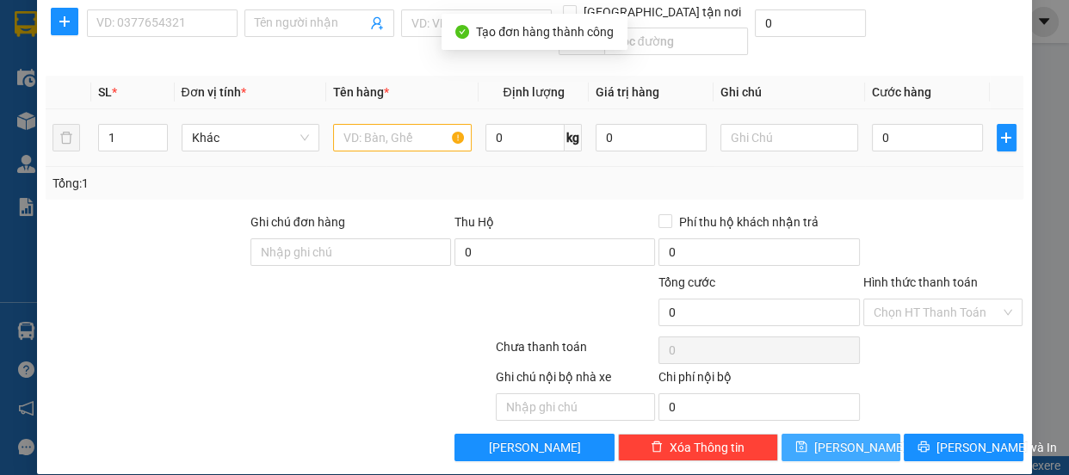
scroll to position [0, 0]
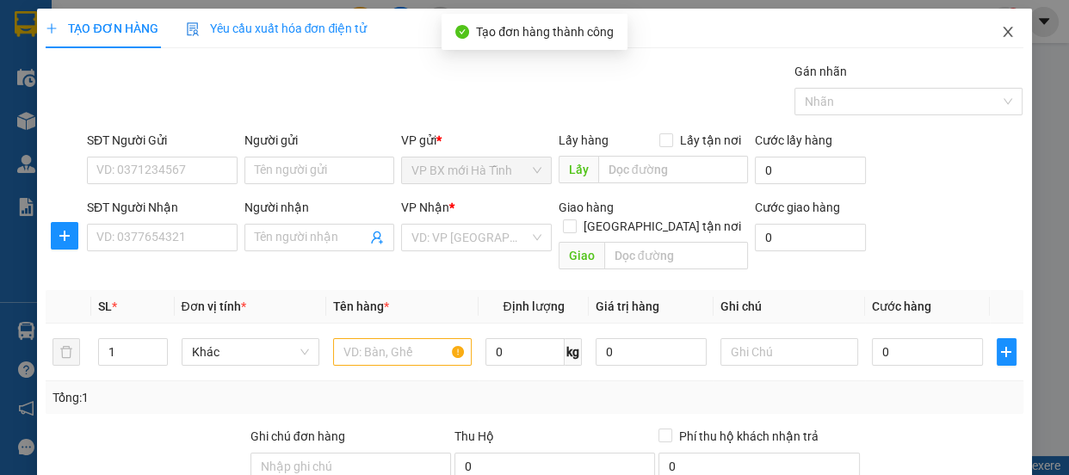
click at [1001, 28] on icon "close" at bounding box center [1008, 32] width 14 height 14
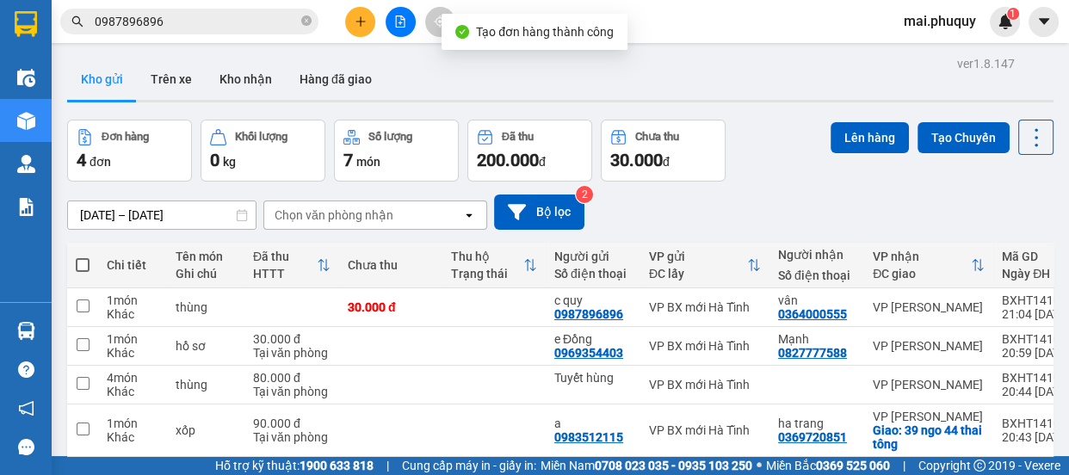
scroll to position [78, 0]
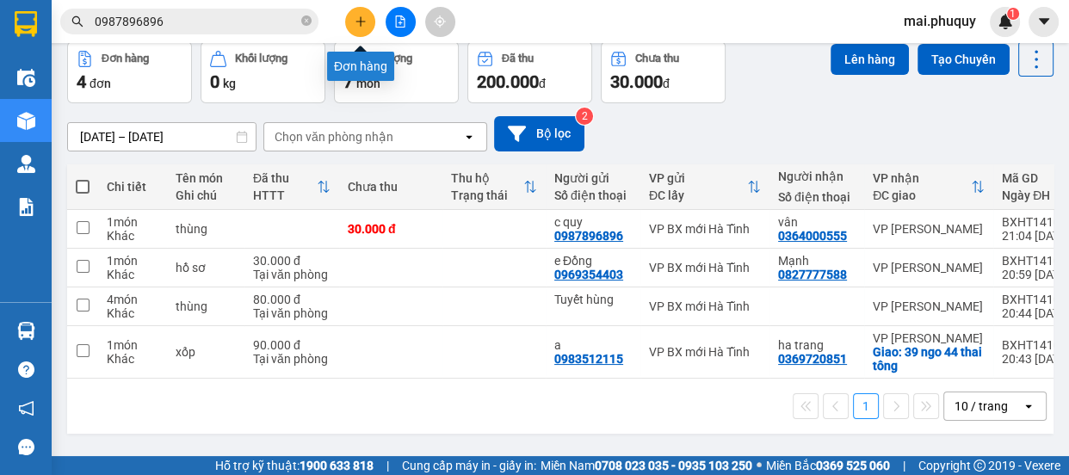
click at [356, 21] on icon "plus" at bounding box center [360, 21] width 9 height 1
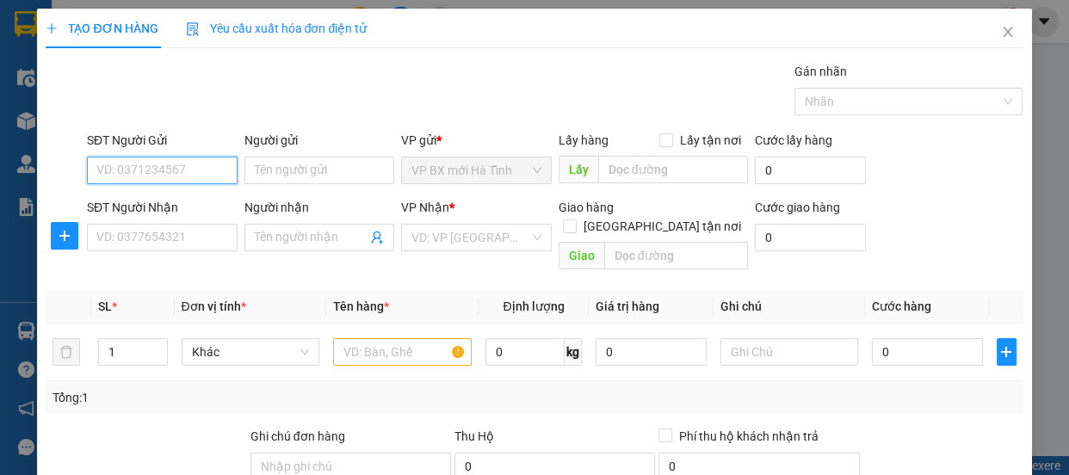
click at [121, 164] on input "SĐT Người Gửi" at bounding box center [162, 171] width 151 height 28
click at [319, 176] on input "Người gửi" at bounding box center [320, 171] width 151 height 28
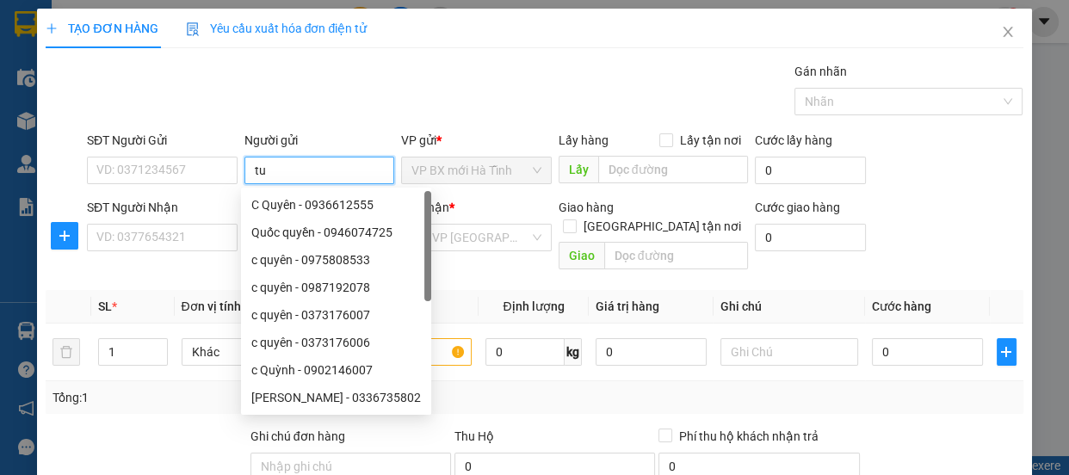
type input "t"
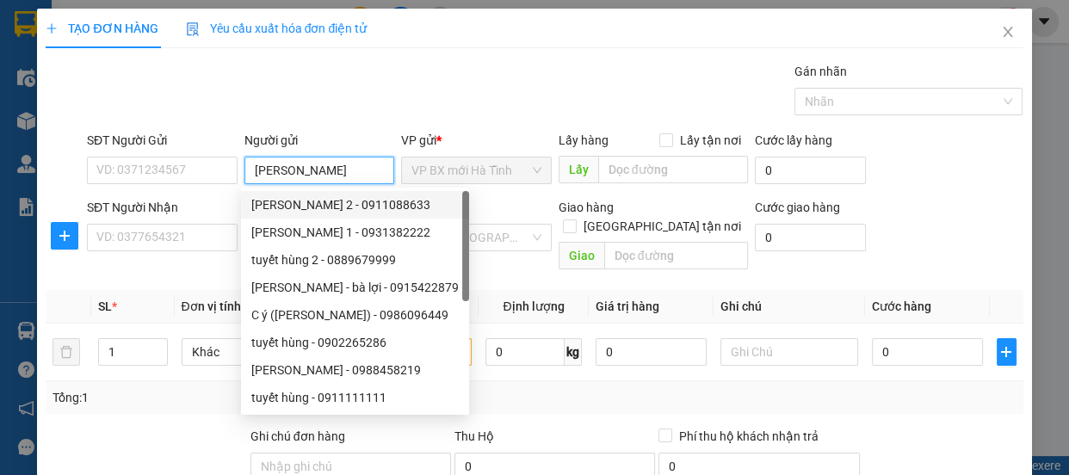
click at [462, 237] on div at bounding box center [465, 246] width 7 height 110
type input "tuyết hùng"
click at [485, 238] on input "search" at bounding box center [471, 238] width 118 height 26
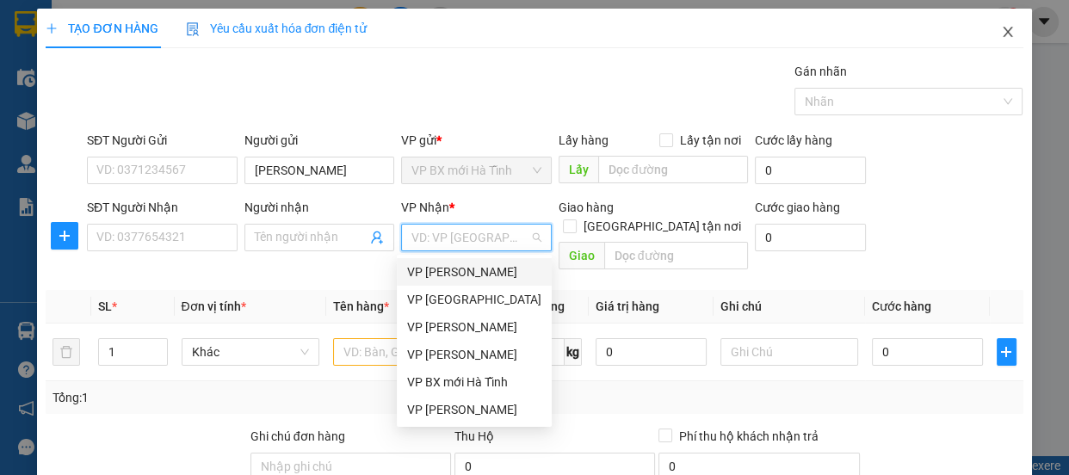
drag, startPoint x: 989, startPoint y: 34, endPoint x: 950, endPoint y: 40, distance: 40.1
click at [988, 34] on span "Close" at bounding box center [1008, 33] width 48 height 48
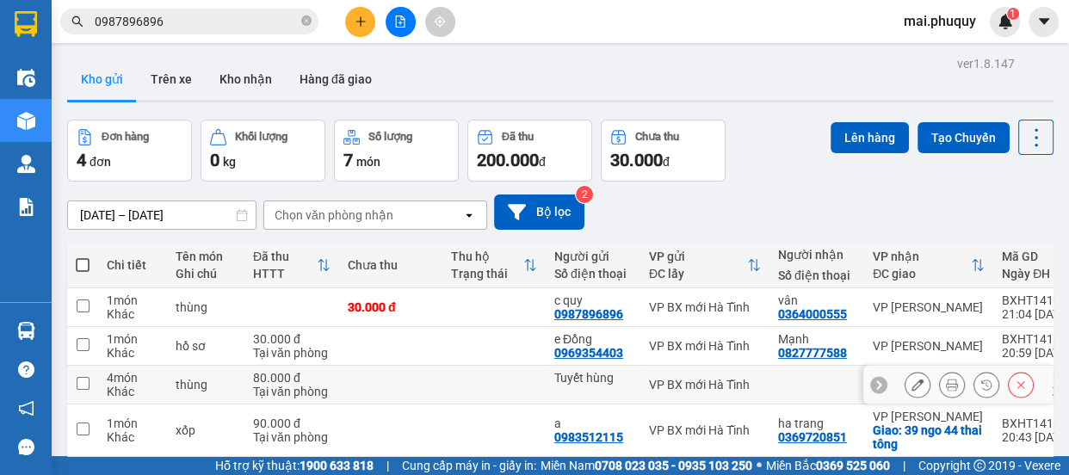
click at [906, 379] on button at bounding box center [918, 385] width 24 height 30
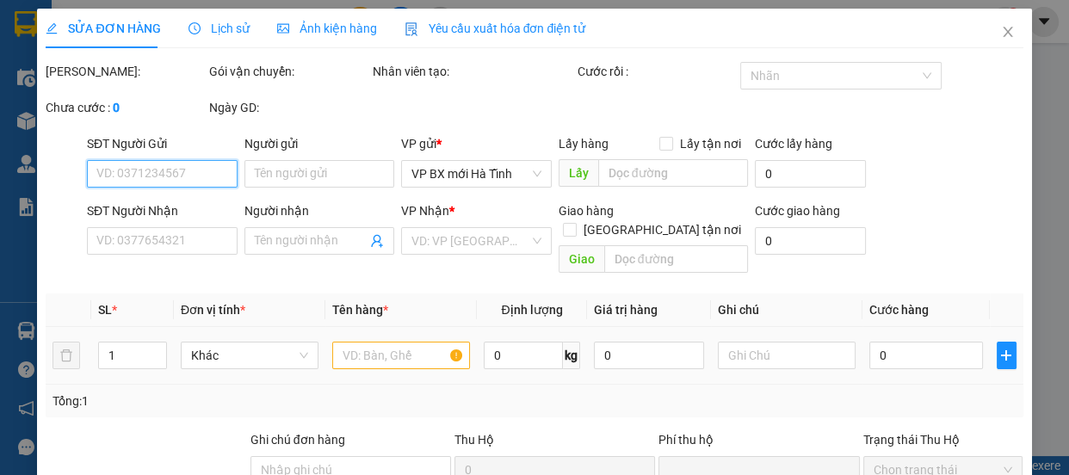
type input "Tuyết hùng"
type input "0"
type input "80.000"
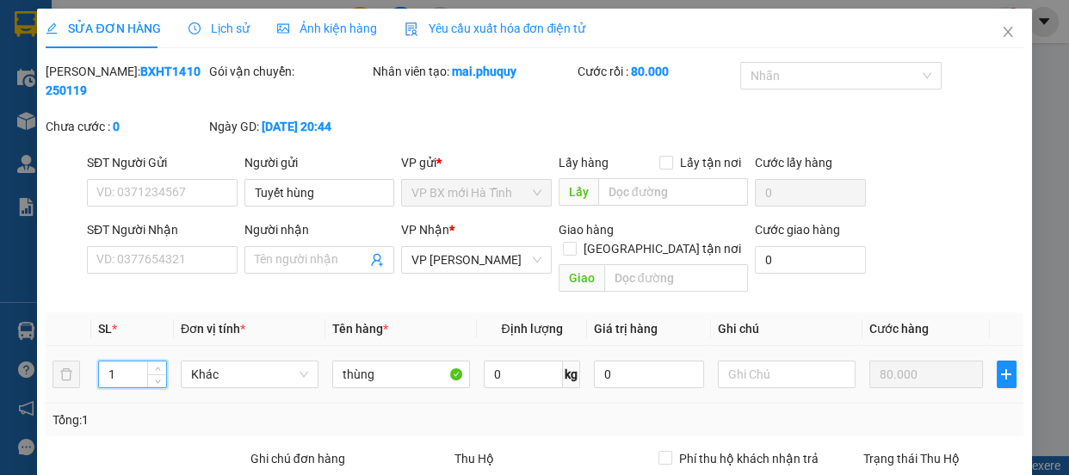
scroll to position [237, 0]
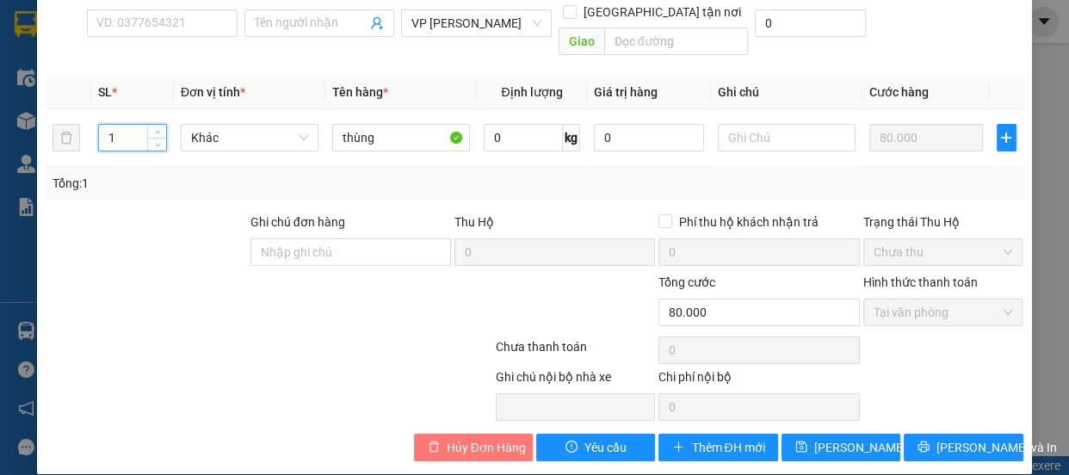
type input "1"
drag, startPoint x: 473, startPoint y: 426, endPoint x: 519, endPoint y: 427, distance: 46.5
click at [473, 438] on span "Hủy Đơn Hàng" at bounding box center [486, 447] width 79 height 19
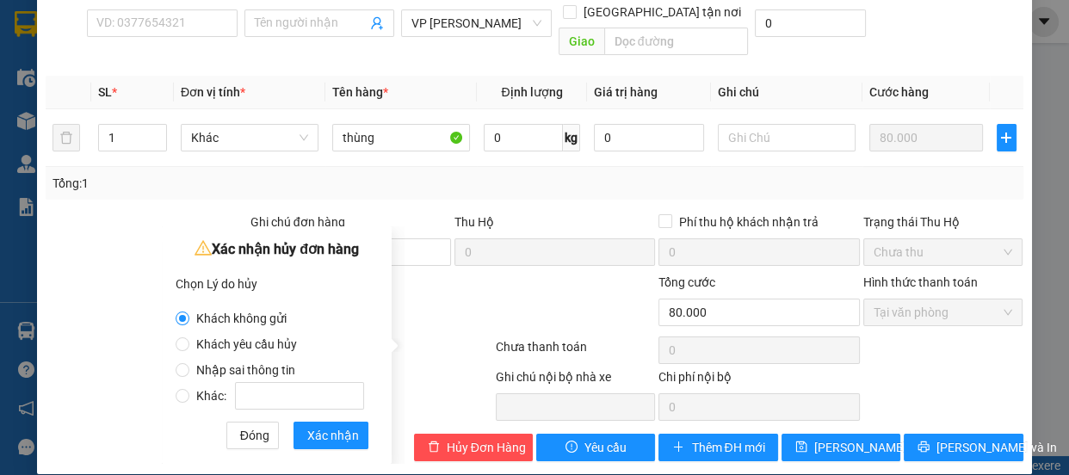
click at [245, 372] on span "Nhập sai thông tin" at bounding box center [245, 370] width 113 height 14
click at [189, 372] on input "Nhập sai thông tin" at bounding box center [183, 370] width 14 height 14
radio input "true"
radio input "false"
click at [322, 434] on span "Xác nhận" at bounding box center [333, 435] width 52 height 19
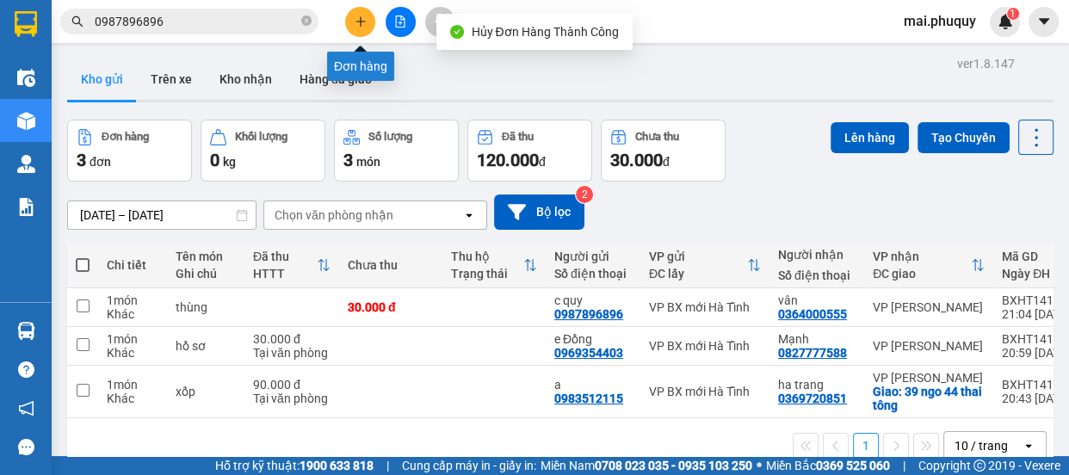
click at [362, 29] on button at bounding box center [360, 22] width 30 height 30
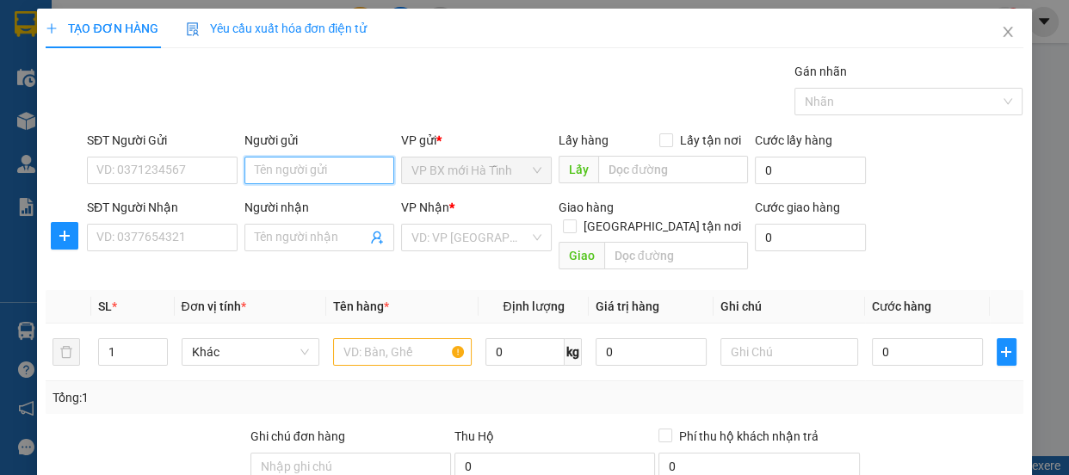
click at [277, 170] on input "Người gửi" at bounding box center [320, 171] width 151 height 28
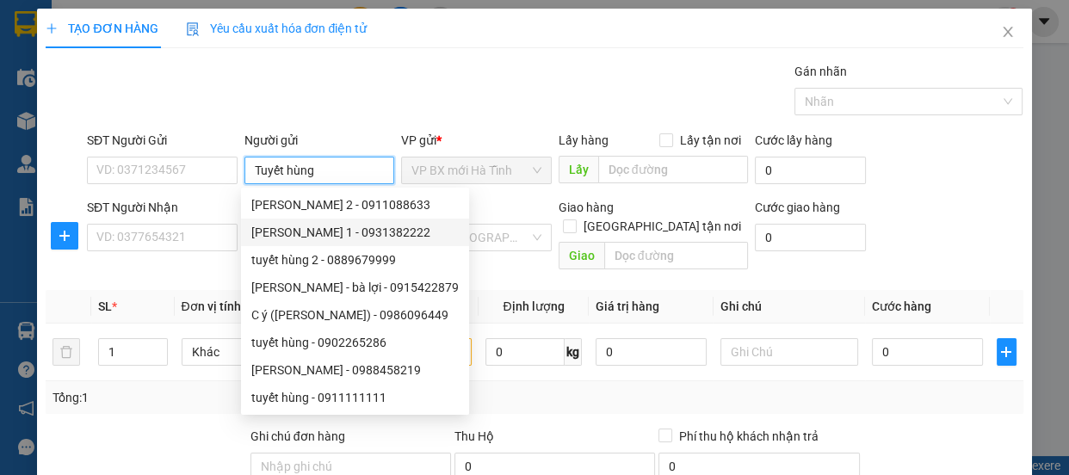
type input "Tuyết hùng"
click at [127, 253] on div "SĐT Người Nhận VD: 0377654321" at bounding box center [162, 228] width 151 height 60
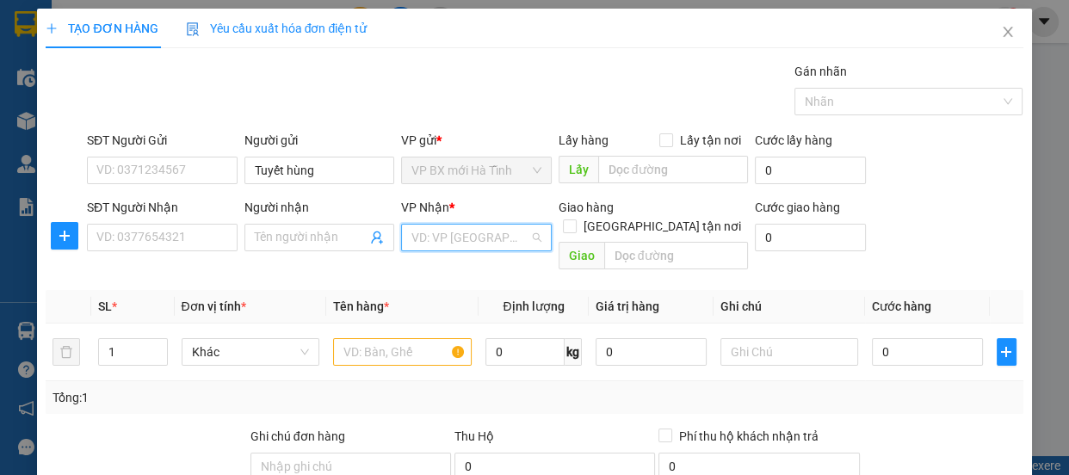
click at [478, 226] on input "search" at bounding box center [471, 238] width 118 height 26
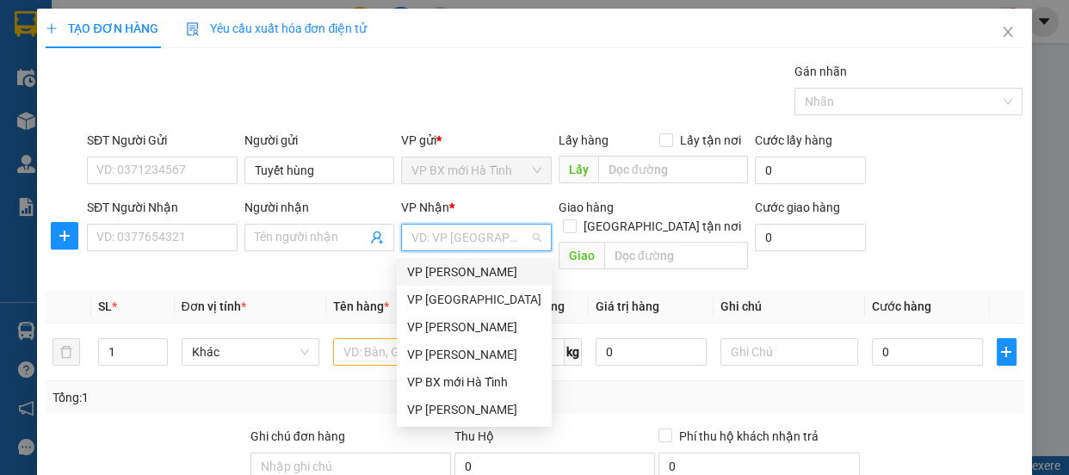
click at [452, 273] on div "VP [PERSON_NAME]" at bounding box center [474, 272] width 134 height 19
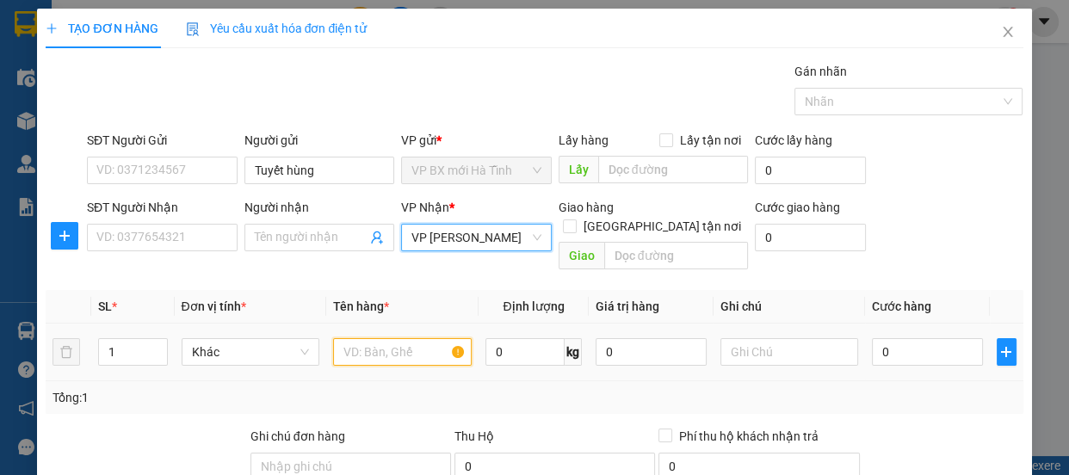
click at [372, 338] on input "text" at bounding box center [402, 352] width 139 height 28
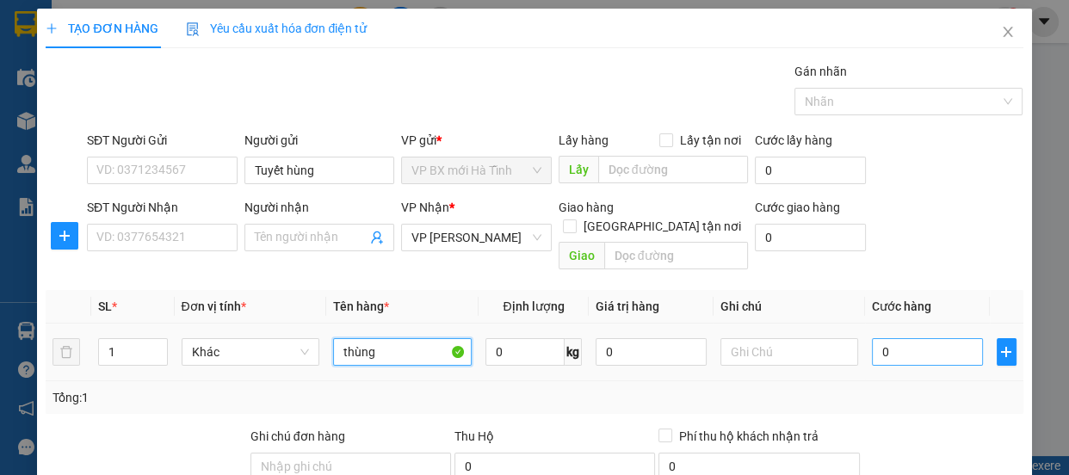
type input "thùng"
click at [883, 338] on input "0" at bounding box center [927, 352] width 111 height 28
type input "2"
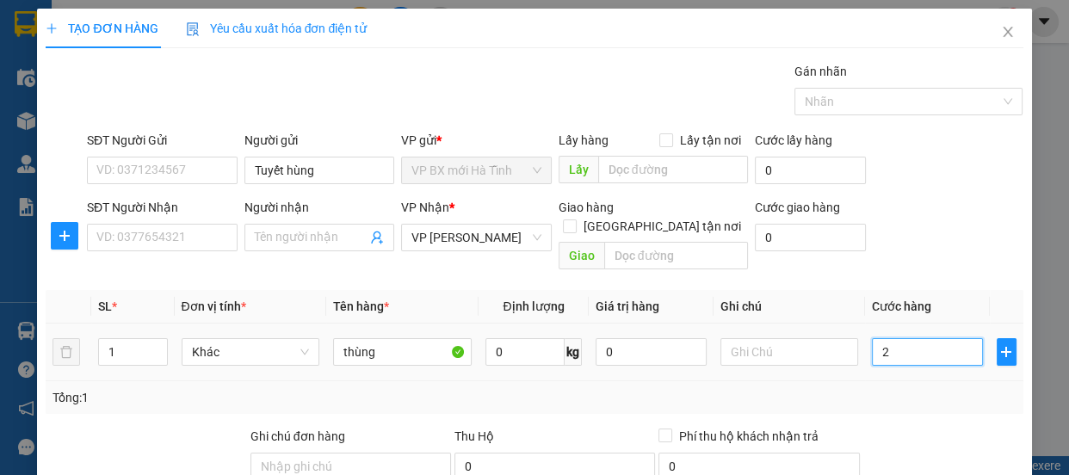
type input "20"
type input "200"
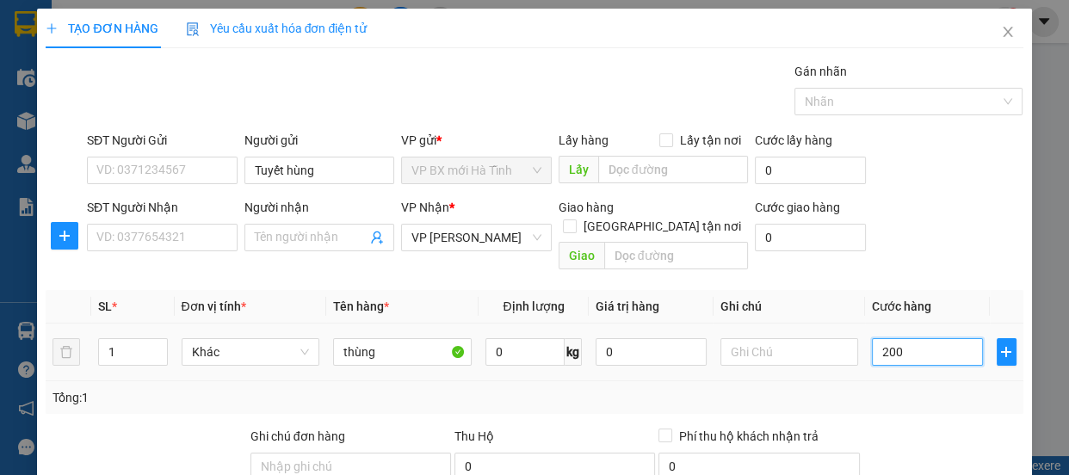
type input "200"
type input "2.000"
type input "20.000"
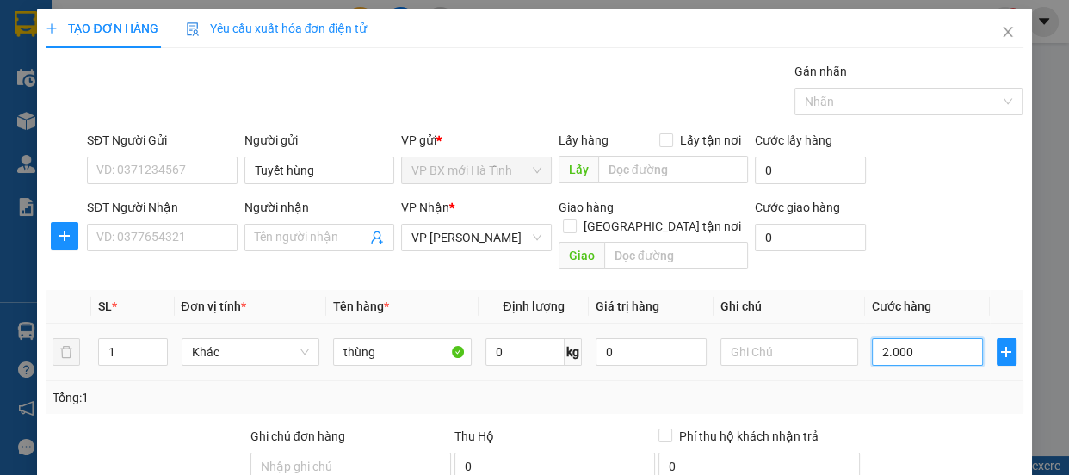
type input "20.000"
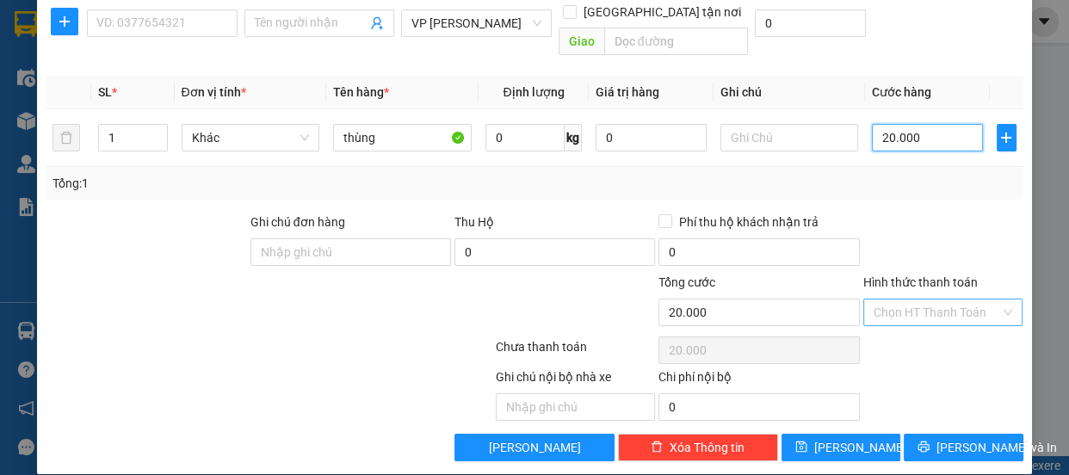
type input "20.000"
click at [911, 300] on input "Hình thức thanh toán" at bounding box center [937, 313] width 127 height 26
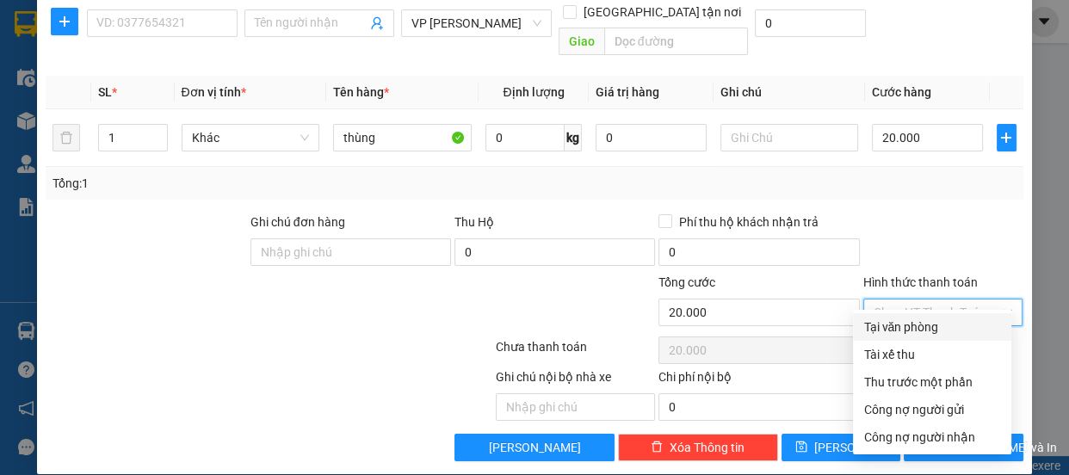
drag, startPoint x: 916, startPoint y: 326, endPoint x: 867, endPoint y: 376, distance: 70.0
click at [916, 327] on div "Tại văn phòng" at bounding box center [933, 327] width 138 height 19
type input "0"
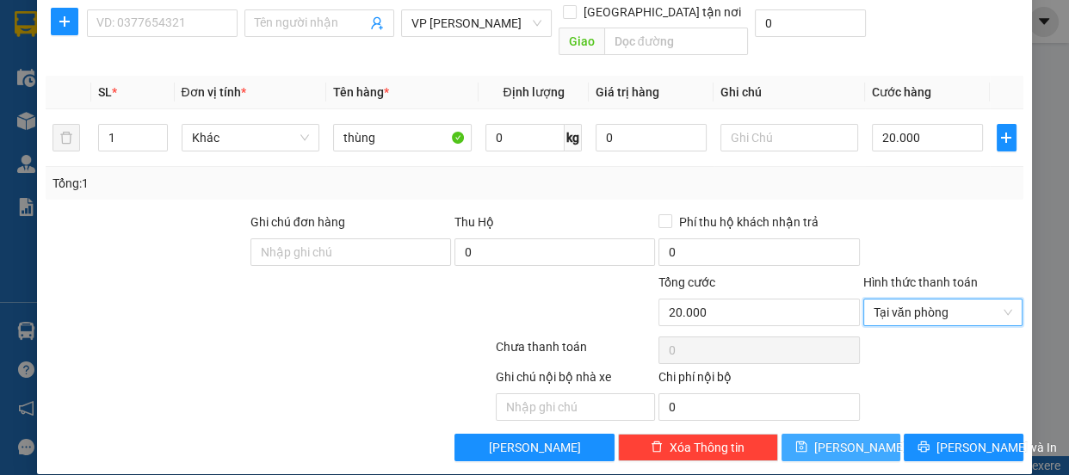
click at [848, 438] on span "Lưu" at bounding box center [860, 447] width 92 height 19
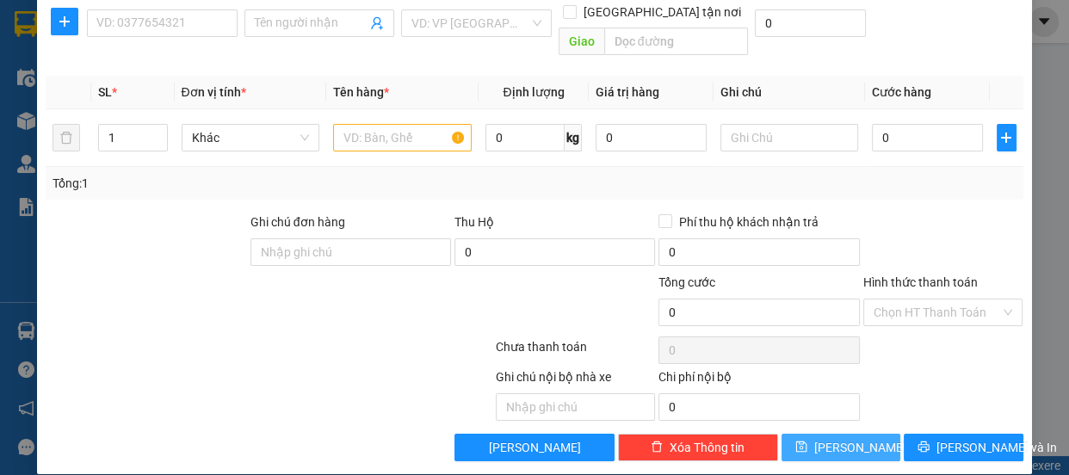
scroll to position [0, 0]
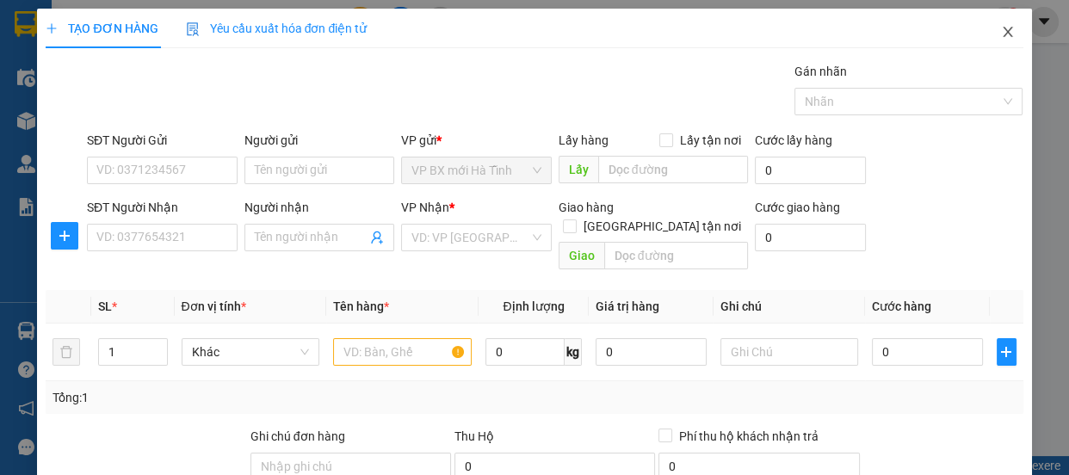
drag, startPoint x: 1003, startPoint y: 22, endPoint x: 851, endPoint y: 4, distance: 153.5
click at [1001, 22] on span "Close" at bounding box center [1008, 33] width 48 height 48
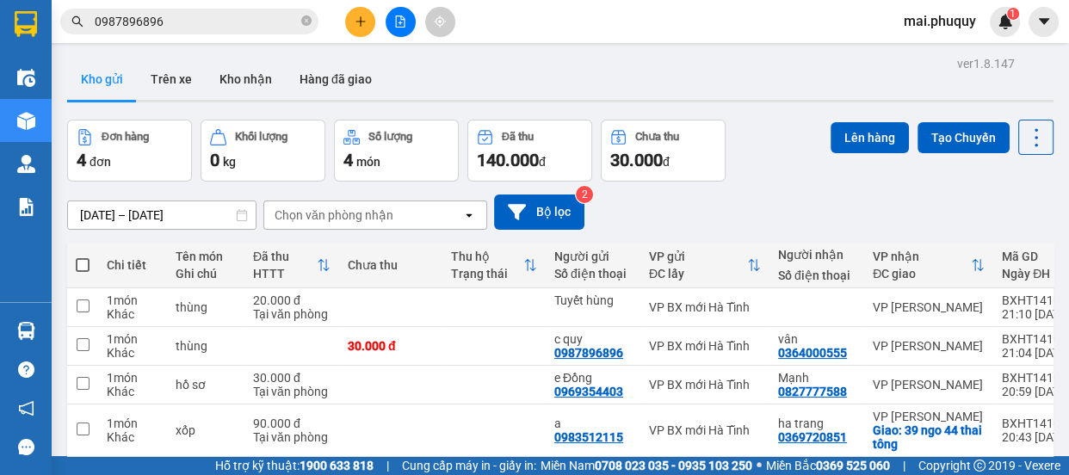
click at [86, 260] on span at bounding box center [83, 265] width 14 height 14
click at [83, 257] on input "checkbox" at bounding box center [83, 257] width 0 height 0
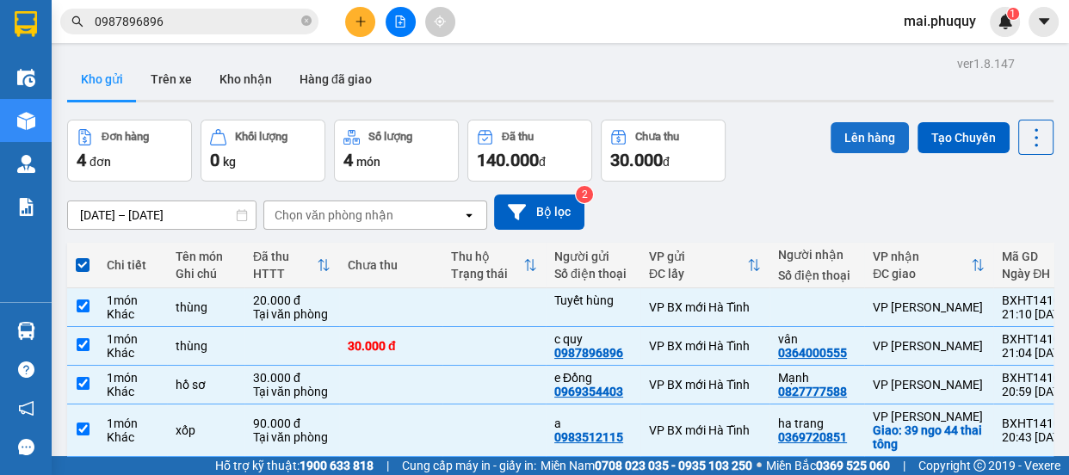
click at [846, 138] on button "Lên hàng" at bounding box center [870, 137] width 78 height 31
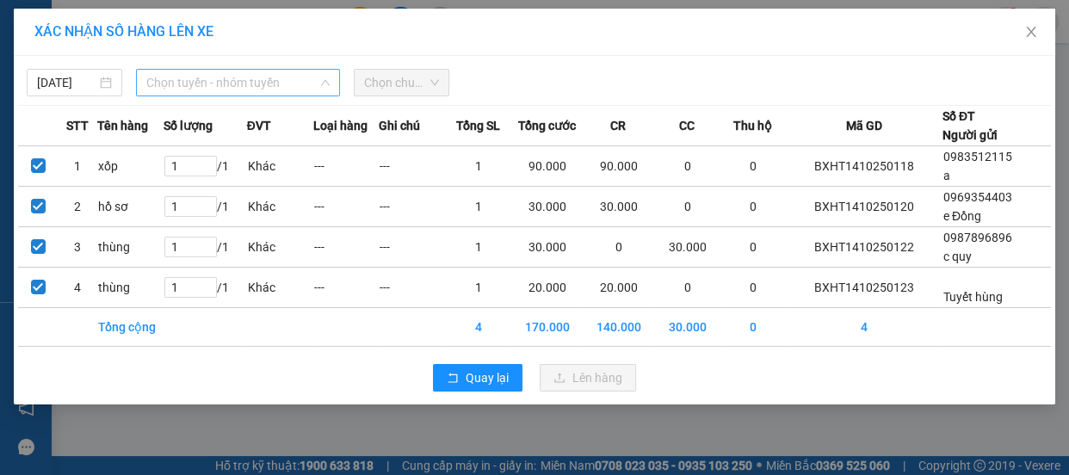
click at [224, 78] on span "Chọn tuyến - nhóm tuyến" at bounding box center [237, 83] width 183 height 26
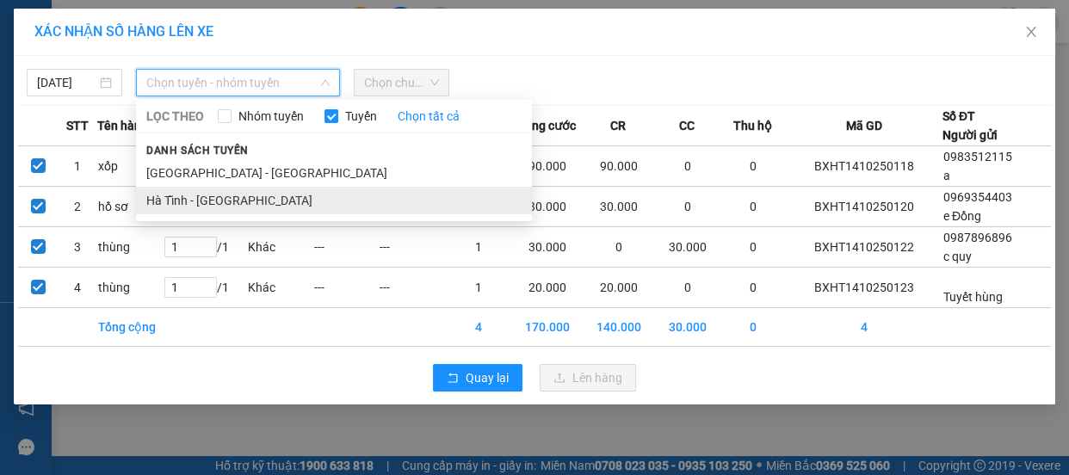
click at [202, 200] on li "Hà Tĩnh - [GEOGRAPHIC_DATA]" at bounding box center [334, 201] width 396 height 28
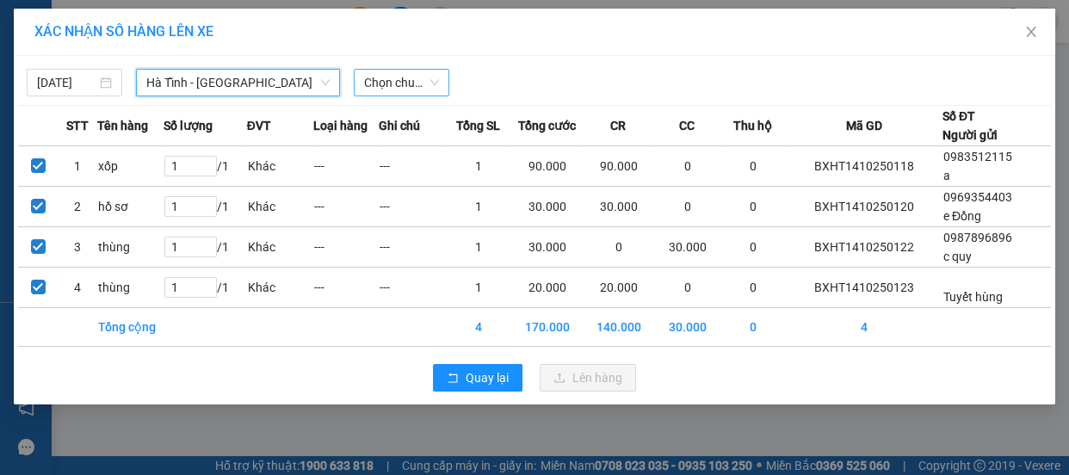
click at [381, 82] on span "Chọn chuyến" at bounding box center [401, 83] width 75 height 26
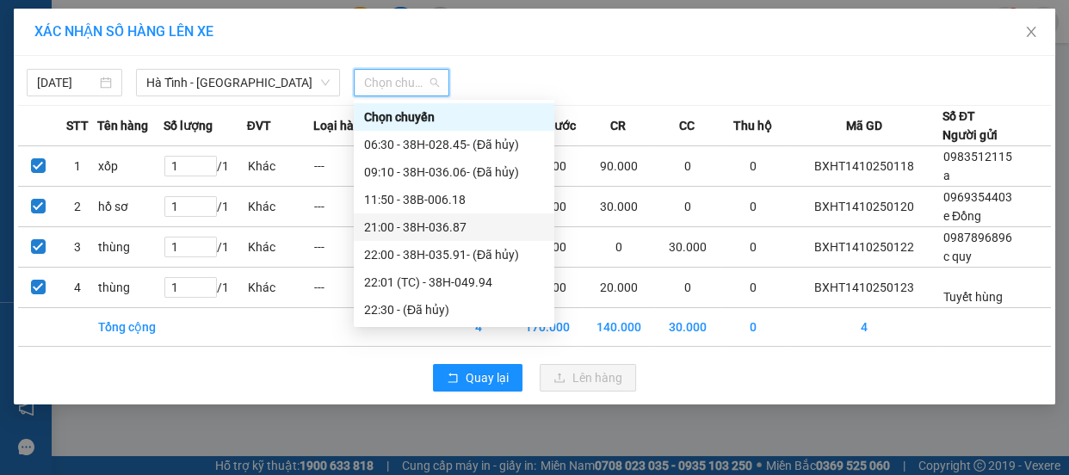
scroll to position [82, 0]
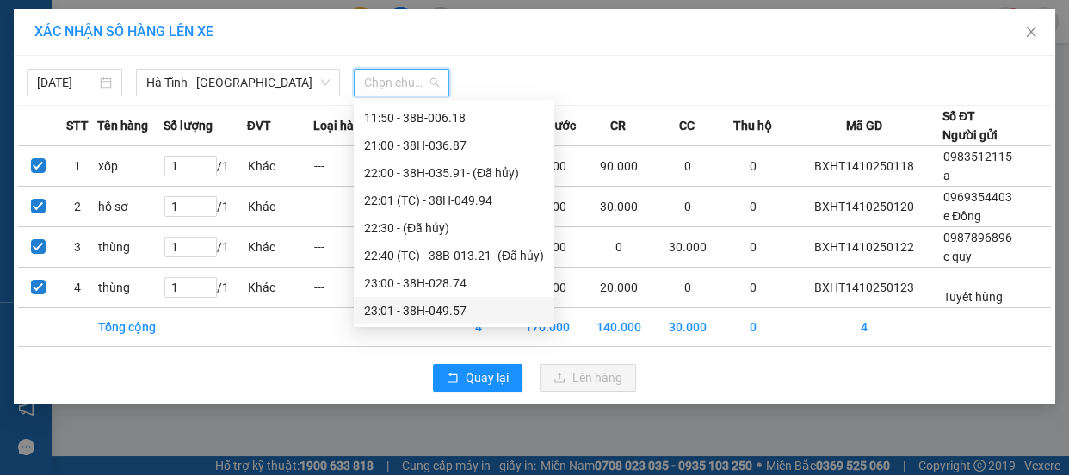
click at [445, 311] on div "23:01 - 38H-049.57" at bounding box center [454, 310] width 180 height 19
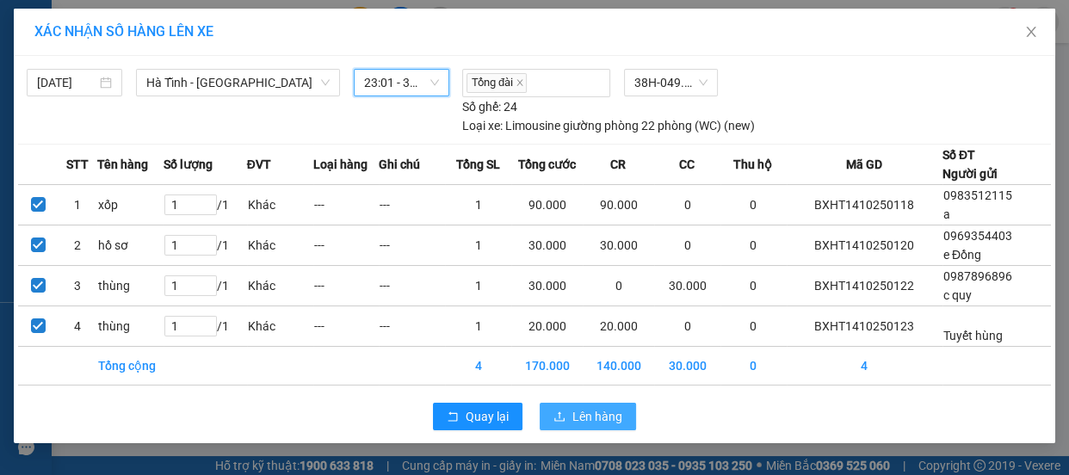
click at [564, 412] on icon "upload" at bounding box center [560, 417] width 12 height 12
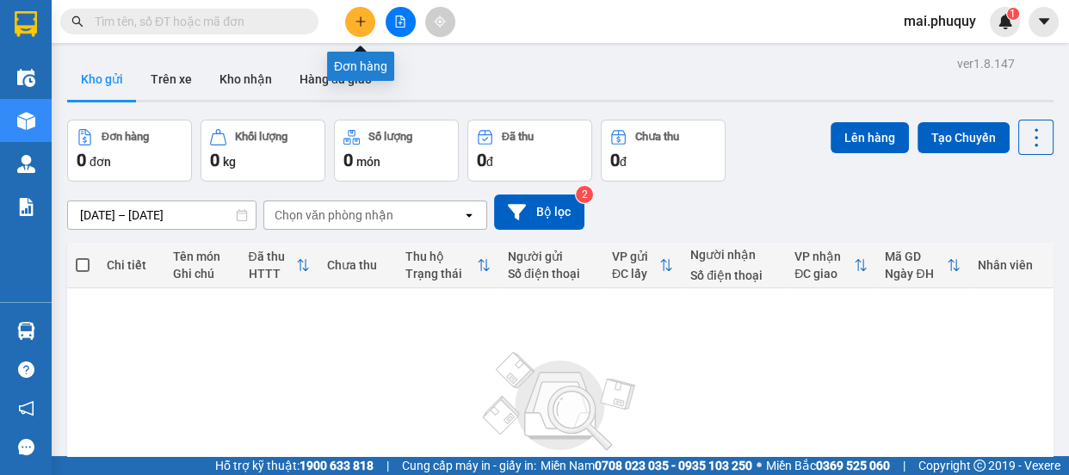
click at [358, 22] on icon "plus" at bounding box center [360, 21] width 9 height 1
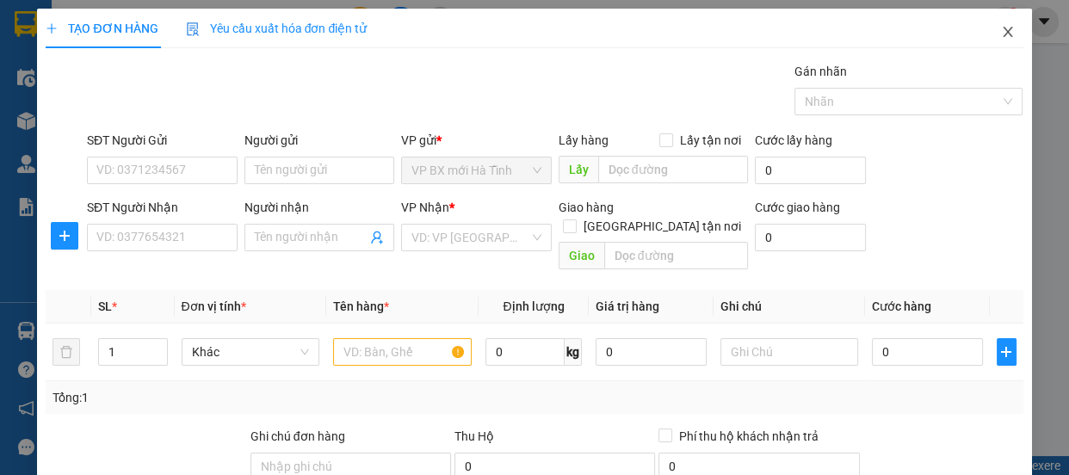
drag, startPoint x: 998, startPoint y: 33, endPoint x: 869, endPoint y: 7, distance: 131.7
click at [1001, 30] on icon "close" at bounding box center [1008, 32] width 14 height 14
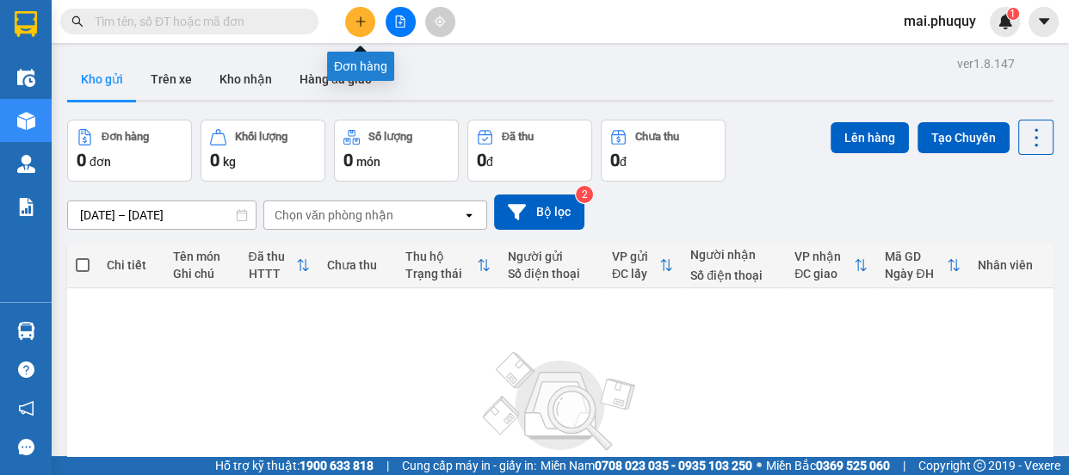
click at [369, 26] on button at bounding box center [360, 22] width 30 height 30
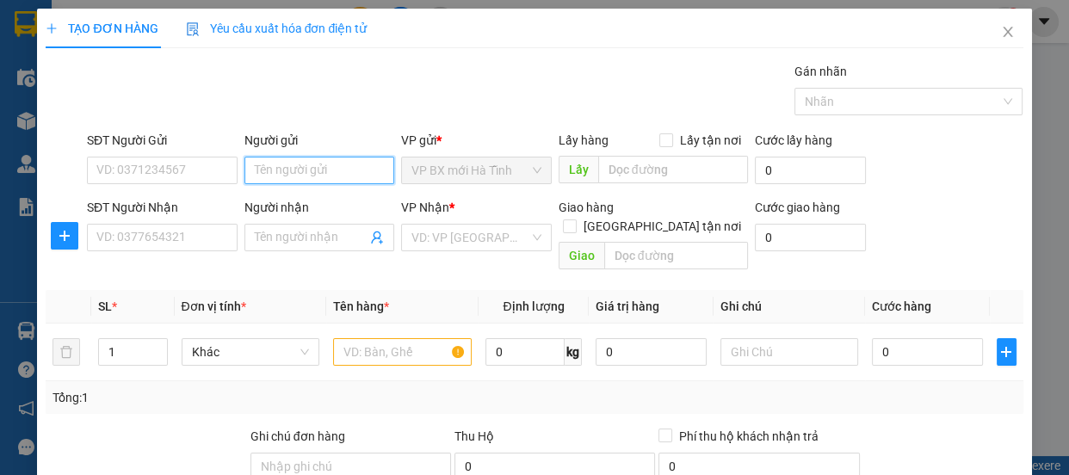
click at [267, 164] on input "Người gửi" at bounding box center [320, 171] width 151 height 28
type input "tuyết hùng"
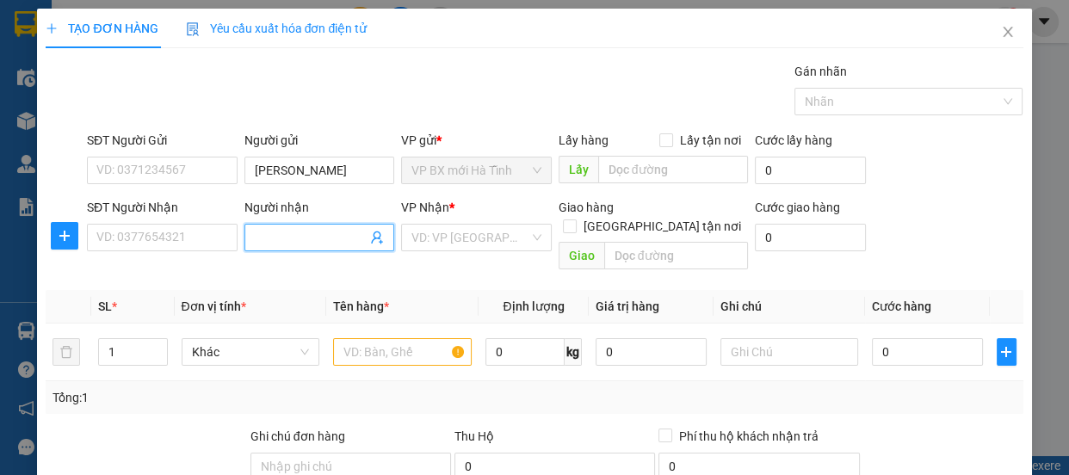
click at [331, 237] on input "Người nhận" at bounding box center [311, 237] width 113 height 19
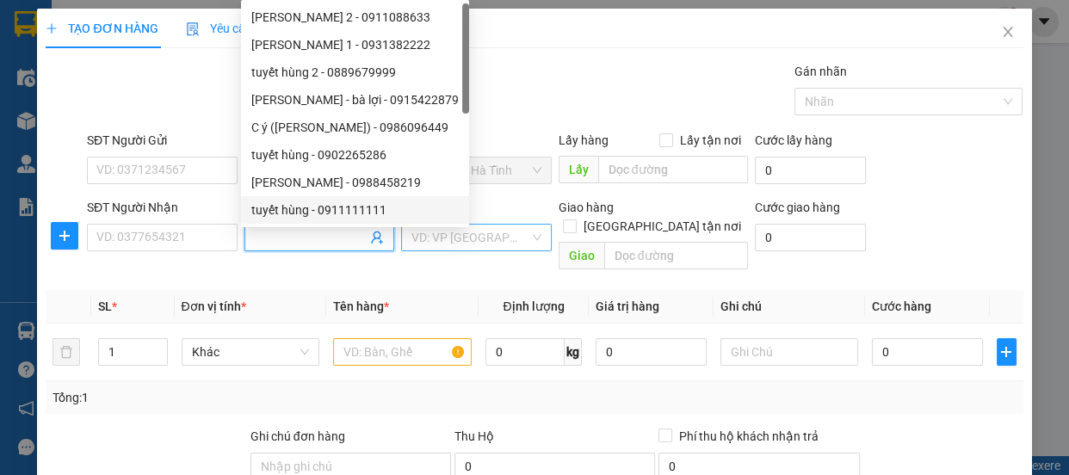
click at [468, 229] on input "search" at bounding box center [471, 238] width 118 height 26
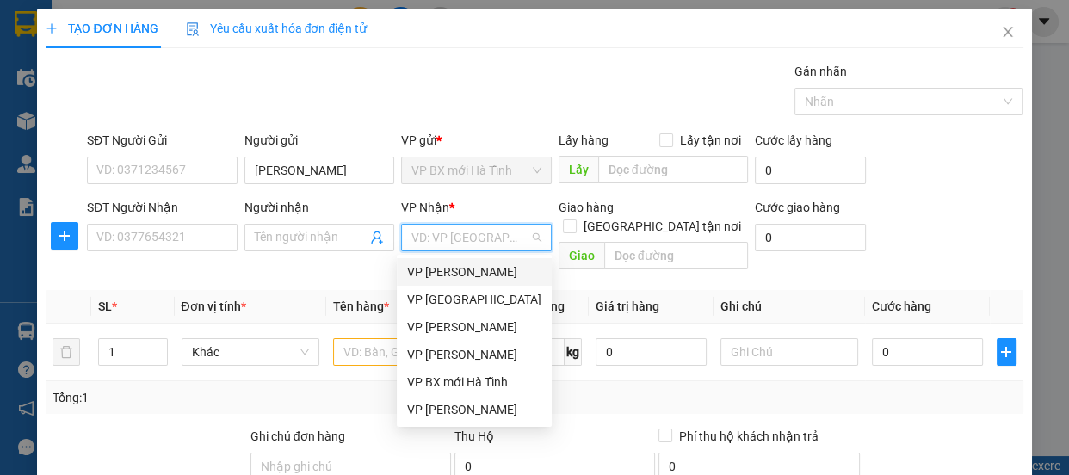
click at [470, 269] on div "VP [PERSON_NAME]" at bounding box center [474, 272] width 134 height 19
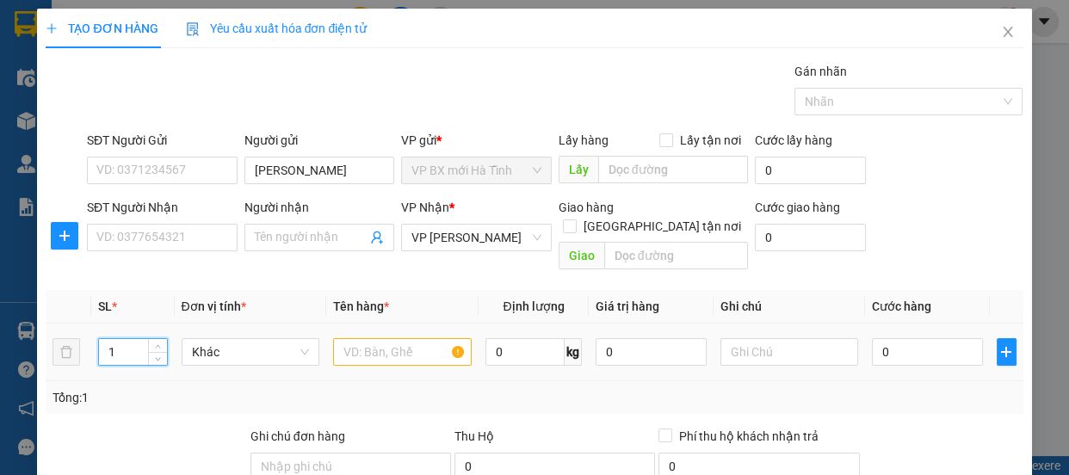
drag, startPoint x: 115, startPoint y: 338, endPoint x: 38, endPoint y: 342, distance: 76.7
click at [38, 342] on div "TẠO ĐƠN HÀNG Yêu cầu xuất hóa đơn điện tử Transit Pickup Surcharge Ids Transit …" at bounding box center [534, 349] width 994 height 680
type input "5"
click at [380, 338] on input "text" at bounding box center [402, 352] width 139 height 28
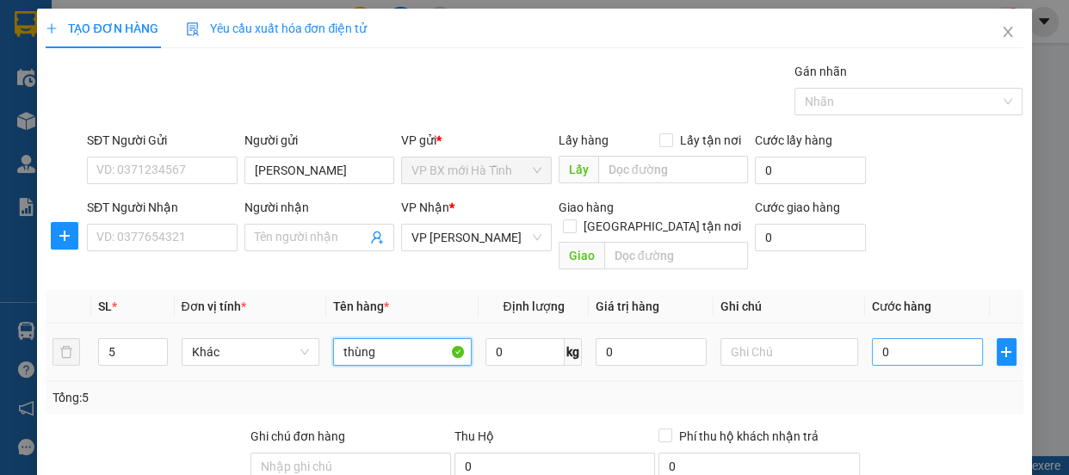
type input "thùng"
click at [872, 338] on input "0" at bounding box center [927, 352] width 111 height 28
type input "1"
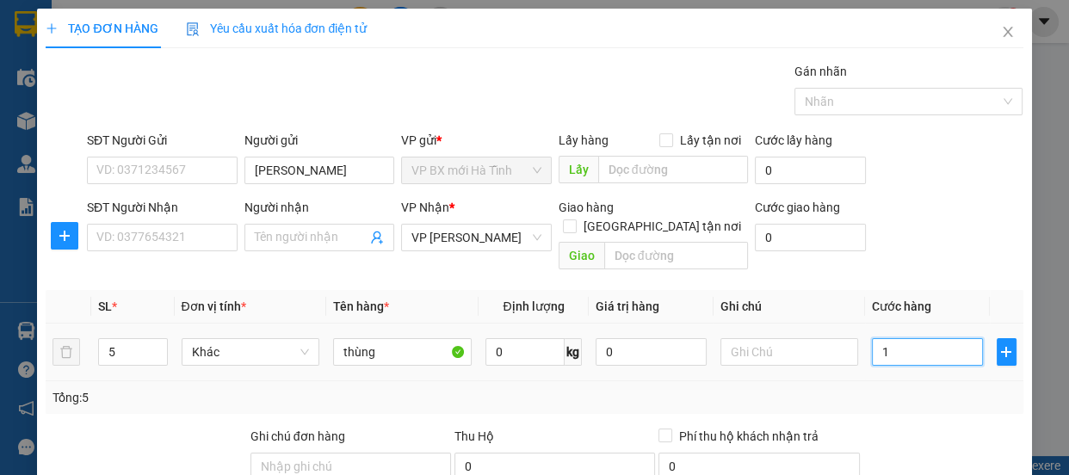
type input "10"
type input "100"
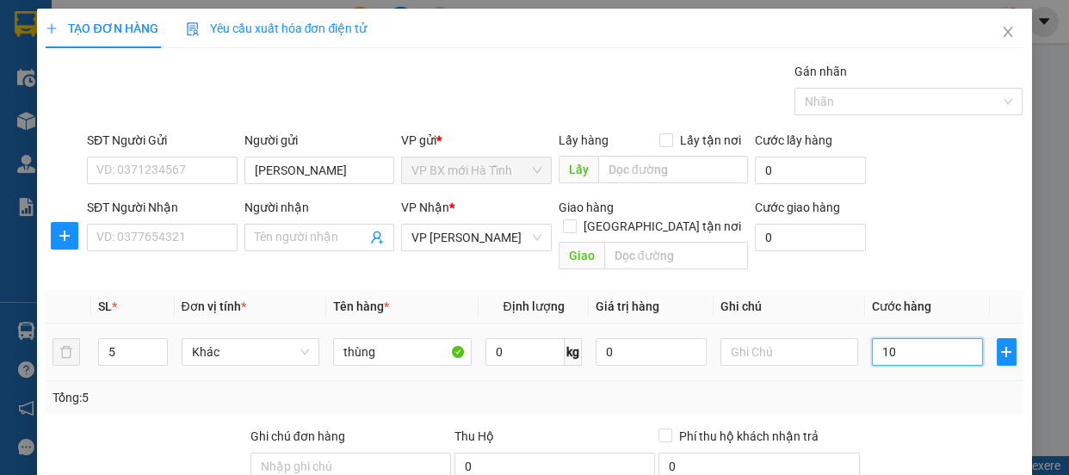
type input "100"
type input "1.000"
type input "10.000"
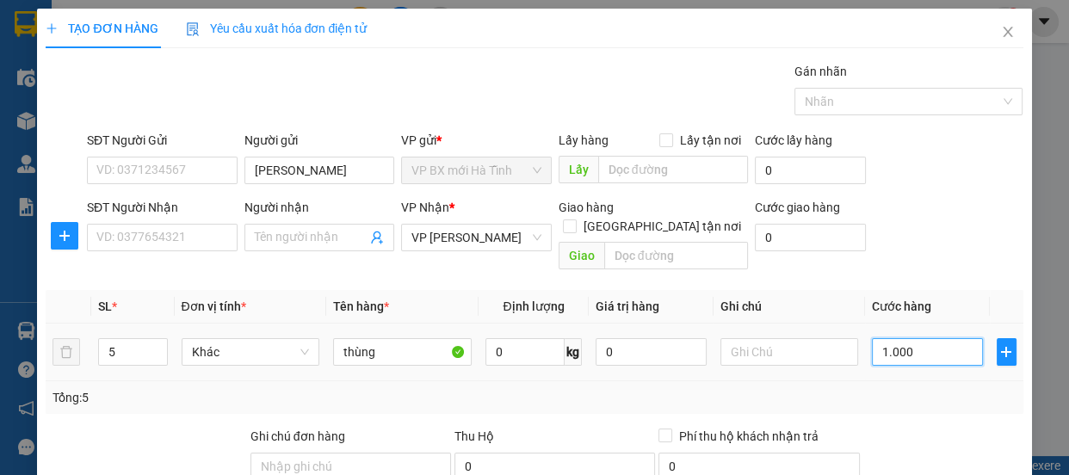
type input "10.000"
type input "100.000"
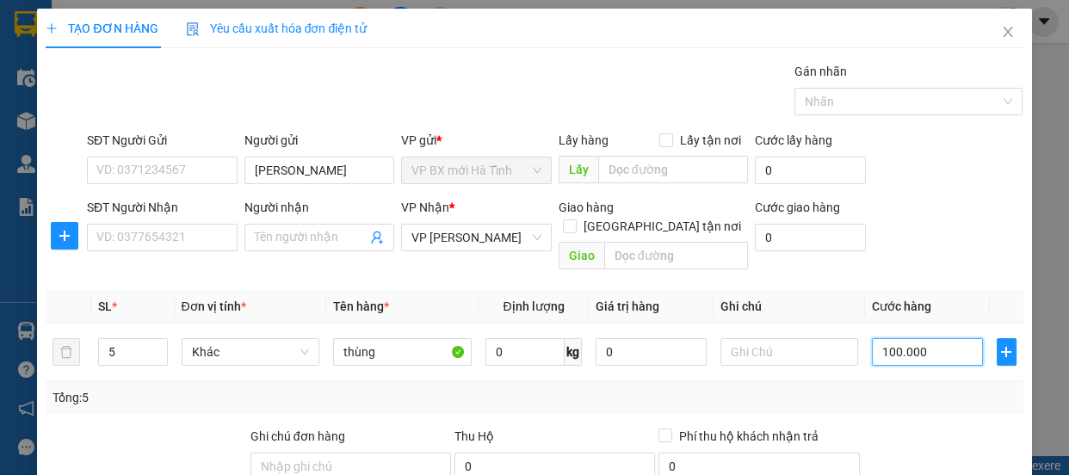
scroll to position [214, 0]
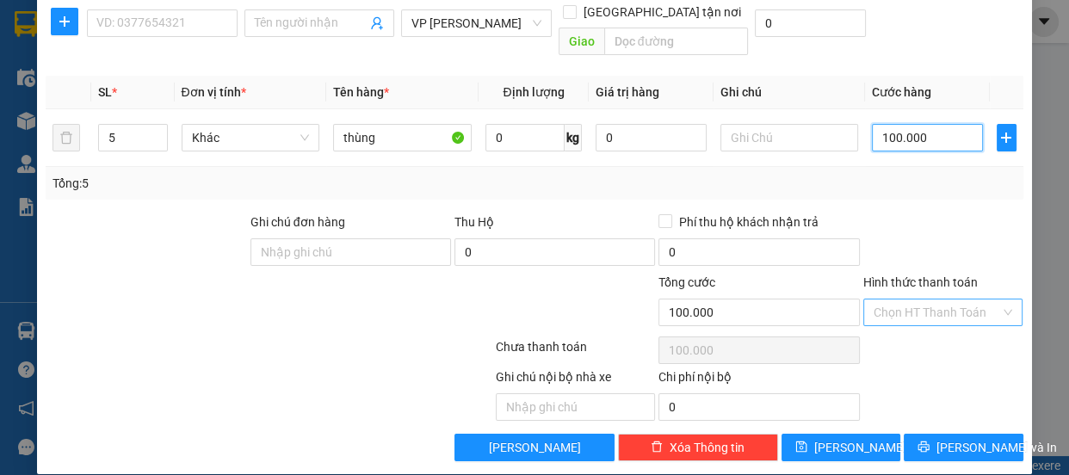
type input "100.000"
click at [933, 300] on input "Hình thức thanh toán" at bounding box center [937, 313] width 127 height 26
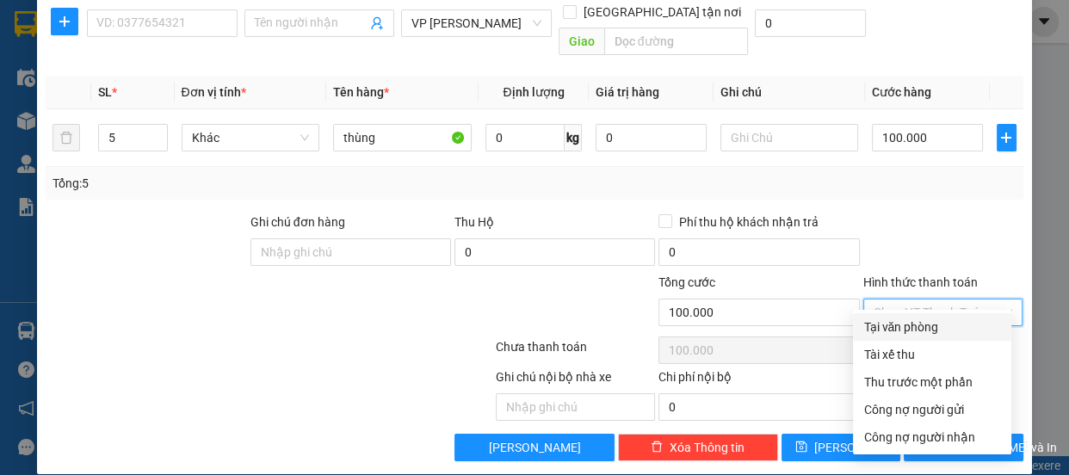
click at [933, 319] on div "Tại văn phòng" at bounding box center [933, 327] width 138 height 19
type input "0"
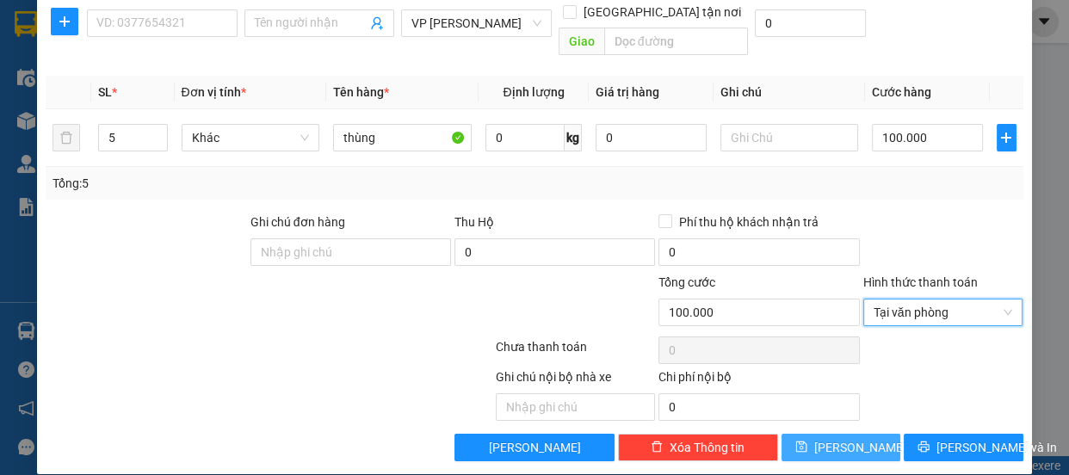
click at [826, 434] on button "Lưu" at bounding box center [841, 448] width 119 height 28
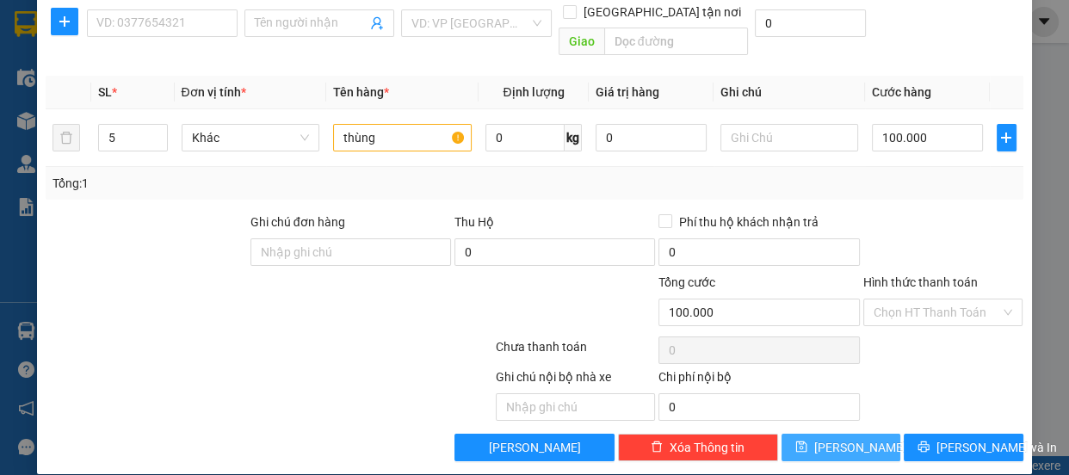
type input "1"
type input "0"
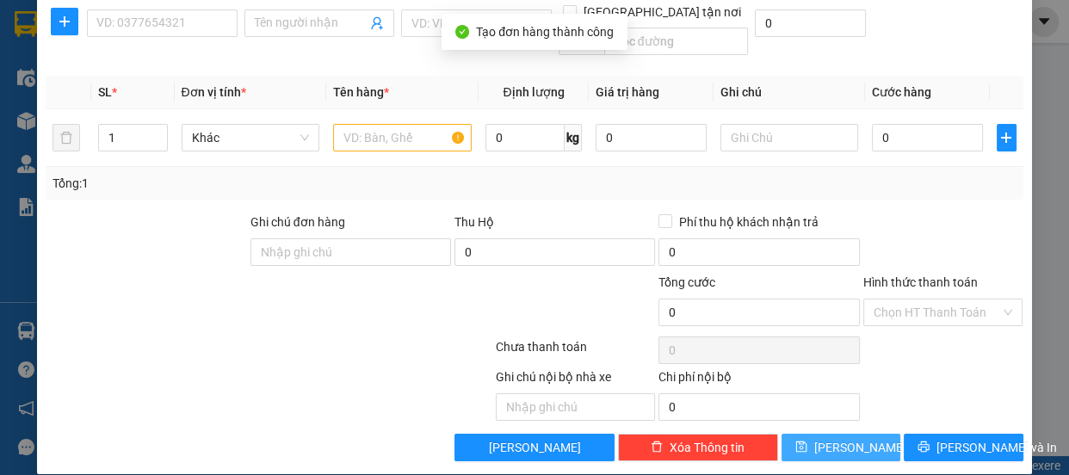
scroll to position [0, 0]
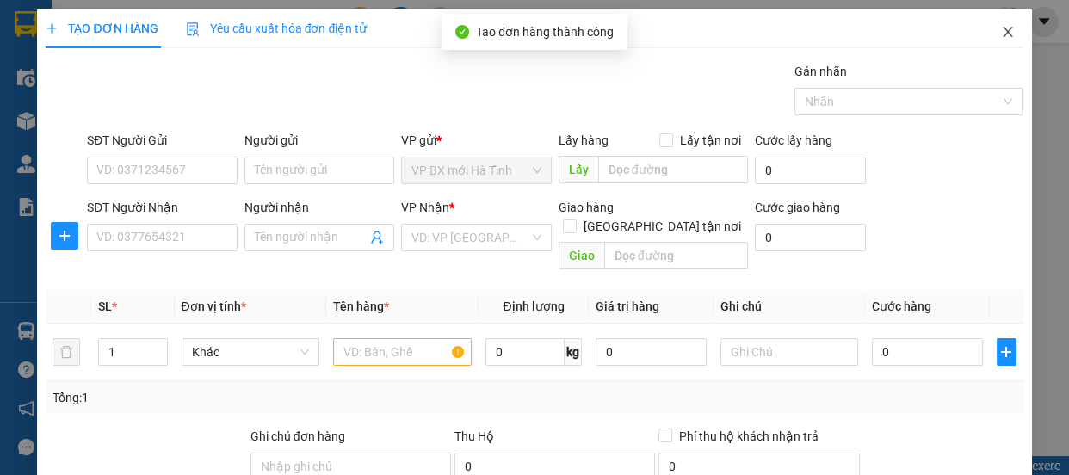
click at [1001, 27] on icon "close" at bounding box center [1008, 32] width 14 height 14
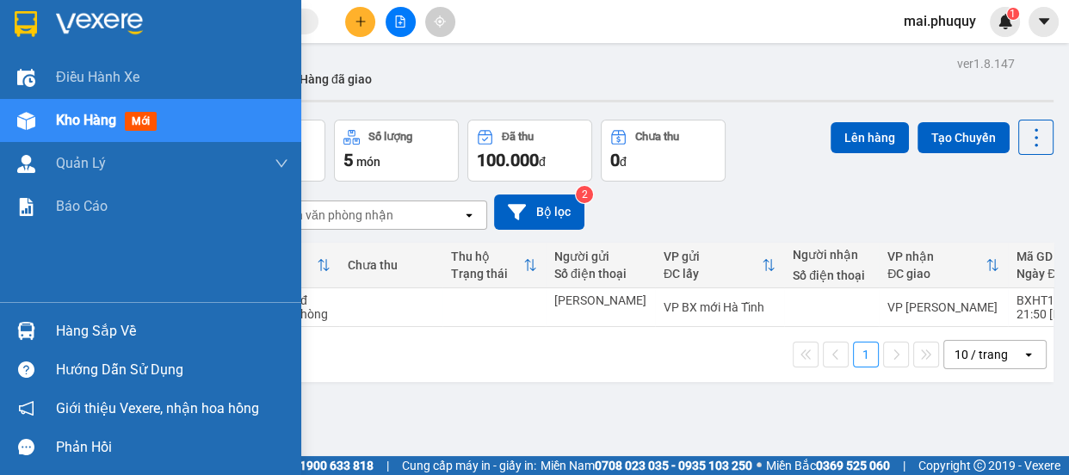
click at [30, 17] on img at bounding box center [26, 24] width 22 height 26
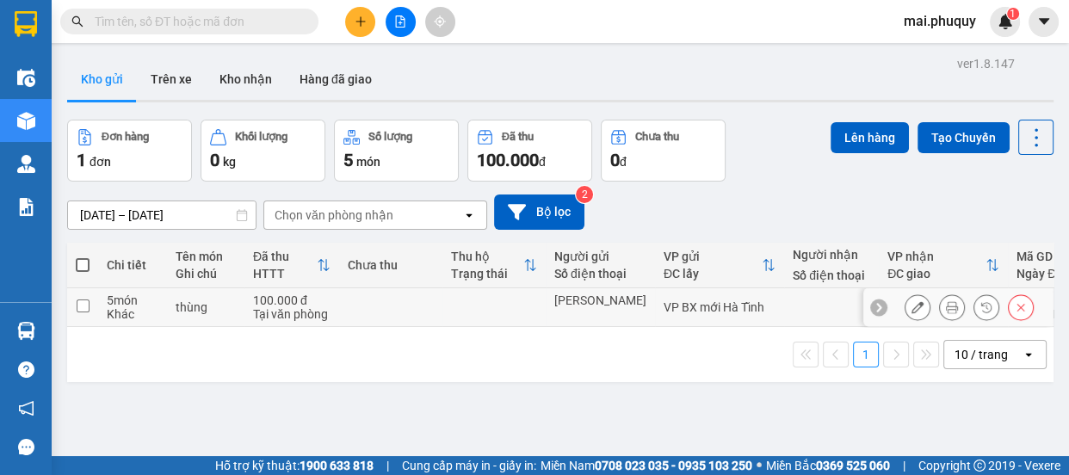
click at [84, 303] on input "checkbox" at bounding box center [83, 306] width 13 height 13
checkbox input "true"
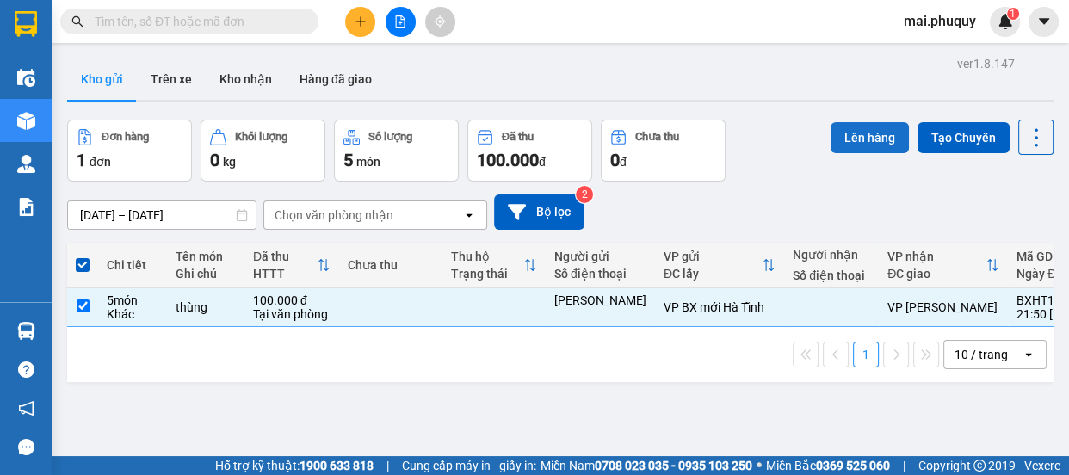
click at [837, 138] on button "Lên hàng" at bounding box center [870, 137] width 78 height 31
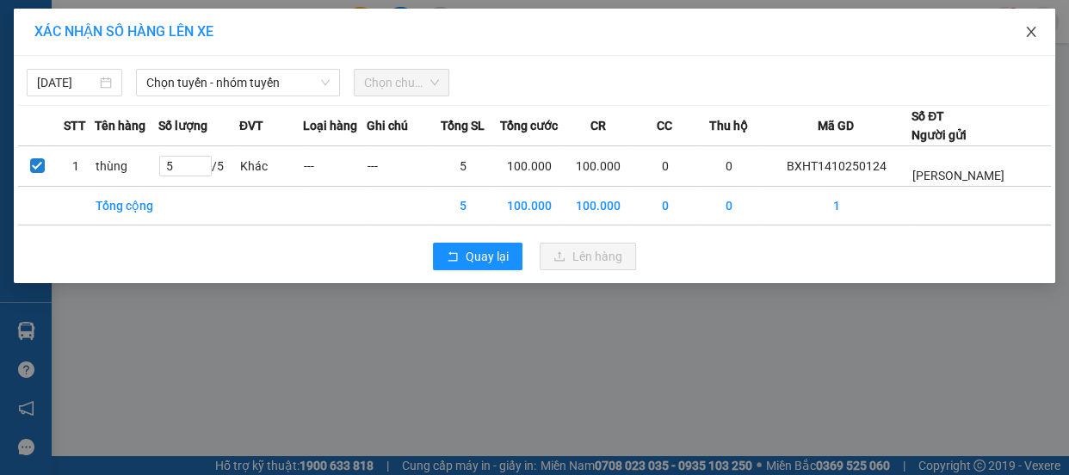
click at [1034, 33] on icon "close" at bounding box center [1031, 32] width 14 height 14
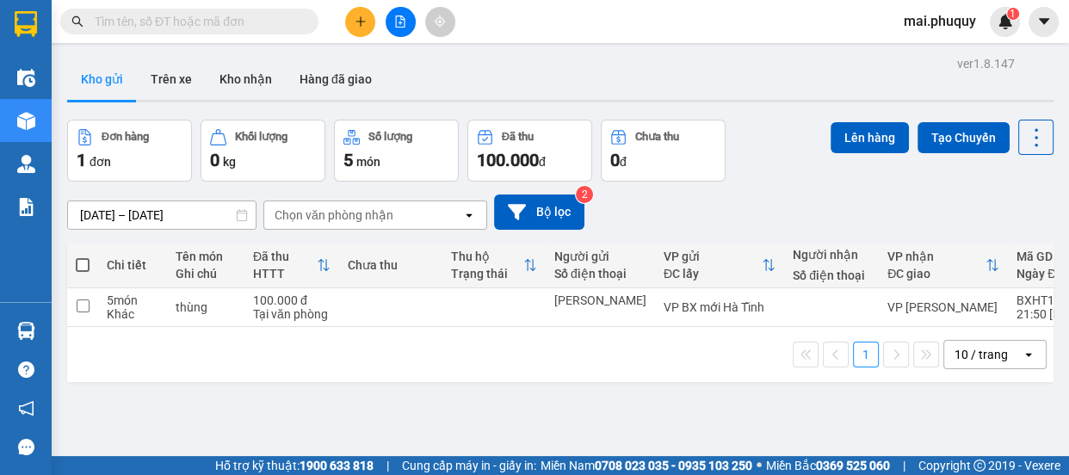
click at [357, 37] on div "Kết quả tìm kiếm ( 0 ) Bộ lọc No Data mai.phuquy 1" at bounding box center [534, 21] width 1069 height 43
click at [365, 25] on icon "plus" at bounding box center [361, 21] width 12 height 12
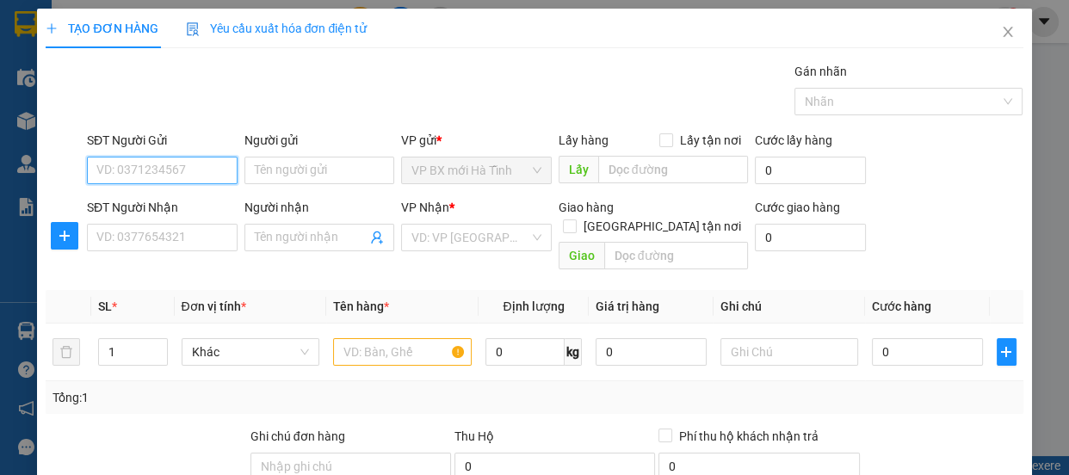
click at [172, 180] on input "SĐT Người Gửi" at bounding box center [162, 171] width 151 height 28
type input "0945959099"
click at [176, 214] on div "0945959099 - c huyền" at bounding box center [160, 204] width 128 height 19
type input "c huyền"
type input "0945959099"
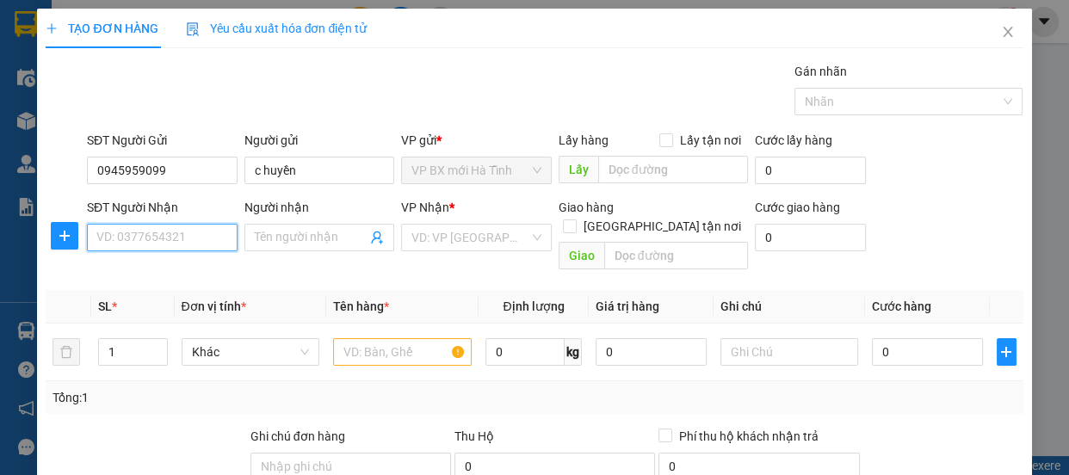
click at [159, 248] on input "SĐT Người Nhận" at bounding box center [162, 238] width 151 height 28
click at [140, 300] on div "0836816606 - e Dũng" at bounding box center [160, 299] width 128 height 19
type input "0836816606"
type input "e Dũng"
checkbox input "true"
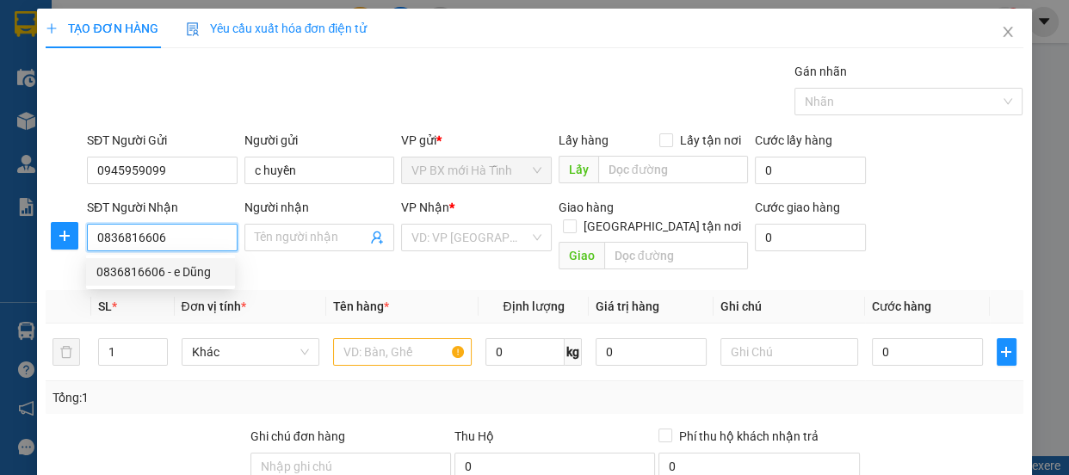
type input "Toà T2 Time City, Hai Bà Trưngg"
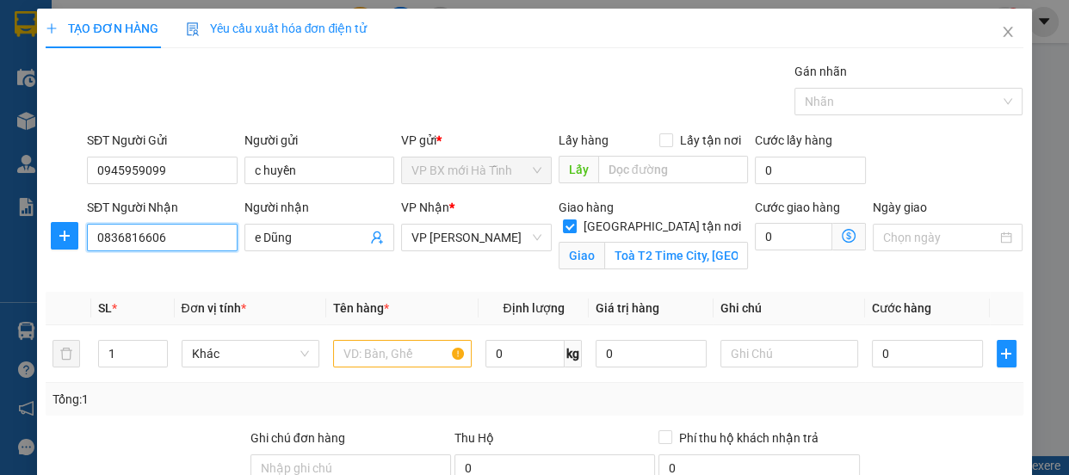
click at [189, 233] on input "0836816606" at bounding box center [162, 238] width 151 height 28
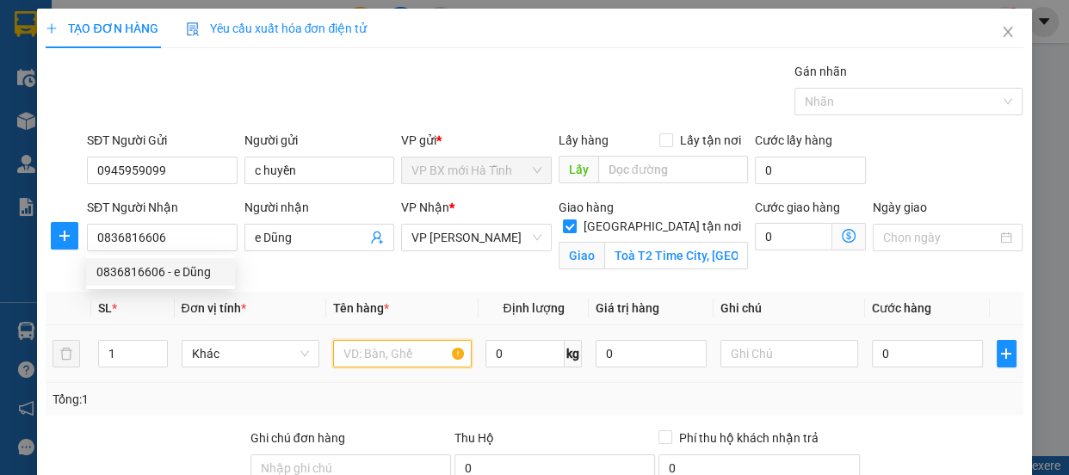
click at [375, 356] on input "text" at bounding box center [402, 354] width 139 height 28
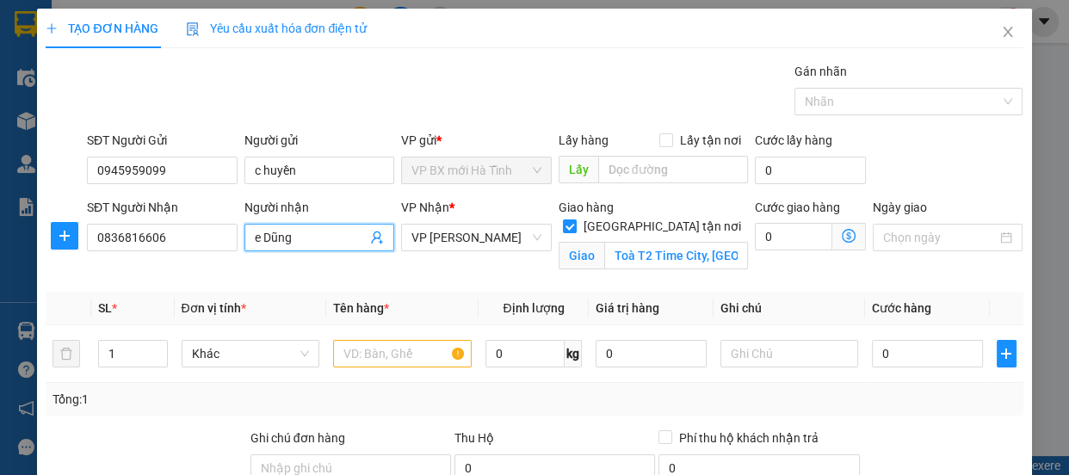
click at [308, 238] on input "e Dũng" at bounding box center [311, 237] width 113 height 19
type input "e Dũng 0833075356"
click at [349, 349] on input "text" at bounding box center [402, 354] width 139 height 28
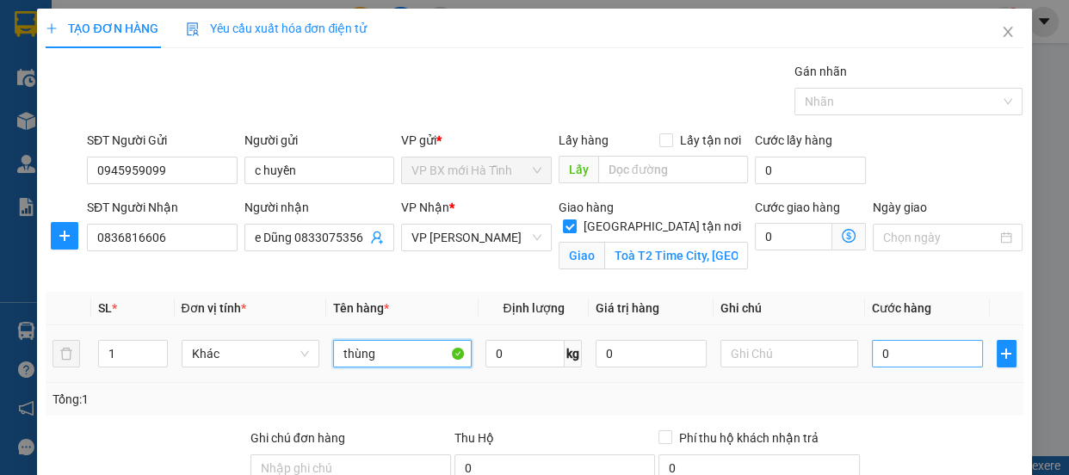
type input "thùng"
click at [885, 359] on input "0" at bounding box center [927, 354] width 111 height 28
type input "4"
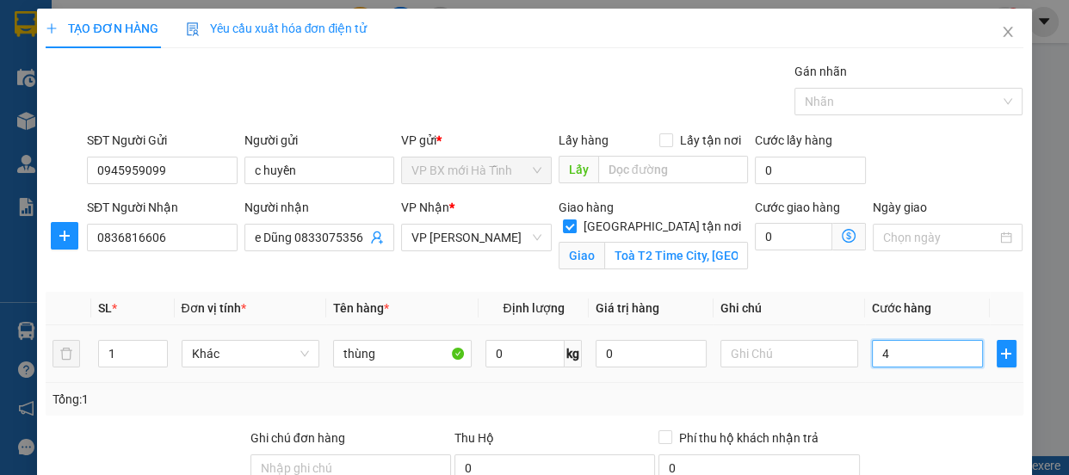
type input "40"
type input "400"
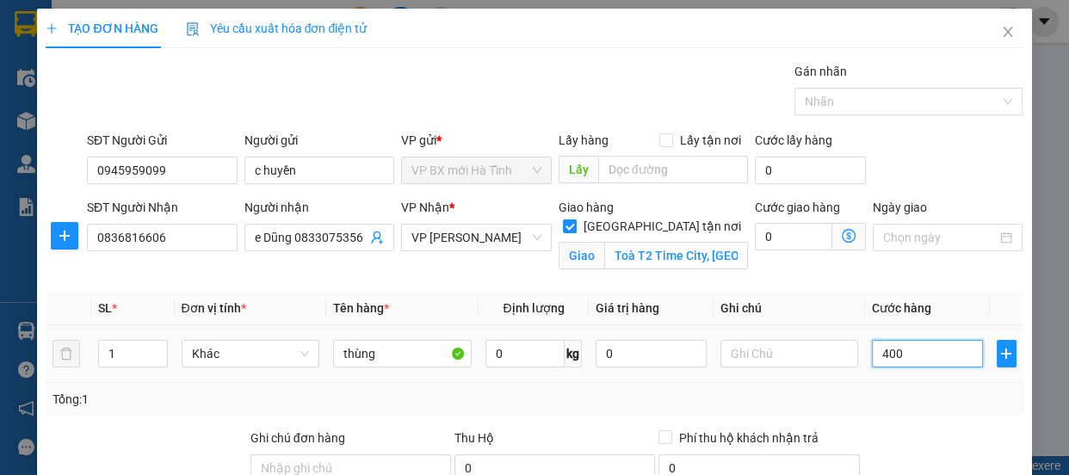
type input "400"
type input "4.000"
type input "40.000"
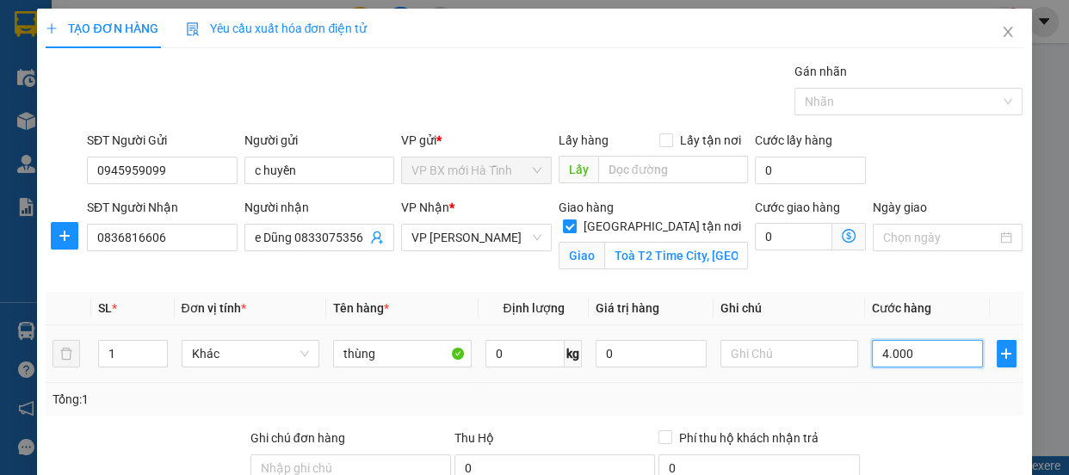
type input "40.000"
click at [723, 349] on input "text" at bounding box center [790, 354] width 139 height 28
type input "c"
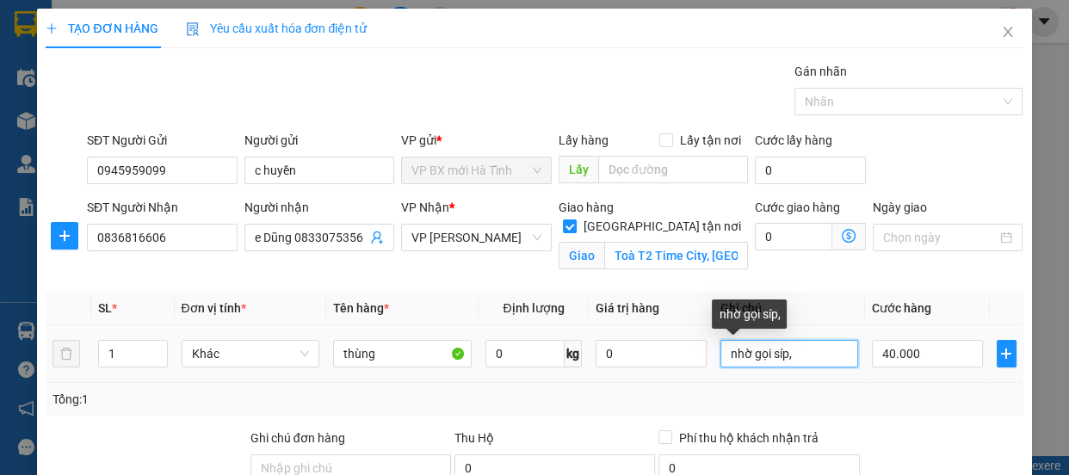
click at [795, 362] on input "nhờ gọi síp," at bounding box center [790, 354] width 139 height 28
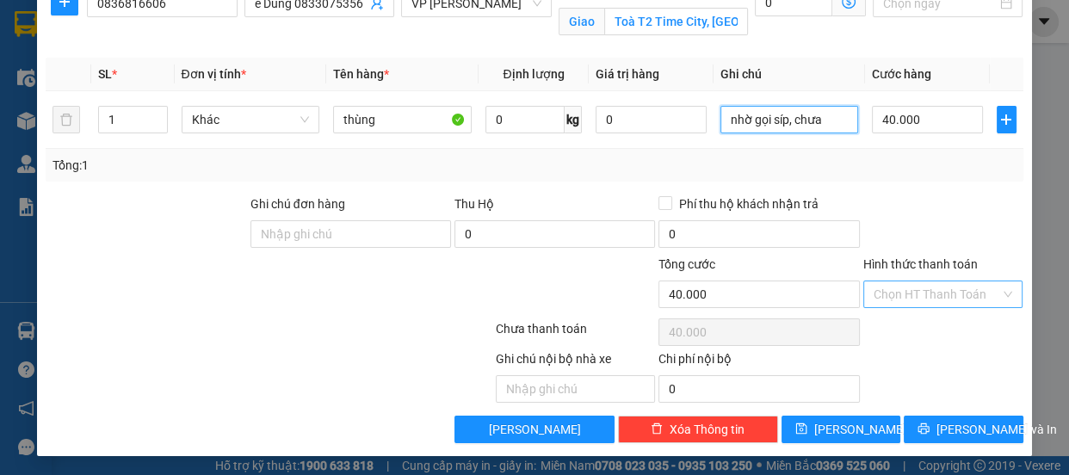
type input "nhờ gọi síp, chưa"
click at [888, 294] on input "Hình thức thanh toán" at bounding box center [937, 295] width 127 height 26
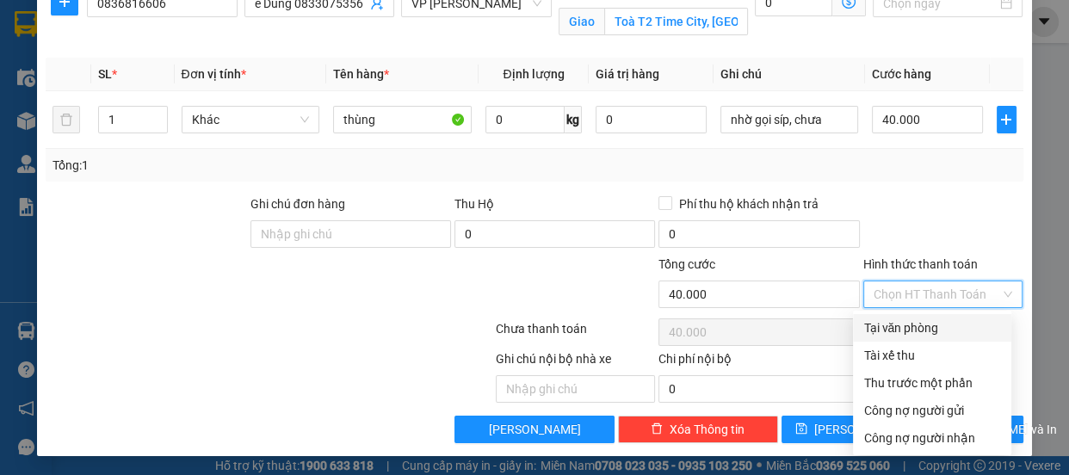
click at [878, 321] on div "Tại văn phòng" at bounding box center [933, 328] width 138 height 19
type input "0"
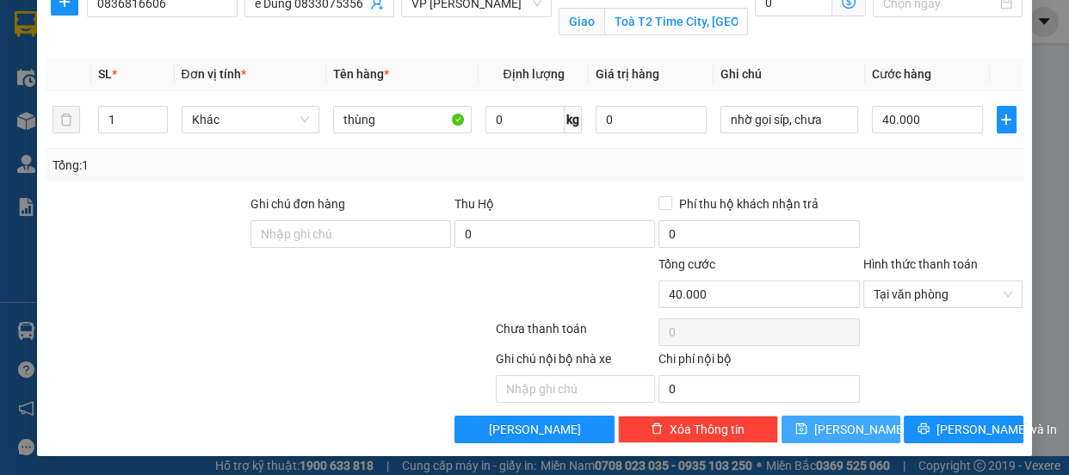
click at [840, 424] on span "Lưu" at bounding box center [860, 429] width 92 height 19
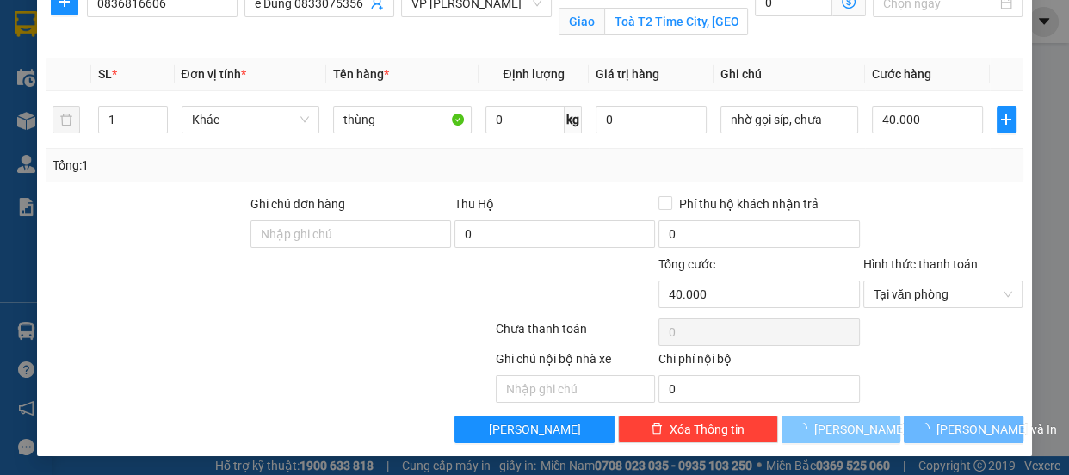
checkbox input "false"
type input "0"
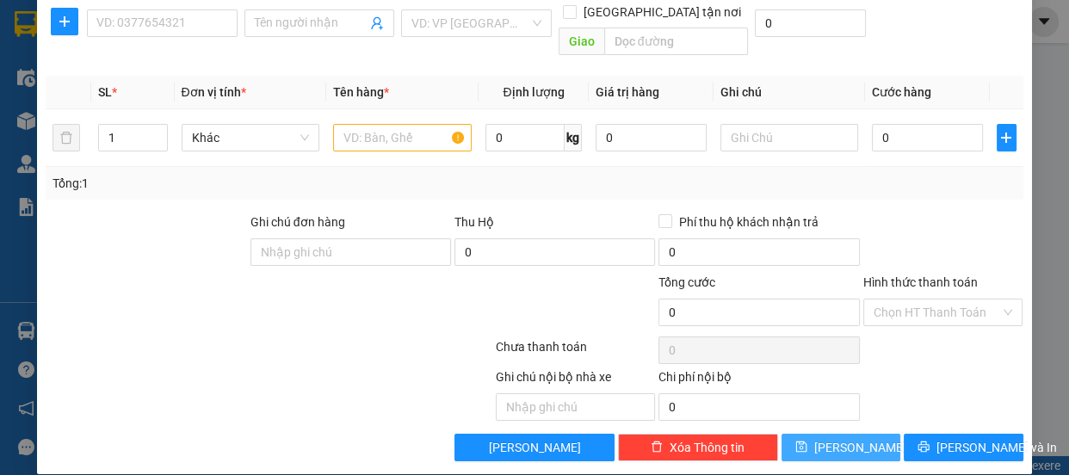
scroll to position [0, 0]
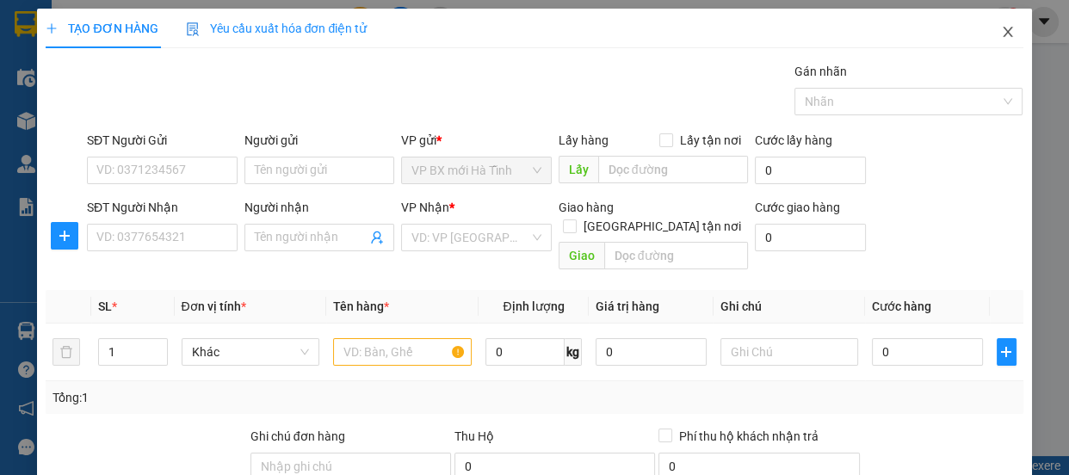
click at [1003, 31] on icon "close" at bounding box center [1007, 32] width 9 height 10
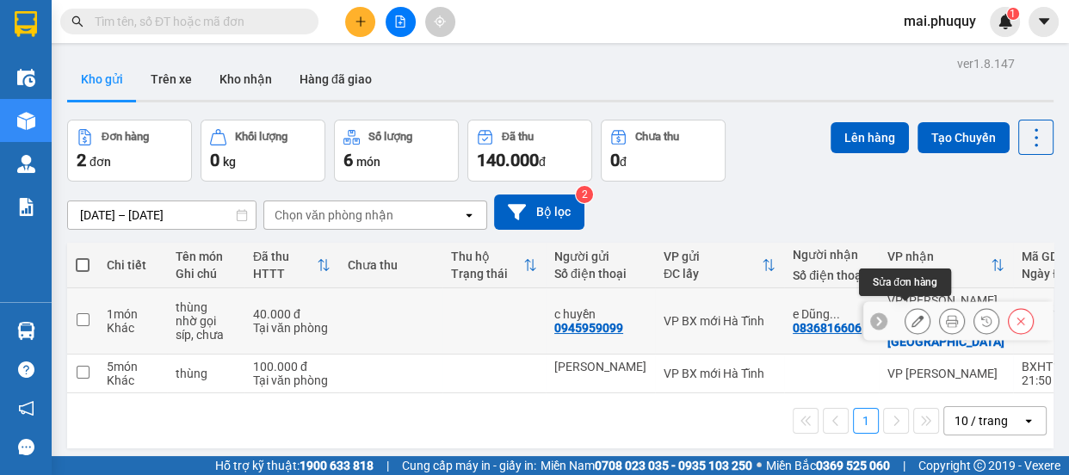
click at [912, 315] on icon at bounding box center [918, 321] width 12 height 12
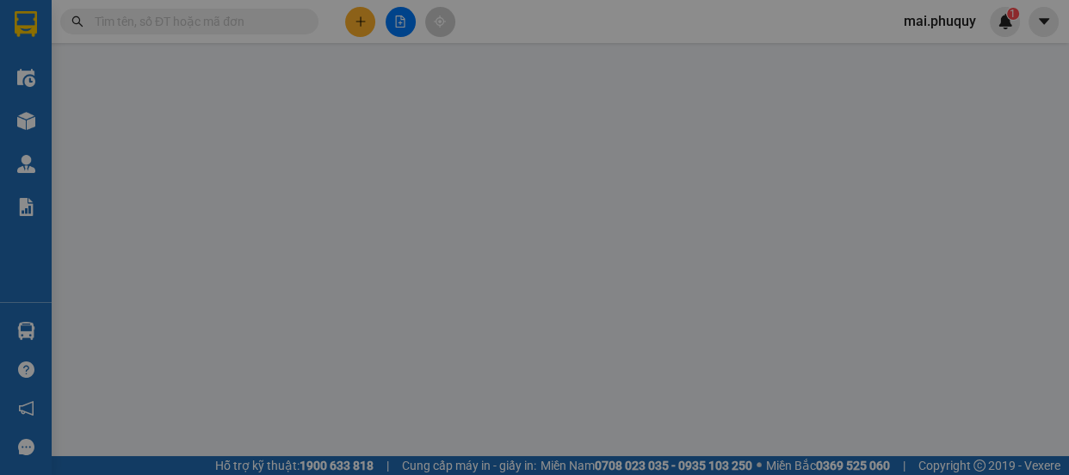
type input "0945959099"
type input "c huyền"
type input "0836816606"
type input "e Dũng 0833075356"
checkbox input "true"
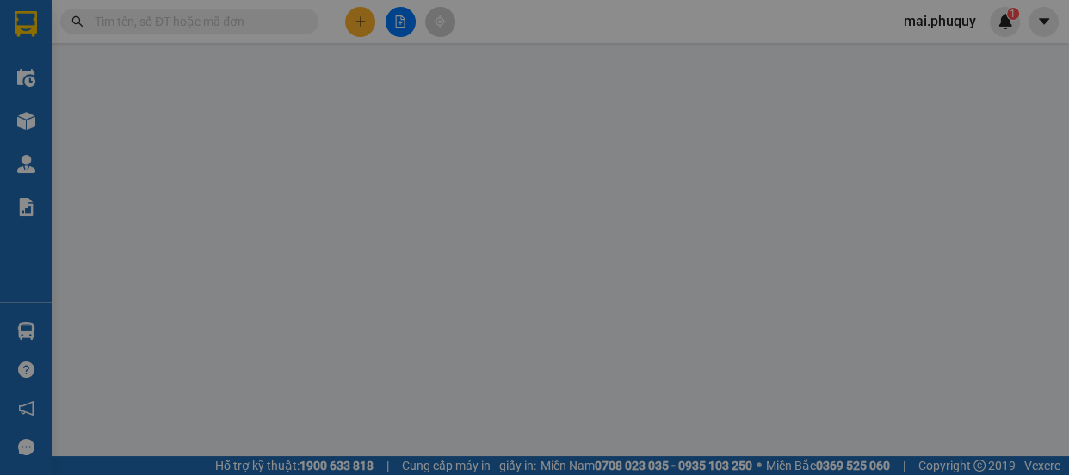
type input "Toà T2 Time City, Hai Bà Trưngg"
type input "0"
type input "40.000"
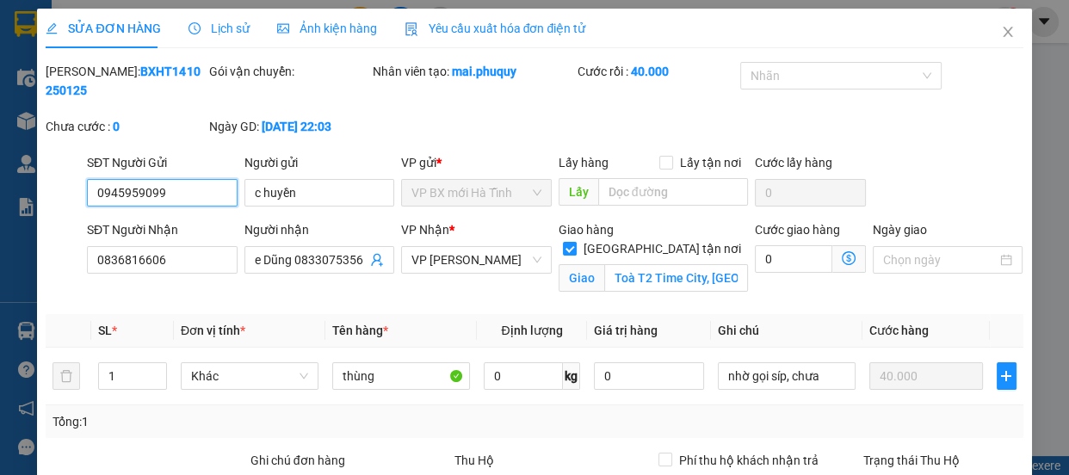
scroll to position [234, 0]
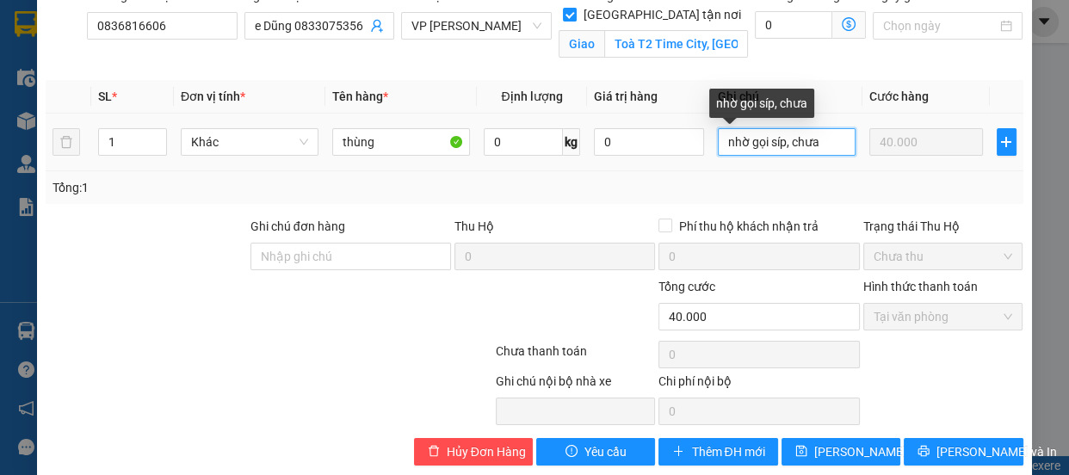
click at [800, 142] on input "nhờ gọi síp, chưa" at bounding box center [787, 142] width 138 height 28
click at [811, 139] on input "nhờ gọi síp, chưa" at bounding box center [787, 142] width 138 height 28
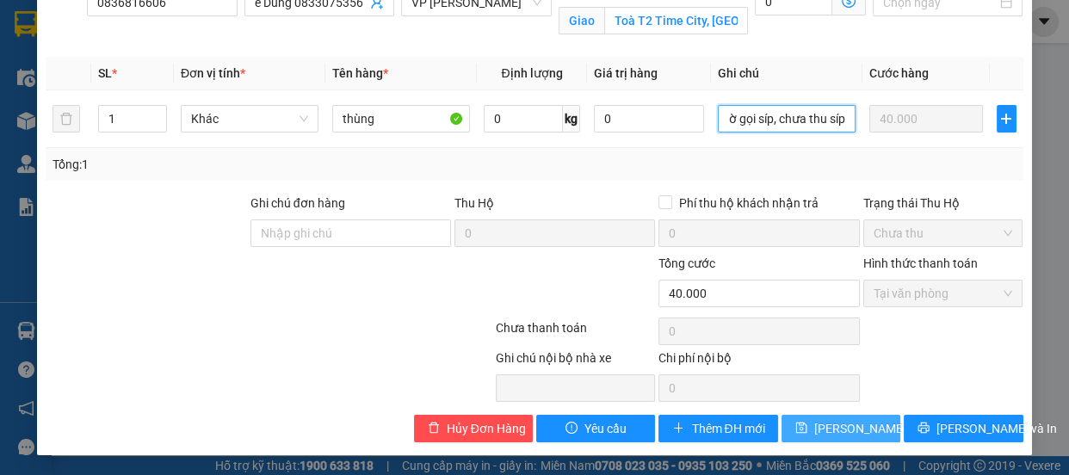
type input "nhờ gọi síp, chưa thu síp"
click at [816, 432] on span "Lưu thay đổi" at bounding box center [883, 428] width 138 height 19
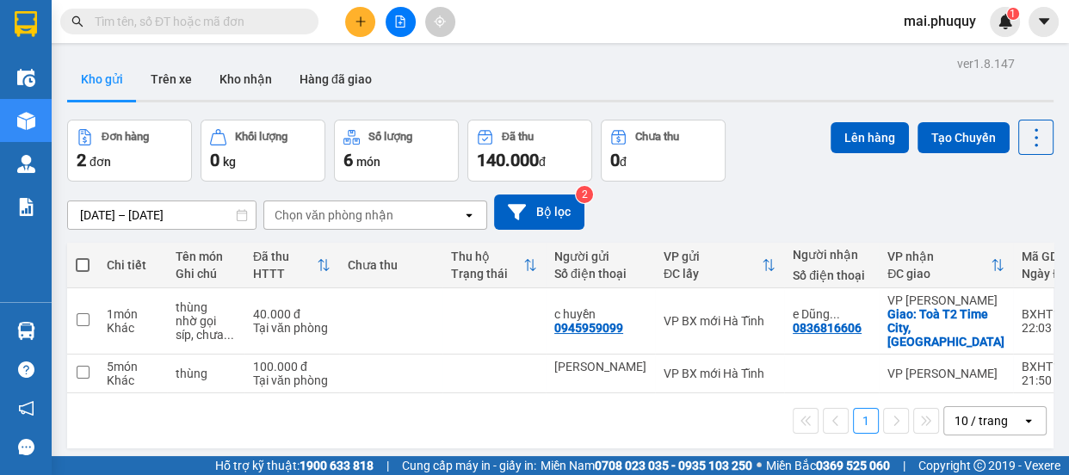
drag, startPoint x: 82, startPoint y: 261, endPoint x: 199, endPoint y: 258, distance: 117.1
click at [81, 261] on span at bounding box center [83, 265] width 14 height 14
click at [83, 257] on input "checkbox" at bounding box center [83, 257] width 0 height 0
checkbox input "true"
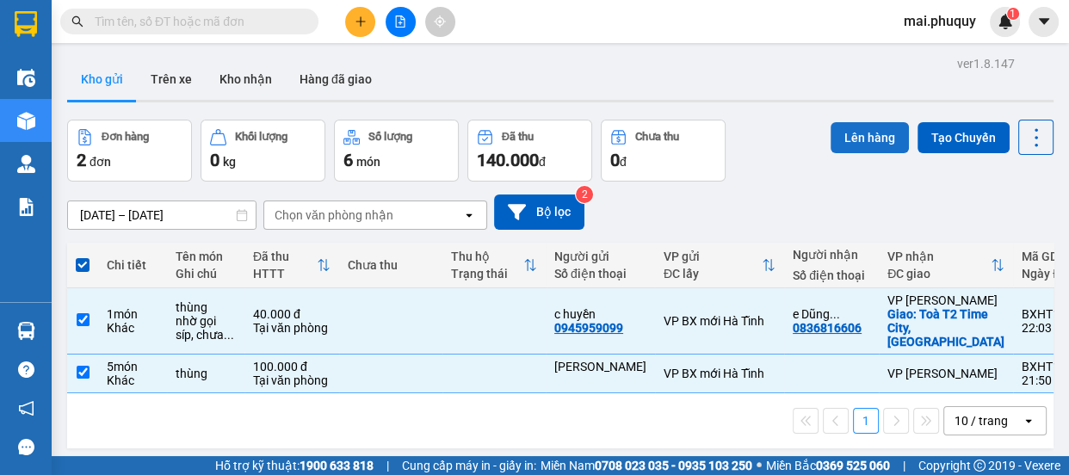
click at [861, 138] on button "Lên hàng" at bounding box center [870, 137] width 78 height 31
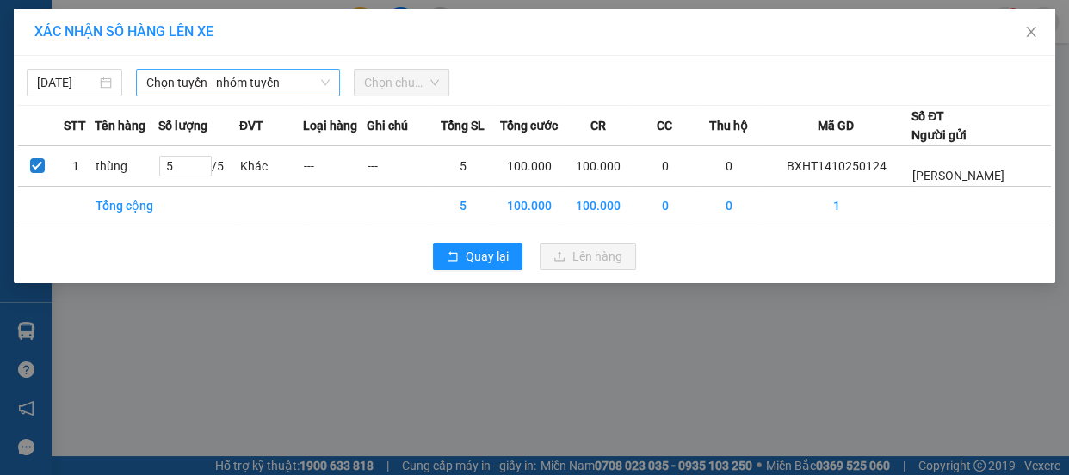
click at [232, 81] on span "Chọn tuyến - nhóm tuyến" at bounding box center [237, 83] width 183 height 26
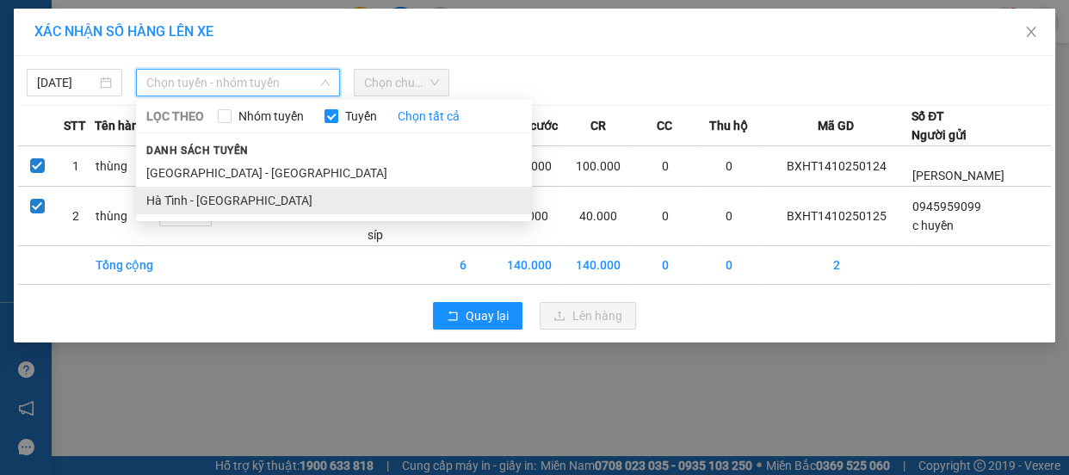
click at [187, 201] on li "Hà Tĩnh - [GEOGRAPHIC_DATA]" at bounding box center [334, 201] width 396 height 28
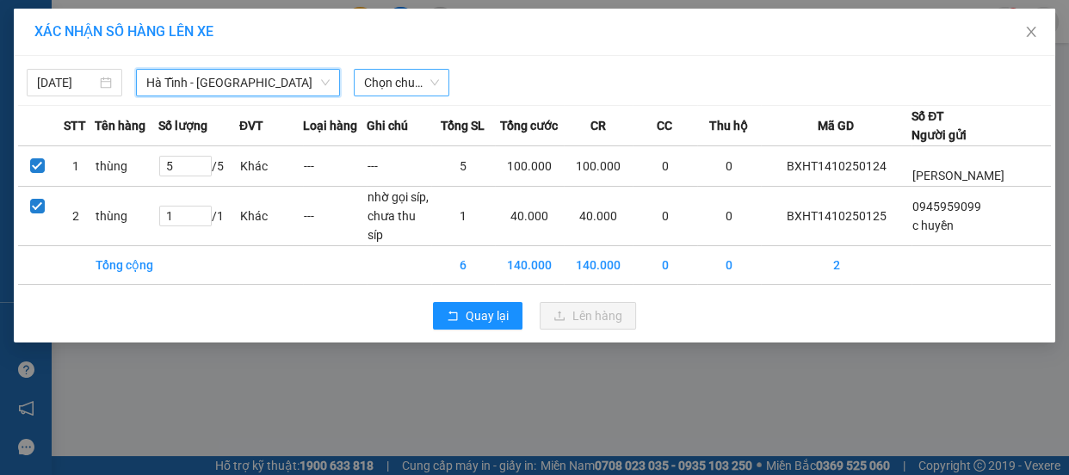
click at [387, 82] on span "Chọn chuyến" at bounding box center [401, 83] width 75 height 26
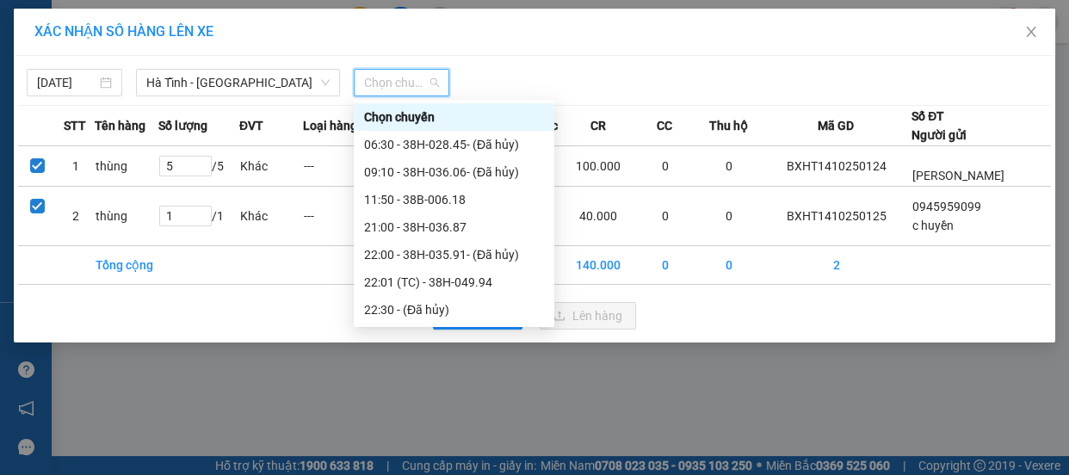
scroll to position [82, 0]
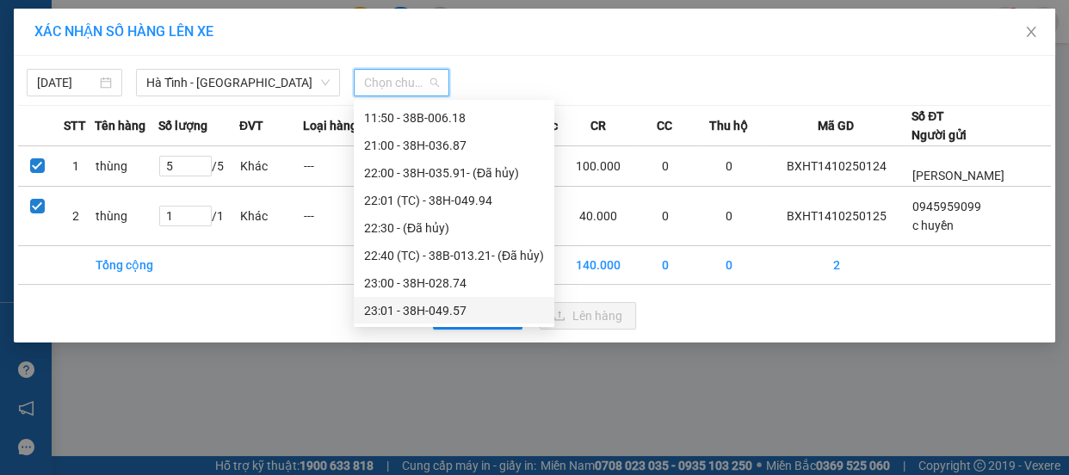
click at [431, 306] on div "23:01 - 38H-049.57" at bounding box center [454, 310] width 180 height 19
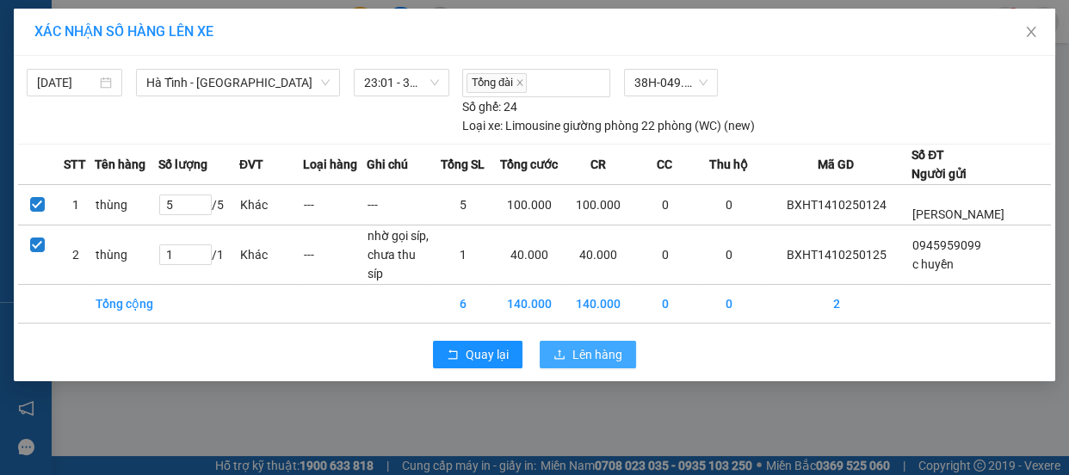
click at [596, 345] on span "Lên hàng" at bounding box center [598, 354] width 50 height 19
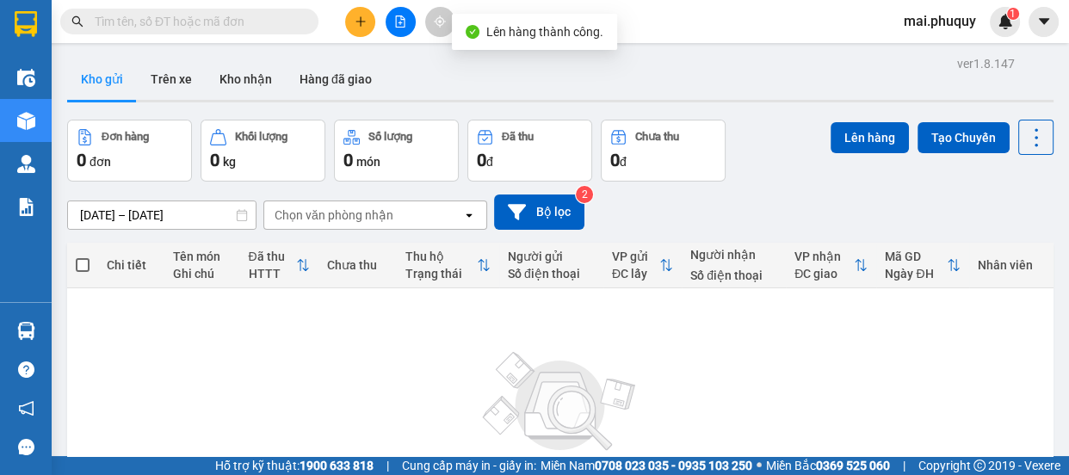
click at [402, 21] on icon "file-add" at bounding box center [400, 21] width 12 height 12
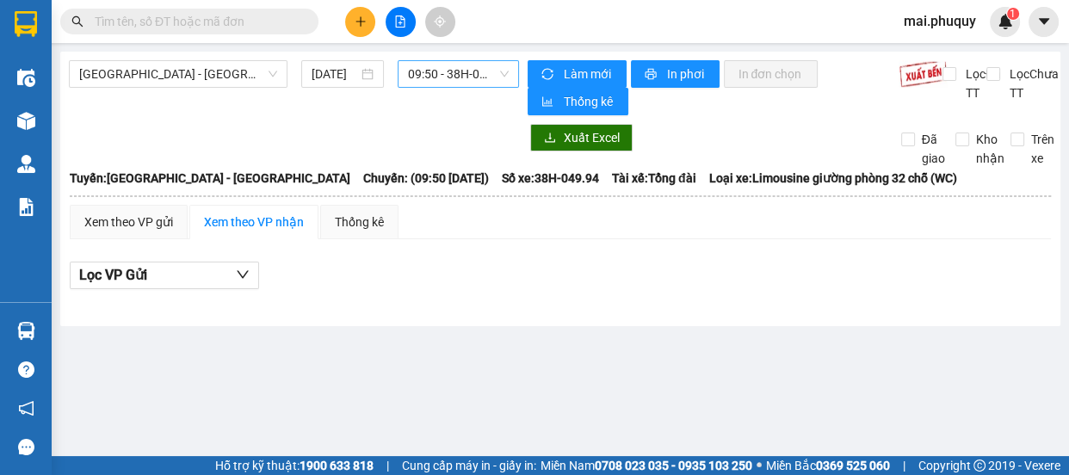
click at [461, 70] on span "09:50 - 38H-049.94" at bounding box center [458, 74] width 101 height 26
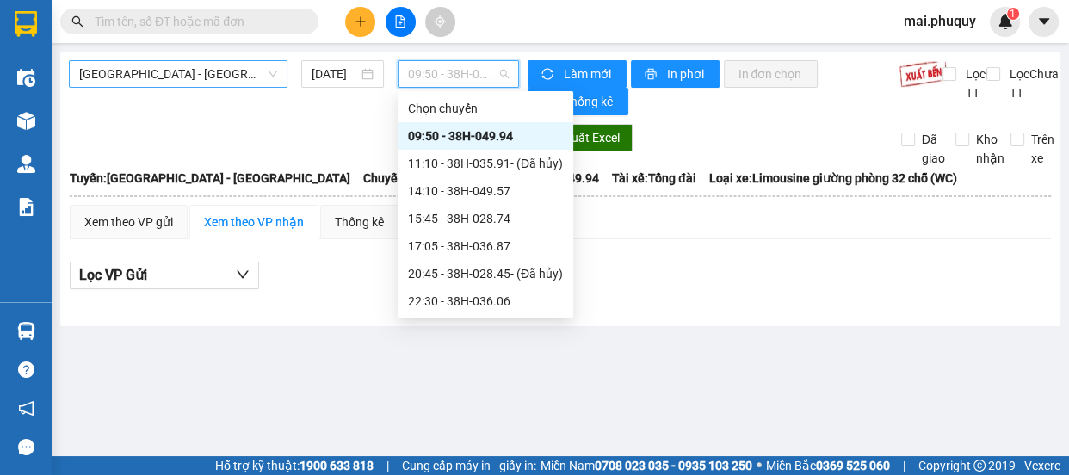
click at [199, 62] on span "Hà Nội - Hà Tĩnh" at bounding box center [178, 74] width 198 height 26
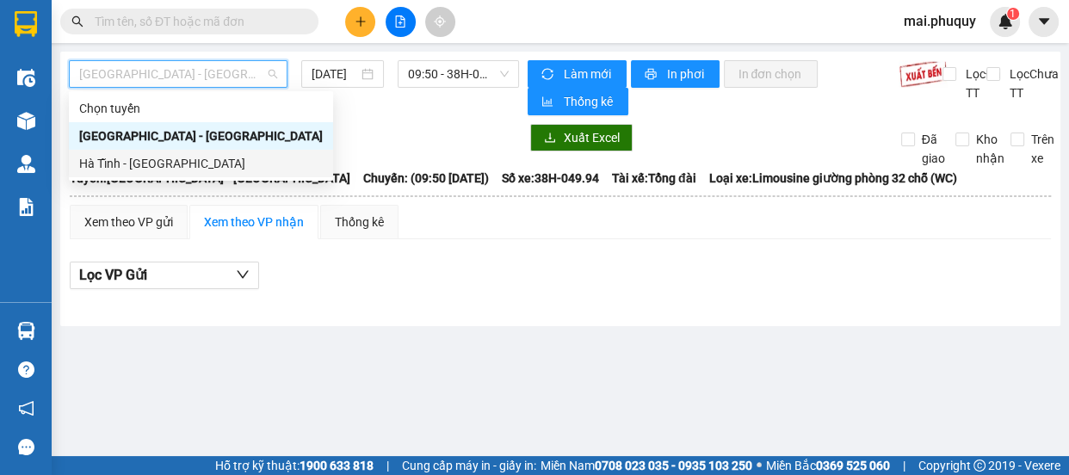
click at [121, 163] on div "Hà Tĩnh - [GEOGRAPHIC_DATA]" at bounding box center [201, 163] width 244 height 19
type input "[DATE]"
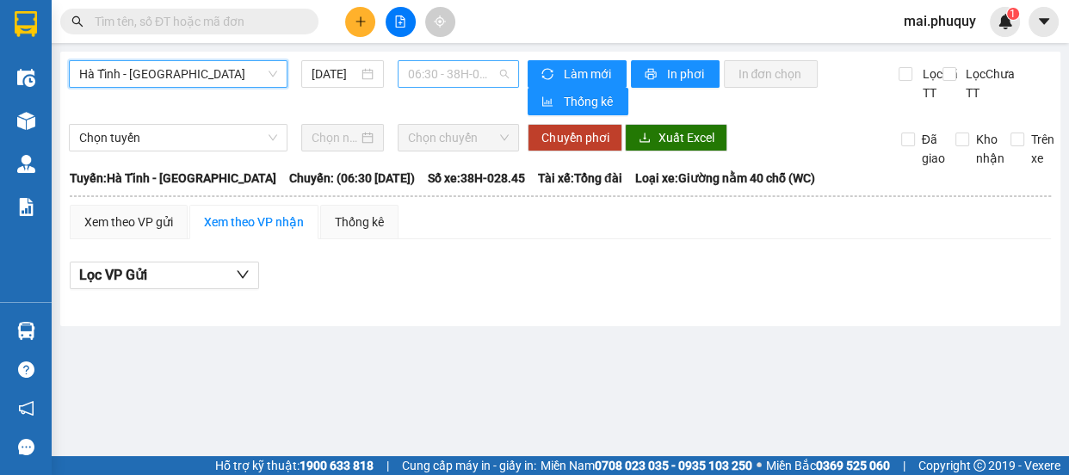
click at [421, 79] on span "06:30 - 38H-028.45 - (Đã hủy)" at bounding box center [458, 74] width 101 height 26
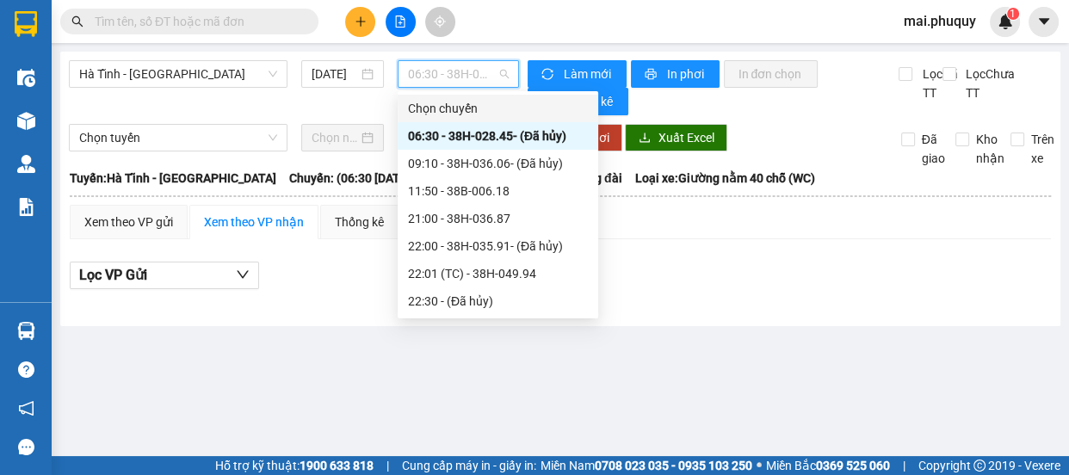
scroll to position [82, 0]
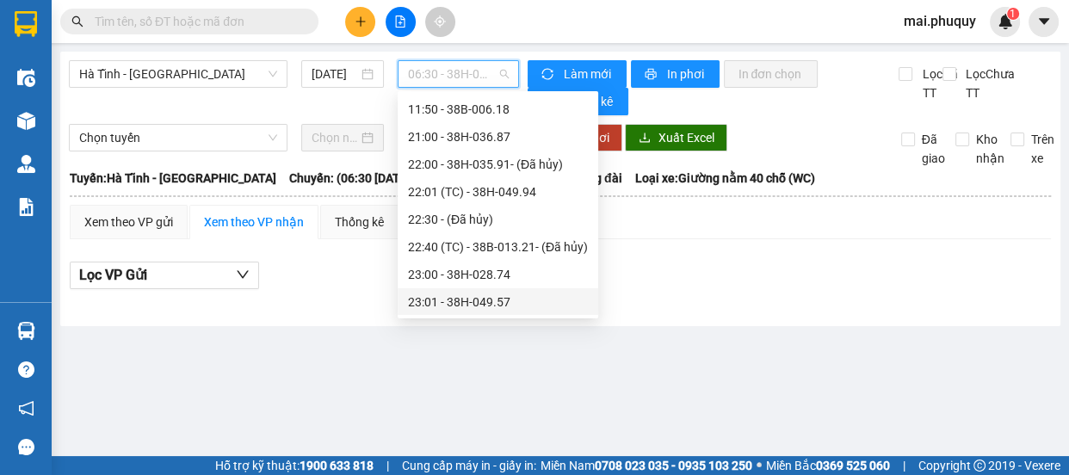
click at [477, 306] on div "23:01 - 38H-049.57" at bounding box center [498, 302] width 180 height 19
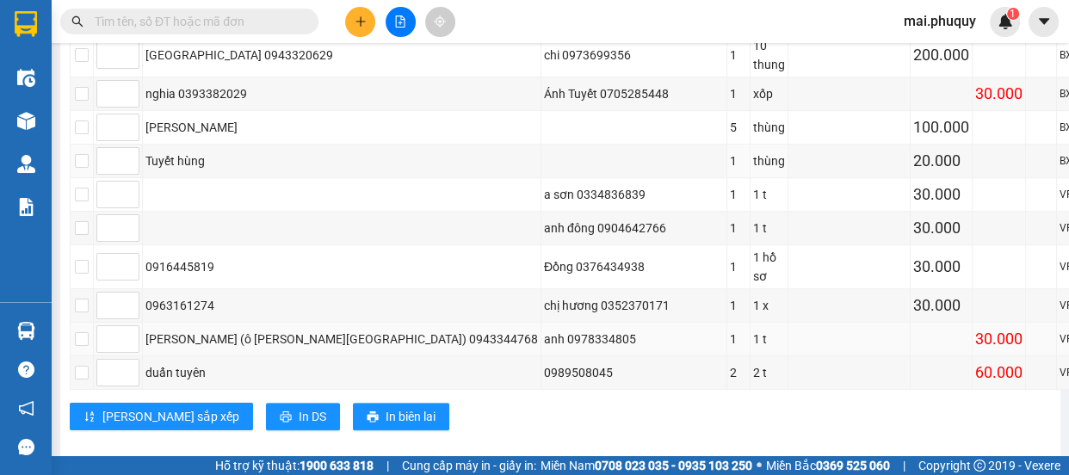
scroll to position [1217, 0]
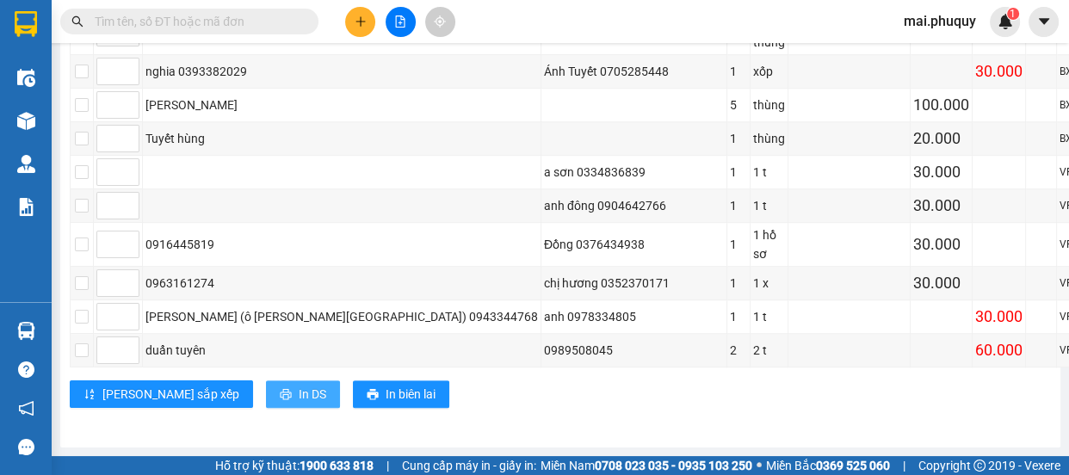
click at [266, 381] on button "In DS" at bounding box center [303, 395] width 74 height 28
